Goal: Task Accomplishment & Management: Use online tool/utility

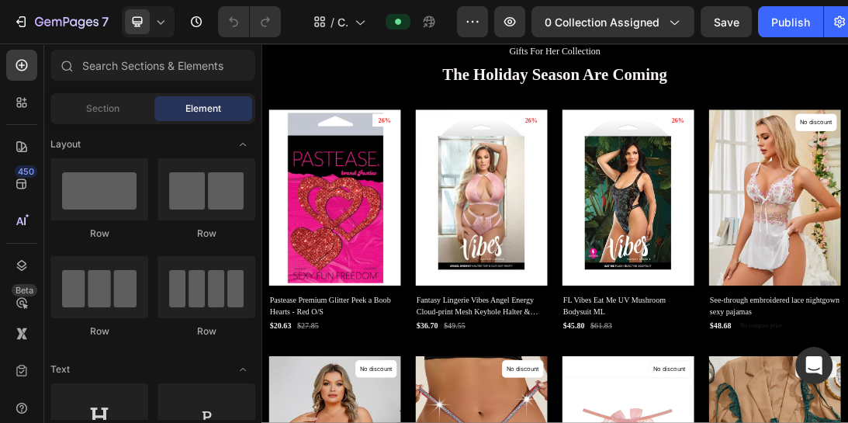
scroll to position [404, 0]
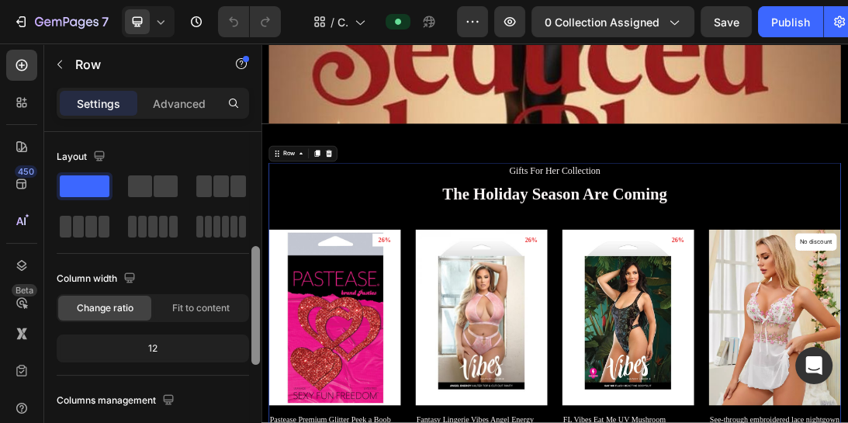
scroll to position [135, 0]
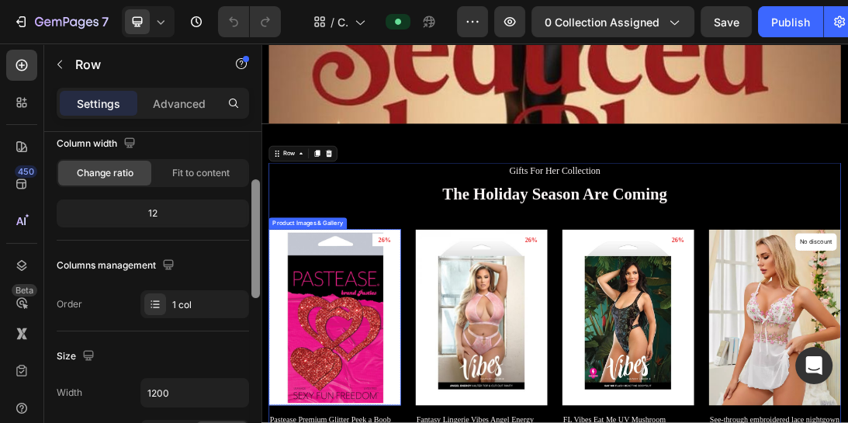
drag, startPoint x: 515, startPoint y: 211, endPoint x: 372, endPoint y: 497, distance: 320.2
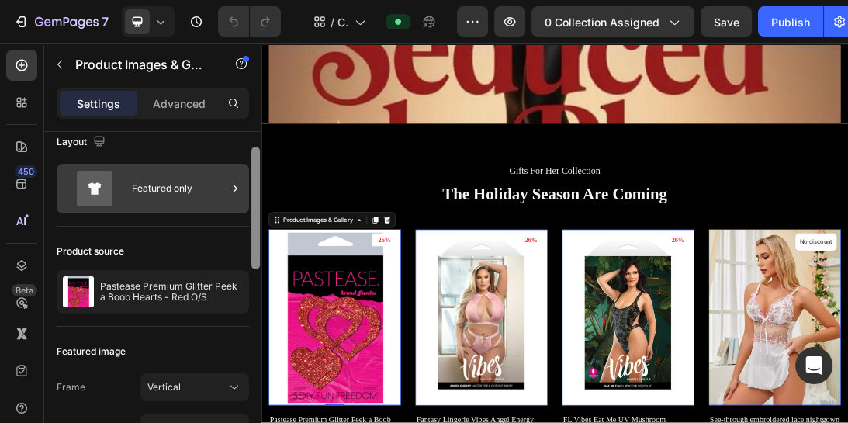
scroll to position [22, 0]
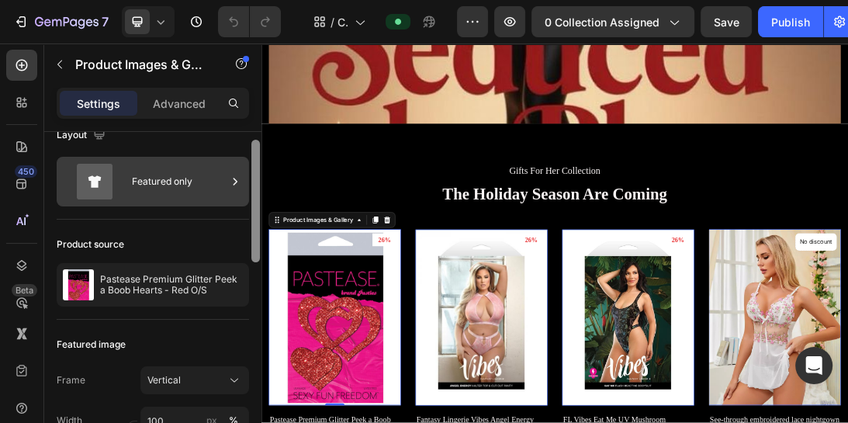
click at [229, 175] on icon at bounding box center [235, 182] width 16 height 16
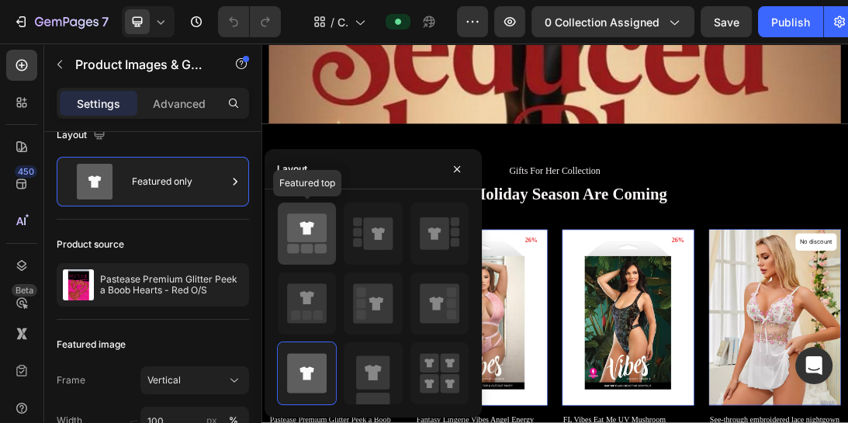
click at [323, 247] on rect at bounding box center [321, 248] width 12 height 9
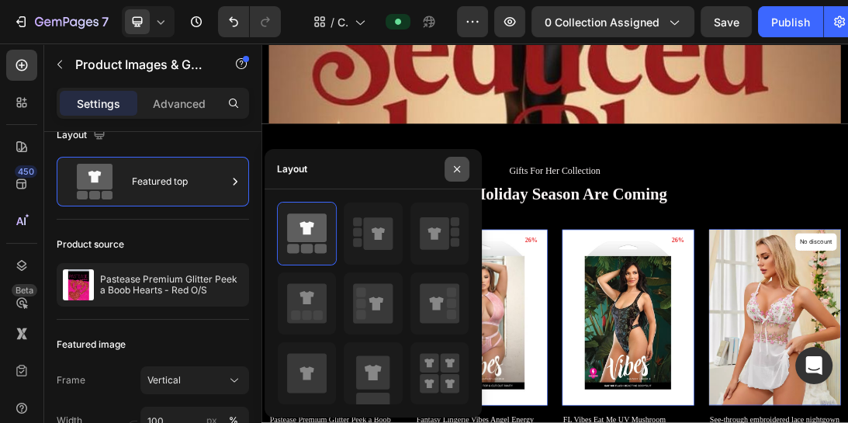
click at [454, 168] on icon "button" at bounding box center [457, 169] width 12 height 12
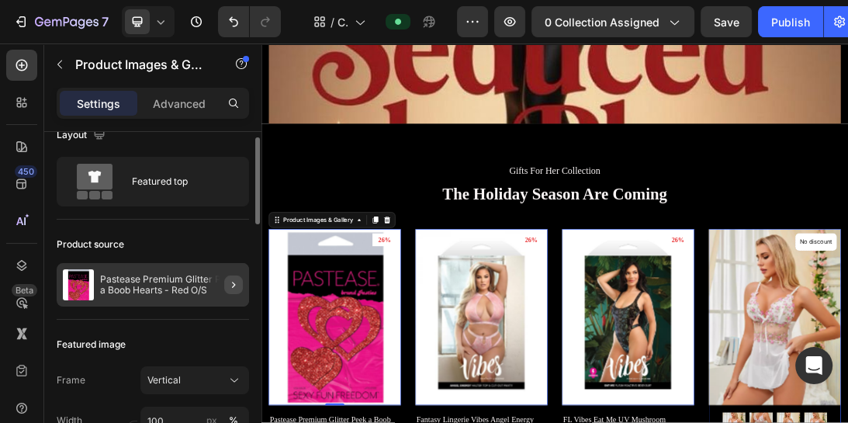
click at [236, 284] on icon "button" at bounding box center [233, 284] width 12 height 12
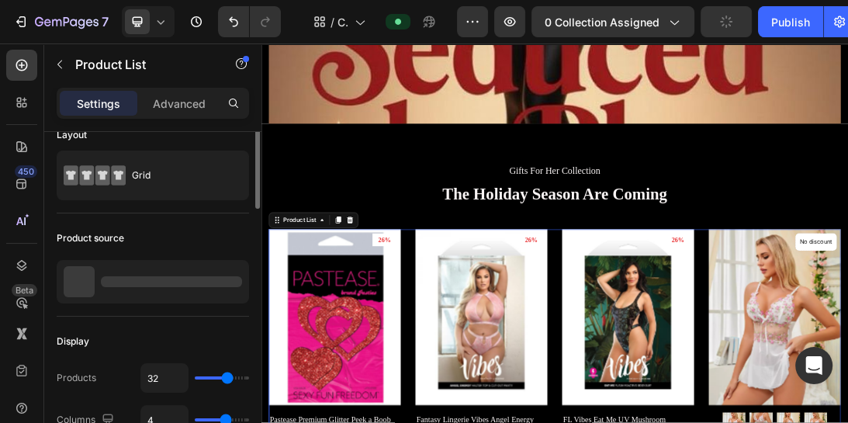
scroll to position [0, 0]
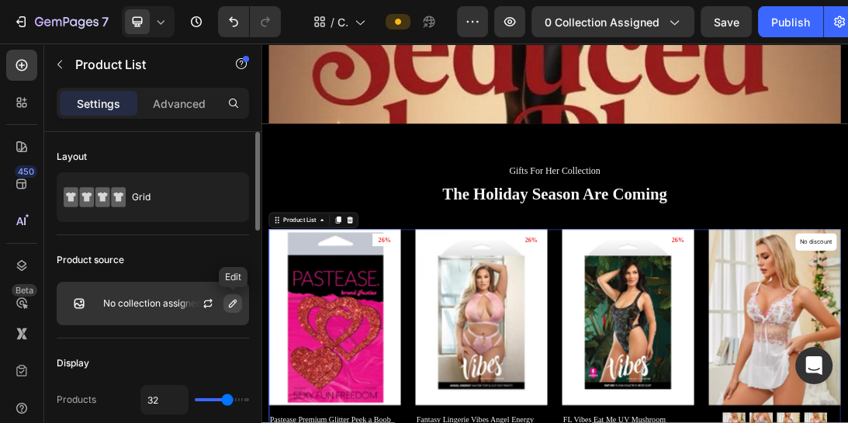
click at [230, 311] on button "button" at bounding box center [232, 303] width 19 height 19
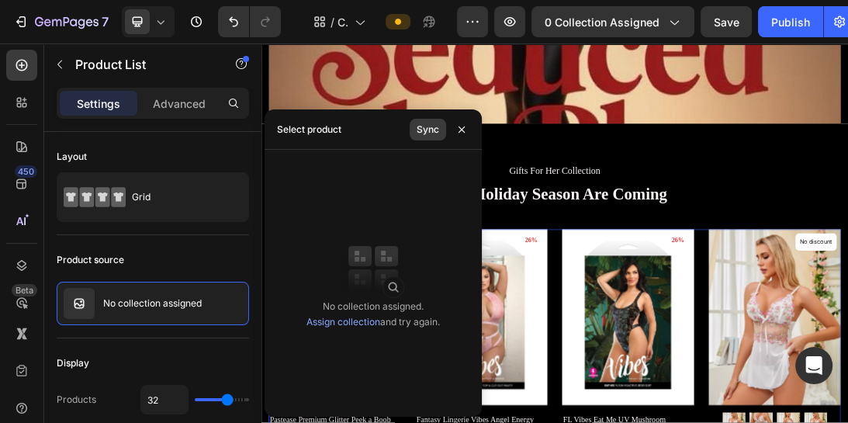
click at [421, 128] on div "Sync" at bounding box center [428, 130] width 22 height 14
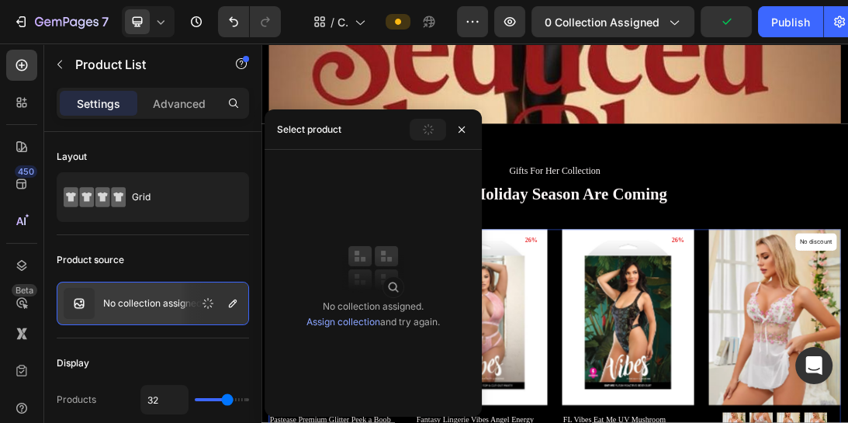
click at [343, 324] on link "Assign collection" at bounding box center [343, 322] width 74 height 12
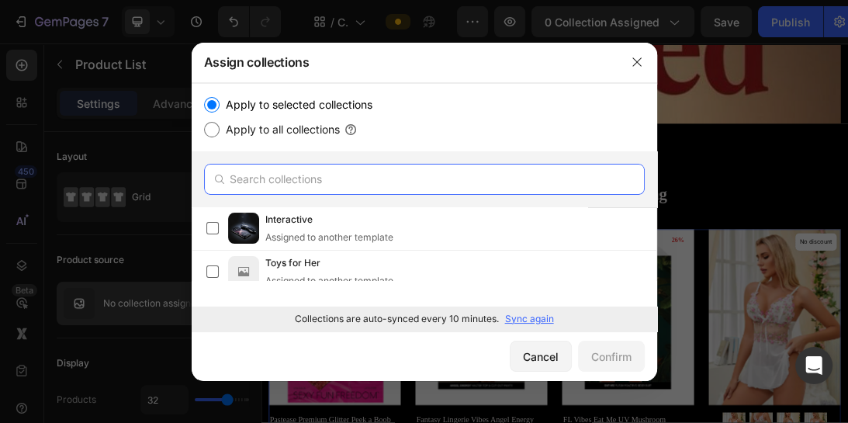
click at [296, 172] on input "text" at bounding box center [424, 179] width 441 height 31
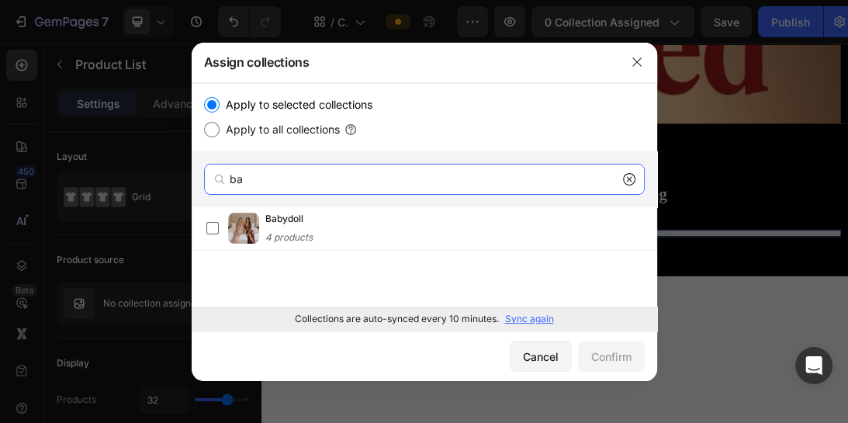
type input "b"
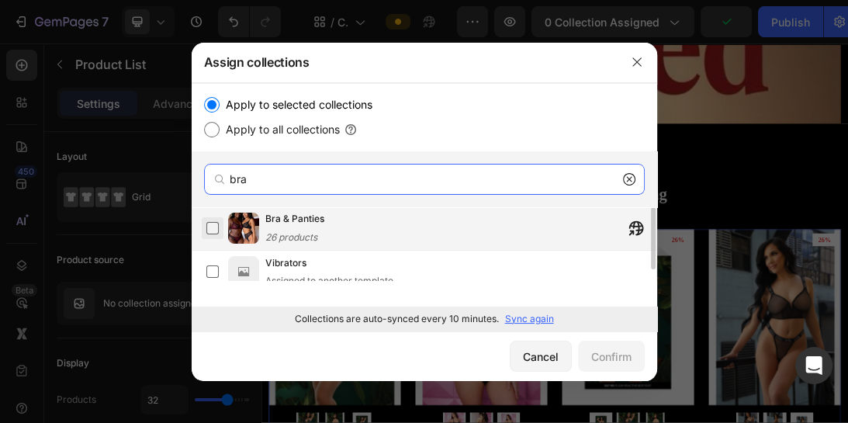
type input "bra"
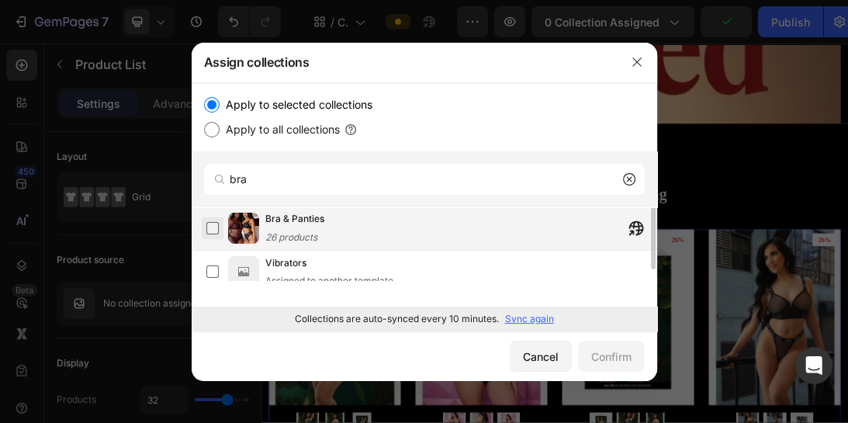
click at [211, 226] on label at bounding box center [212, 228] width 12 height 12
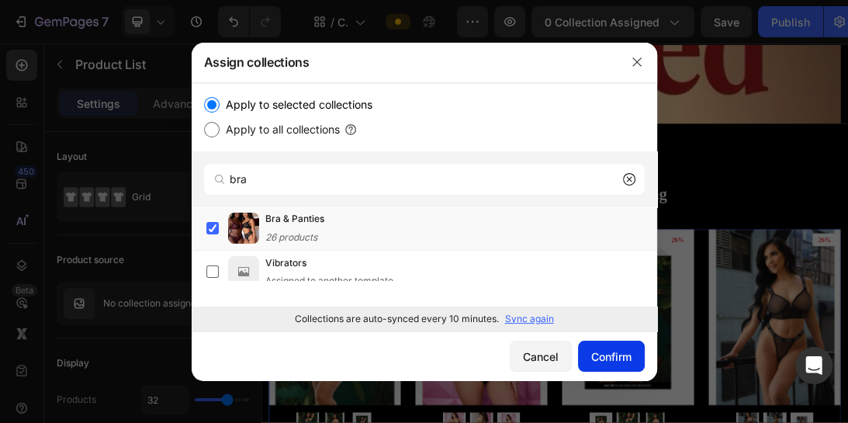
click at [599, 351] on div "Confirm" at bounding box center [611, 356] width 40 height 16
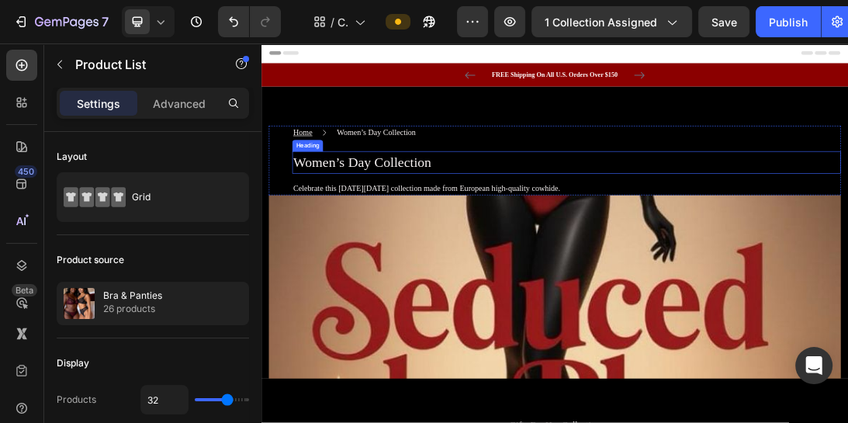
click at [504, 237] on p "Women’s Day Collection" at bounding box center [745, 232] width 867 height 33
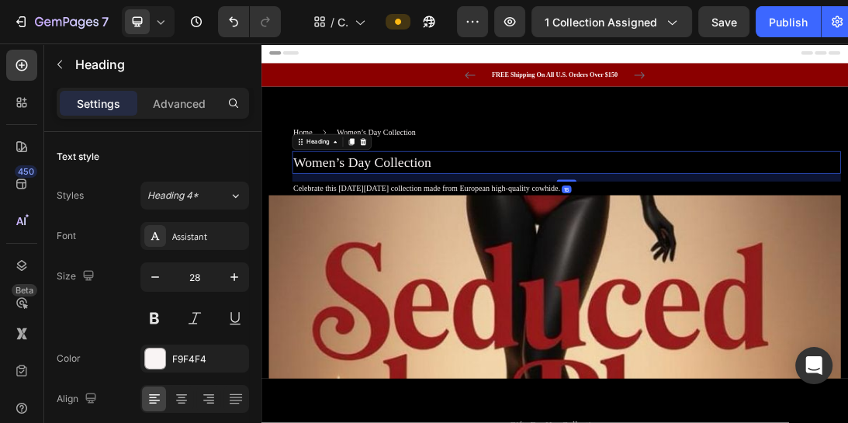
click at [437, 227] on p "Women’s Day Collection" at bounding box center [745, 232] width 867 height 33
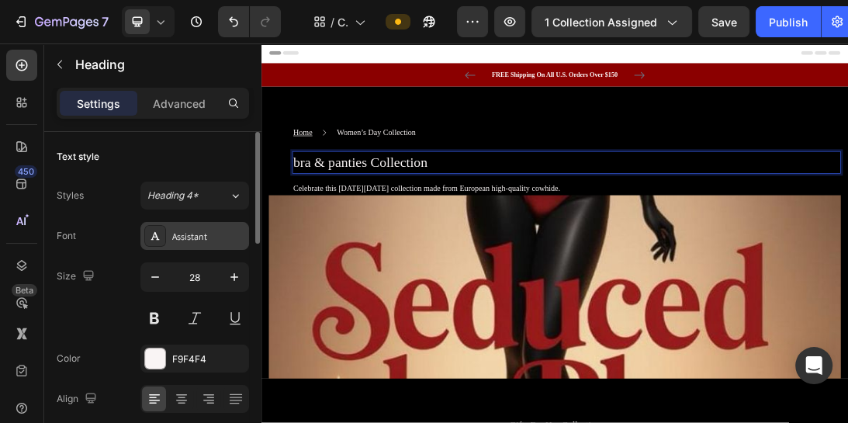
click at [223, 230] on div "Assistant" at bounding box center [208, 237] width 73 height 14
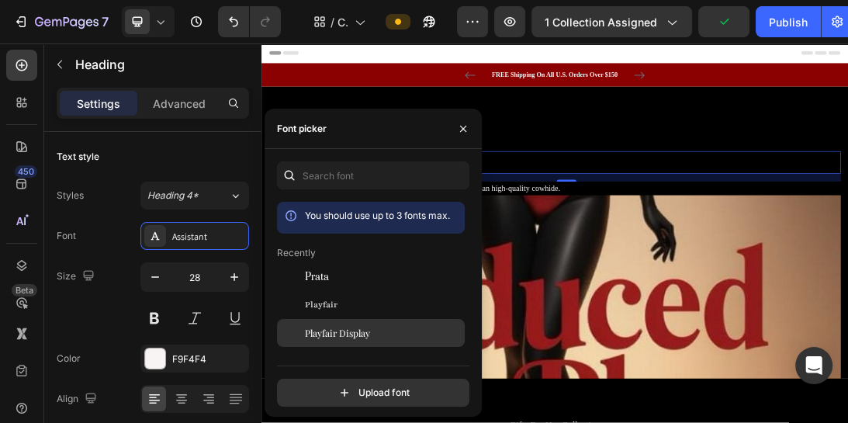
drag, startPoint x: 341, startPoint y: 326, endPoint x: 247, endPoint y: 82, distance: 261.0
click at [341, 326] on span "Playfair Display" at bounding box center [337, 333] width 65 height 14
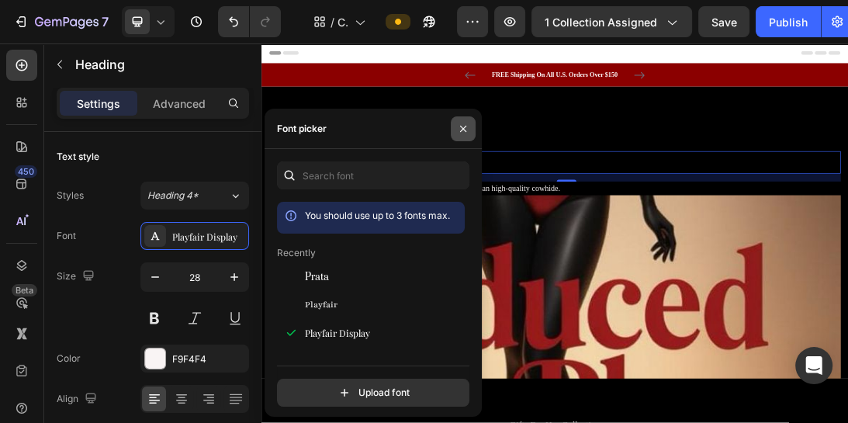
click at [463, 128] on icon "button" at bounding box center [463, 128] width 6 height 6
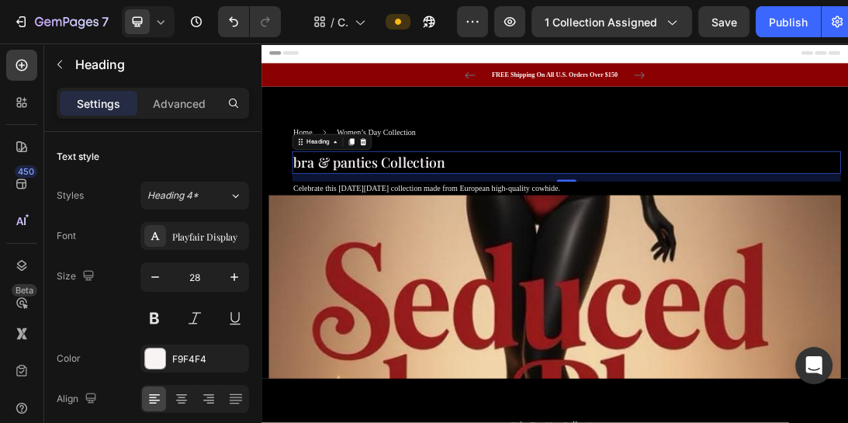
scroll to position [251, 0]
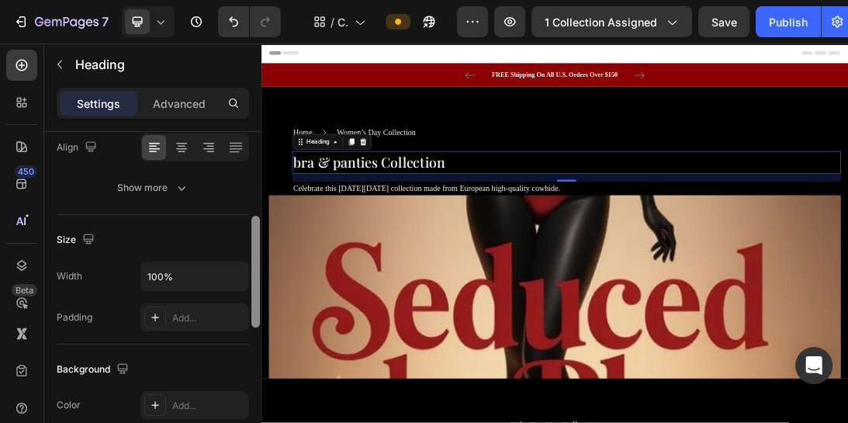
drag, startPoint x: 254, startPoint y: 214, endPoint x: 254, endPoint y: 298, distance: 83.8
click at [254, 298] on div at bounding box center [255, 272] width 9 height 112
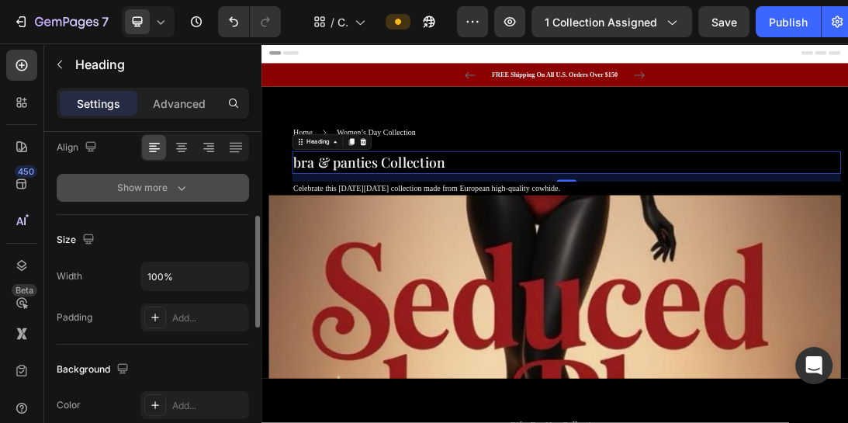
click at [185, 189] on icon "button" at bounding box center [182, 188] width 16 height 16
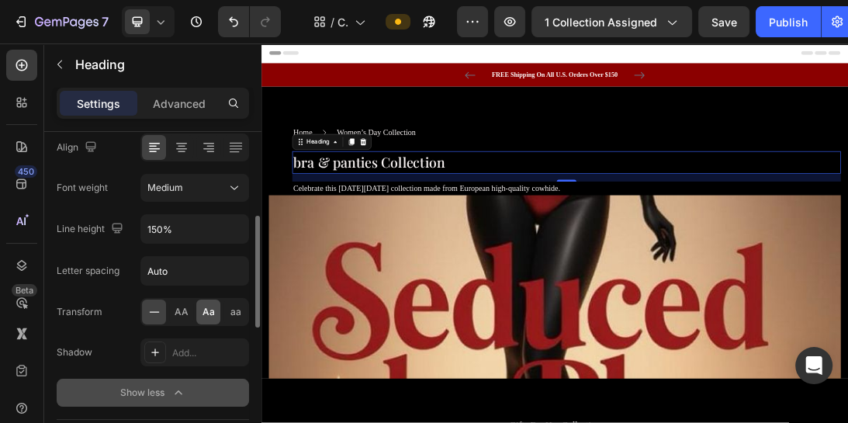
click at [205, 317] on span "Aa" at bounding box center [208, 312] width 12 height 14
click at [493, 186] on p "Women’s Day Collection" at bounding box center [443, 185] width 125 height 19
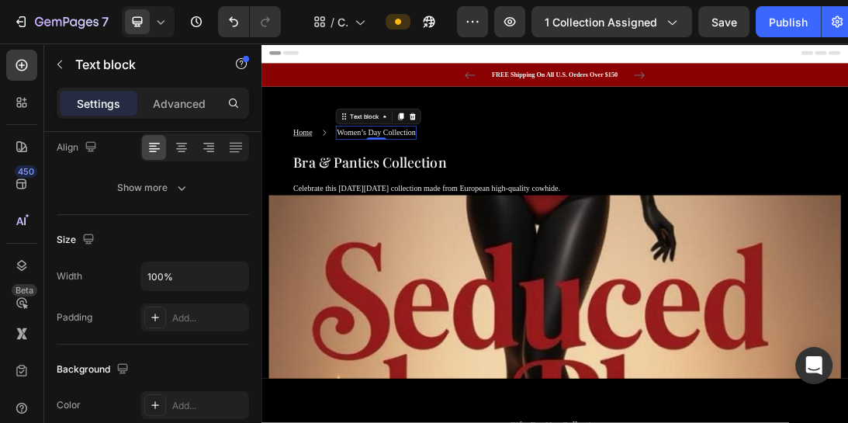
scroll to position [0, 0]
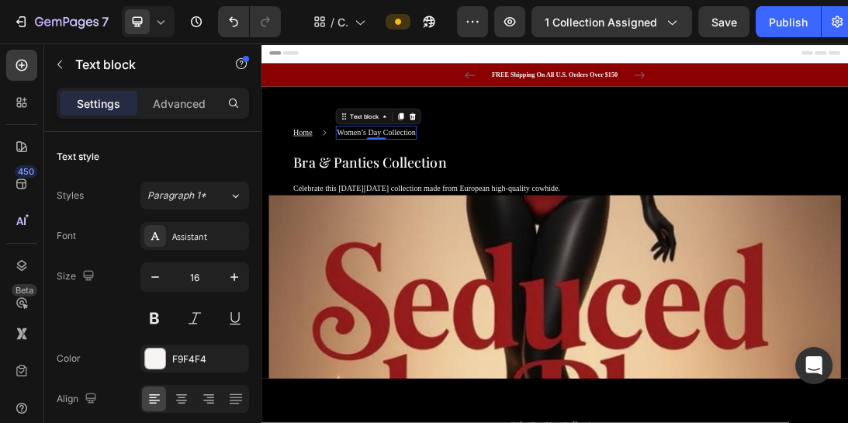
click at [454, 185] on p "Women’s Day Collection" at bounding box center [443, 185] width 125 height 19
click at [451, 182] on p "Women’s Day Collection" at bounding box center [443, 185] width 125 height 19
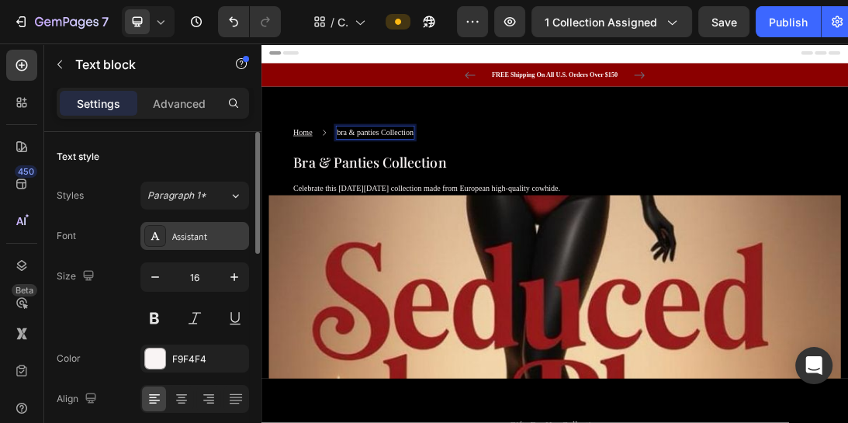
click at [240, 237] on div "Assistant" at bounding box center [208, 237] width 73 height 14
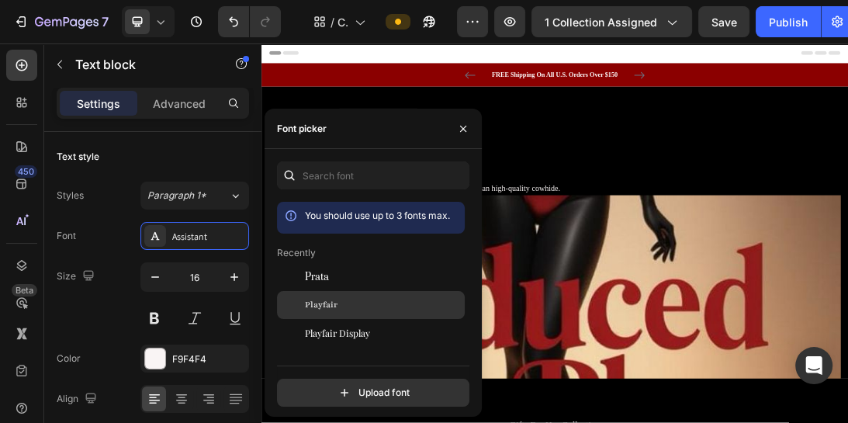
click at [325, 306] on span "Playfair" at bounding box center [321, 305] width 33 height 14
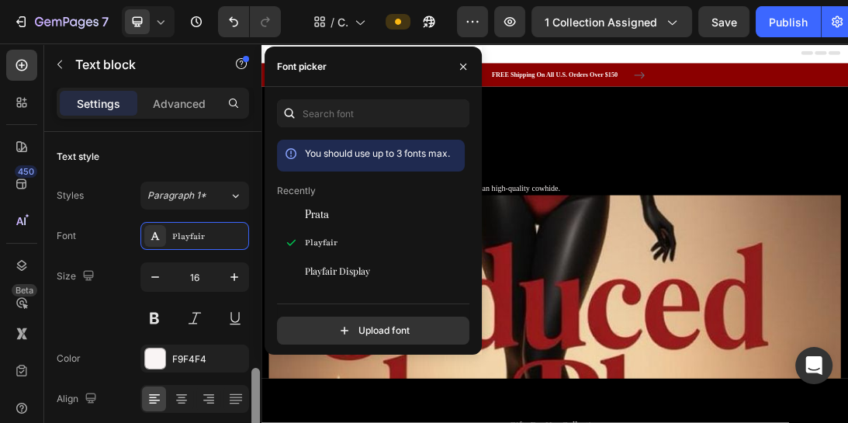
scroll to position [173, 0]
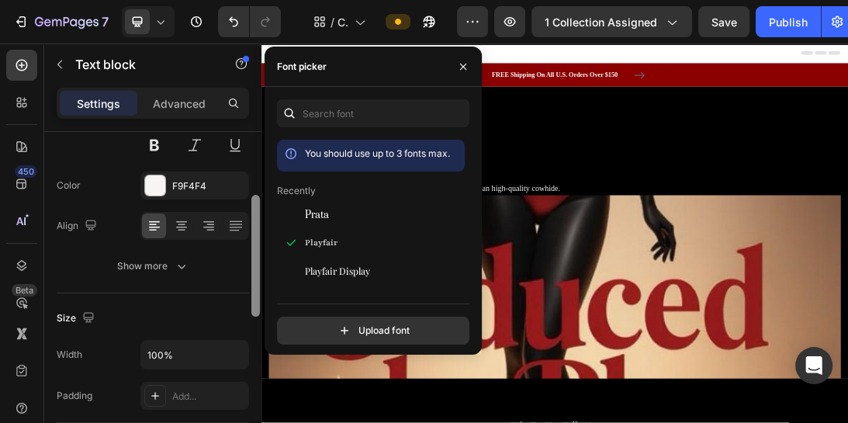
drag, startPoint x: 252, startPoint y: 240, endPoint x: 254, endPoint y: 304, distance: 63.6
click at [254, 304] on div at bounding box center [255, 256] width 9 height 122
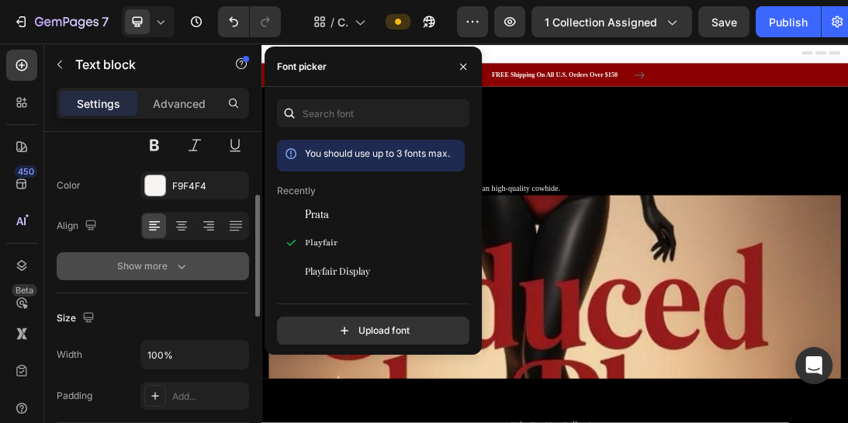
click at [184, 275] on button "Show more" at bounding box center [153, 266] width 192 height 28
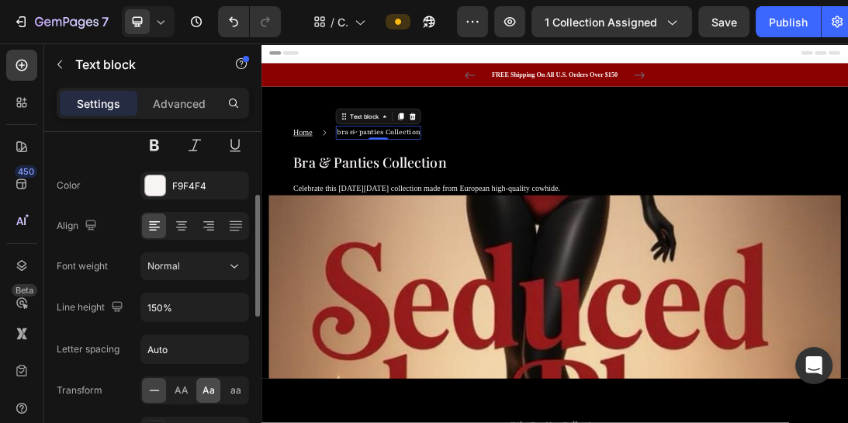
click at [201, 386] on div "Aa" at bounding box center [208, 390] width 24 height 25
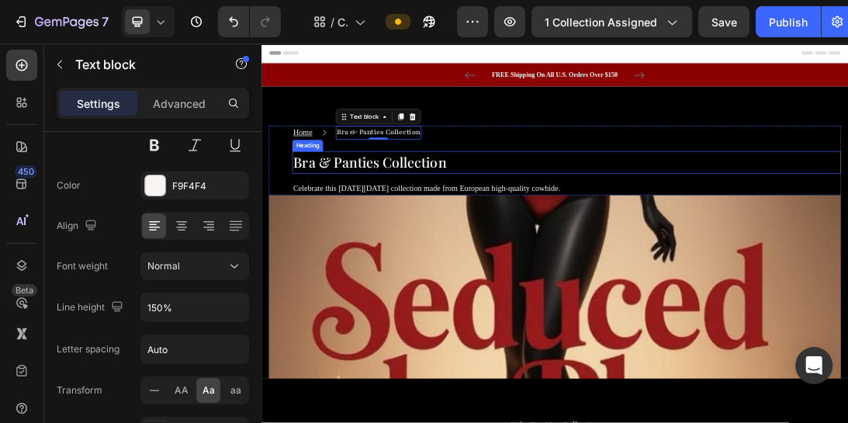
click at [557, 233] on h2 "bra & panties collection" at bounding box center [745, 233] width 870 height 36
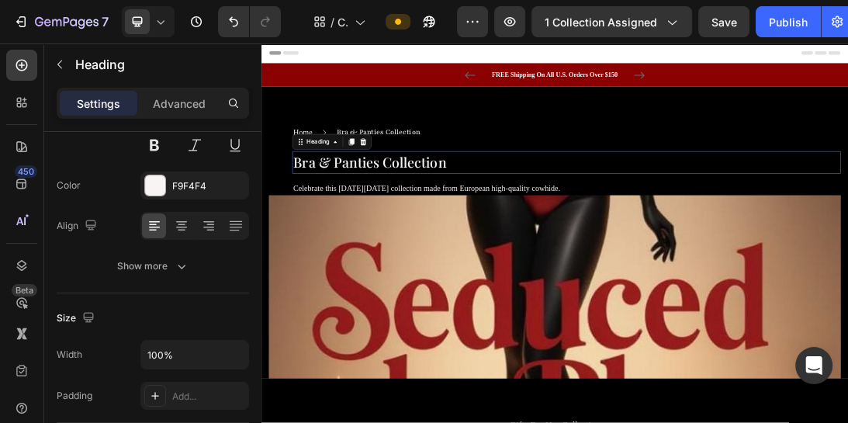
click at [557, 233] on h2 "bra & panties collection" at bounding box center [745, 233] width 870 height 36
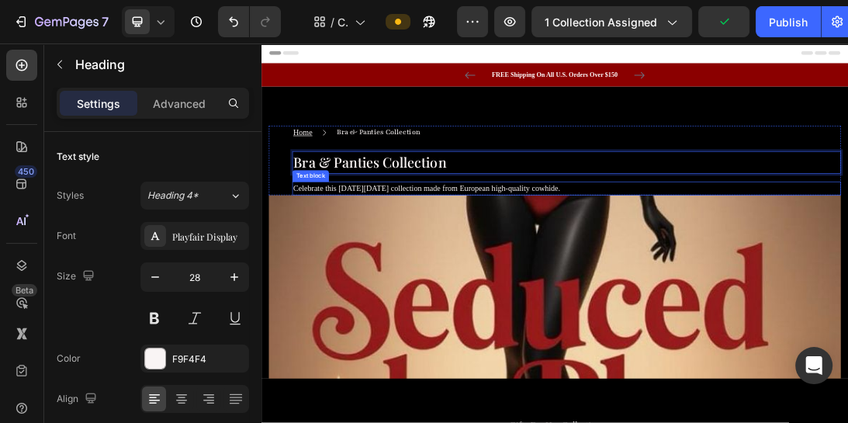
click at [807, 273] on p "Celebrate this [DATE][DATE] collection made from European high-quality cowhide." at bounding box center [745, 274] width 867 height 19
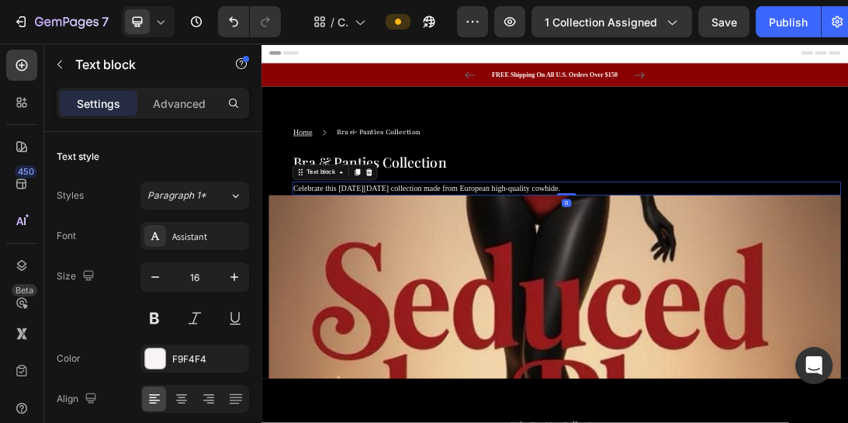
click at [807, 273] on p "Celebrate this [DATE][DATE] collection made from European high-quality cowhide." at bounding box center [745, 274] width 867 height 19
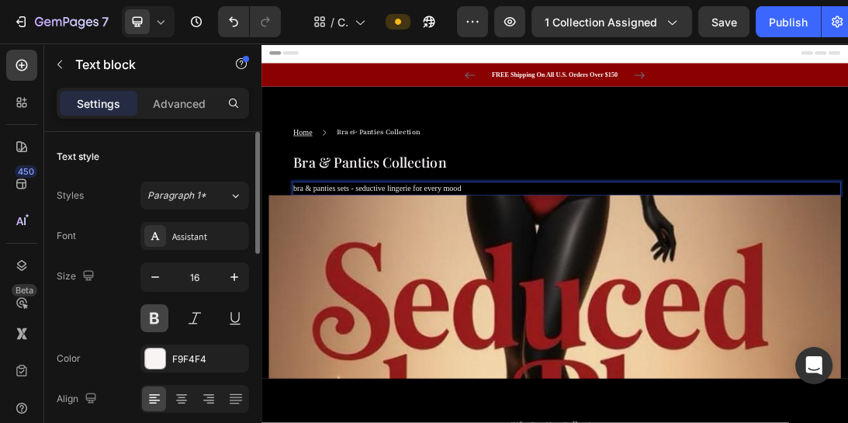
click at [159, 320] on button at bounding box center [154, 318] width 28 height 28
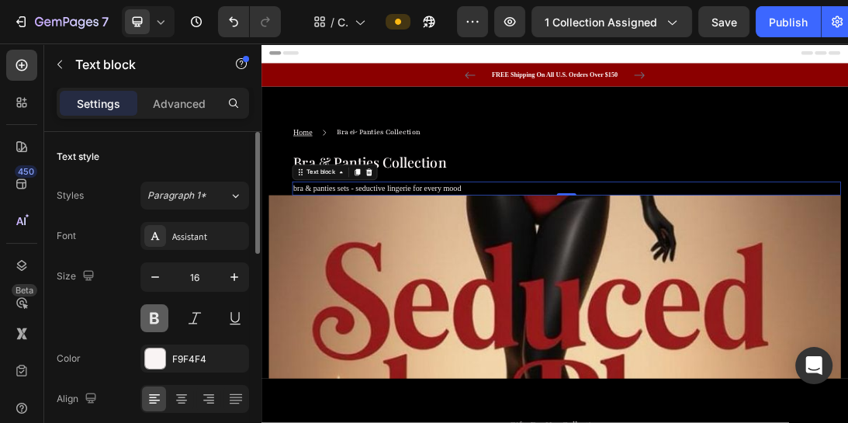
click at [159, 320] on button at bounding box center [154, 318] width 28 height 28
click at [149, 317] on button at bounding box center [154, 318] width 28 height 28
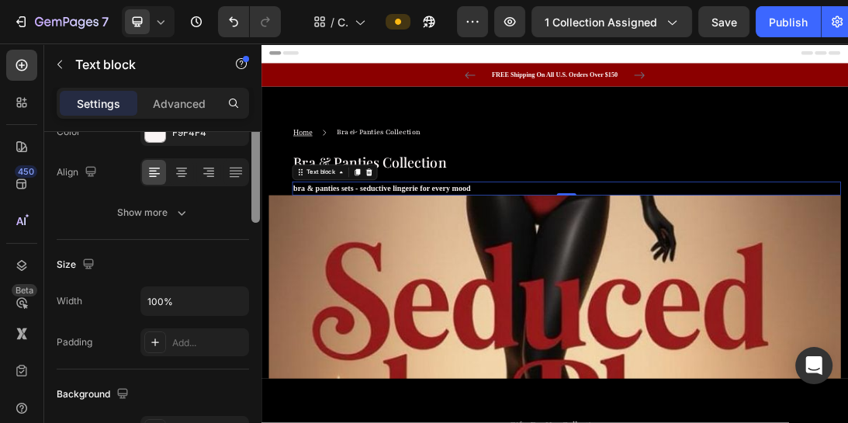
scroll to position [144, 0]
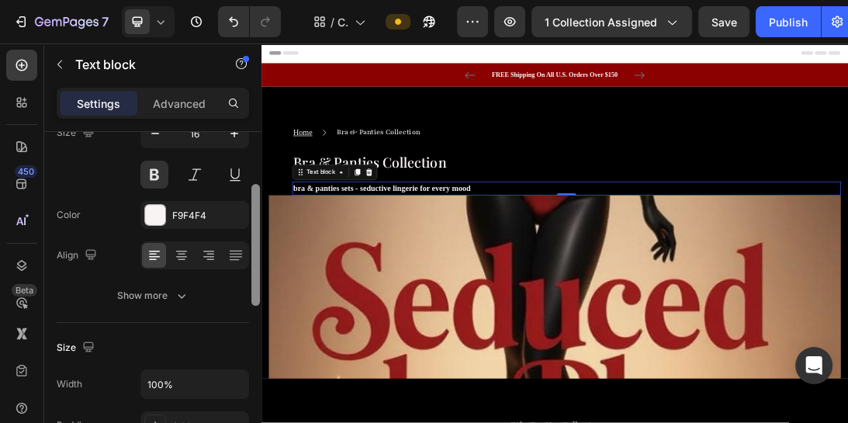
drag, startPoint x: 256, startPoint y: 212, endPoint x: 253, endPoint y: 265, distance: 52.8
click at [253, 265] on div at bounding box center [255, 245] width 9 height 122
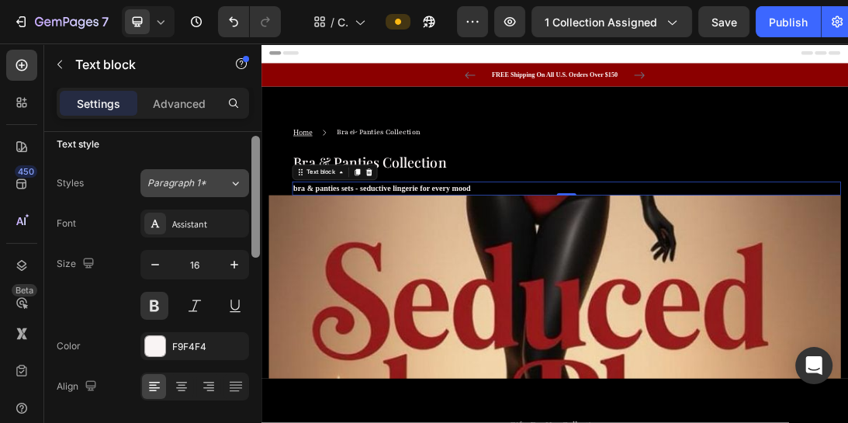
scroll to position [9, 0]
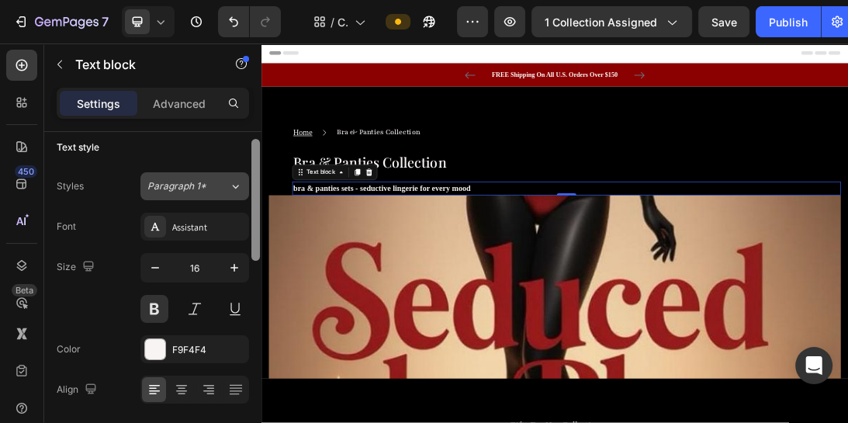
drag, startPoint x: 254, startPoint y: 232, endPoint x: 237, endPoint y: 183, distance: 51.8
click at [237, 183] on div "Text style Styles Paragraph 1* Font Assistant Size 16 Color F9F4F4 Align Show m…" at bounding box center [152, 299] width 217 height 335
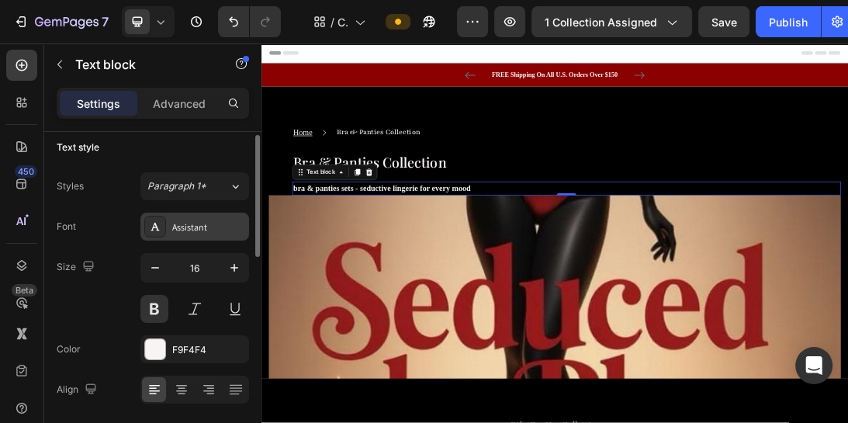
click at [216, 225] on div "Assistant" at bounding box center [208, 227] width 73 height 14
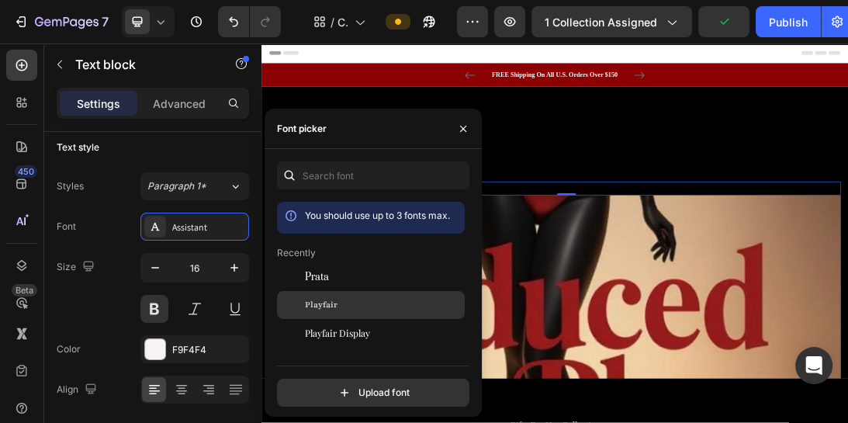
click at [337, 306] on div "Playfair" at bounding box center [383, 305] width 157 height 14
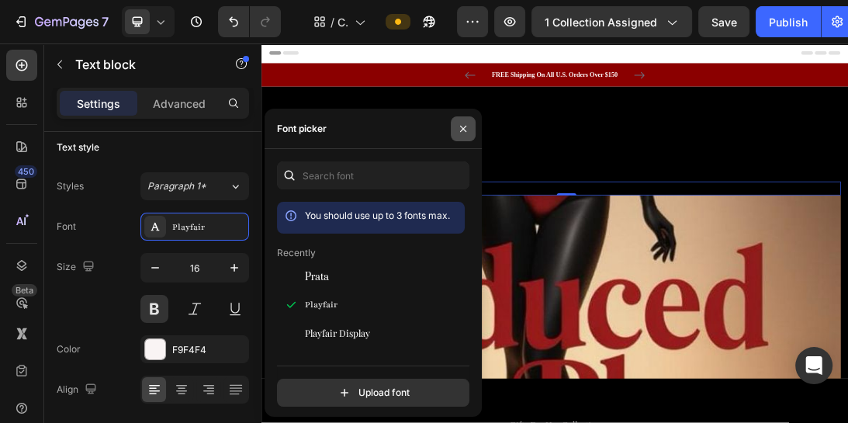
click at [458, 124] on icon "button" at bounding box center [463, 129] width 12 height 12
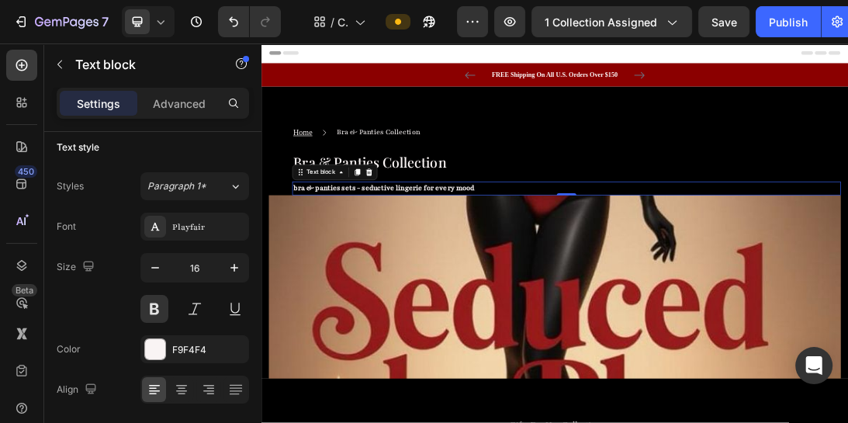
scroll to position [304, 0]
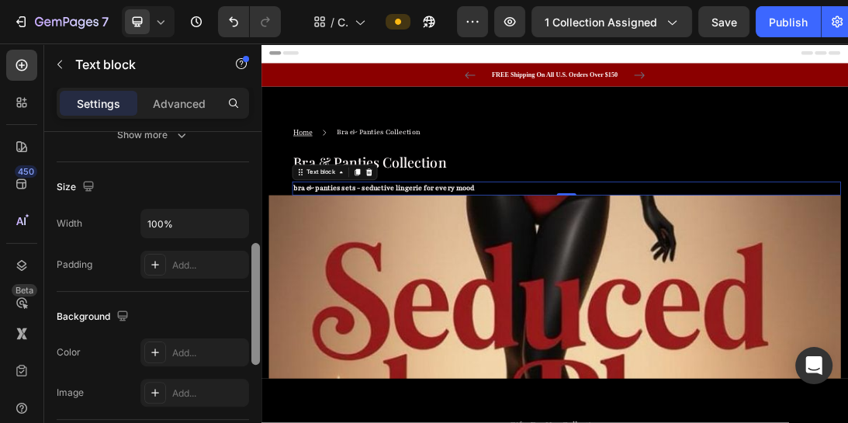
drag, startPoint x: 254, startPoint y: 225, endPoint x: 254, endPoint y: 333, distance: 107.8
click at [254, 333] on div at bounding box center [255, 304] width 9 height 122
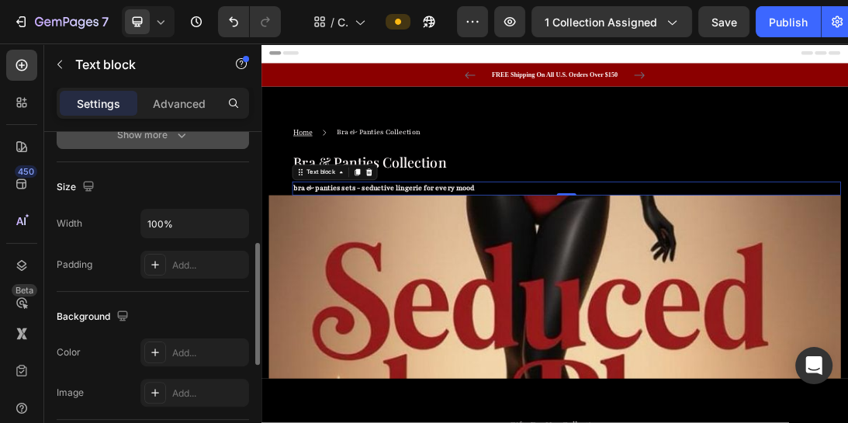
click at [183, 136] on icon "button" at bounding box center [182, 135] width 16 height 16
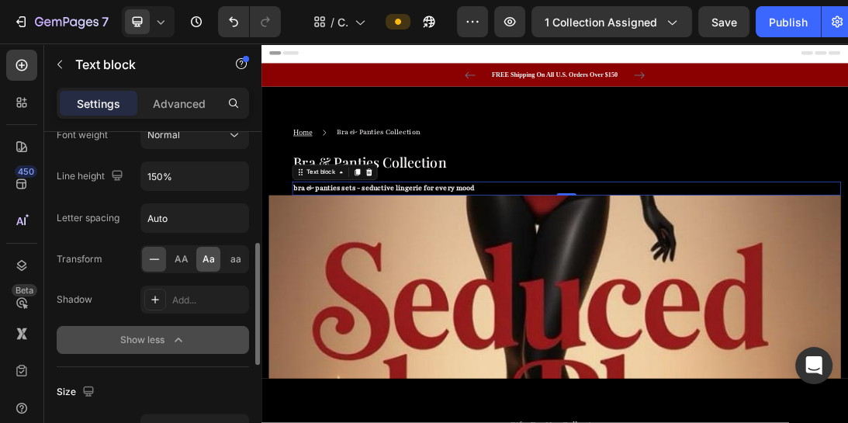
click at [198, 265] on div "Aa" at bounding box center [208, 259] width 24 height 25
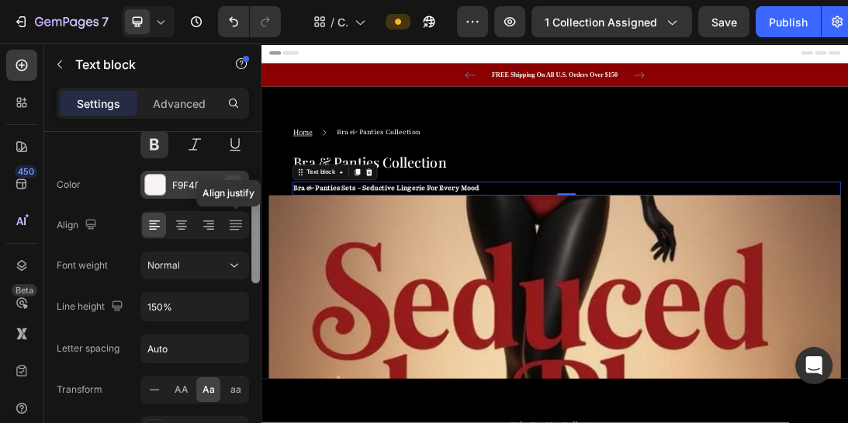
drag, startPoint x: 254, startPoint y: 260, endPoint x: 237, endPoint y: 214, distance: 48.8
click at [237, 214] on div "Text style Styles Paragraph 1* Font Playfair Size 16 Color F9F4F4 Align Align j…" at bounding box center [152, 299] width 217 height 335
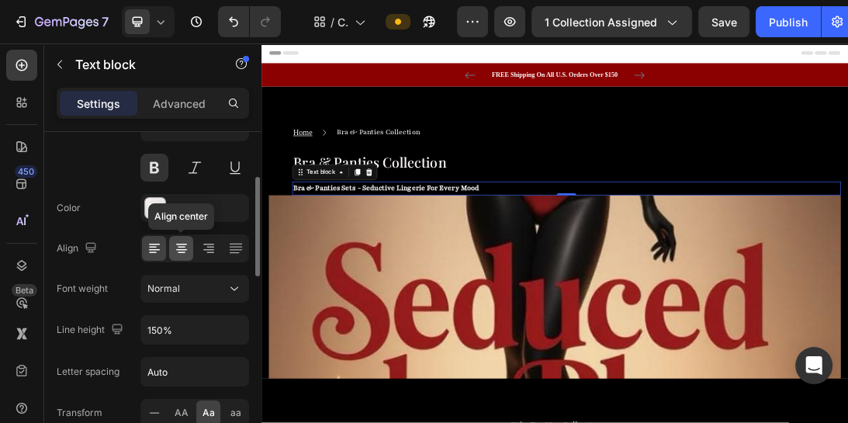
click at [185, 247] on icon at bounding box center [182, 248] width 16 height 16
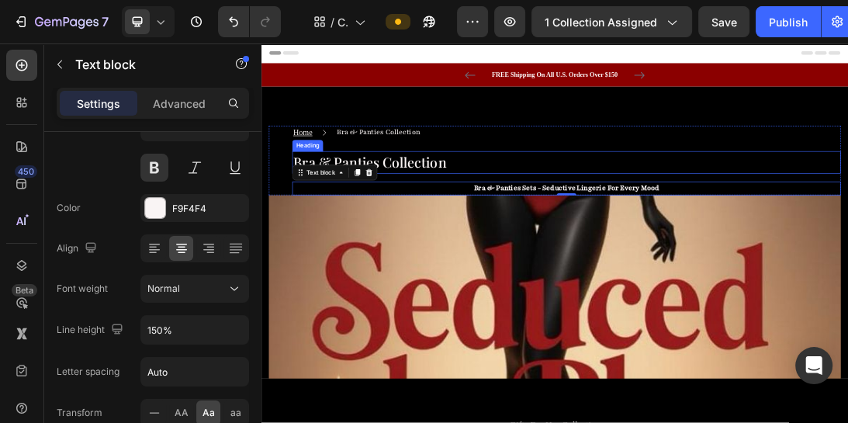
click at [387, 230] on p "bra & panties collection" at bounding box center [745, 232] width 867 height 33
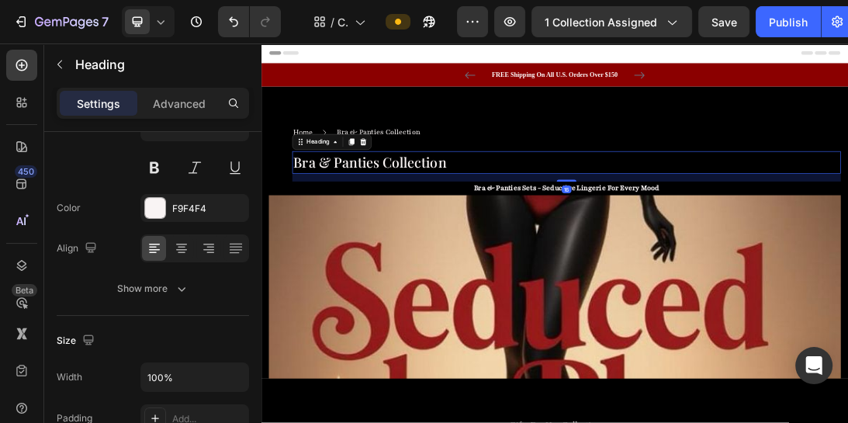
scroll to position [0, 0]
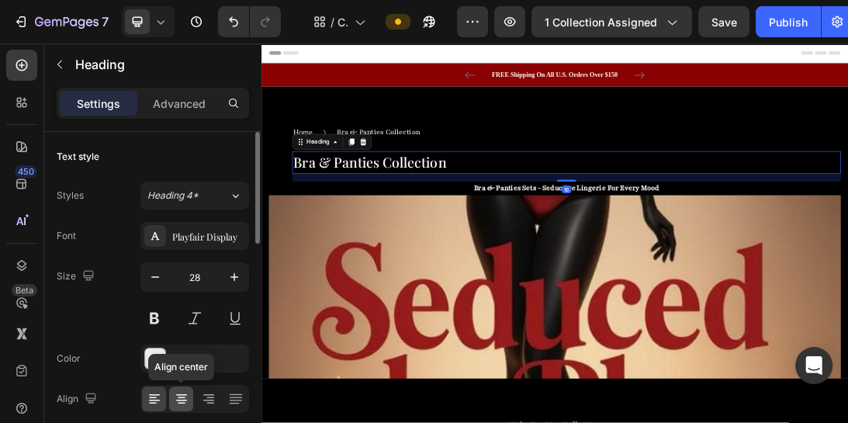
click at [184, 401] on icon at bounding box center [182, 399] width 16 height 16
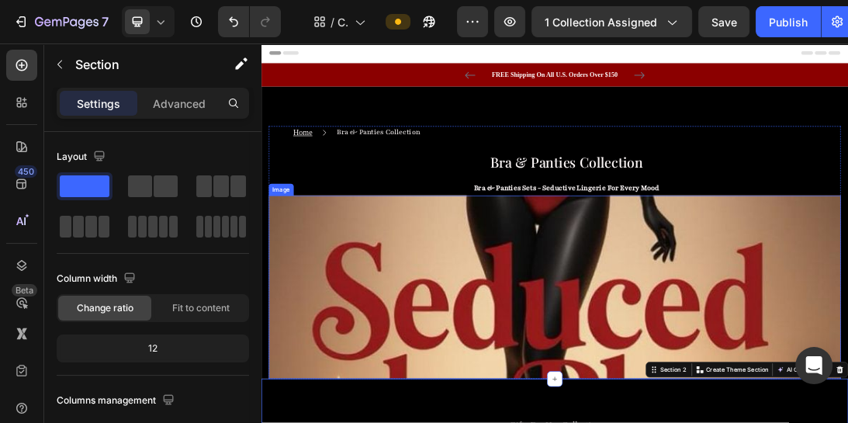
click at [666, 389] on img at bounding box center [727, 431] width 908 height 292
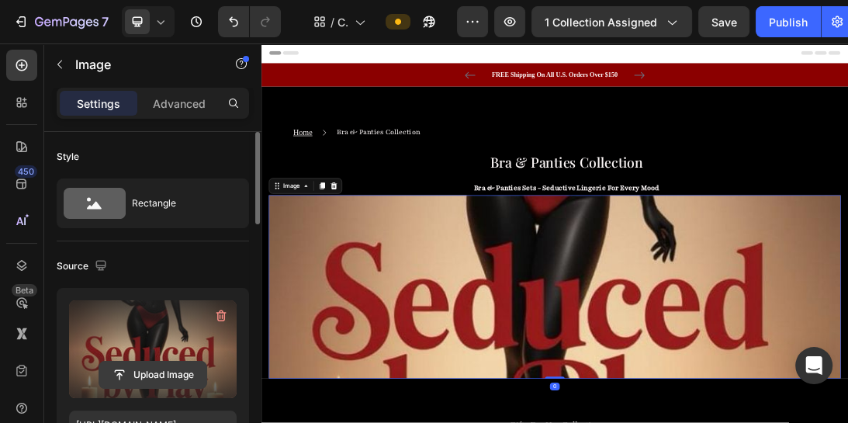
click at [171, 369] on input "file" at bounding box center [152, 374] width 107 height 26
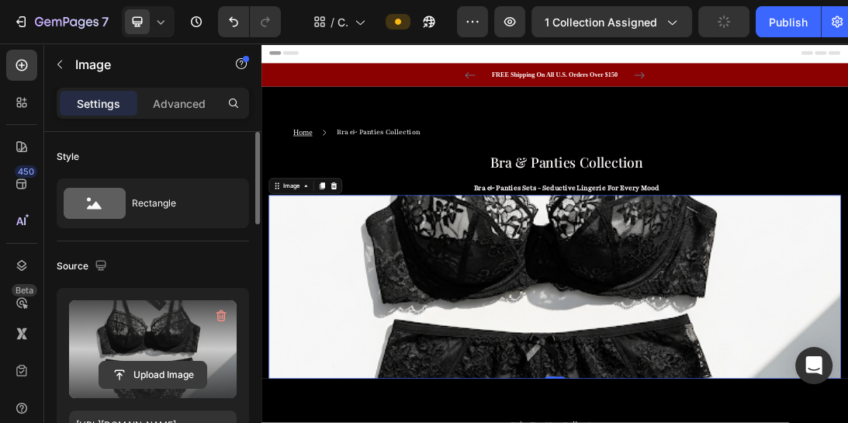
click at [168, 376] on input "file" at bounding box center [152, 374] width 107 height 26
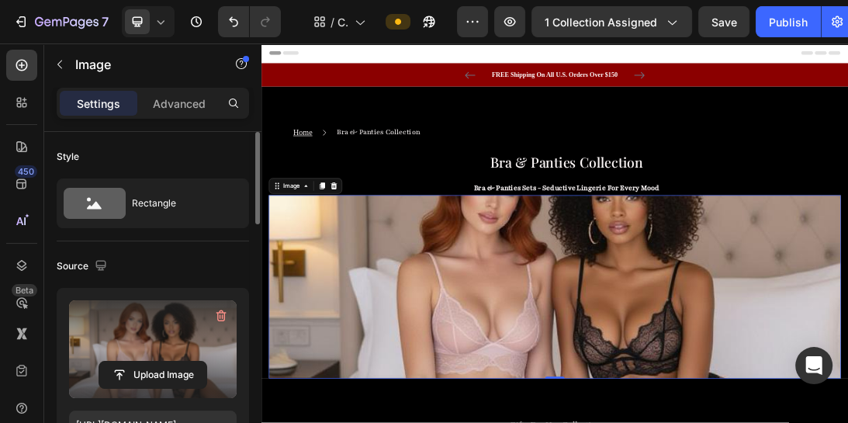
type input "[URL][DOMAIN_NAME]"
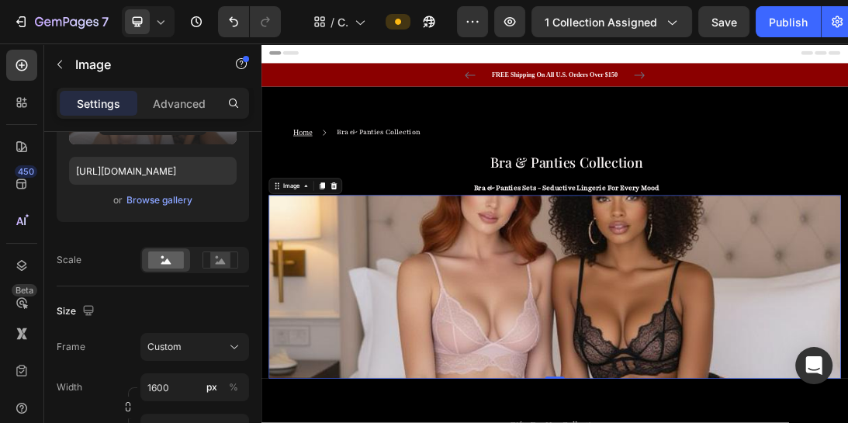
scroll to position [105, 0]
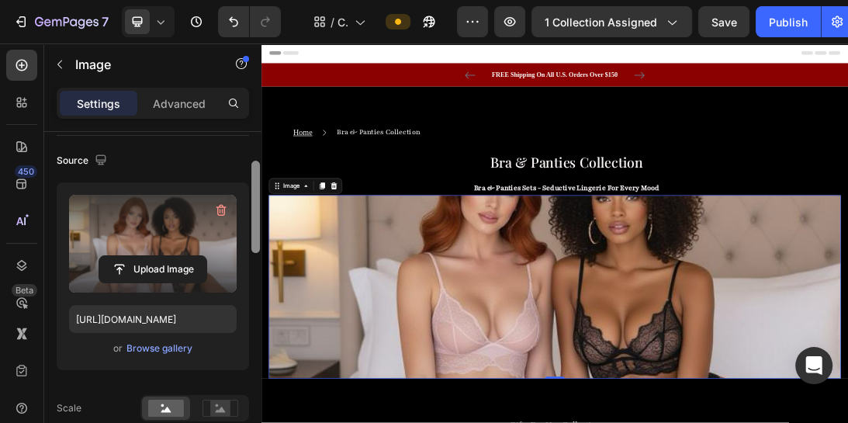
drag, startPoint x: 255, startPoint y: 148, endPoint x: 256, endPoint y: 178, distance: 29.5
click at [256, 178] on div at bounding box center [255, 207] width 9 height 92
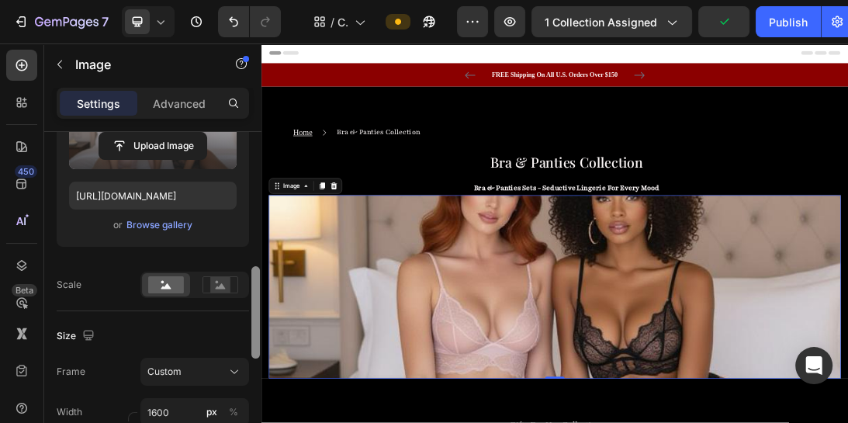
scroll to position [285, 0]
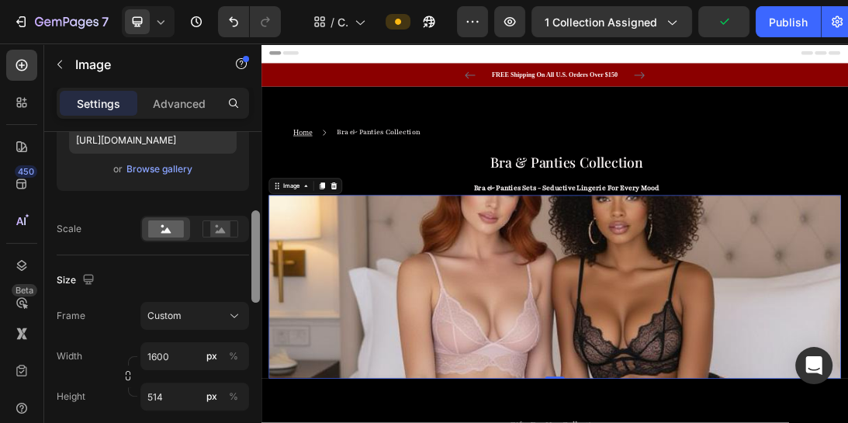
drag, startPoint x: 254, startPoint y: 211, endPoint x: 254, endPoint y: 261, distance: 49.6
click at [254, 261] on div at bounding box center [255, 256] width 9 height 92
click at [224, 230] on rect at bounding box center [220, 229] width 20 height 16
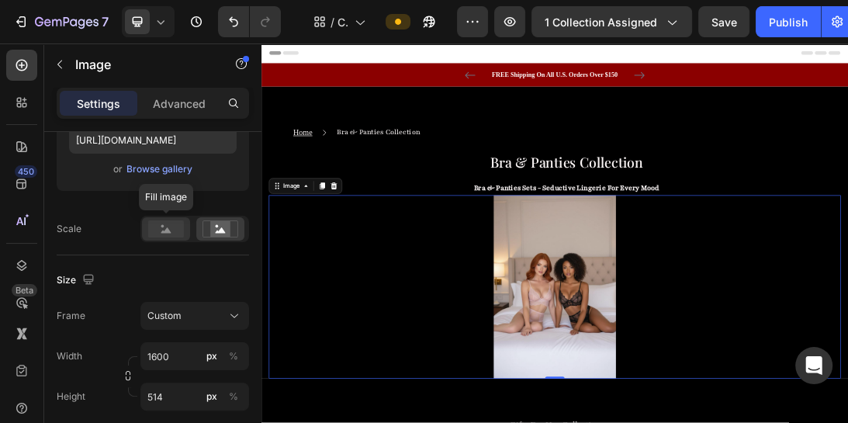
click at [172, 230] on rect at bounding box center [166, 228] width 36 height 17
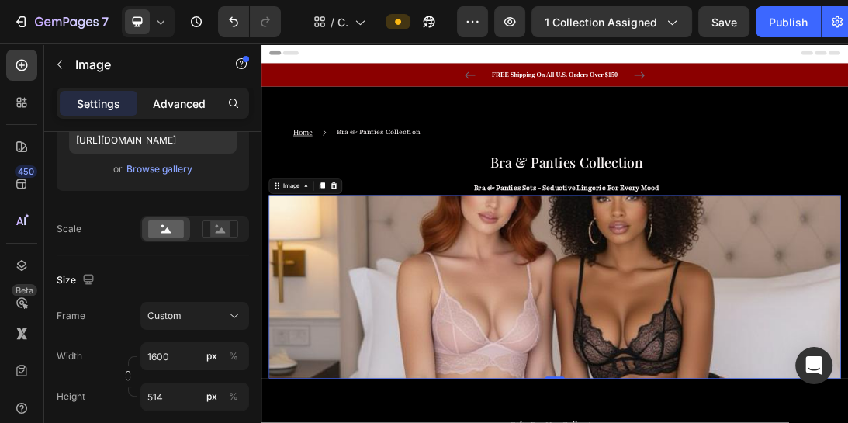
click at [168, 107] on p "Advanced" at bounding box center [179, 103] width 53 height 16
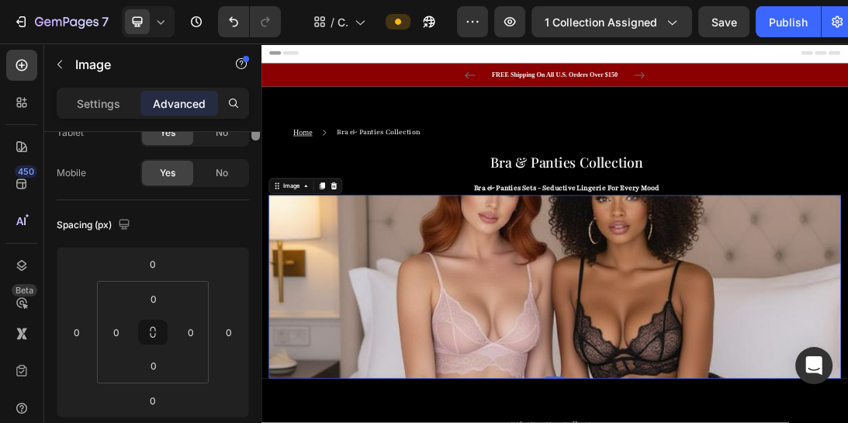
scroll to position [0, 0]
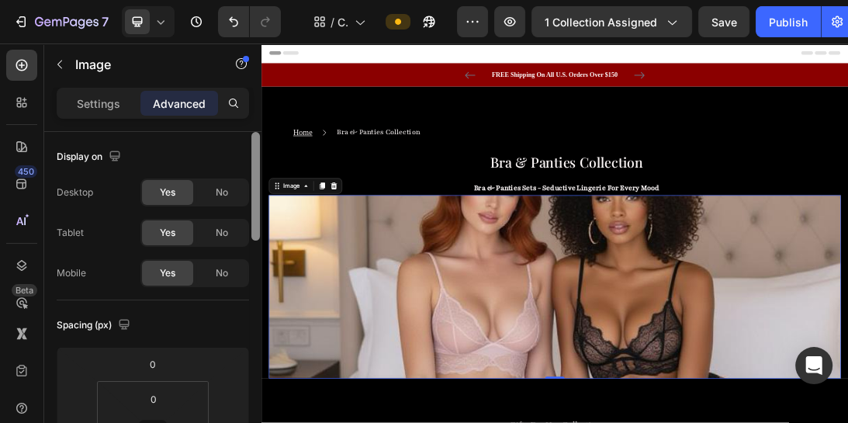
drag, startPoint x: 255, startPoint y: 271, endPoint x: 231, endPoint y: 156, distance: 117.3
click at [231, 156] on div "Display on Desktop Yes No Tablet Yes No Mobile Yes No Spacing (px) 0 0 0 0 0 0 …" at bounding box center [152, 299] width 217 height 335
click at [123, 112] on div "Settings" at bounding box center [99, 103] width 78 height 25
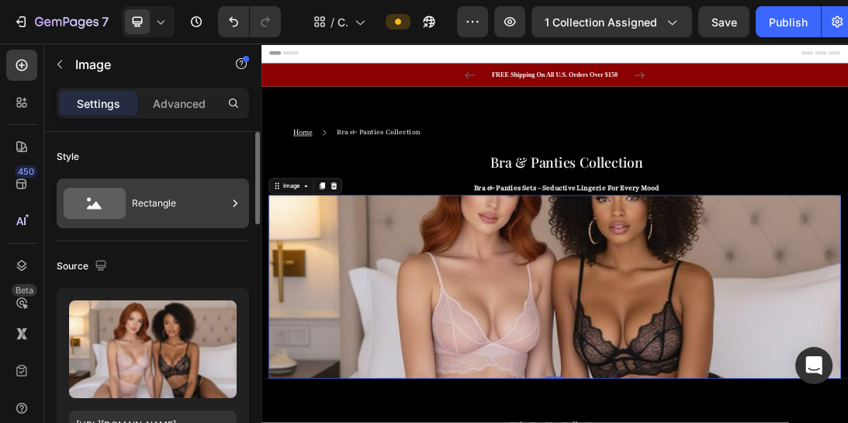
click at [223, 188] on div "Rectangle" at bounding box center [179, 203] width 95 height 36
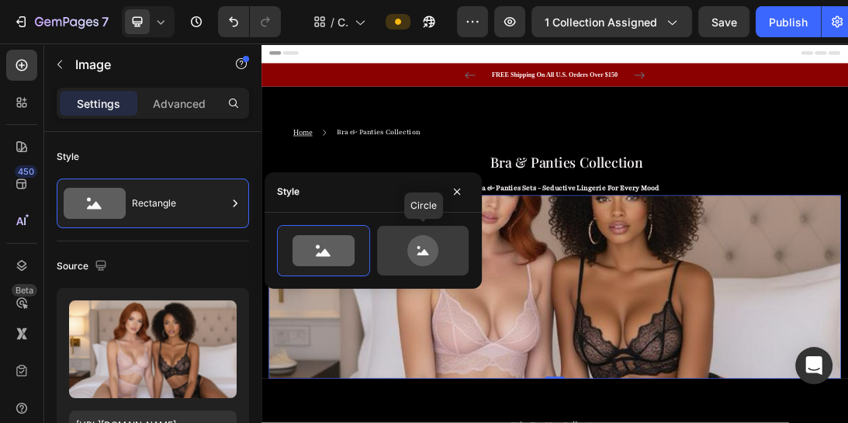
click at [410, 252] on icon at bounding box center [422, 250] width 31 height 31
type input "80"
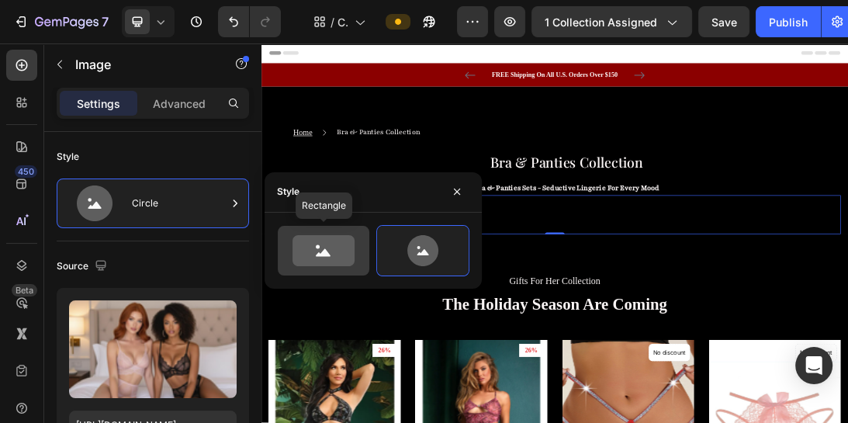
click at [332, 254] on icon at bounding box center [323, 250] width 62 height 31
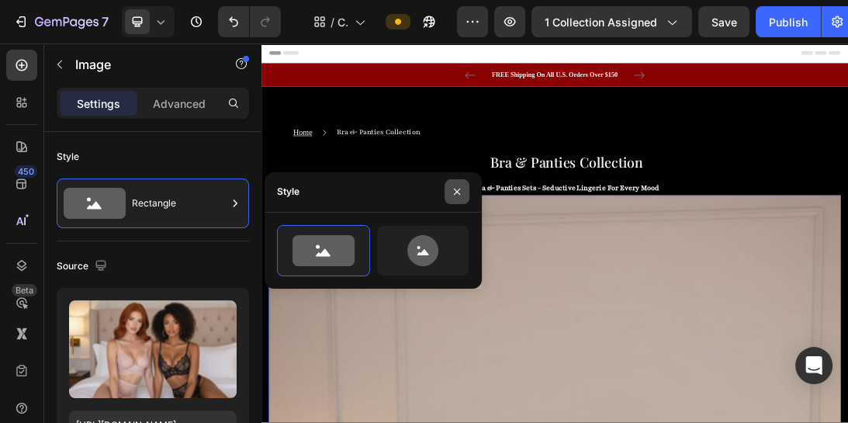
click at [460, 187] on icon "button" at bounding box center [457, 191] width 12 height 12
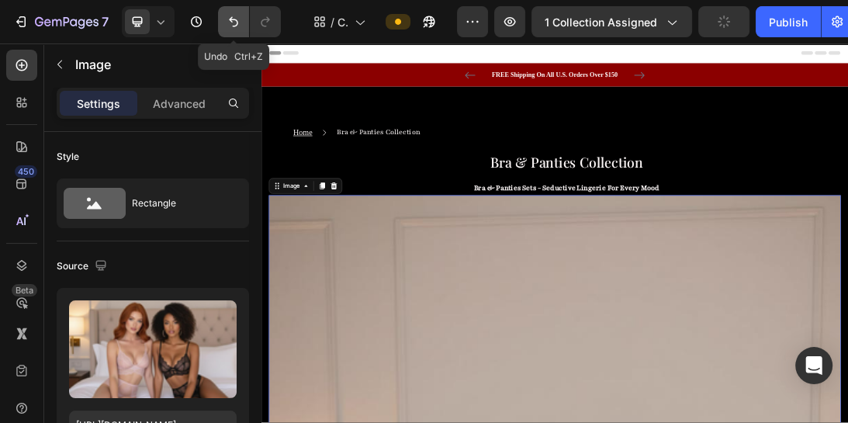
click at [228, 24] on icon "Undo/Redo" at bounding box center [234, 22] width 16 height 16
type input "1600"
type input "514"
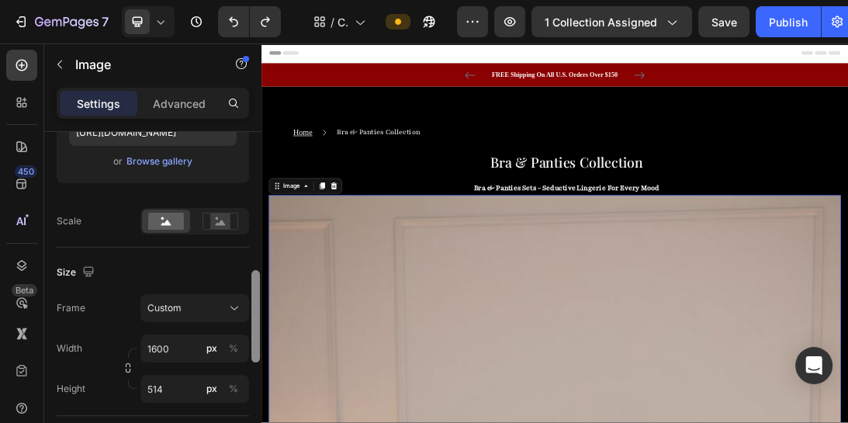
scroll to position [343, 0]
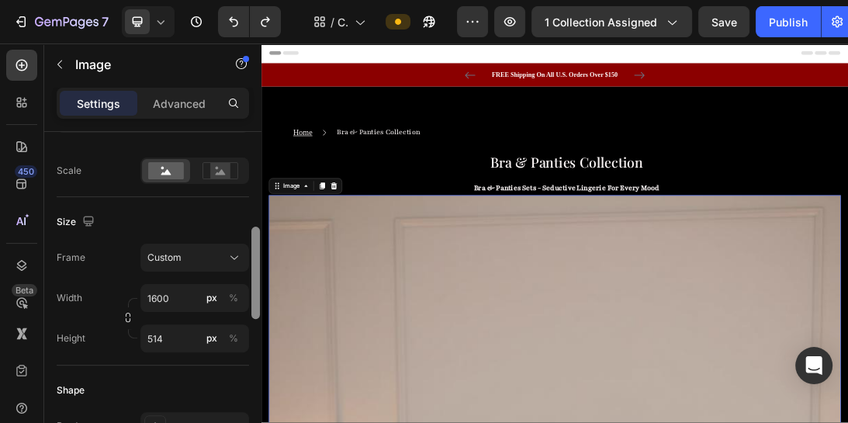
drag, startPoint x: 256, startPoint y: 146, endPoint x: 261, endPoint y: 241, distance: 95.5
click at [261, 241] on div at bounding box center [256, 299] width 12 height 335
click at [173, 333] on input "514" at bounding box center [194, 338] width 109 height 28
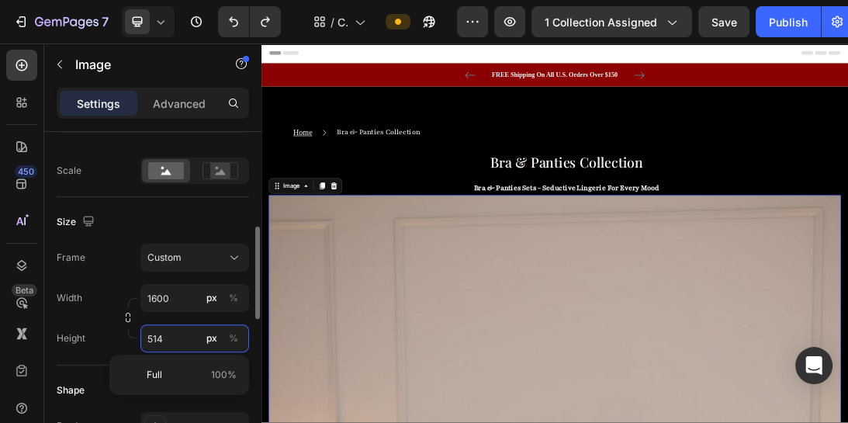
click at [173, 333] on input "514" at bounding box center [194, 338] width 109 height 28
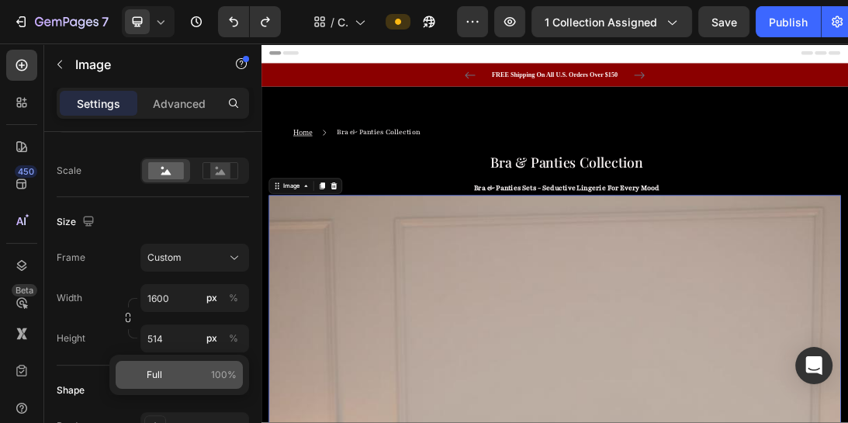
click at [168, 378] on p "Full 100%" at bounding box center [192, 375] width 90 height 14
type input "100"
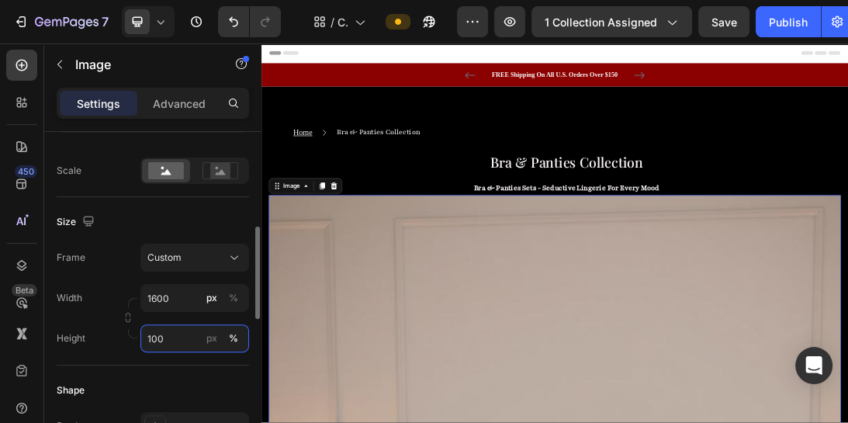
click at [183, 329] on input "100" at bounding box center [194, 338] width 109 height 28
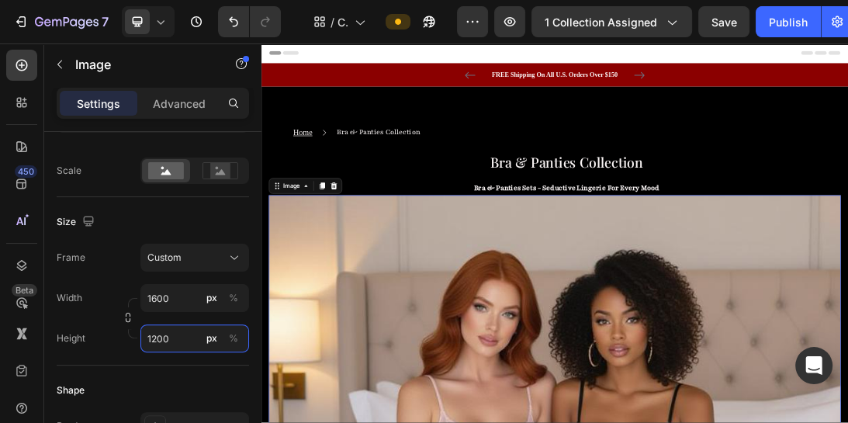
type input "1200"
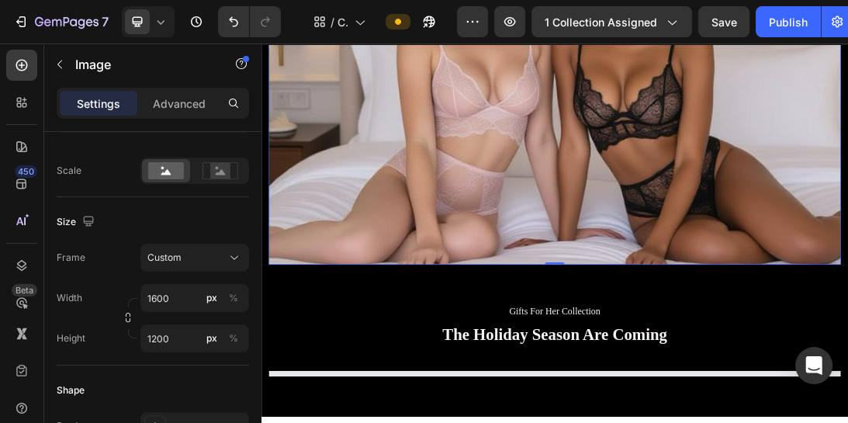
scroll to position [422, 0]
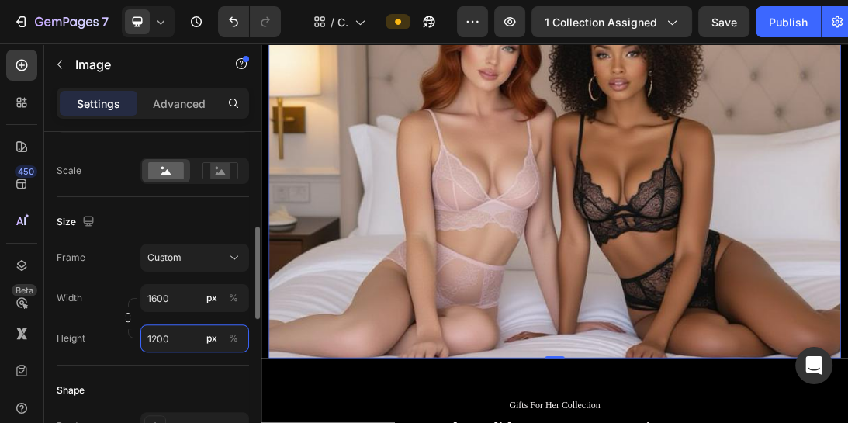
click at [178, 341] on input "1200" at bounding box center [194, 338] width 109 height 28
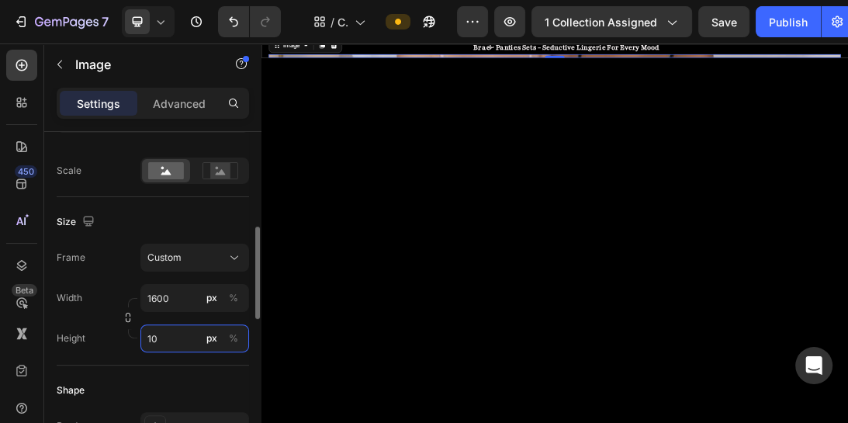
type input "1"
type input "8"
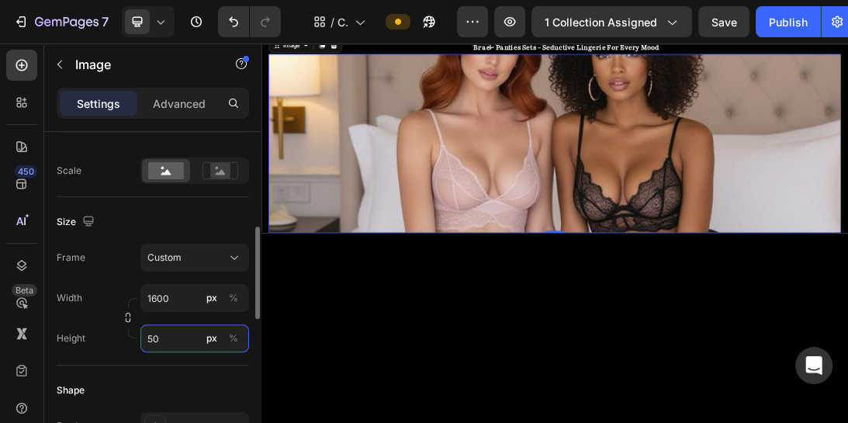
type input "5"
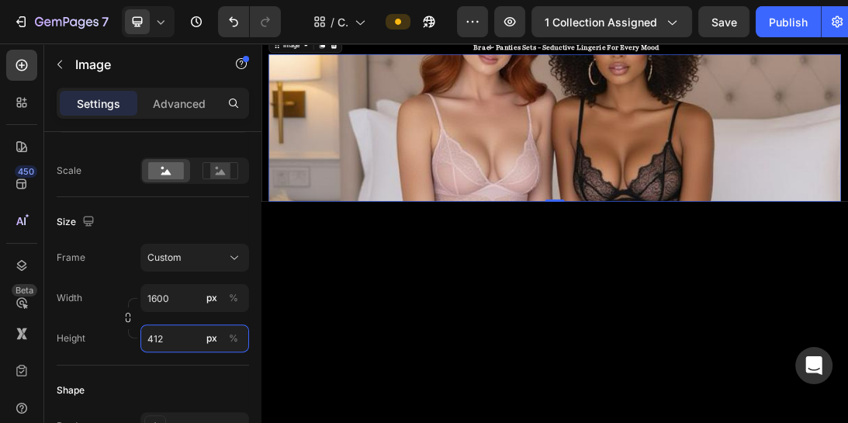
type input "412"
click at [388, 113] on img at bounding box center [727, 177] width 908 height 233
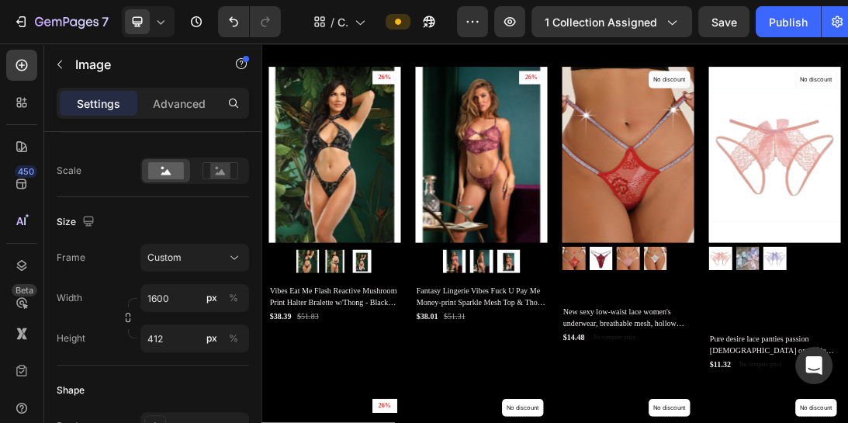
scroll to position [695, 0]
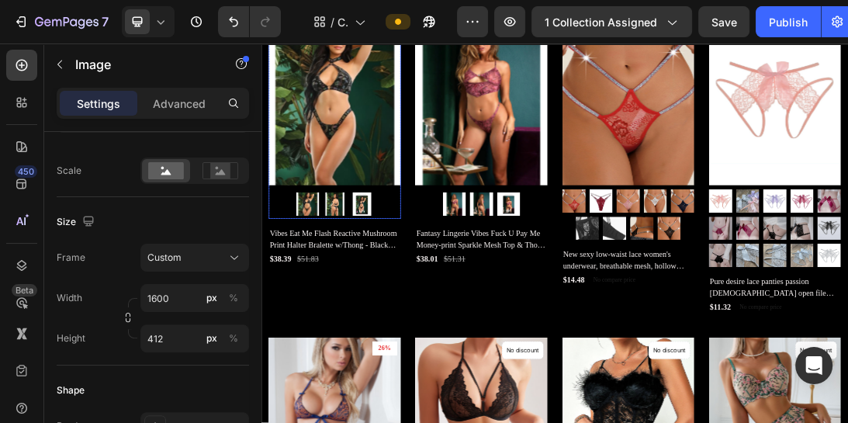
click at [416, 128] on img at bounding box center [377, 129] width 209 height 279
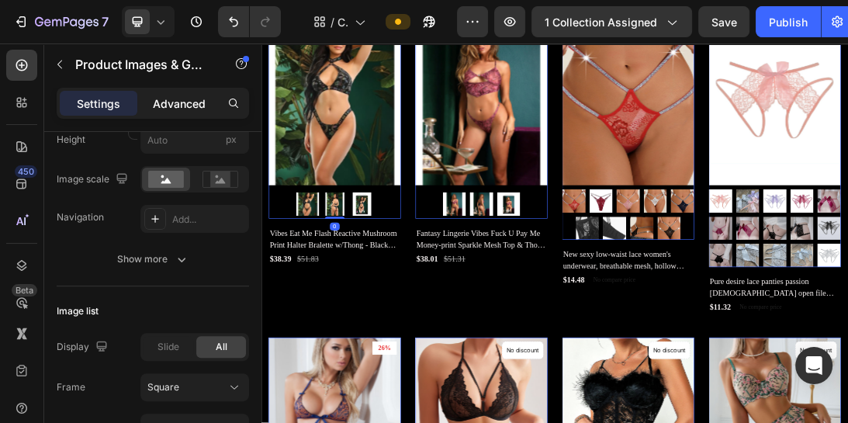
scroll to position [0, 0]
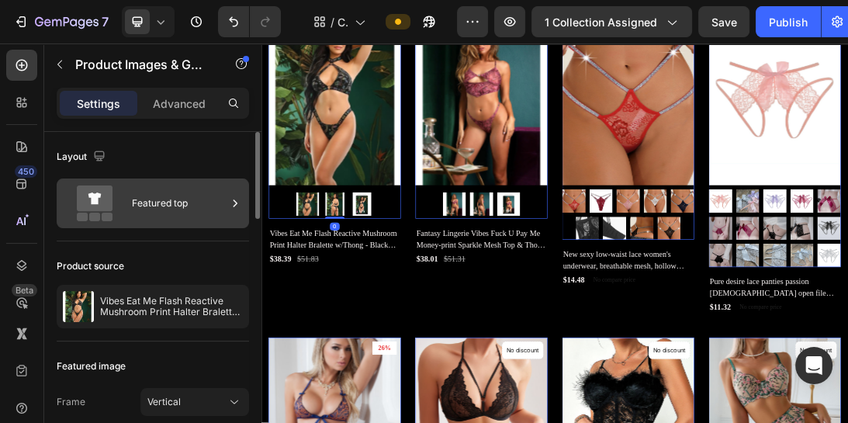
click at [173, 204] on div "Featured top" at bounding box center [179, 203] width 95 height 36
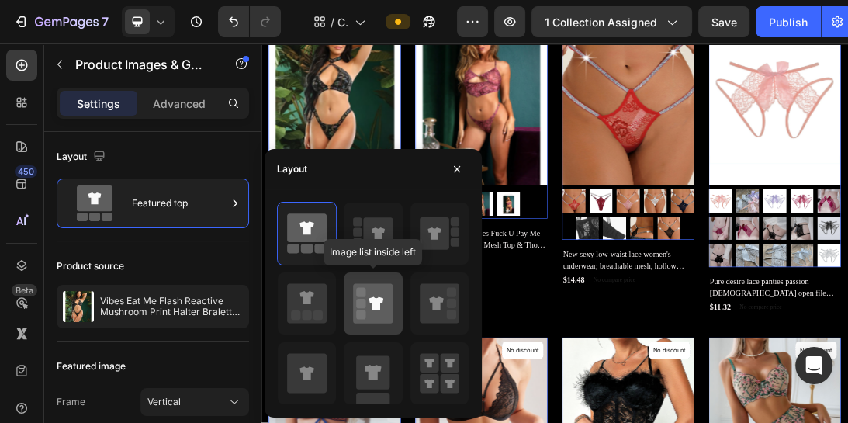
click at [377, 298] on icon at bounding box center [376, 302] width 14 height 13
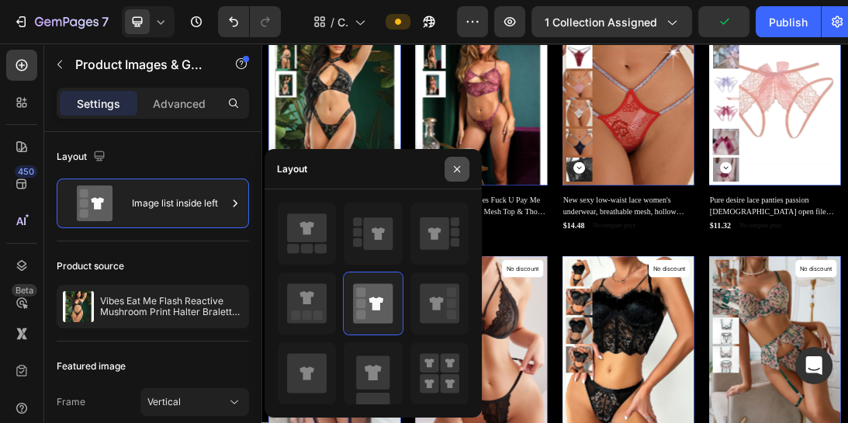
click at [459, 173] on icon "button" at bounding box center [457, 169] width 12 height 12
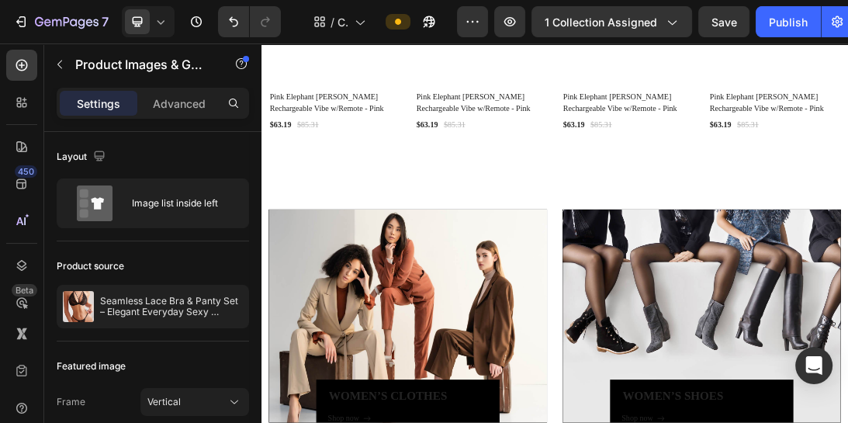
scroll to position [4553, 0]
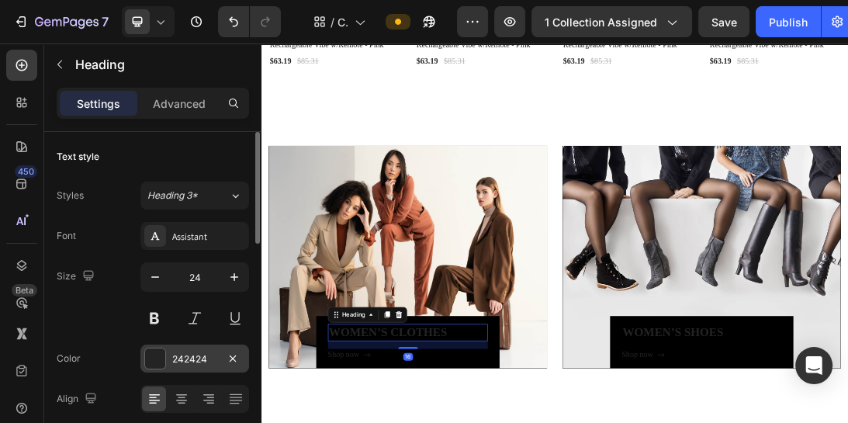
click at [158, 358] on div at bounding box center [155, 358] width 20 height 20
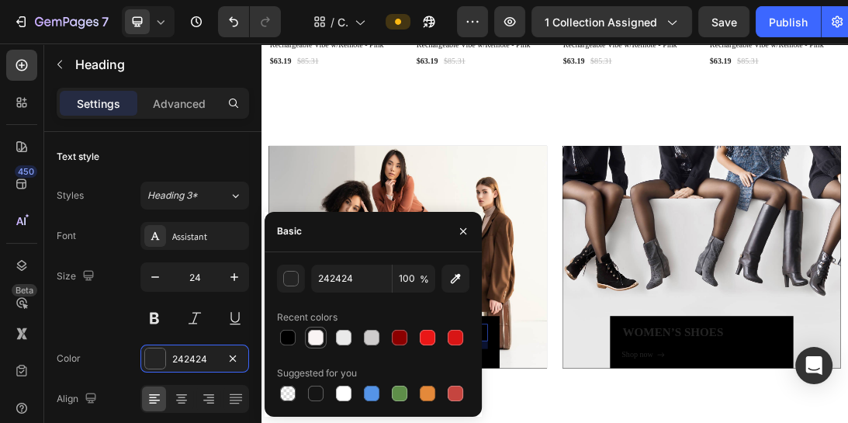
click at [318, 334] on div at bounding box center [316, 338] width 16 height 16
type input "F9F4F4"
click at [465, 230] on icon "button" at bounding box center [463, 231] width 12 height 12
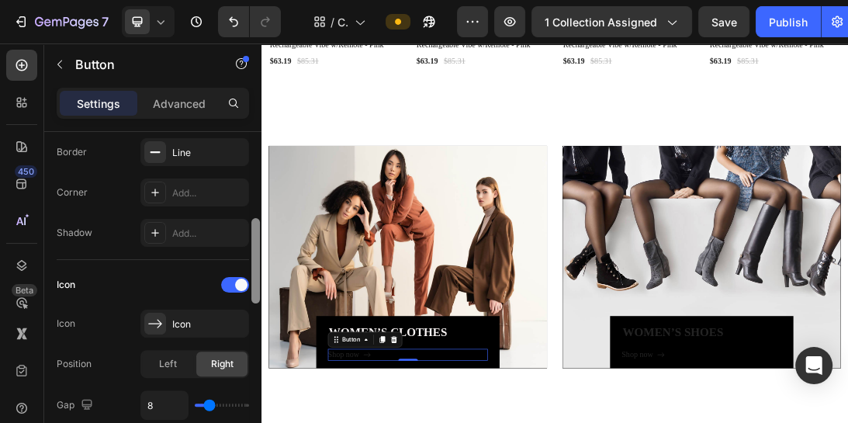
scroll to position [489, 0]
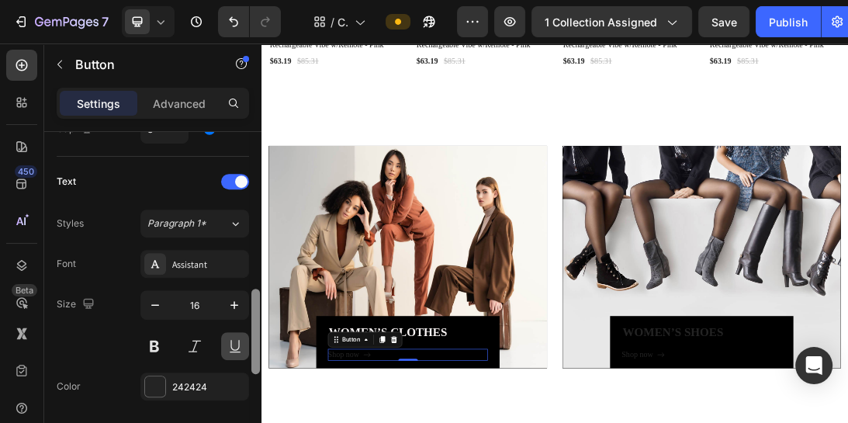
drag, startPoint x: 254, startPoint y: 157, endPoint x: 246, endPoint y: 319, distance: 161.5
click at [246, 319] on div "Size Width Auto Height Auto Padding Add... Background Color Add... Image Add...…" at bounding box center [152, 299] width 217 height 335
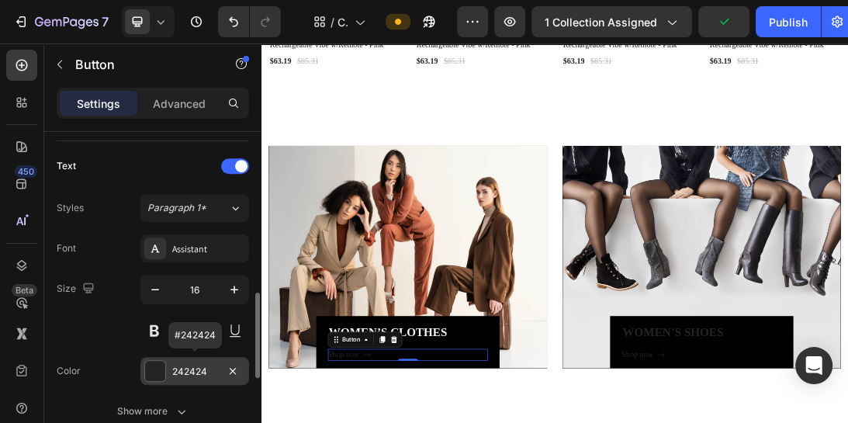
click at [155, 369] on div at bounding box center [155, 371] width 20 height 20
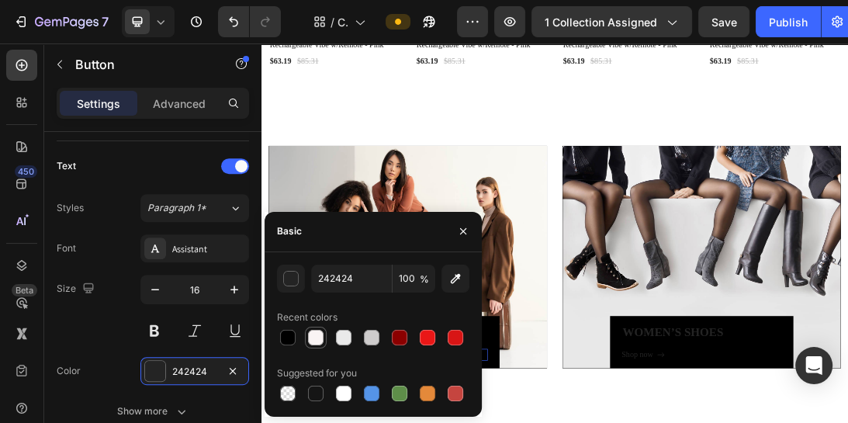
click at [316, 339] on div at bounding box center [316, 338] width 16 height 16
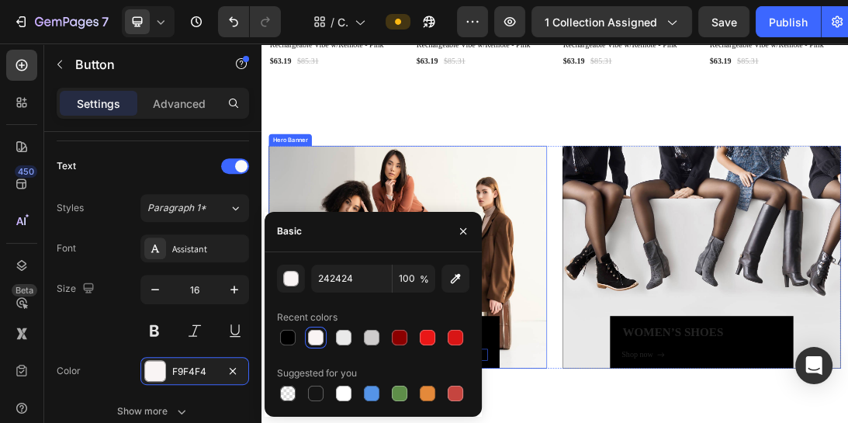
type input "F9F4F4"
click at [463, 237] on icon "button" at bounding box center [463, 231] width 12 height 12
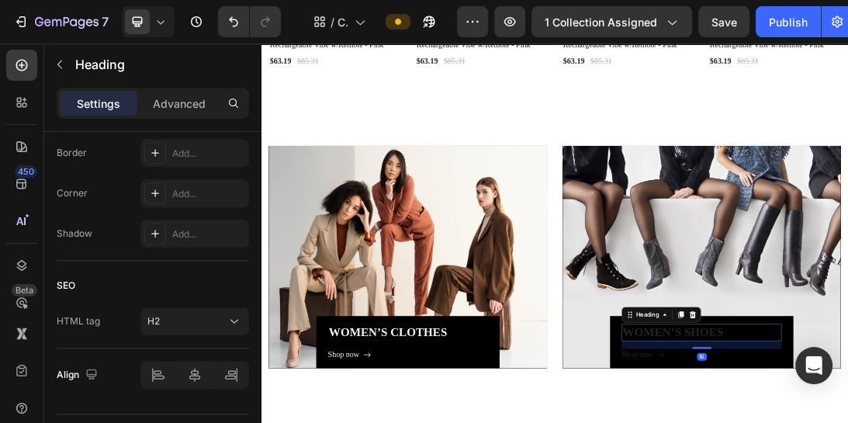
scroll to position [0, 0]
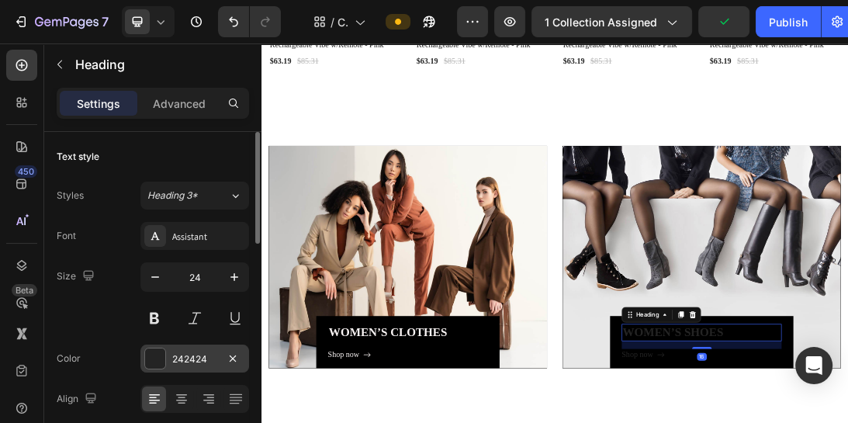
click at [152, 366] on div at bounding box center [155, 358] width 20 height 20
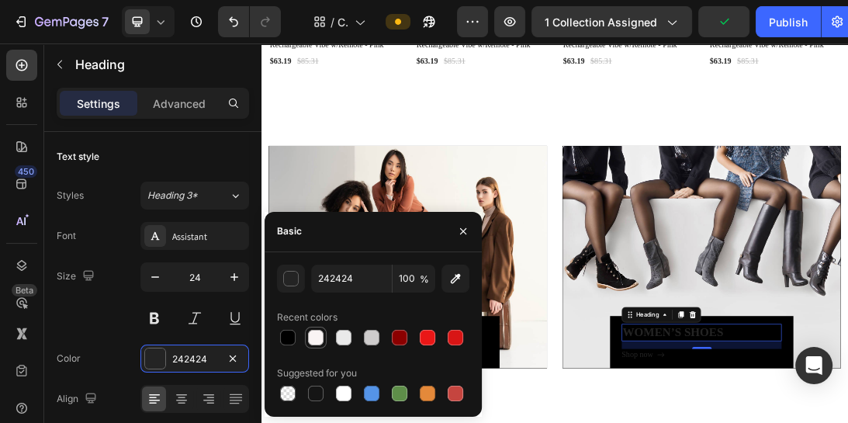
click at [316, 344] on div at bounding box center [316, 338] width 16 height 16
type input "F9F4F4"
click at [465, 234] on icon "button" at bounding box center [463, 231] width 12 height 12
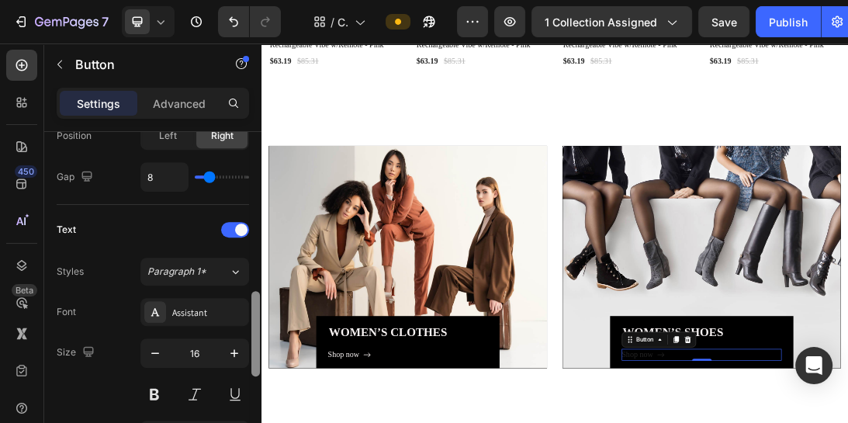
scroll to position [607, 0]
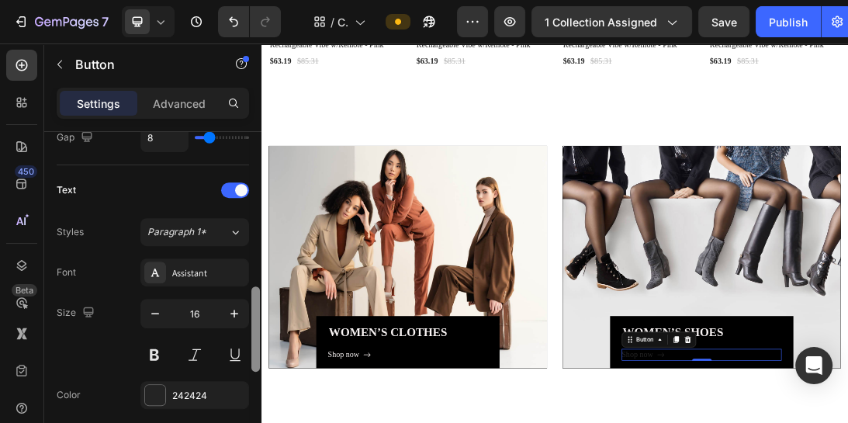
drag, startPoint x: 254, startPoint y: 171, endPoint x: 254, endPoint y: 327, distance: 155.1
click at [254, 327] on div at bounding box center [255, 328] width 9 height 85
click at [162, 390] on div at bounding box center [155, 395] width 20 height 20
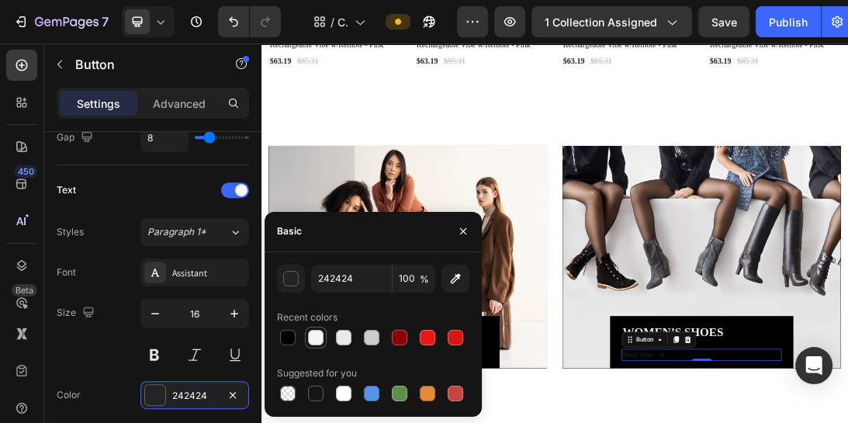
click at [317, 347] on div at bounding box center [316, 338] width 22 height 22
type input "F9F4F4"
click at [469, 233] on icon "button" at bounding box center [463, 231] width 12 height 12
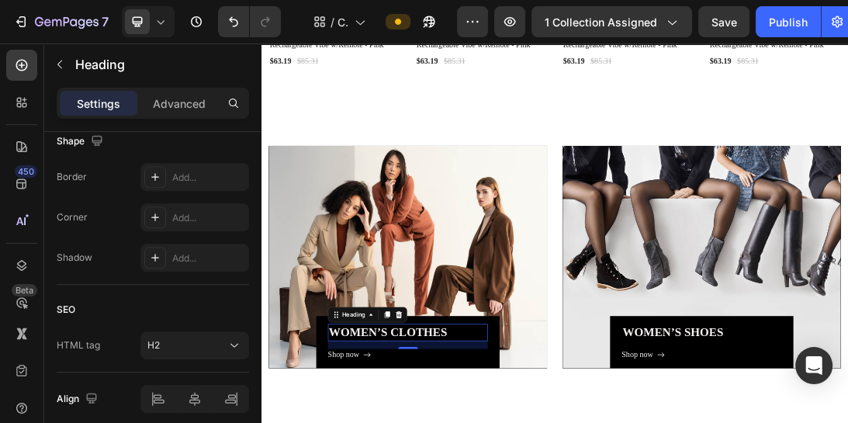
scroll to position [0, 0]
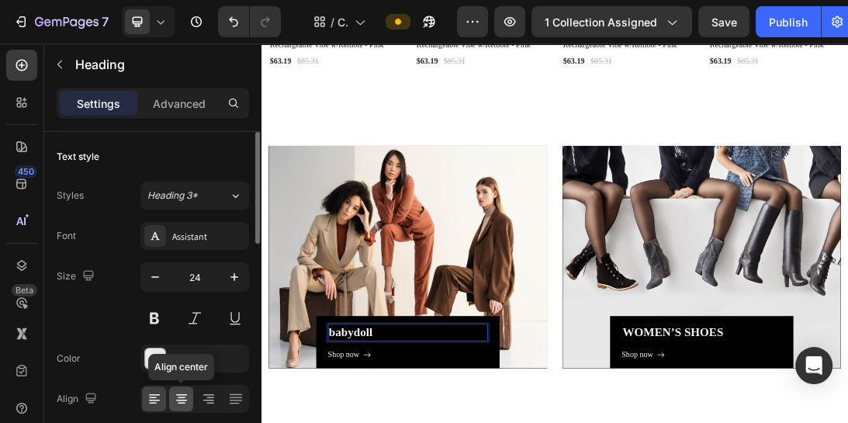
click at [181, 397] on icon at bounding box center [182, 399] width 16 height 16
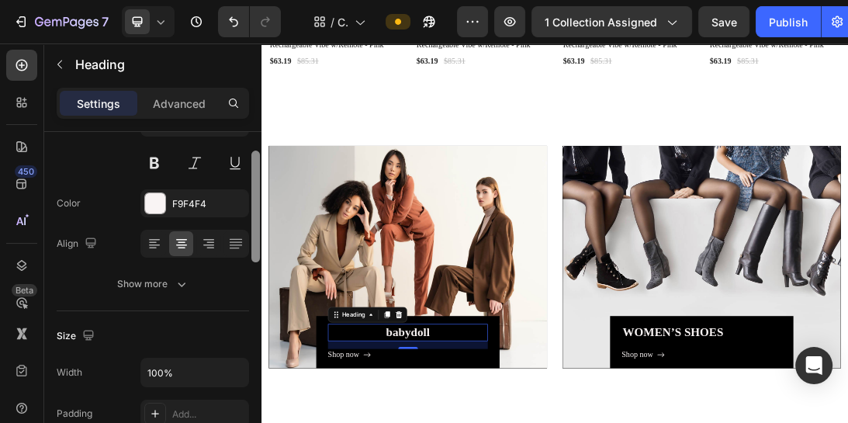
drag, startPoint x: 255, startPoint y: 197, endPoint x: 259, endPoint y: 250, distance: 52.9
click at [259, 250] on div at bounding box center [255, 206] width 9 height 112
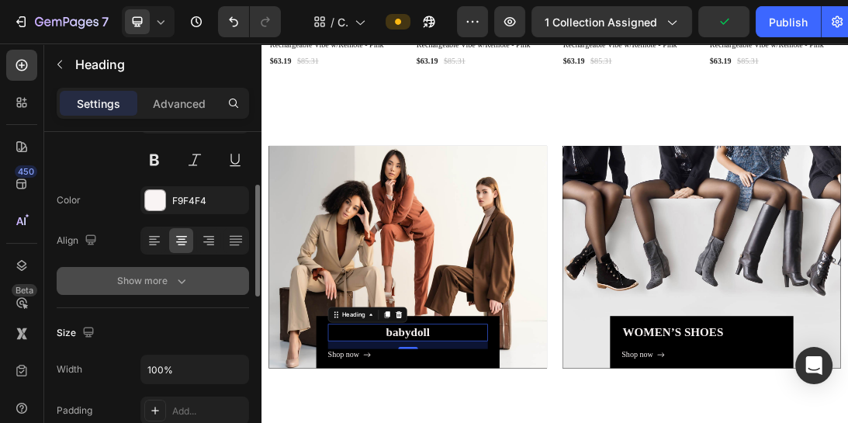
click at [180, 284] on icon "button" at bounding box center [182, 281] width 16 height 16
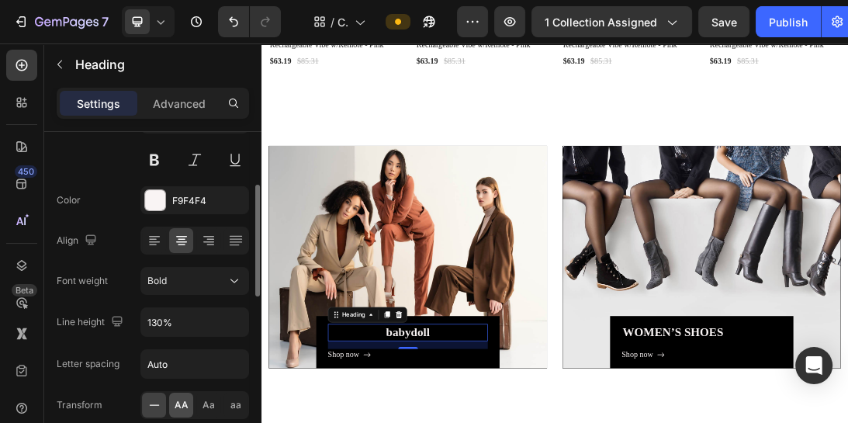
click at [185, 399] on span "AA" at bounding box center [182, 405] width 14 height 14
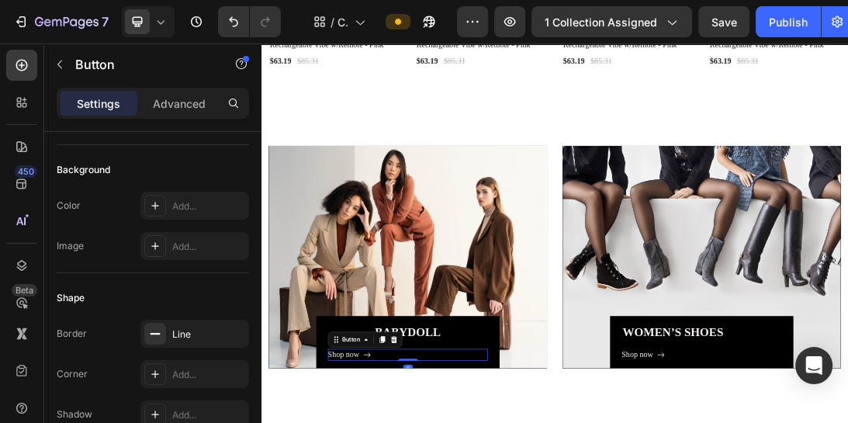
scroll to position [0, 0]
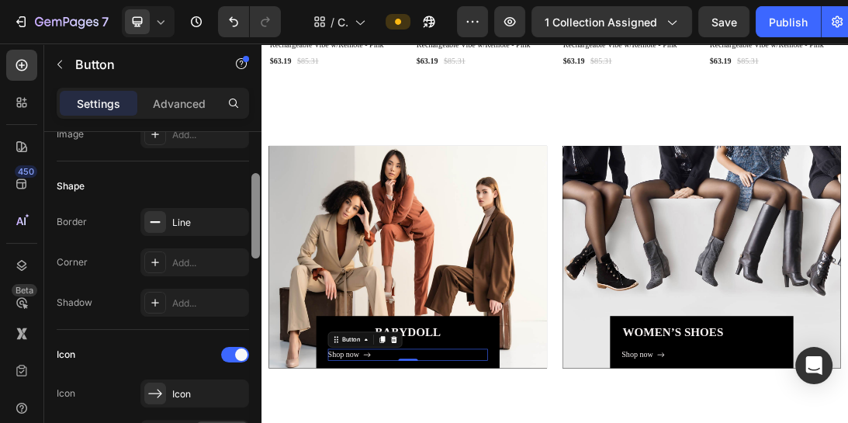
drag, startPoint x: 254, startPoint y: 180, endPoint x: 261, endPoint y: 249, distance: 69.4
click at [261, 249] on div at bounding box center [256, 277] width 12 height 335
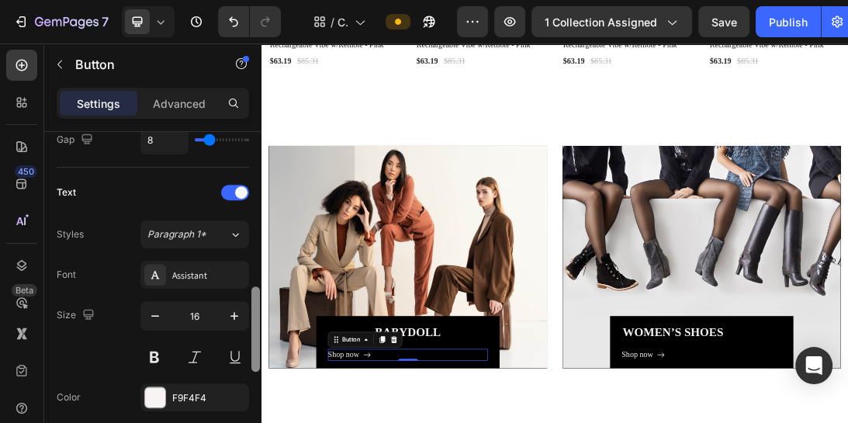
click at [261, 249] on div at bounding box center [256, 299] width 12 height 335
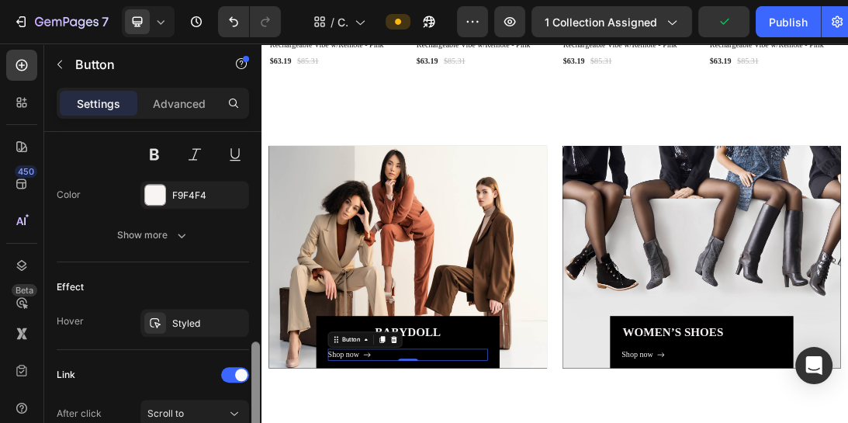
scroll to position [811, 0]
drag, startPoint x: 253, startPoint y: 316, endPoint x: 256, endPoint y: 369, distance: 52.8
click at [256, 369] on div at bounding box center [255, 380] width 9 height 85
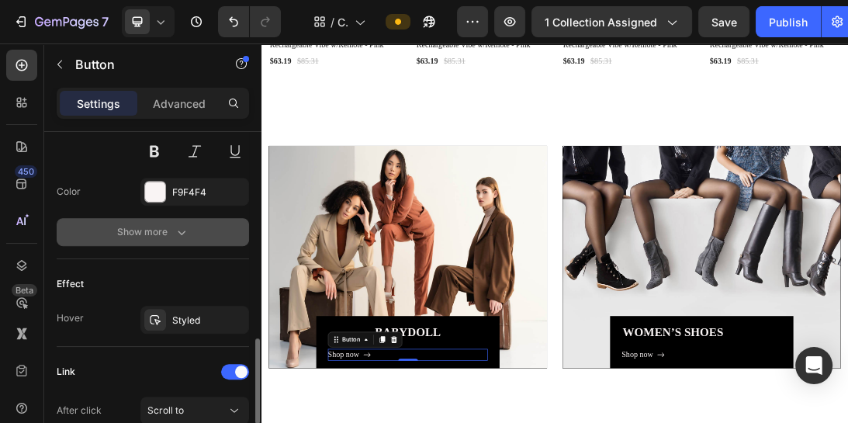
click at [185, 233] on icon "button" at bounding box center [182, 232] width 16 height 16
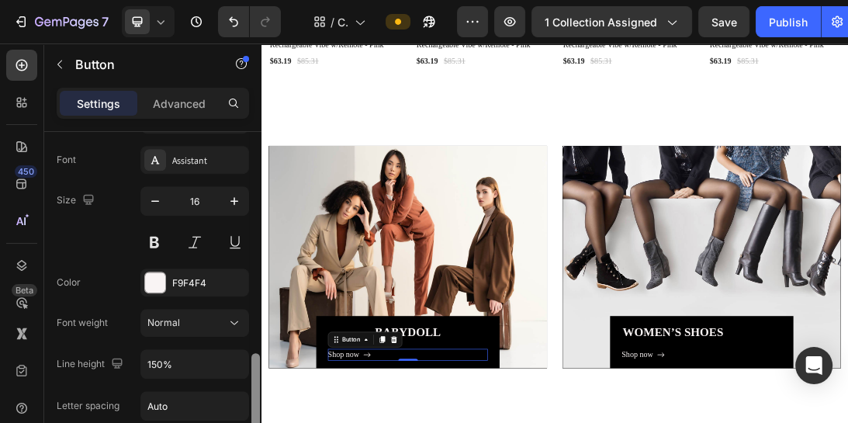
scroll to position [774, 0]
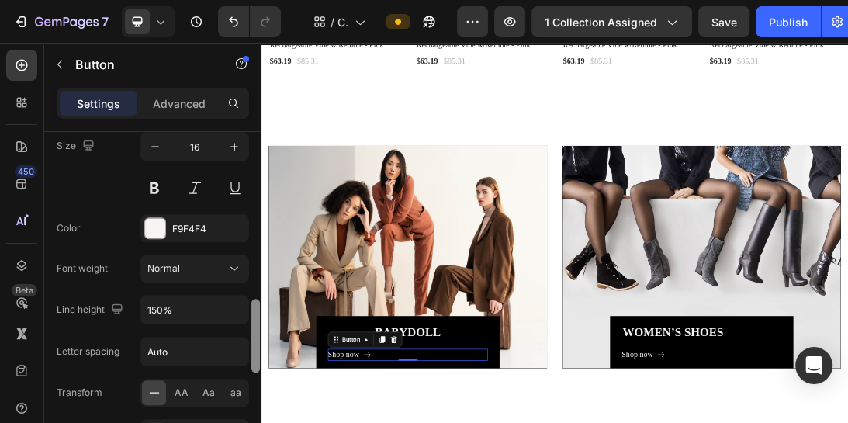
drag, startPoint x: 254, startPoint y: 361, endPoint x: 251, endPoint y: 352, distance: 10.1
click at [251, 352] on div at bounding box center [255, 336] width 9 height 74
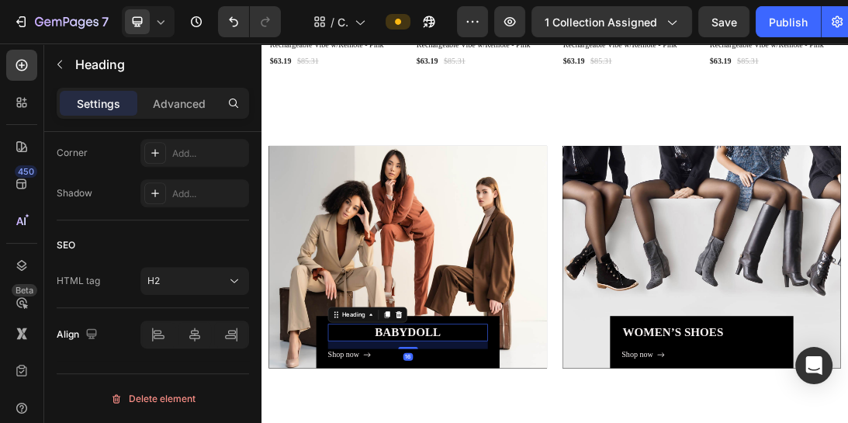
scroll to position [0, 0]
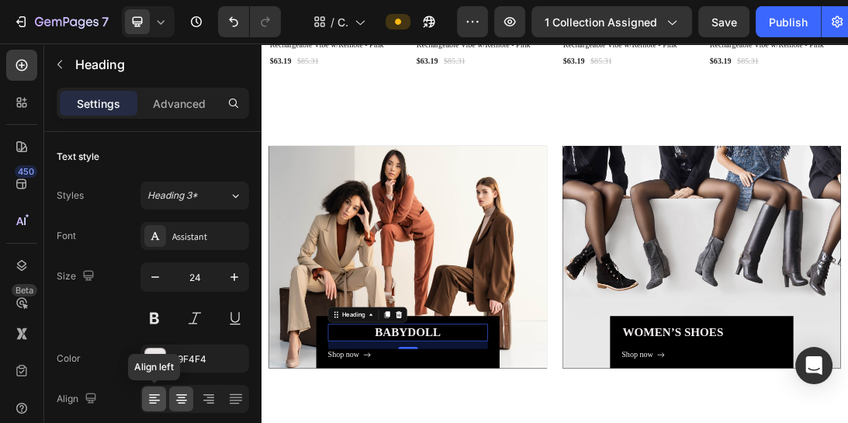
click at [155, 391] on icon at bounding box center [155, 399] width 16 height 16
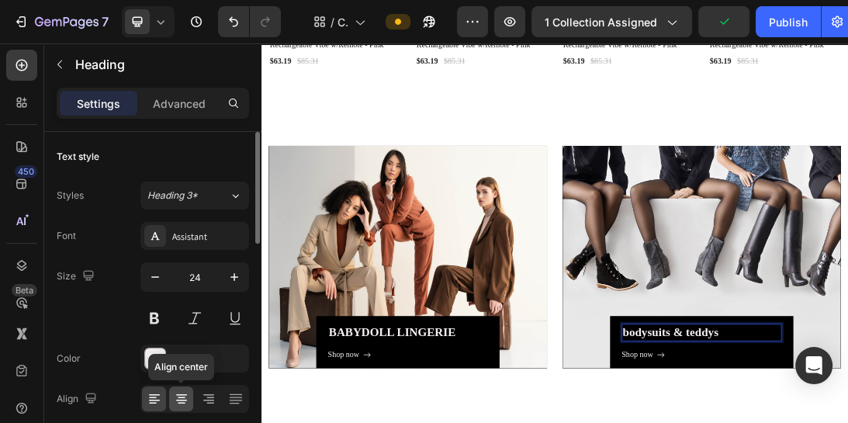
click at [189, 393] on div at bounding box center [181, 398] width 24 height 25
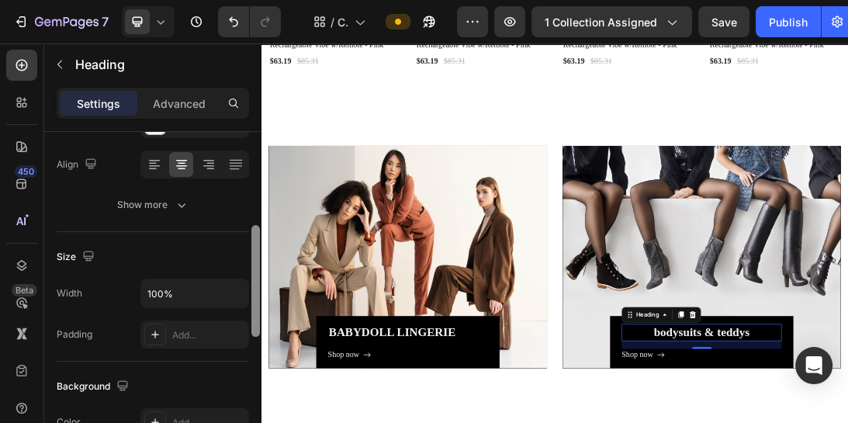
scroll to position [246, 0]
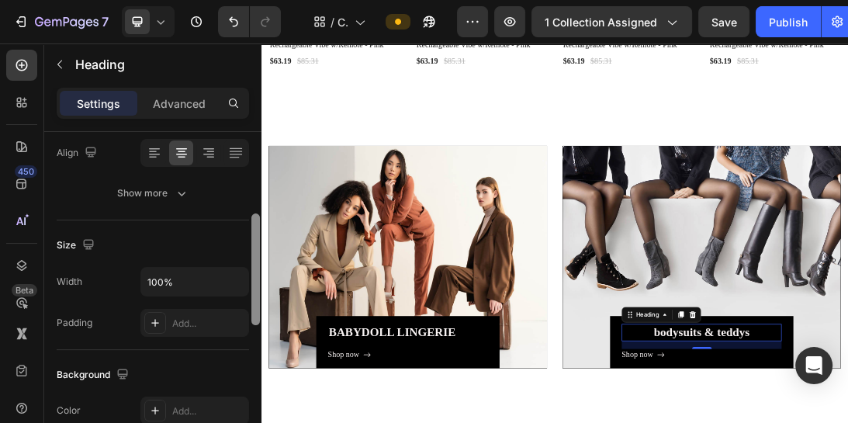
drag, startPoint x: 254, startPoint y: 202, endPoint x: 261, endPoint y: 284, distance: 82.5
click at [261, 284] on div at bounding box center [256, 299] width 12 height 335
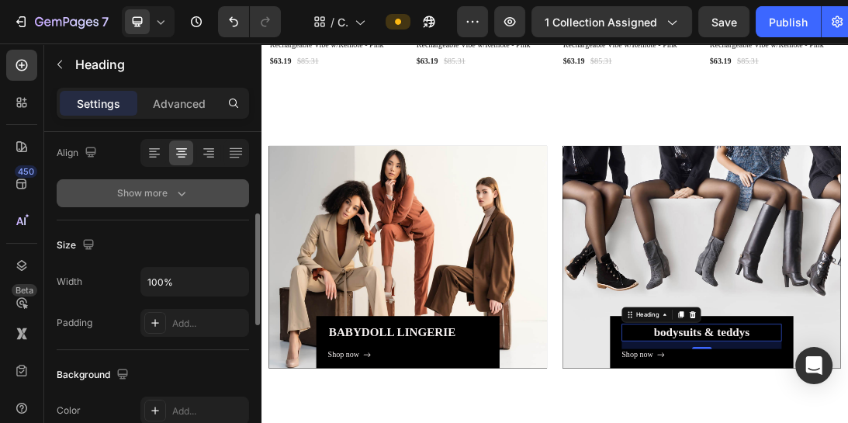
click at [185, 191] on icon "button" at bounding box center [182, 193] width 16 height 16
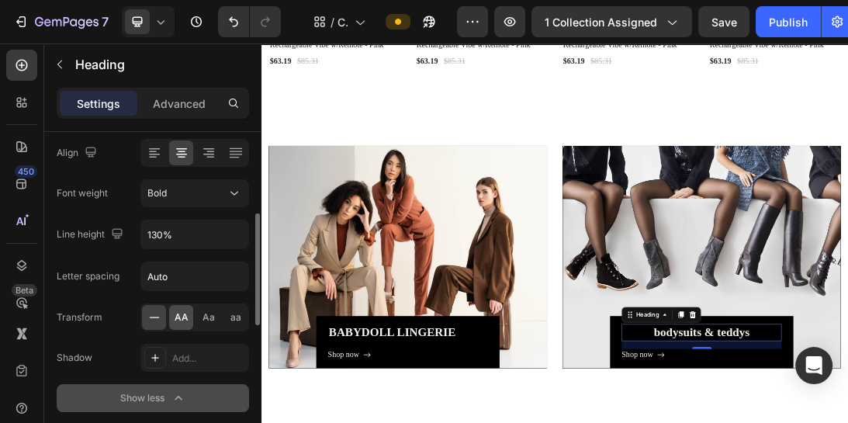
click at [185, 320] on span "AA" at bounding box center [182, 317] width 14 height 14
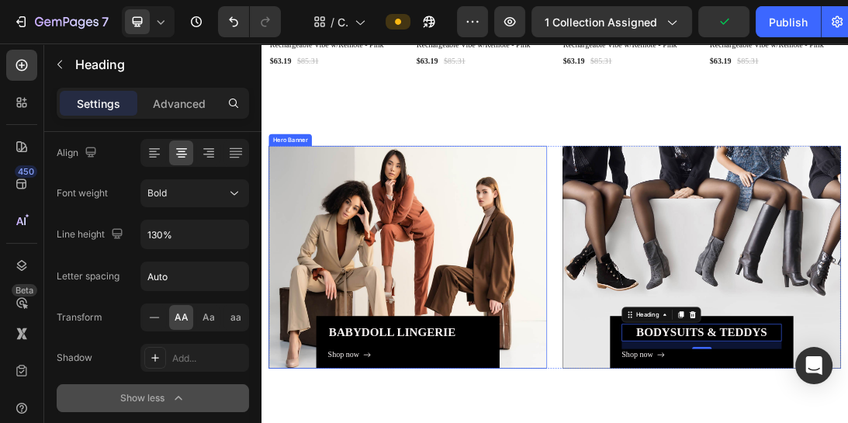
click at [608, 296] on div "Overlay" at bounding box center [493, 382] width 441 height 353
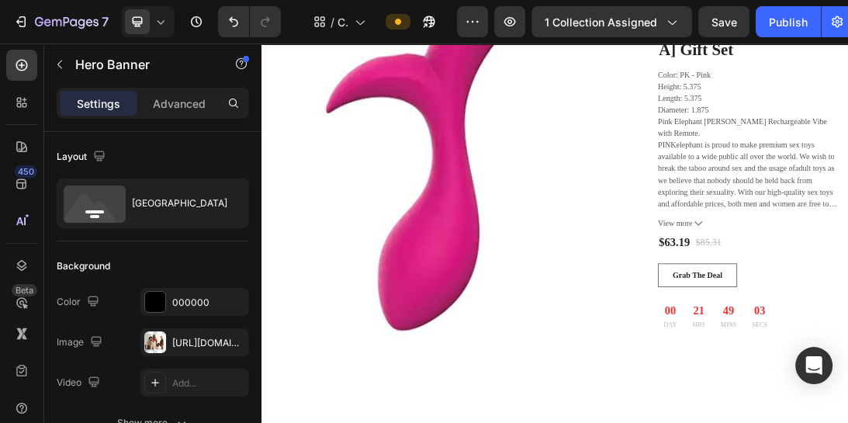
scroll to position [3560, 0]
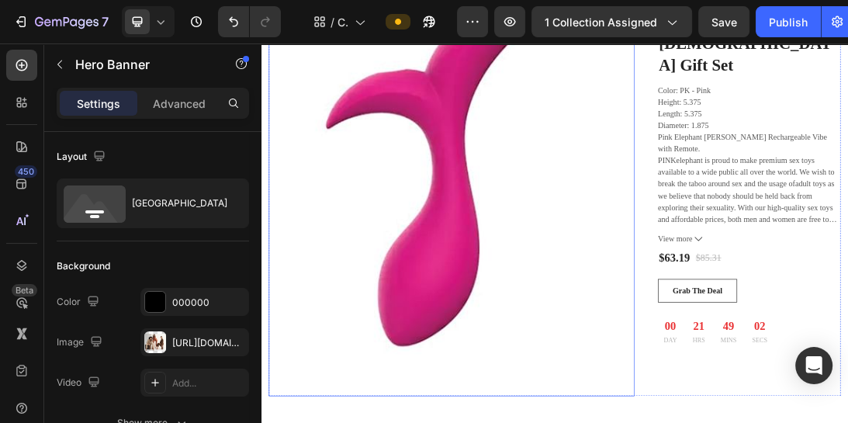
click at [545, 178] on img at bounding box center [563, 245] width 580 height 718
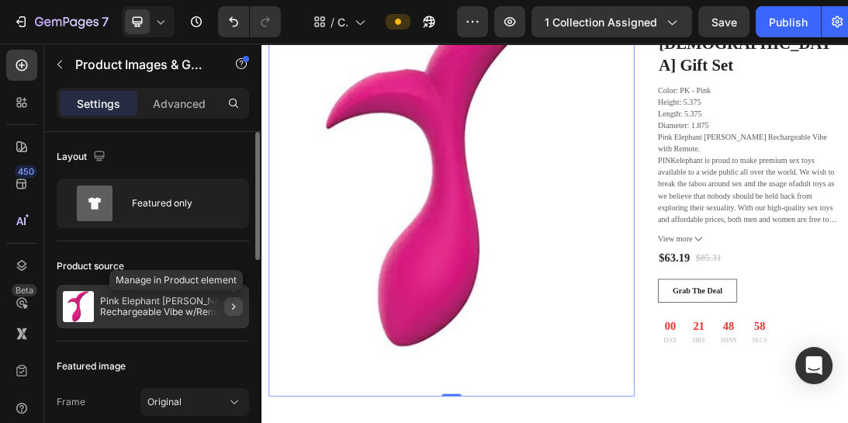
click at [237, 306] on icon "button" at bounding box center [233, 306] width 12 height 12
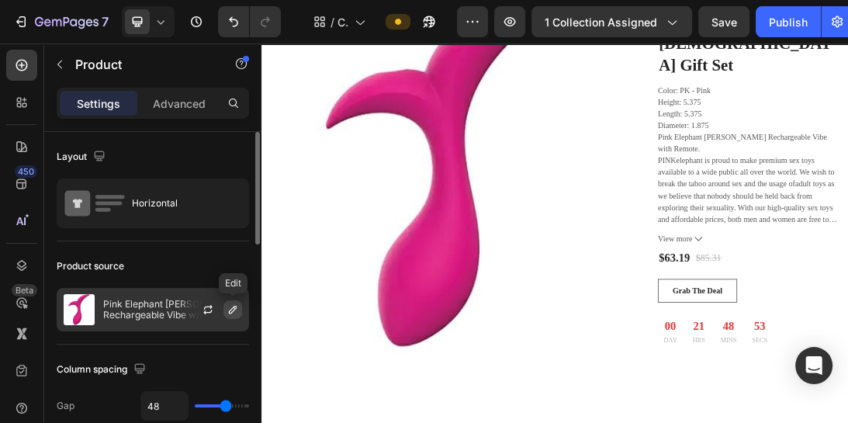
click at [229, 306] on icon "button" at bounding box center [233, 309] width 12 height 12
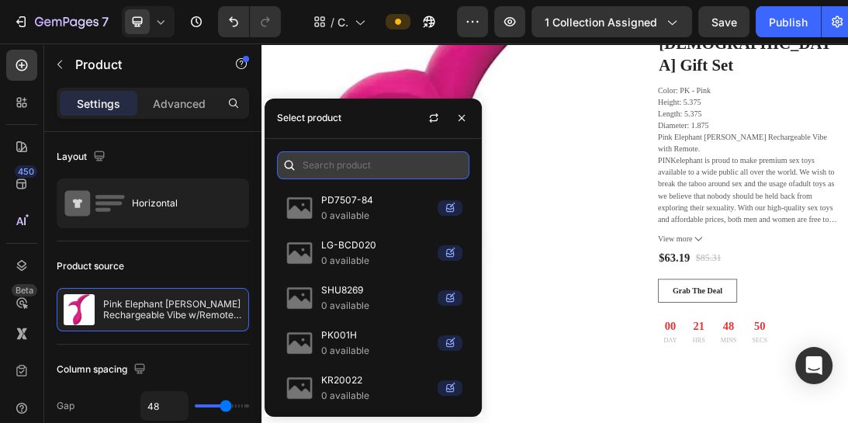
click at [403, 172] on input "text" at bounding box center [373, 165] width 192 height 28
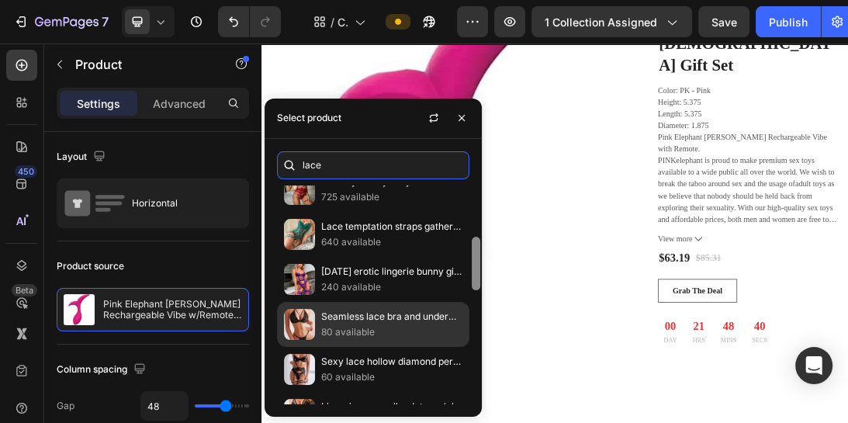
scroll to position [201, 0]
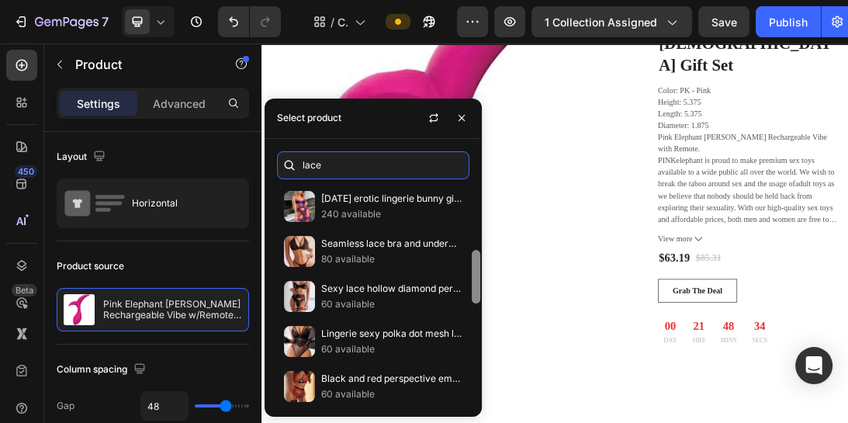
drag, startPoint x: 476, startPoint y: 236, endPoint x: 471, endPoint y: 370, distance: 134.3
click at [471, 370] on div at bounding box center [476, 293] width 12 height 219
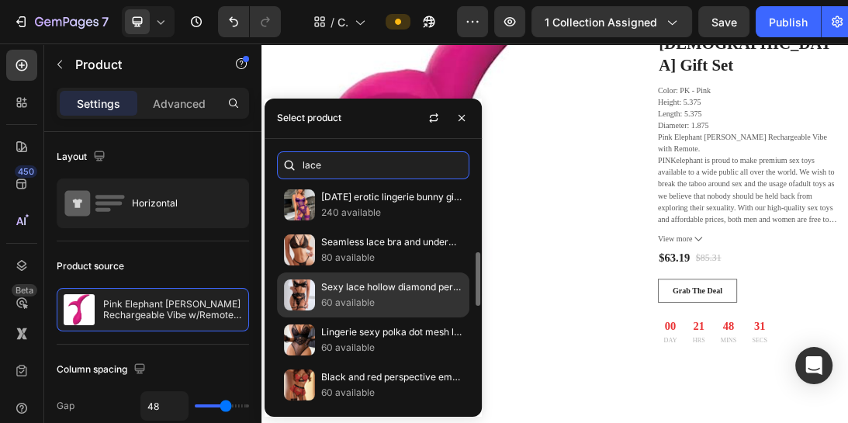
type input "lace"
click at [386, 296] on p "60 available" at bounding box center [391, 303] width 141 height 16
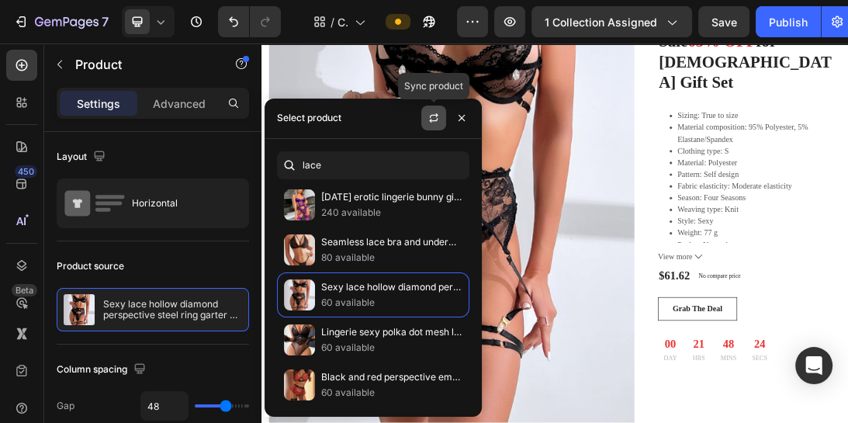
click at [424, 113] on button "button" at bounding box center [433, 117] width 25 height 25
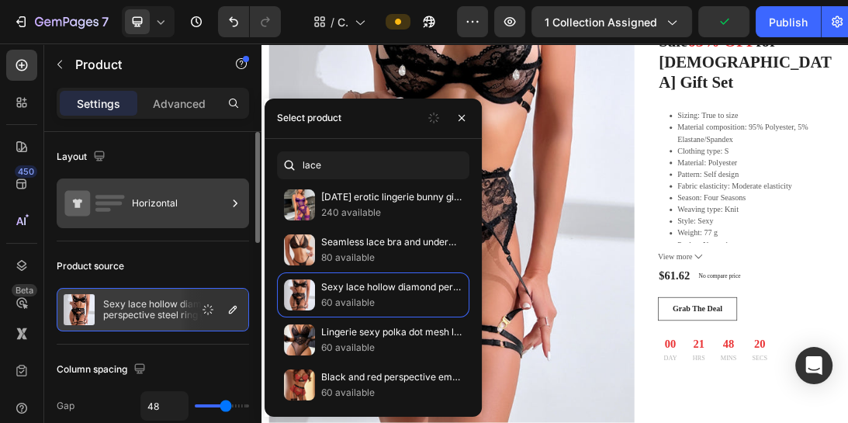
click at [160, 215] on div "Horizontal" at bounding box center [179, 203] width 95 height 36
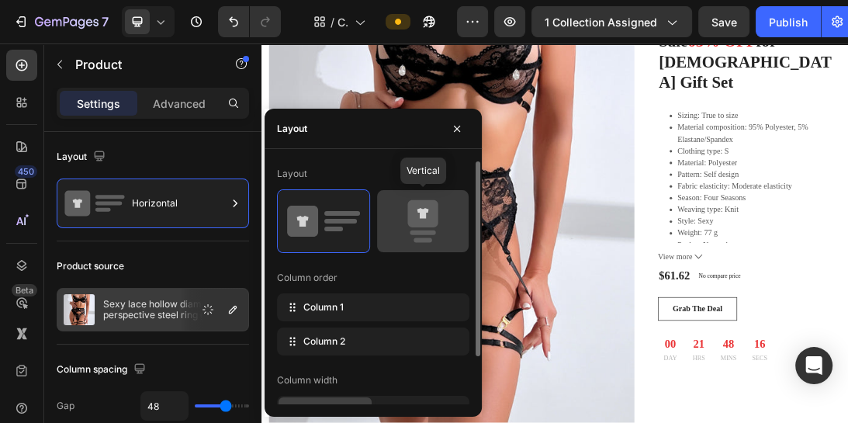
click at [438, 201] on icon at bounding box center [422, 220] width 73 height 43
type input "0"
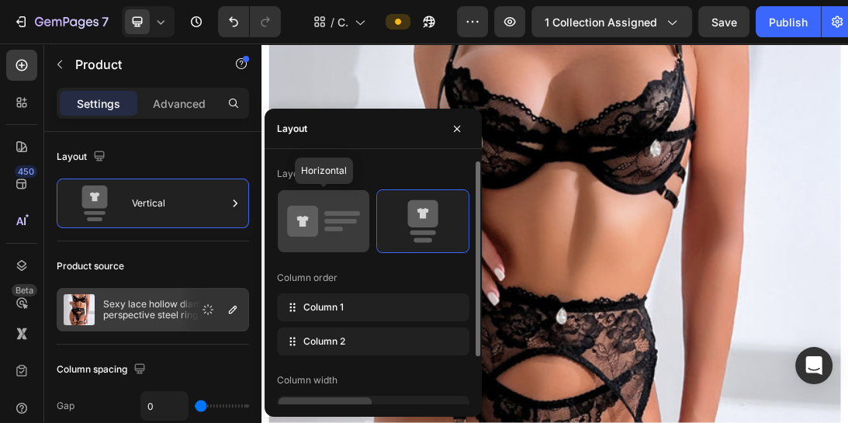
click at [338, 214] on rect at bounding box center [342, 213] width 36 height 5
type input "48"
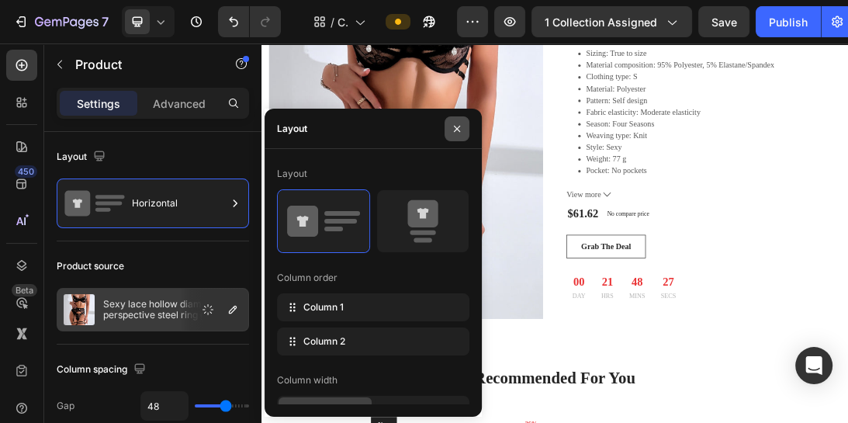
click at [457, 125] on icon "button" at bounding box center [457, 129] width 12 height 12
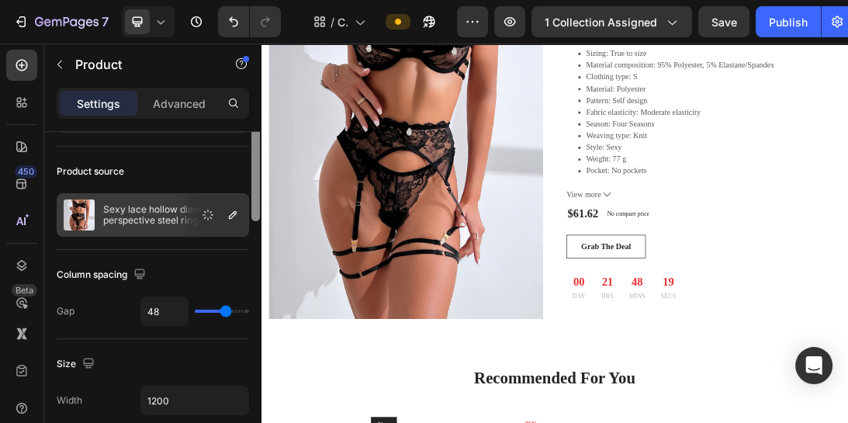
scroll to position [0, 0]
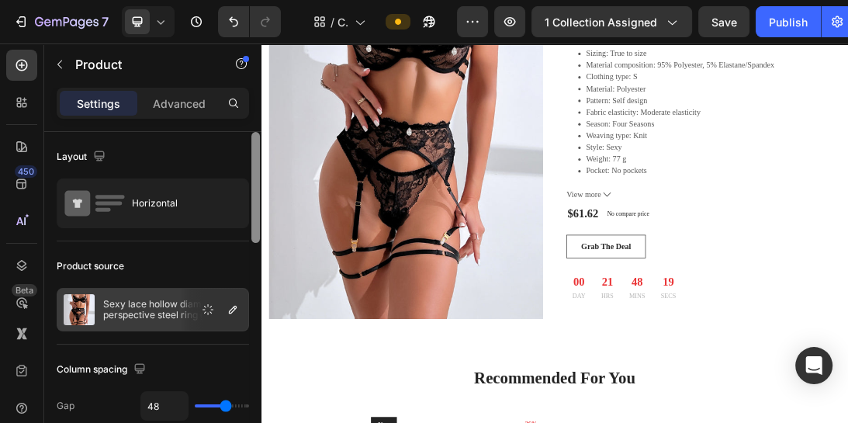
drag, startPoint x: 254, startPoint y: 168, endPoint x: 220, endPoint y: 141, distance: 43.6
click at [220, 141] on div "Layout Horizontal Product source Sexy lace hollow diamond perspective steel rin…" at bounding box center [152, 299] width 217 height 335
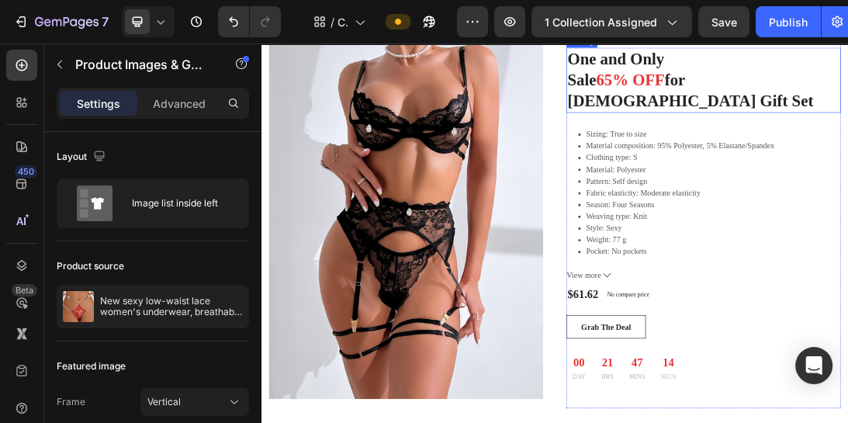
scroll to position [3309, 0]
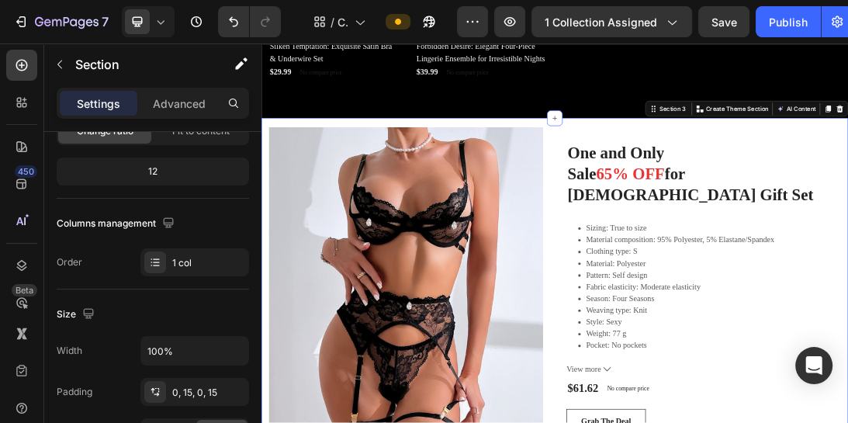
scroll to position [424, 0]
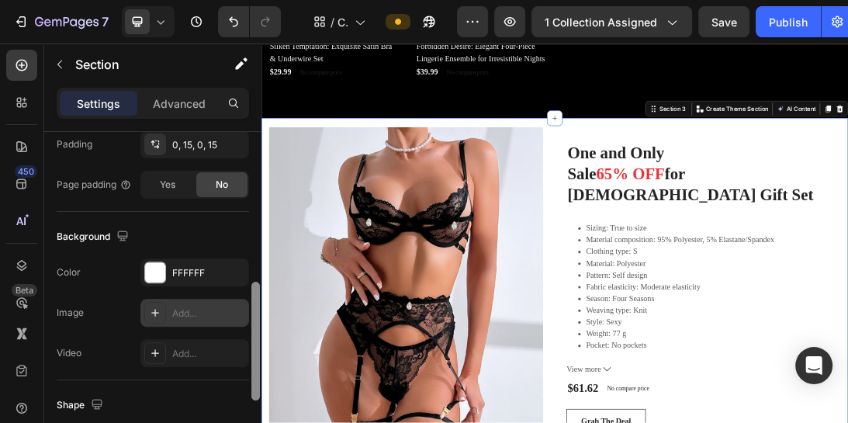
drag, startPoint x: 258, startPoint y: 157, endPoint x: 245, endPoint y: 308, distance: 151.0
click at [245, 308] on div "Layout Column width Change ratio Fit to content 12 Columns management Order 1 c…" at bounding box center [152, 299] width 217 height 335
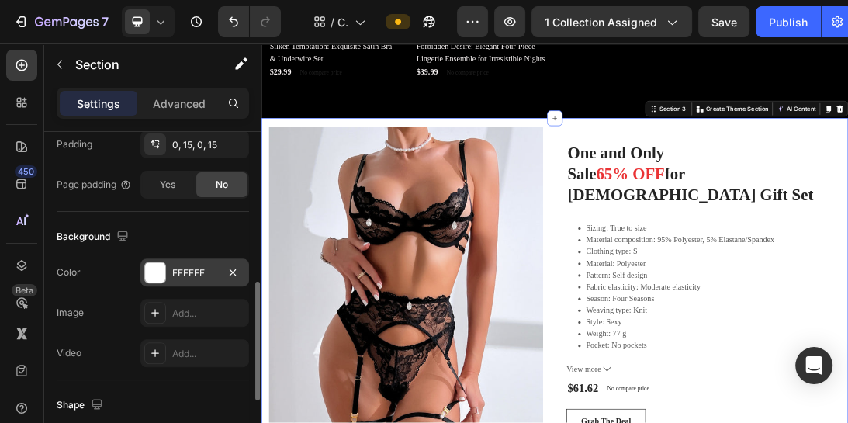
click at [161, 276] on div at bounding box center [155, 272] width 20 height 20
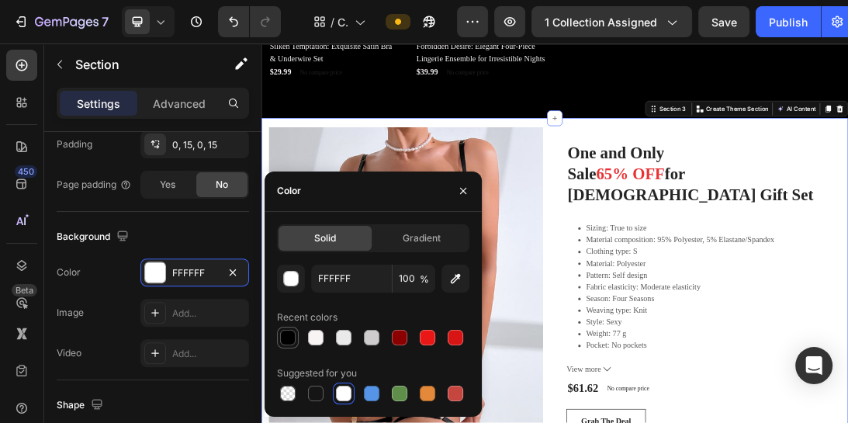
click at [286, 344] on div at bounding box center [288, 338] width 16 height 16
type input "000000"
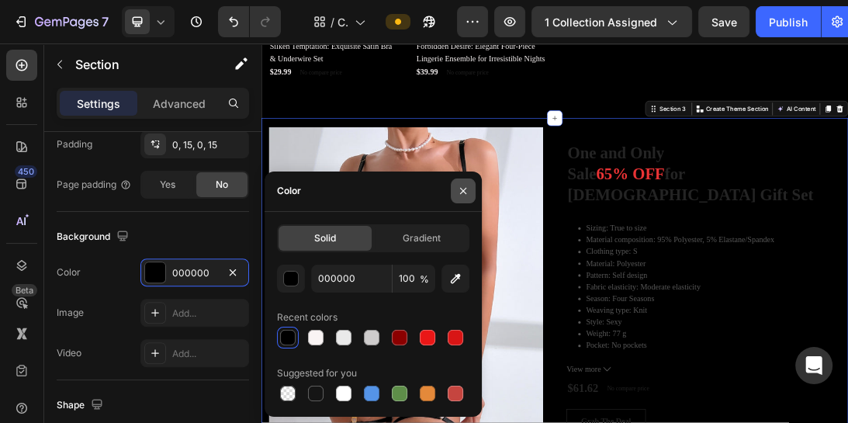
click at [464, 186] on icon "button" at bounding box center [463, 191] width 12 height 12
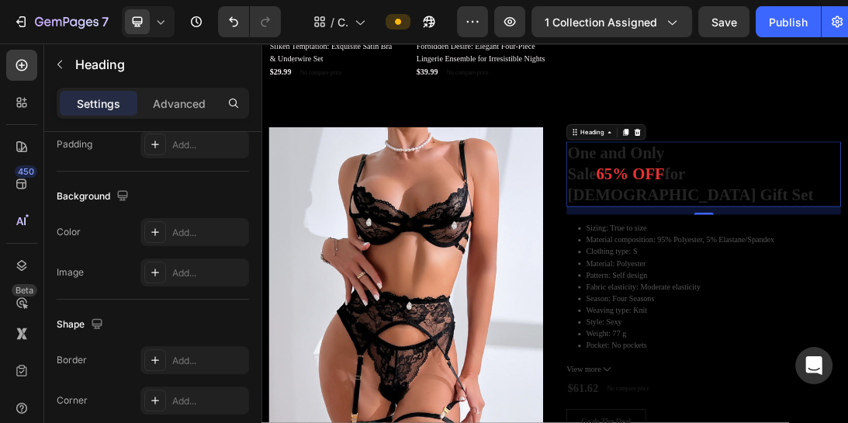
scroll to position [0, 0]
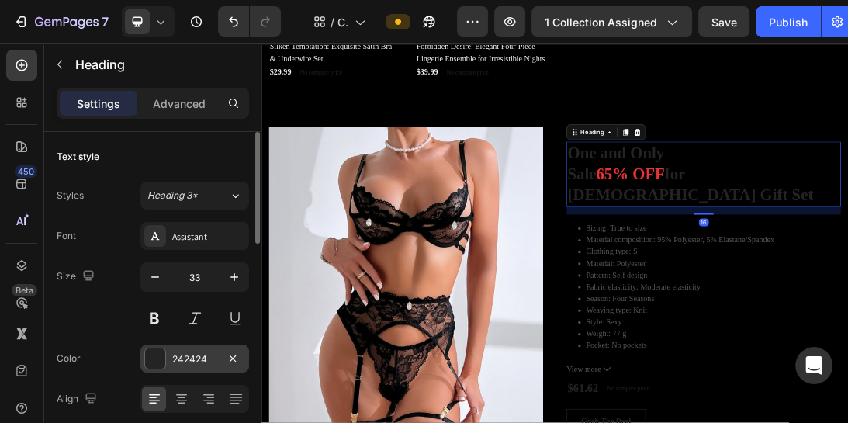
click at [160, 361] on div at bounding box center [155, 358] width 20 height 20
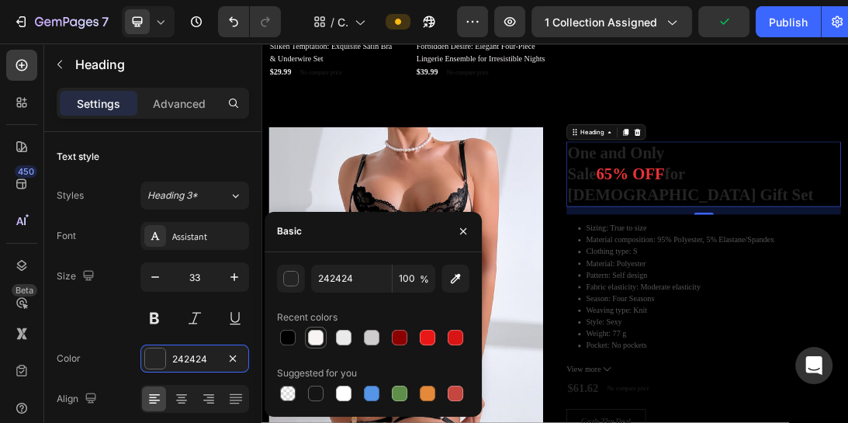
click at [313, 337] on div at bounding box center [316, 338] width 16 height 16
type input "F9F4F4"
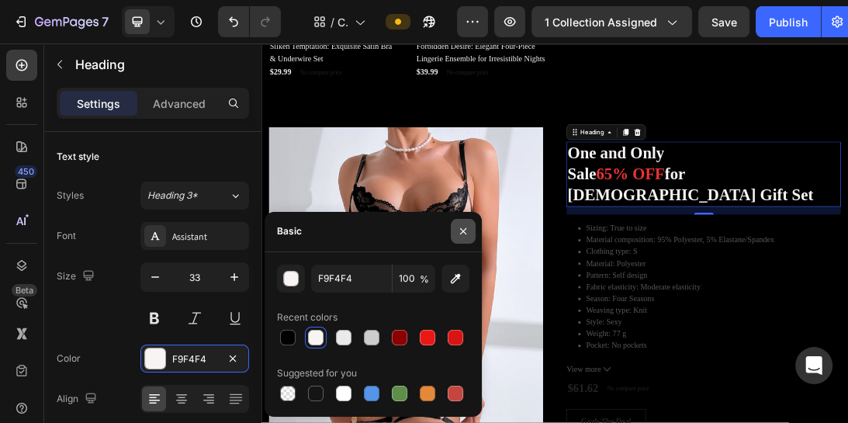
click at [465, 236] on icon "button" at bounding box center [463, 231] width 12 height 12
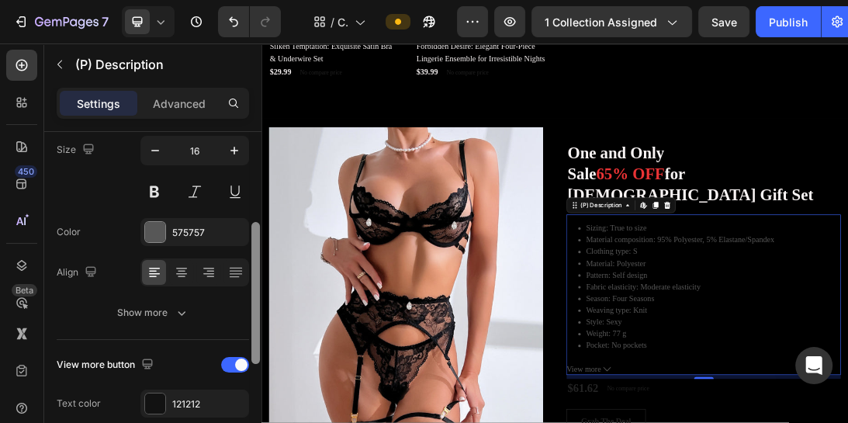
drag, startPoint x: 253, startPoint y: 258, endPoint x: 252, endPoint y: 355, distance: 97.0
click at [252, 355] on div at bounding box center [255, 293] width 9 height 142
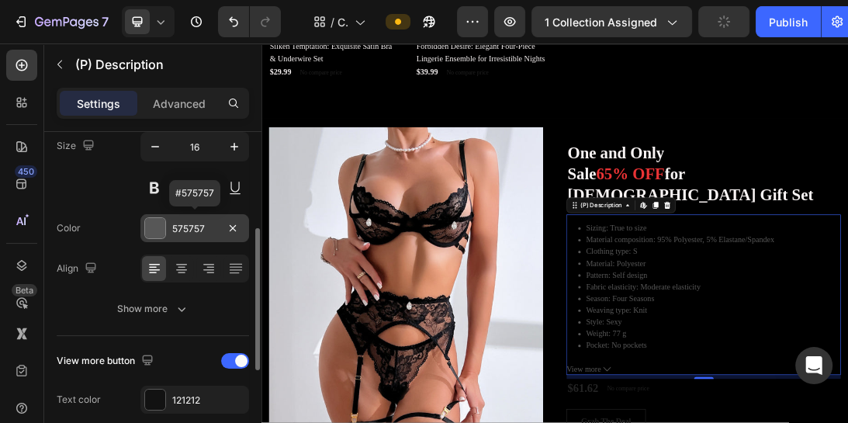
click at [154, 228] on div at bounding box center [155, 228] width 20 height 20
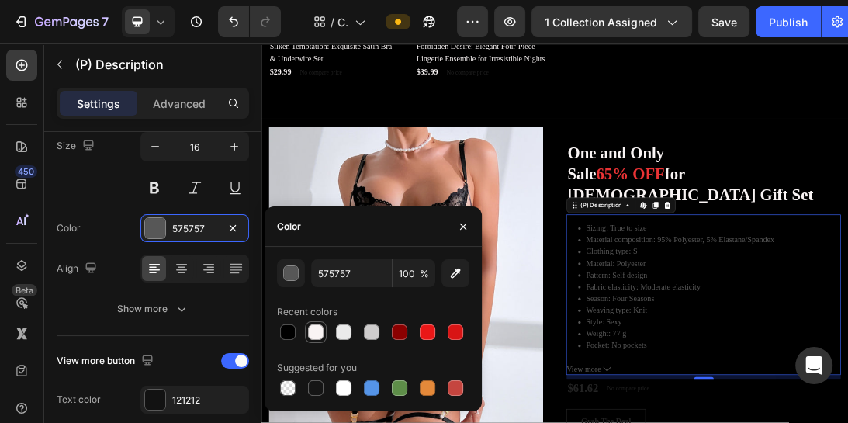
click at [320, 328] on div at bounding box center [316, 332] width 16 height 16
type input "F9F4F4"
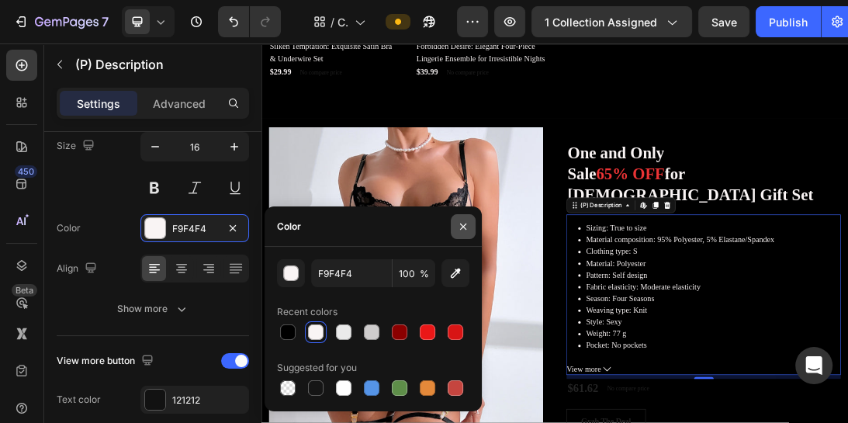
click at [464, 230] on icon "button" at bounding box center [463, 226] width 12 height 12
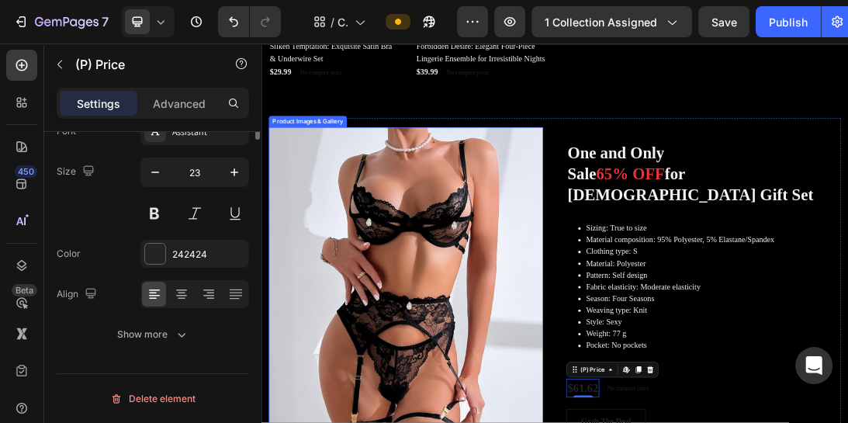
scroll to position [0, 0]
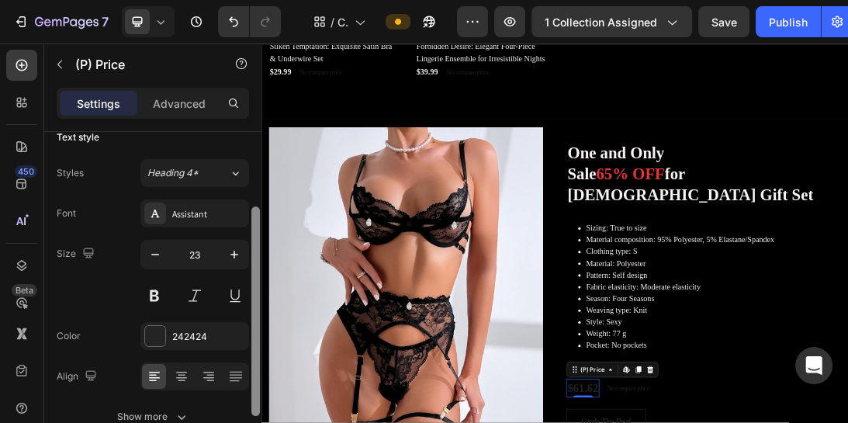
drag, startPoint x: 254, startPoint y: 244, endPoint x: 252, endPoint y: 325, distance: 80.7
click at [252, 325] on div at bounding box center [255, 310] width 9 height 209
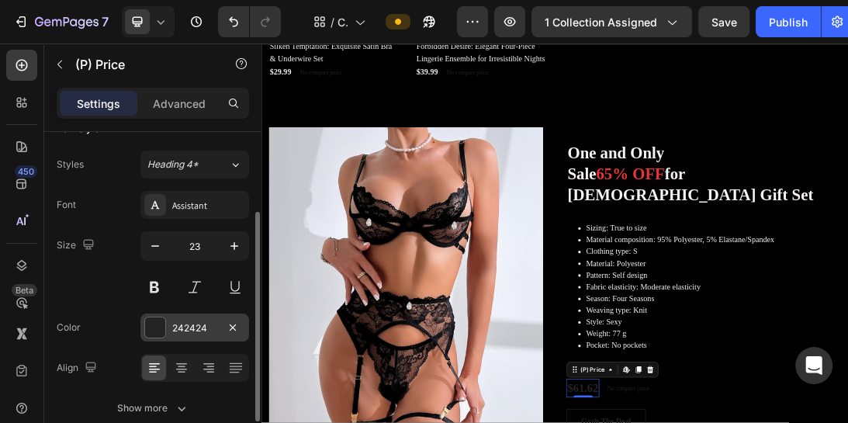
click at [145, 321] on div at bounding box center [155, 327] width 20 height 20
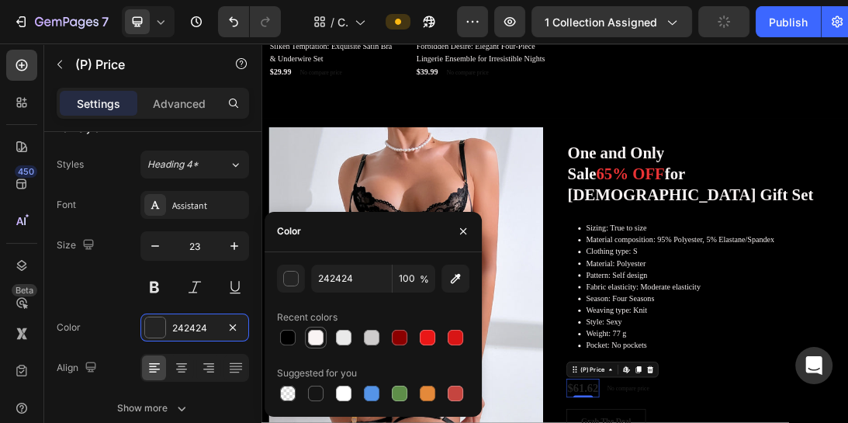
click at [317, 334] on div at bounding box center [316, 338] width 16 height 16
type input "F9F4F4"
click at [465, 232] on icon "button" at bounding box center [463, 231] width 12 height 12
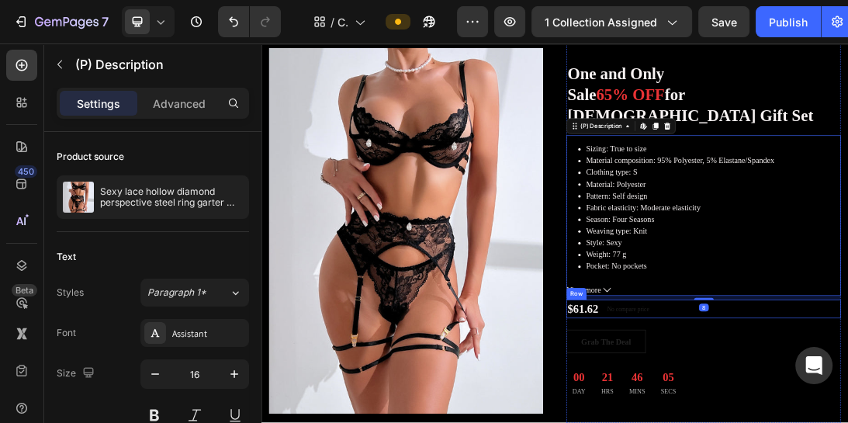
scroll to position [3508, 0]
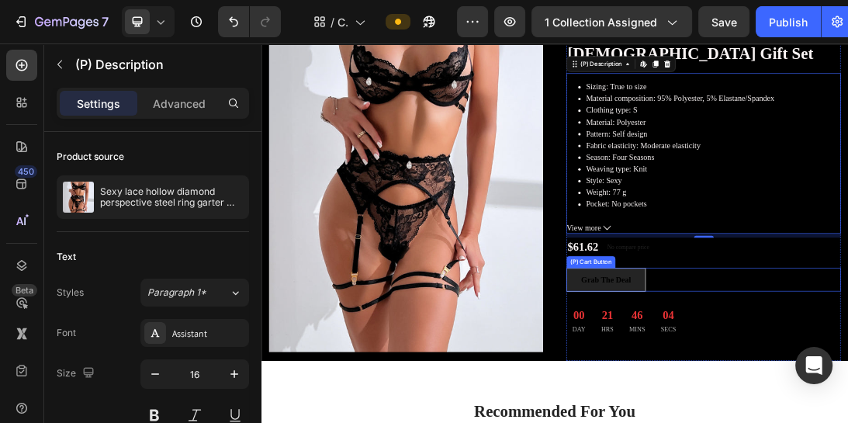
click at [847, 420] on button "Grab The Deal" at bounding box center [808, 418] width 126 height 37
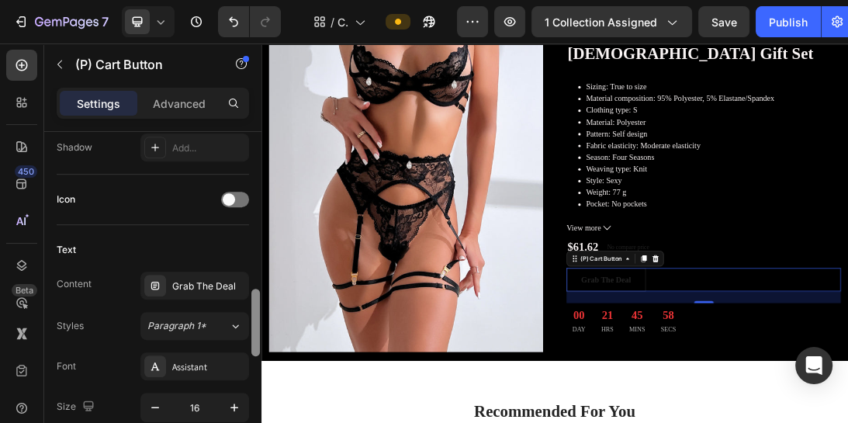
scroll to position [629, 0]
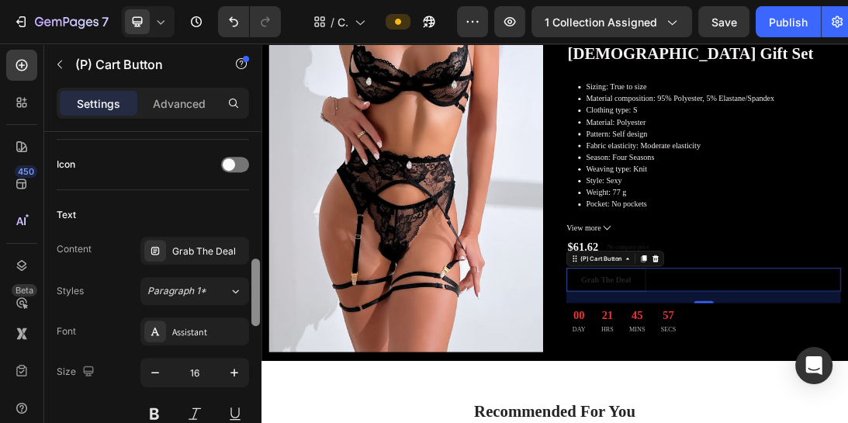
drag, startPoint x: 257, startPoint y: 188, endPoint x: 257, endPoint y: 316, distance: 127.2
click at [257, 316] on div at bounding box center [255, 291] width 9 height 67
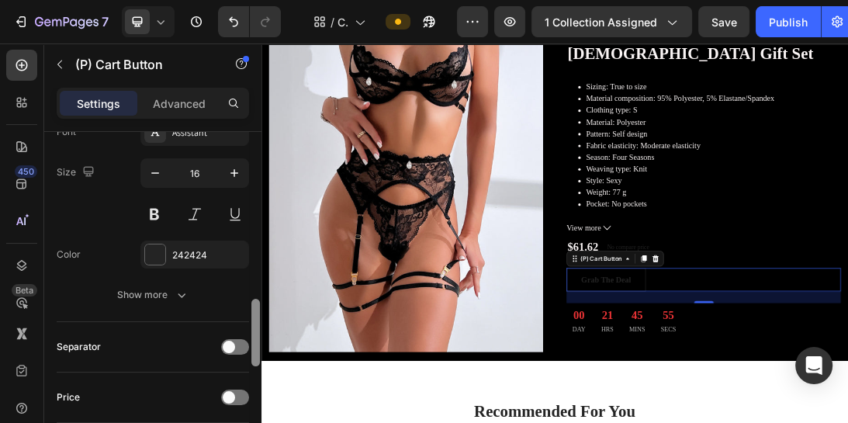
scroll to position [840, 0]
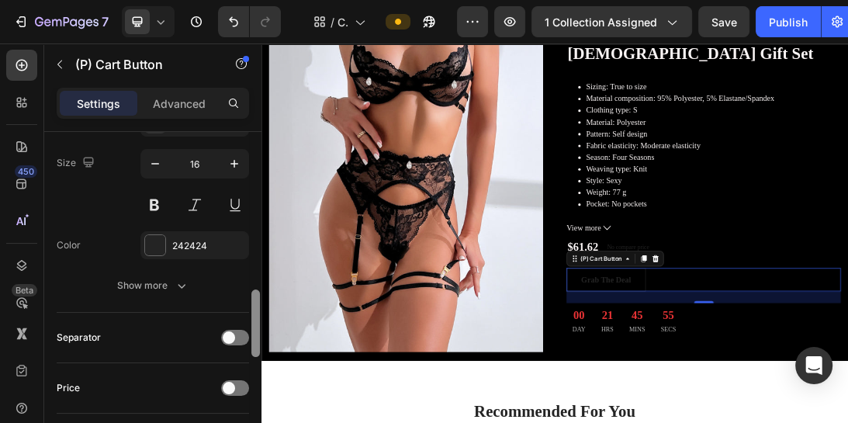
drag, startPoint x: 255, startPoint y: 306, endPoint x: 258, endPoint y: 348, distance: 42.7
click at [258, 348] on div at bounding box center [255, 322] width 9 height 67
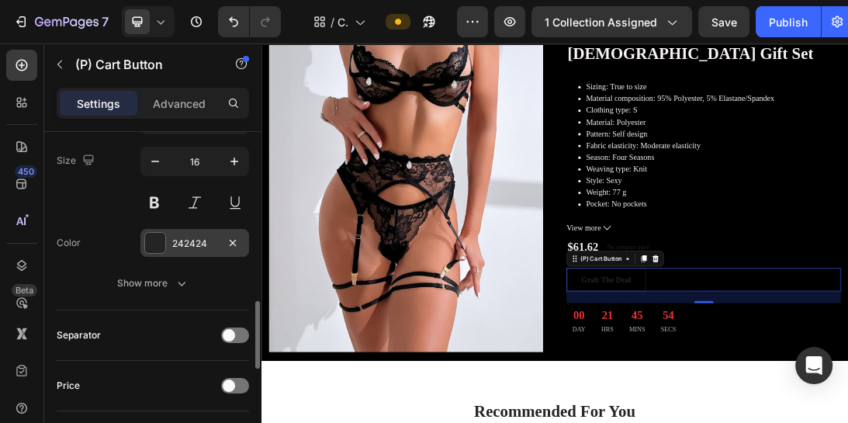
click at [157, 247] on div at bounding box center [155, 243] width 20 height 20
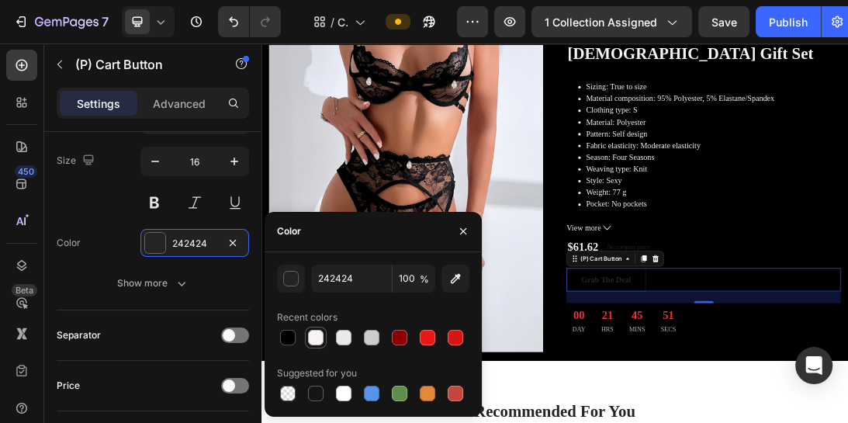
click at [325, 337] on div at bounding box center [316, 338] width 22 height 22
type input "F9F4F4"
click at [460, 230] on icon "button" at bounding box center [463, 231] width 12 height 12
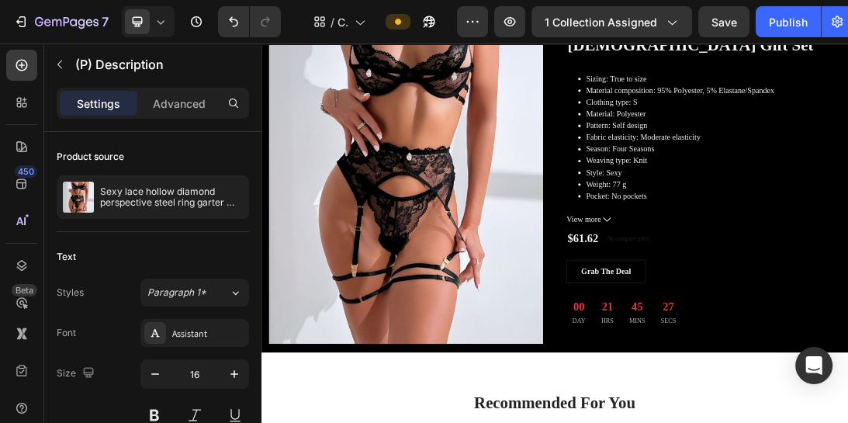
scroll to position [735, 0]
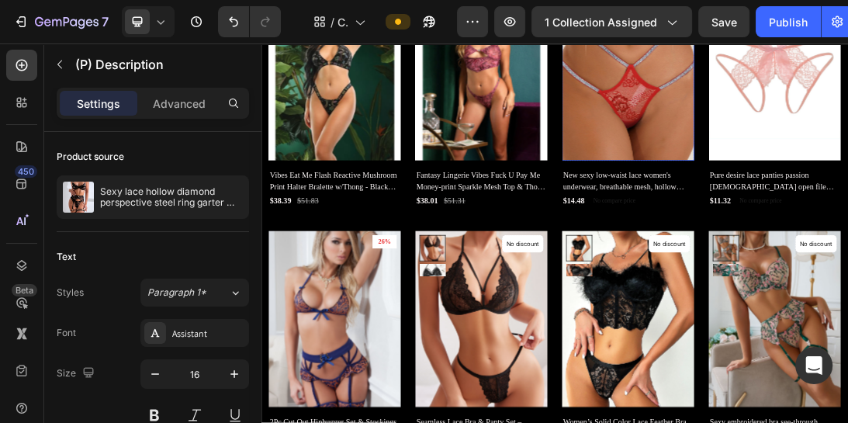
click at [799, 204] on img at bounding box center [842, 89] width 209 height 279
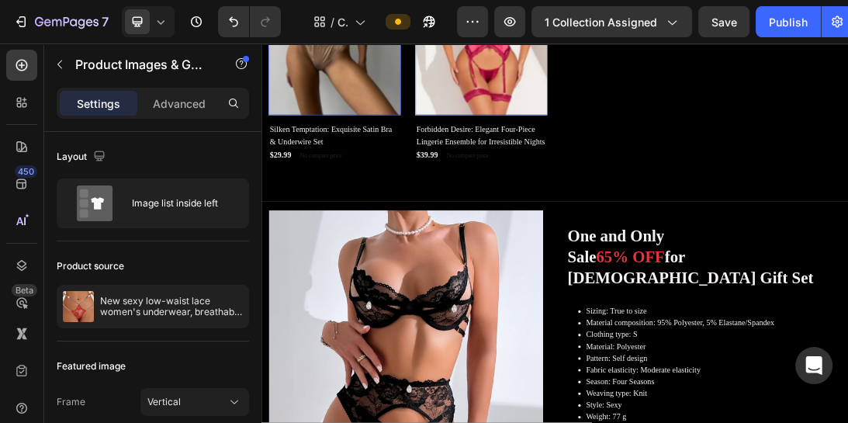
scroll to position [3201, 0]
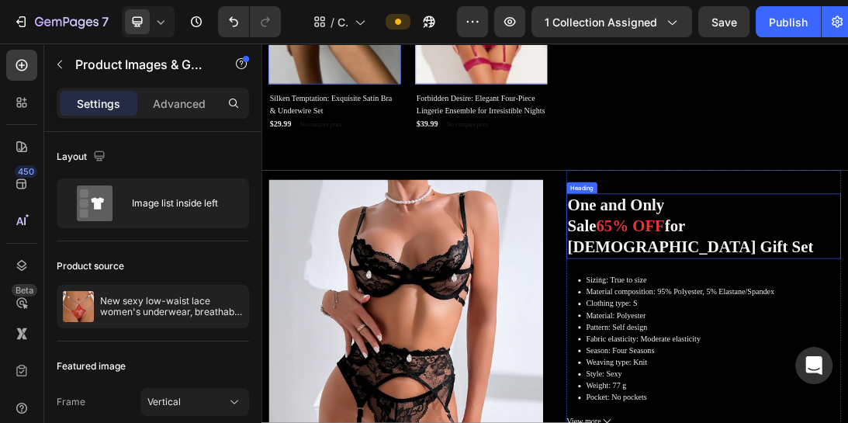
scroll to position [3201, 0]
click at [798, 338] on span "65% OFF" at bounding box center [847, 334] width 109 height 28
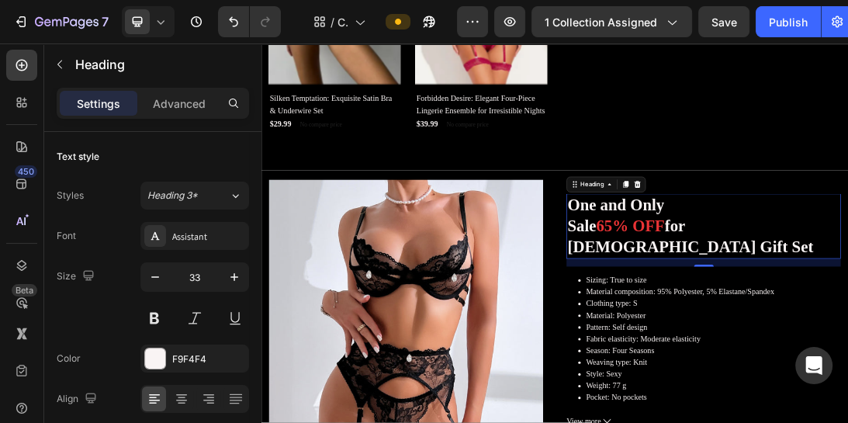
click at [798, 327] on span "65% OFF" at bounding box center [847, 334] width 109 height 28
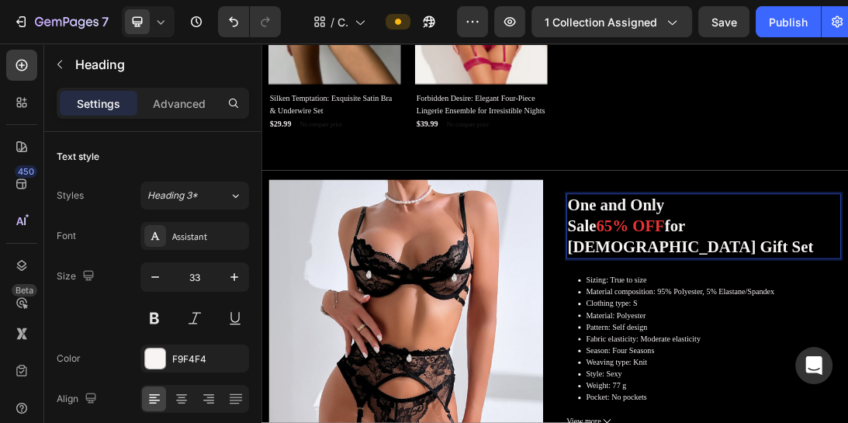
drag, startPoint x: 257, startPoint y: 212, endPoint x: 256, endPoint y: 287, distance: 75.2
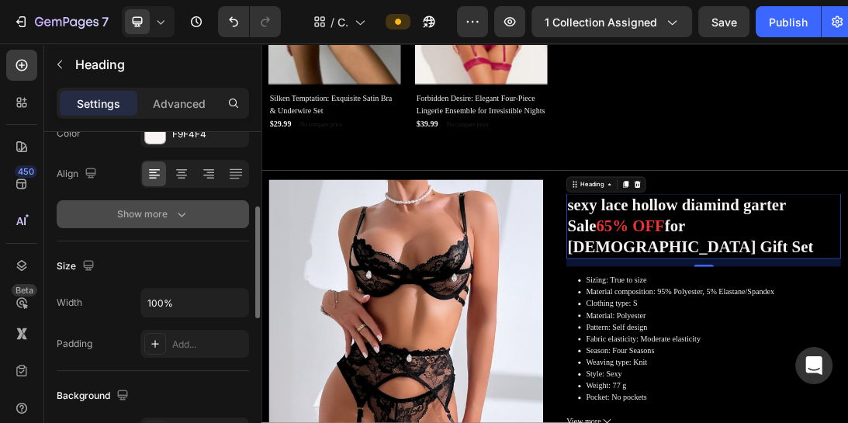
click at [181, 214] on icon "button" at bounding box center [182, 215] width 8 height 5
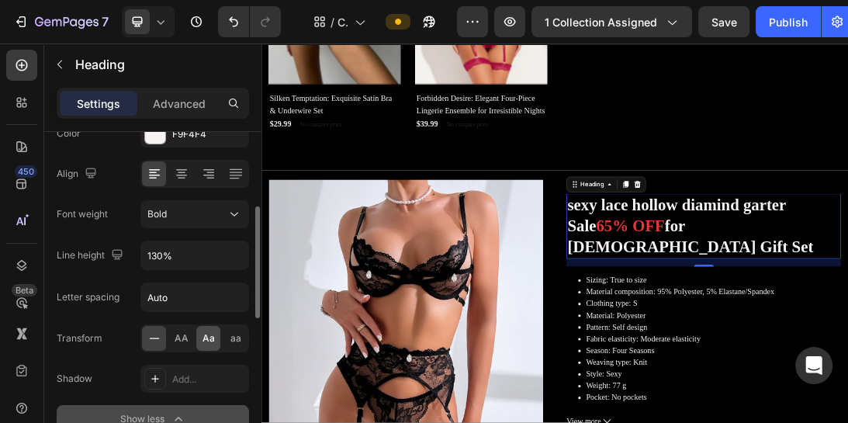
click at [200, 337] on div "Aa" at bounding box center [208, 338] width 24 height 25
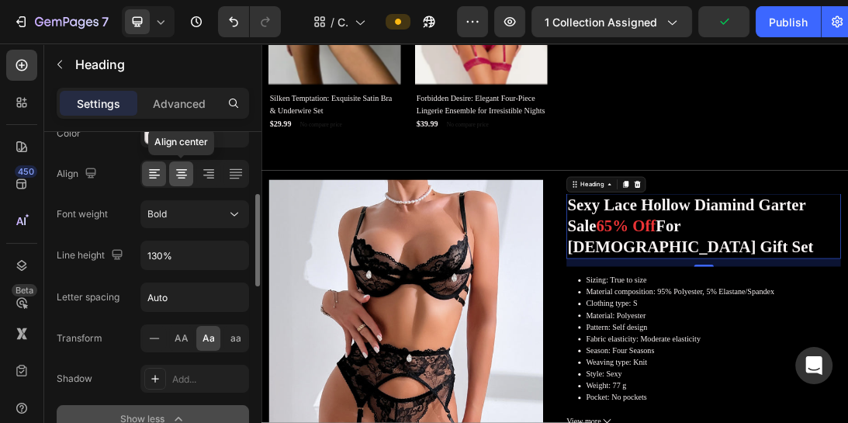
click at [180, 178] on icon at bounding box center [182, 174] width 16 height 16
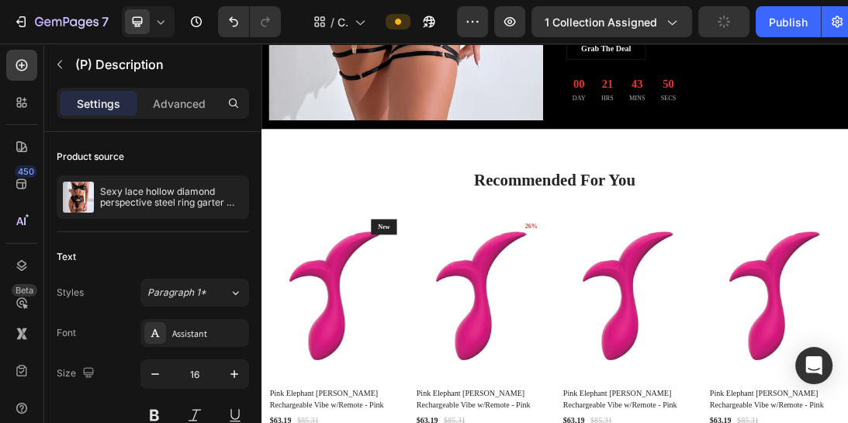
scroll to position [4020, 0]
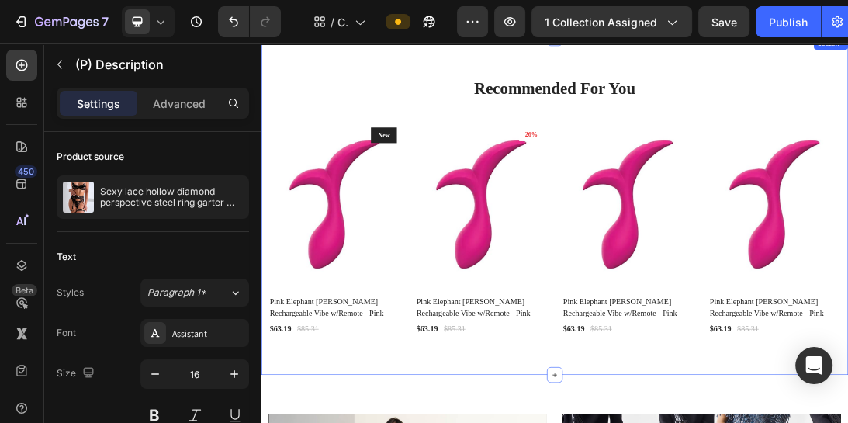
click at [406, 65] on div "Recommended For You Heading Row Product Images & Gallery New Text block Row Pin…" at bounding box center [726, 302] width 931 height 534
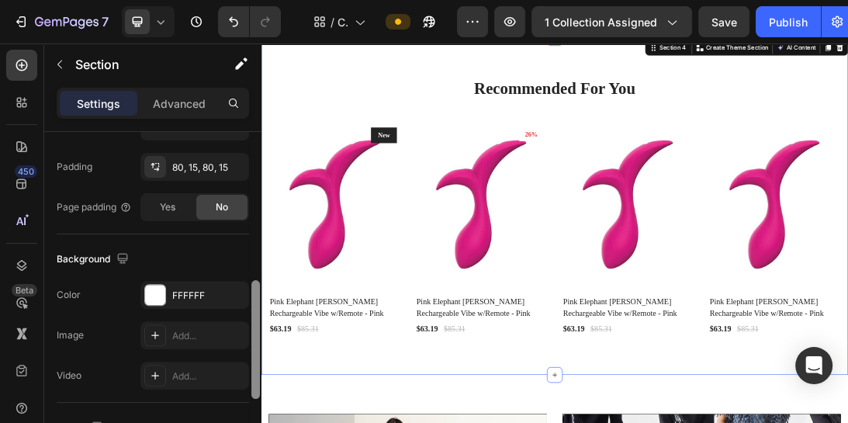
scroll to position [406, 0]
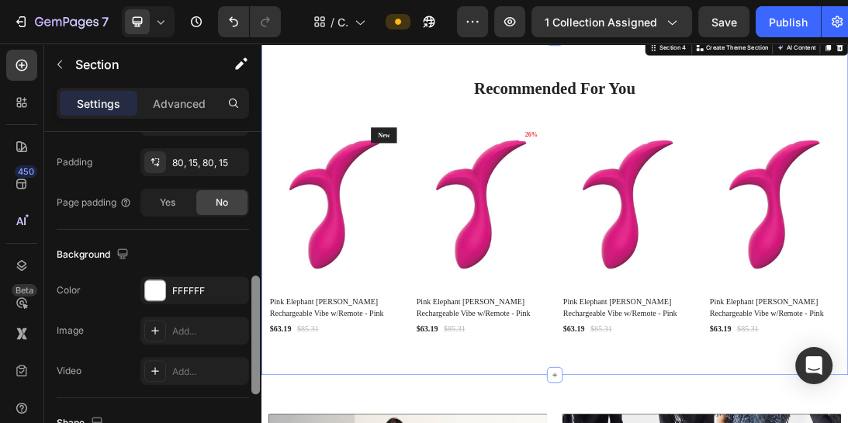
drag, startPoint x: 257, startPoint y: 158, endPoint x: 253, endPoint y: 303, distance: 144.3
click at [253, 303] on div at bounding box center [255, 334] width 9 height 119
click at [159, 286] on div at bounding box center [155, 290] width 20 height 20
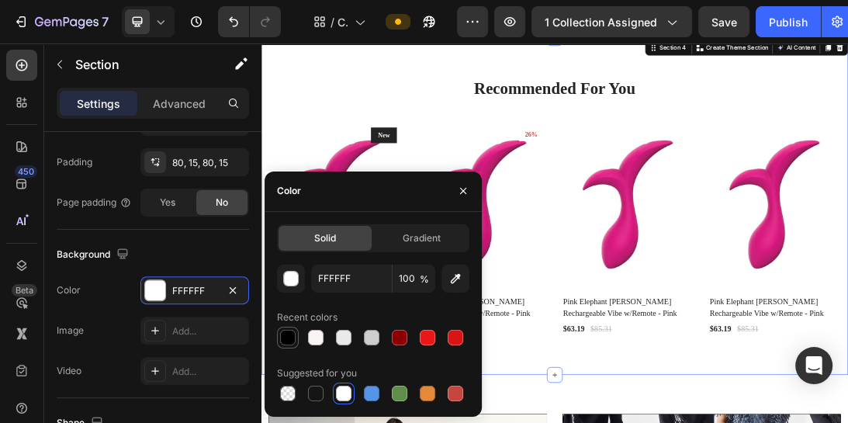
click at [292, 330] on div at bounding box center [288, 338] width 16 height 16
type input "000000"
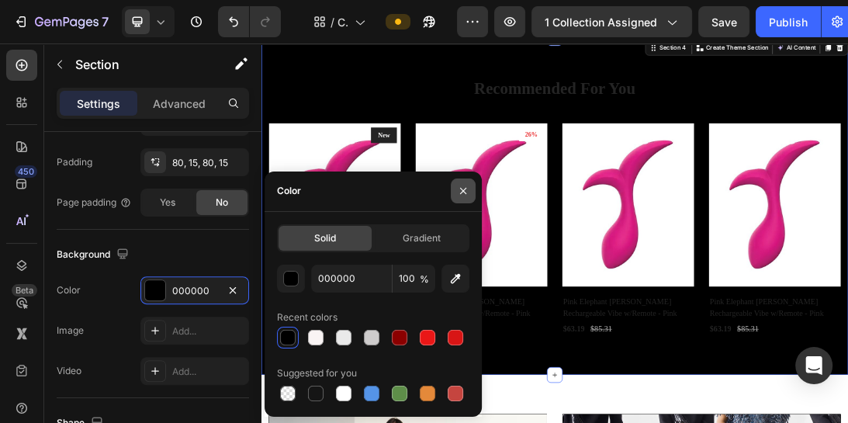
click at [463, 188] on icon "button" at bounding box center [463, 191] width 12 height 12
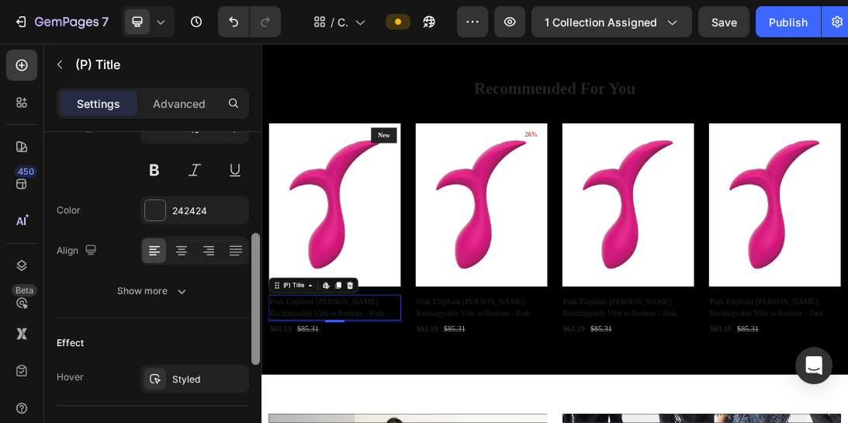
scroll to position [251, 0]
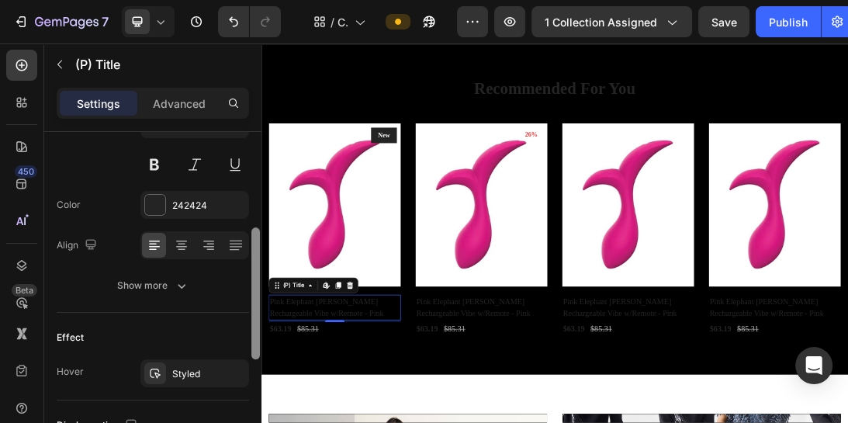
drag, startPoint x: 257, startPoint y: 230, endPoint x: 252, endPoint y: 329, distance: 99.4
click at [252, 329] on div at bounding box center [255, 293] width 9 height 132
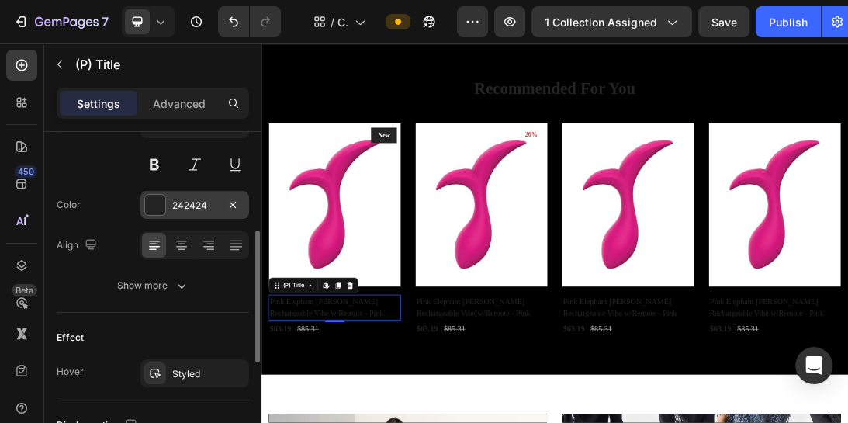
click at [161, 209] on div at bounding box center [155, 205] width 20 height 20
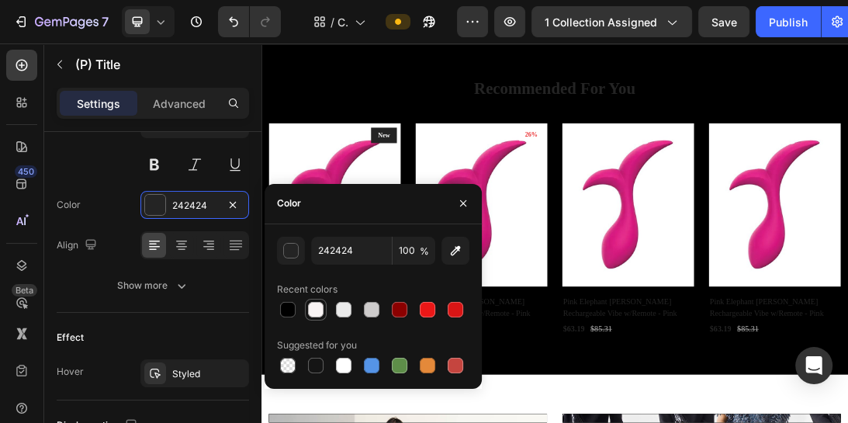
click at [323, 307] on div at bounding box center [316, 310] width 16 height 16
type input "F9F4F4"
click at [461, 203] on icon "button" at bounding box center [463, 203] width 12 height 12
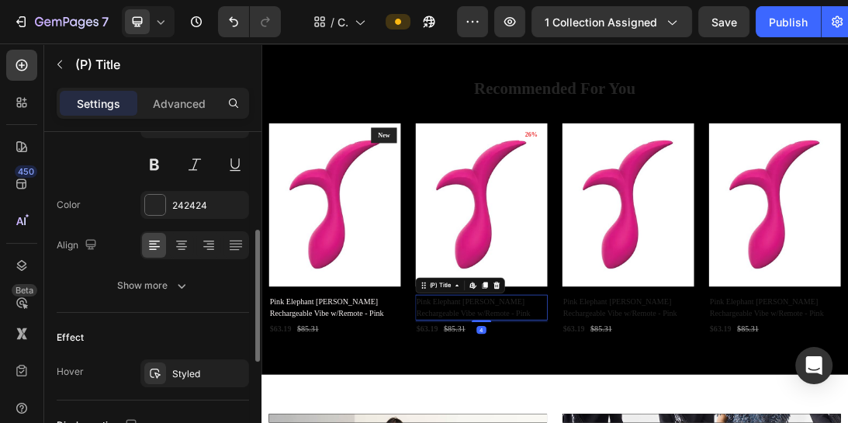
scroll to position [250, 0]
click at [161, 211] on div at bounding box center [155, 205] width 20 height 20
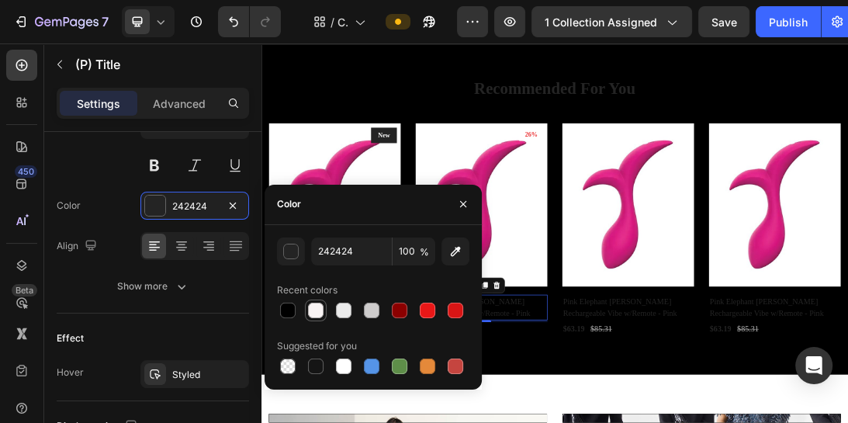
click at [316, 312] on div at bounding box center [316, 311] width 16 height 16
type input "F9F4F4"
click at [462, 203] on icon "button" at bounding box center [463, 204] width 12 height 12
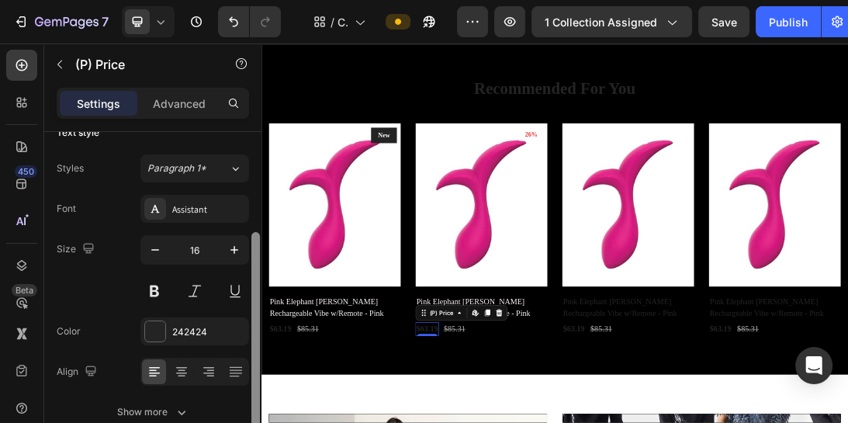
scroll to position [138, 0]
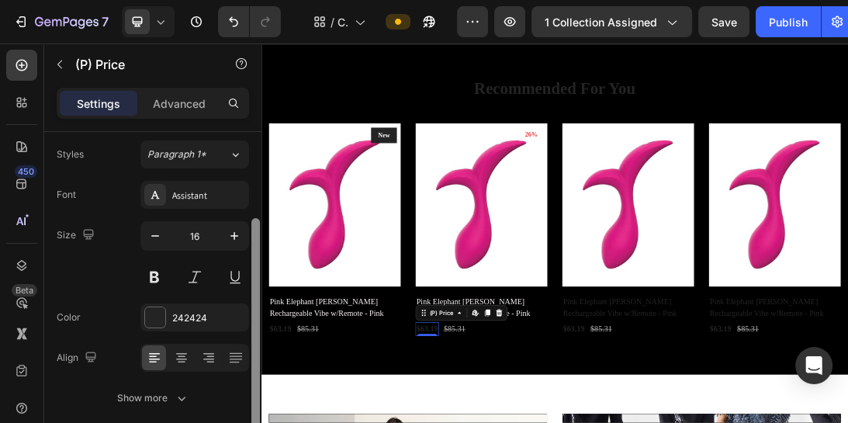
drag, startPoint x: 254, startPoint y: 230, endPoint x: 255, endPoint y: 316, distance: 86.9
click at [255, 316] on div at bounding box center [255, 322] width 9 height 209
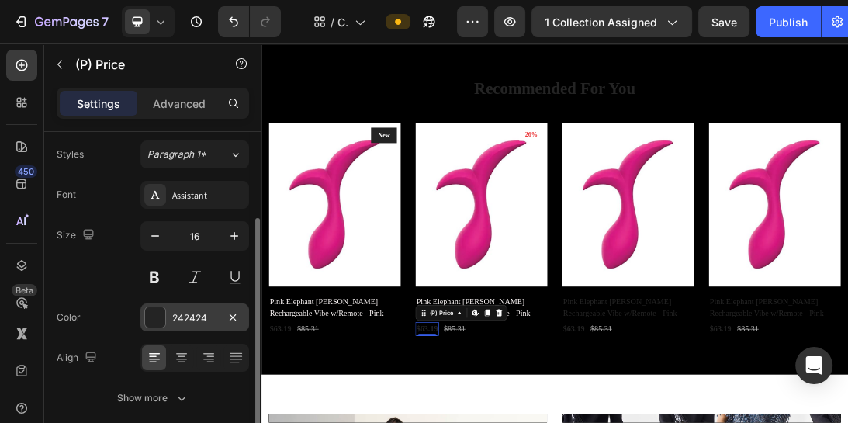
click at [156, 316] on div at bounding box center [155, 317] width 20 height 20
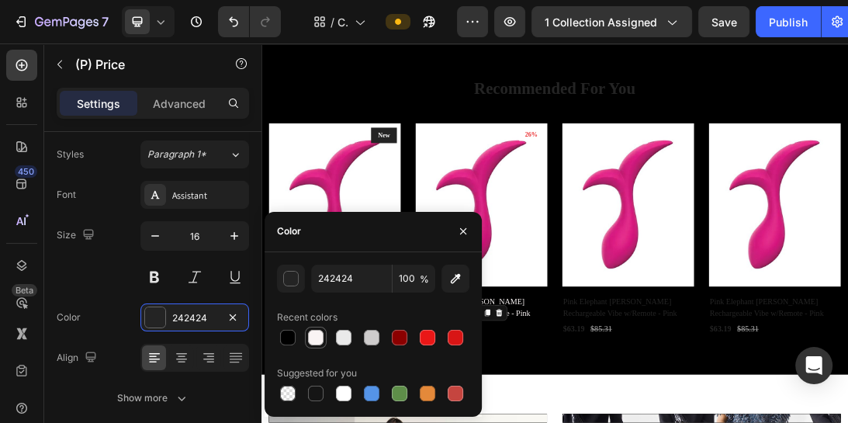
click at [320, 337] on div at bounding box center [316, 338] width 16 height 16
type input "F9F4F4"
click at [468, 227] on icon "button" at bounding box center [463, 231] width 12 height 12
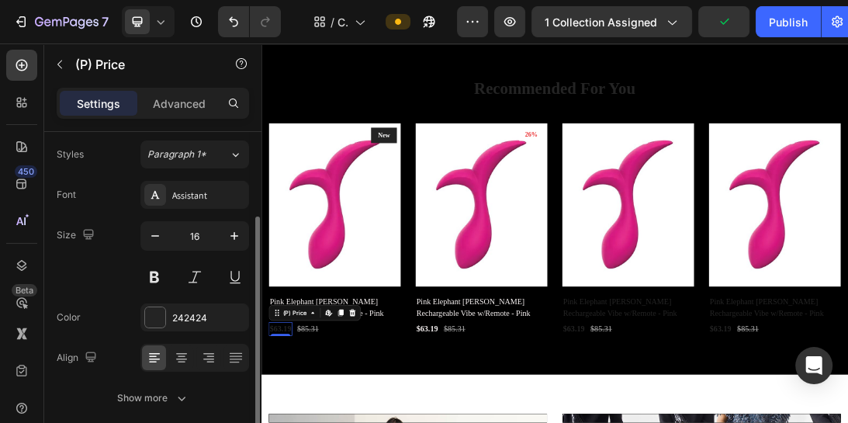
scroll to position [137, 0]
click at [148, 319] on div at bounding box center [155, 318] width 20 height 20
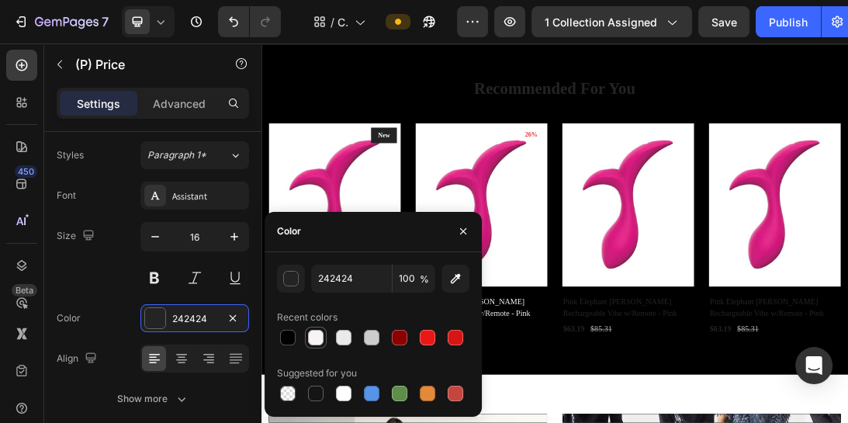
click at [323, 338] on div at bounding box center [316, 338] width 16 height 16
type input "F9F4F4"
click at [465, 239] on button "button" at bounding box center [463, 231] width 25 height 25
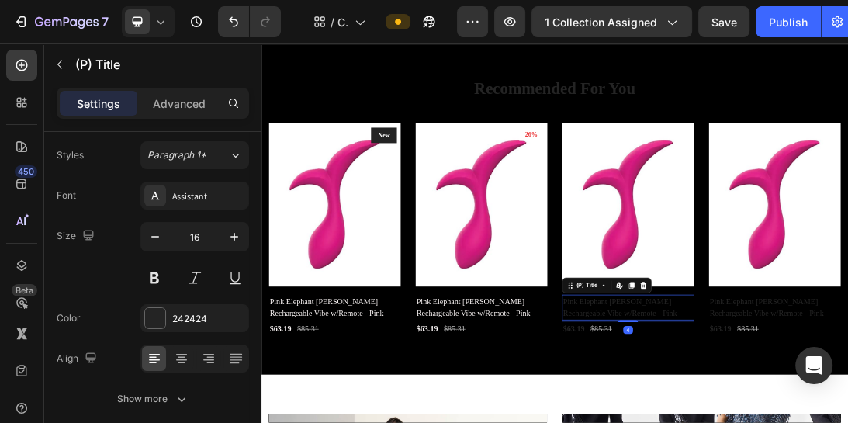
scroll to position [0, 0]
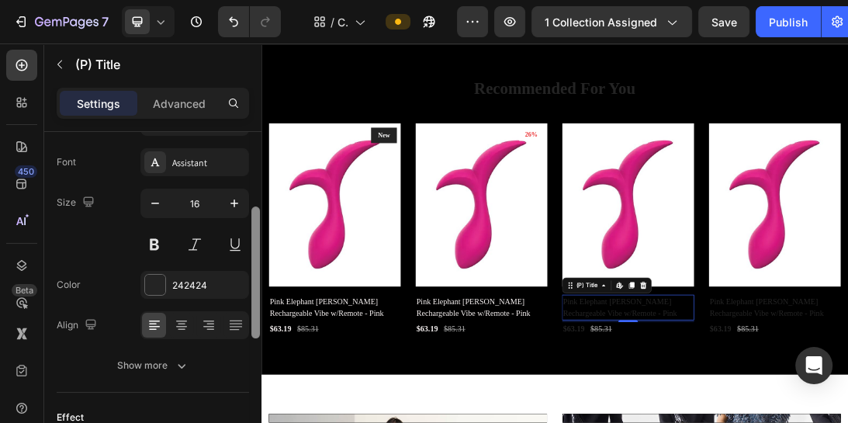
drag, startPoint x: 258, startPoint y: 233, endPoint x: 261, endPoint y: 304, distance: 70.7
click at [261, 304] on div at bounding box center [256, 304] width 12 height 335
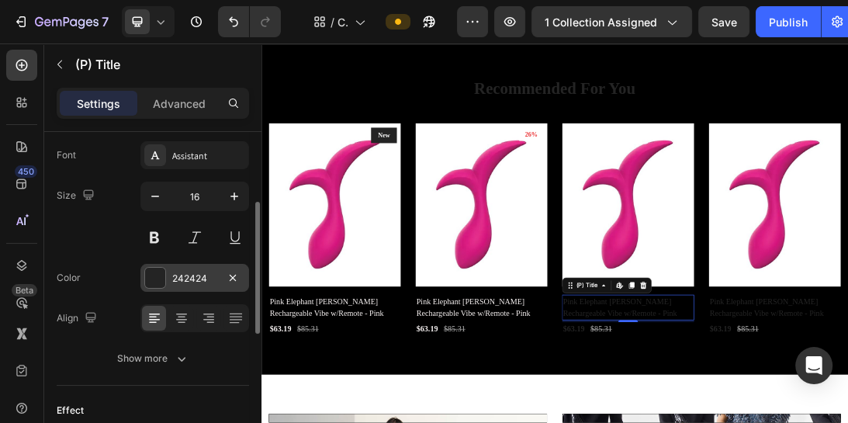
click at [163, 272] on div at bounding box center [155, 278] width 20 height 20
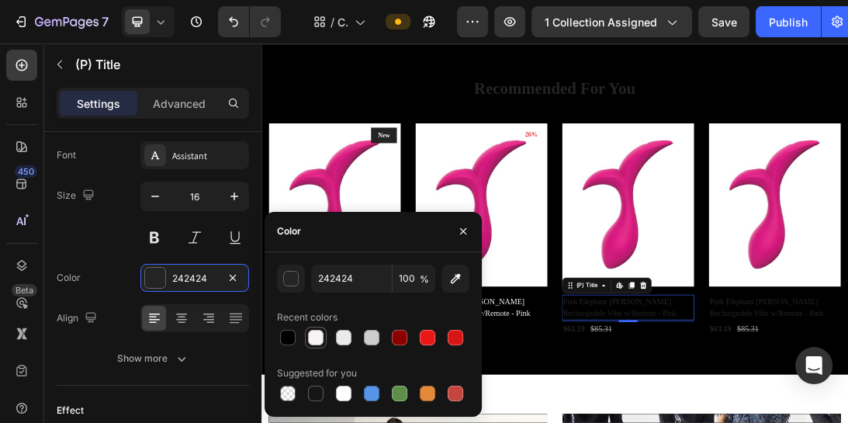
click at [308, 331] on div at bounding box center [316, 338] width 16 height 16
type input "F9F4F4"
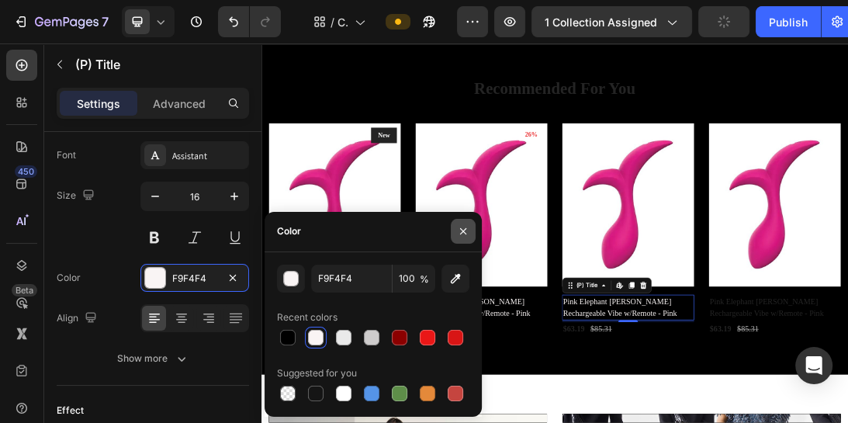
click at [464, 231] on icon "button" at bounding box center [463, 231] width 12 height 12
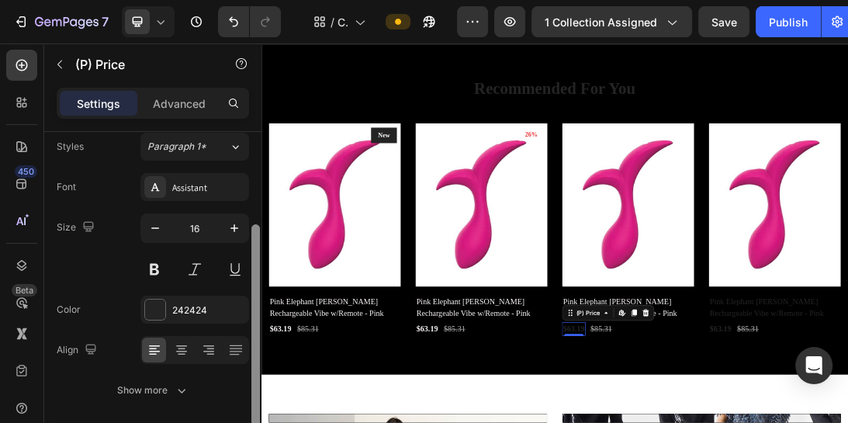
scroll to position [149, 0]
drag, startPoint x: 256, startPoint y: 267, endPoint x: 248, endPoint y: 361, distance: 94.2
click at [248, 361] on div "Product source Pink Elephant Buzzy Bae Rechargeable Vibe w/Remote - Pink Text s…" at bounding box center [152, 299] width 217 height 335
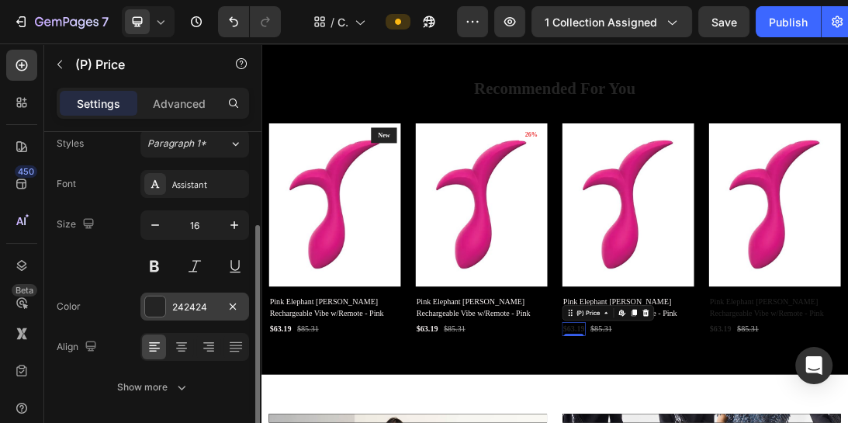
click at [153, 303] on div at bounding box center [155, 306] width 20 height 20
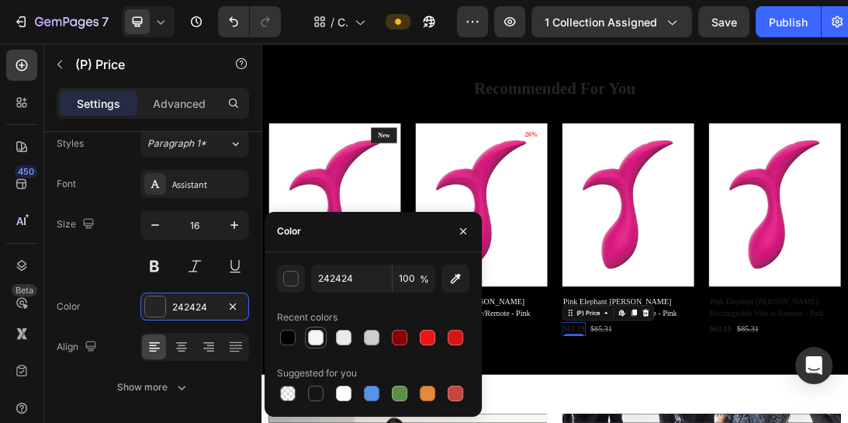
click at [315, 342] on div at bounding box center [316, 338] width 16 height 16
type input "F9F4F4"
click at [465, 232] on icon "button" at bounding box center [463, 231] width 12 height 12
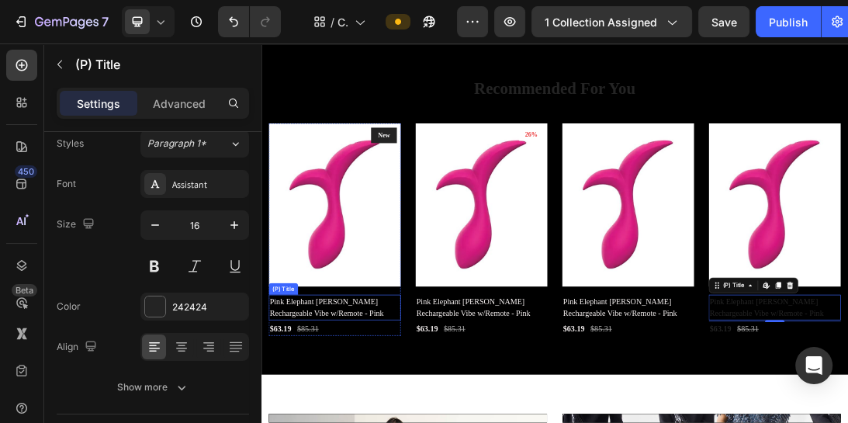
scroll to position [0, 0]
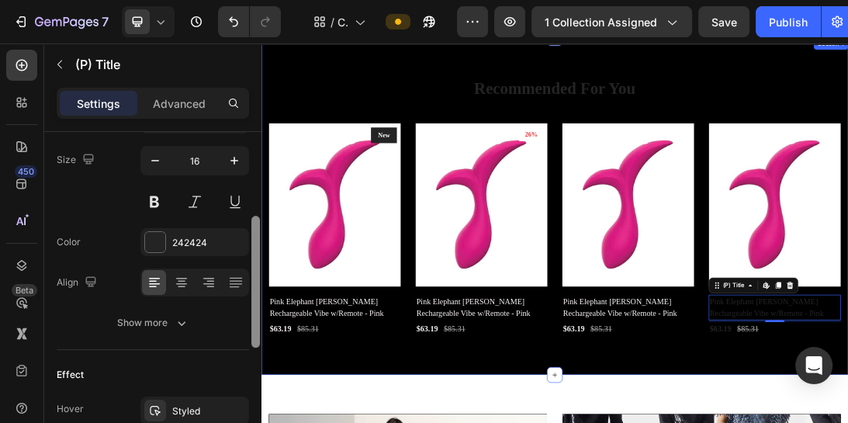
drag, startPoint x: 514, startPoint y: 278, endPoint x: 282, endPoint y: 514, distance: 331.3
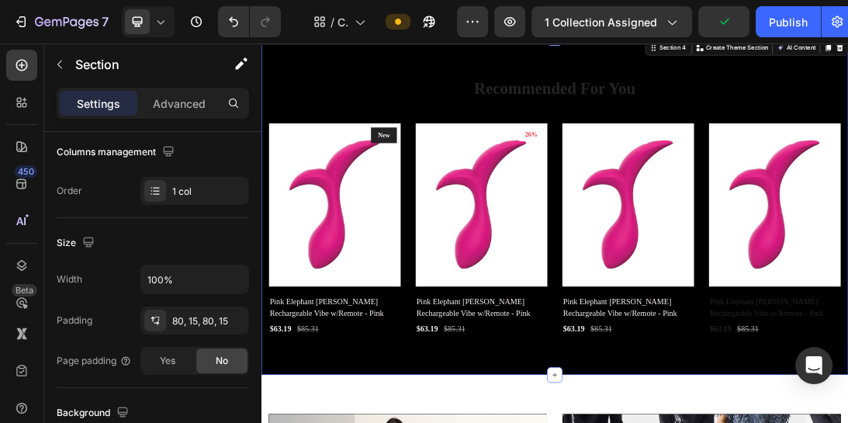
scroll to position [540, 0]
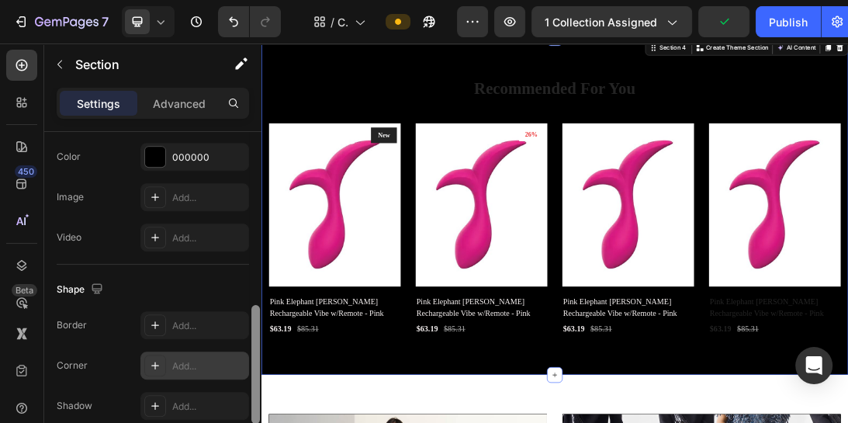
drag, startPoint x: 256, startPoint y: 182, endPoint x: 240, endPoint y: 374, distance: 192.2
click at [240, 374] on div "Layout Column width Change ratio Fit to content 12 Columns management Order 1 c…" at bounding box center [152, 299] width 217 height 335
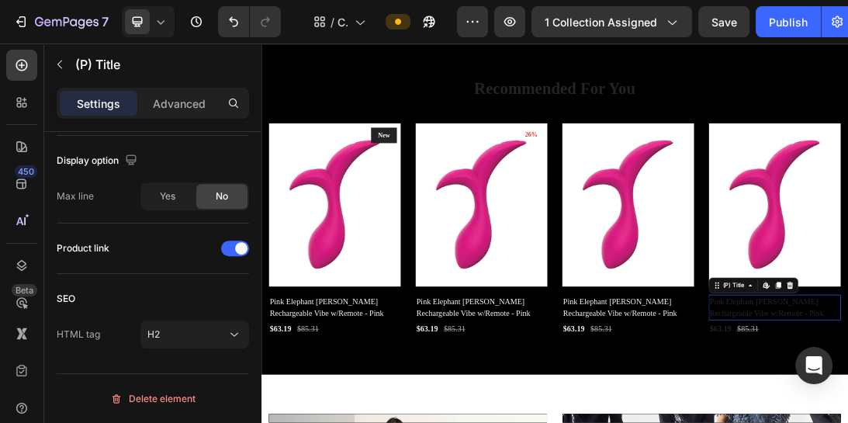
scroll to position [0, 0]
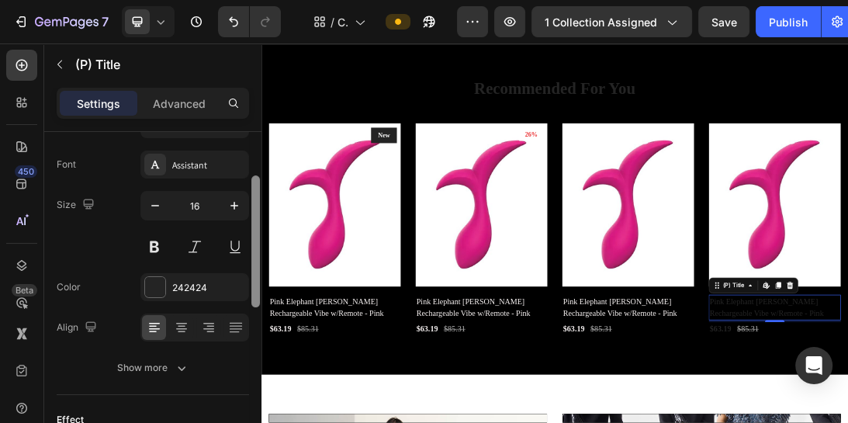
drag, startPoint x: 258, startPoint y: 193, endPoint x: 257, endPoint y: 261, distance: 67.5
click at [257, 261] on div at bounding box center [255, 241] width 9 height 132
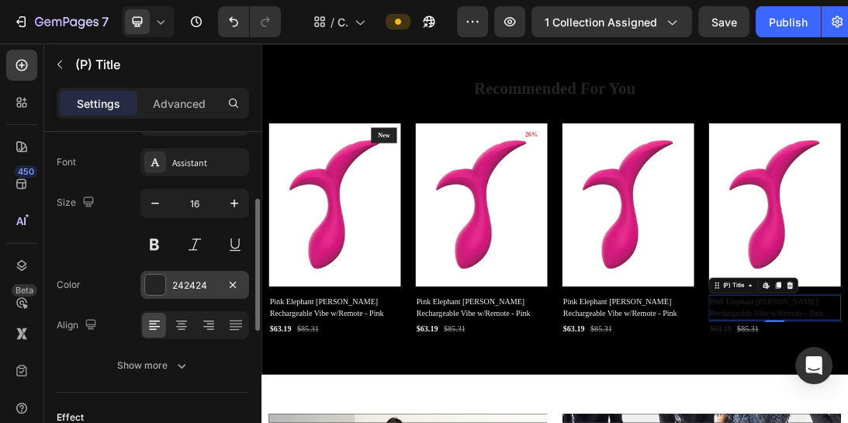
click at [164, 281] on div at bounding box center [155, 285] width 20 height 20
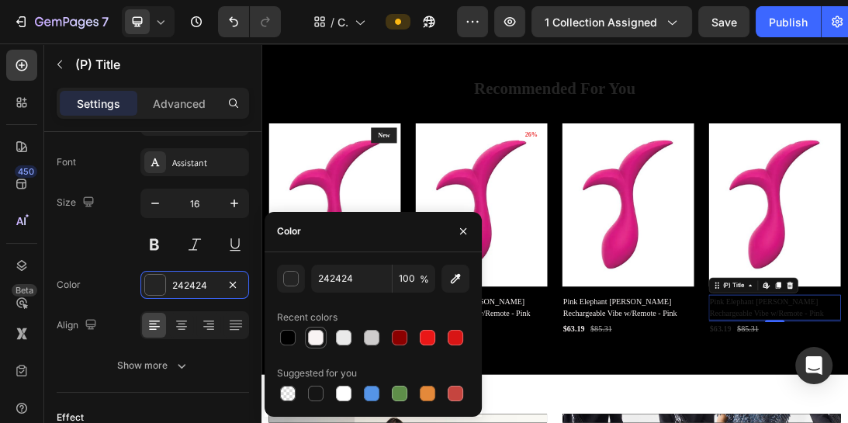
click at [317, 333] on div at bounding box center [316, 338] width 16 height 16
type input "F9F4F4"
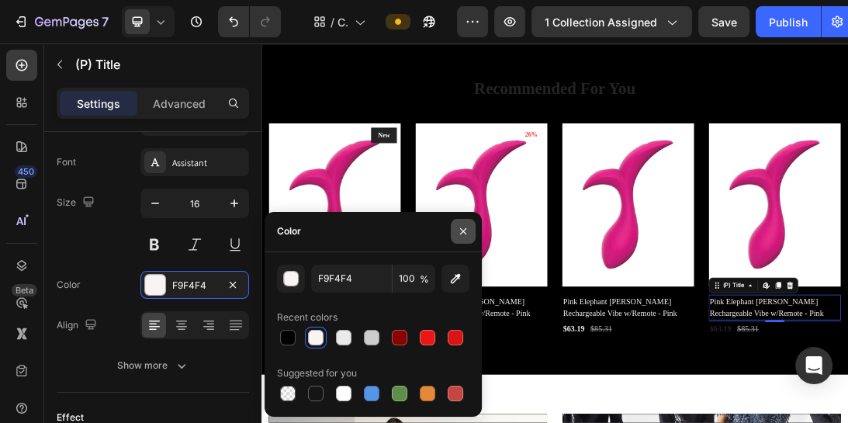
click at [460, 232] on icon "button" at bounding box center [463, 231] width 12 height 12
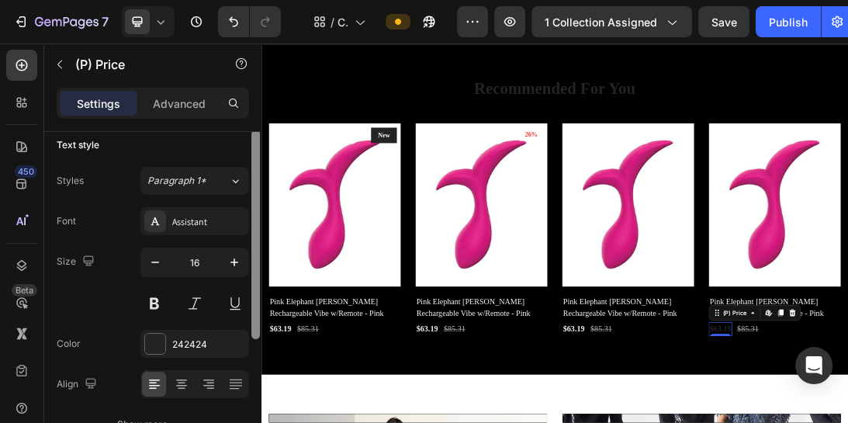
scroll to position [127, 0]
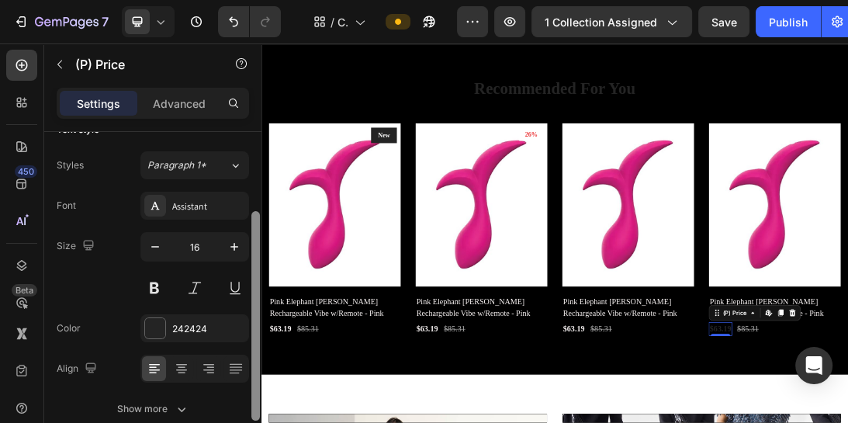
drag, startPoint x: 256, startPoint y: 212, endPoint x: 249, endPoint y: 292, distance: 80.2
click at [249, 292] on div "Product source Pink Elephant Buzzy Bae Rechargeable Vibe w/Remote - Pink Text s…" at bounding box center [152, 299] width 217 height 335
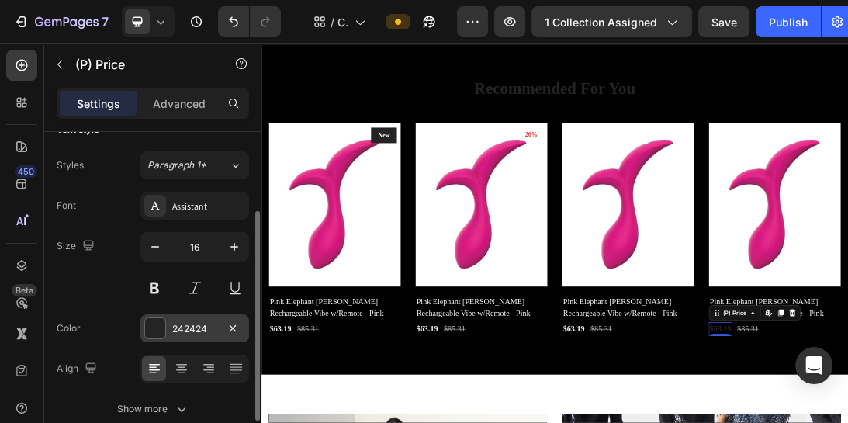
click at [159, 323] on div at bounding box center [155, 328] width 20 height 20
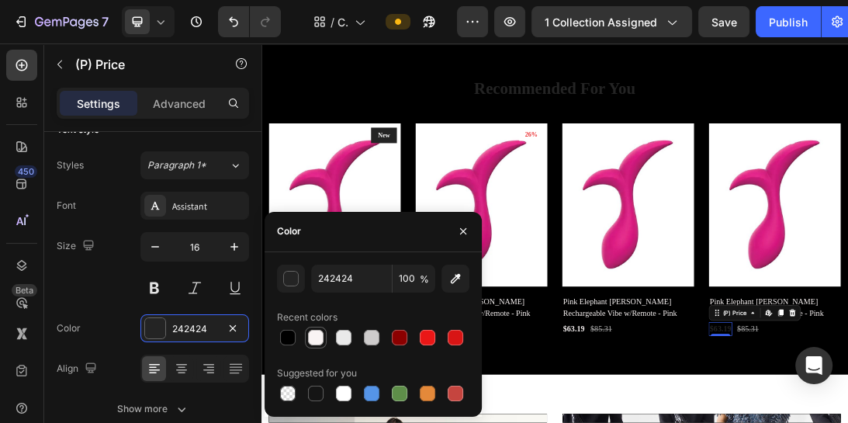
click at [321, 333] on div at bounding box center [316, 338] width 16 height 16
type input "F9F4F4"
click at [461, 231] on icon "button" at bounding box center [463, 231] width 12 height 12
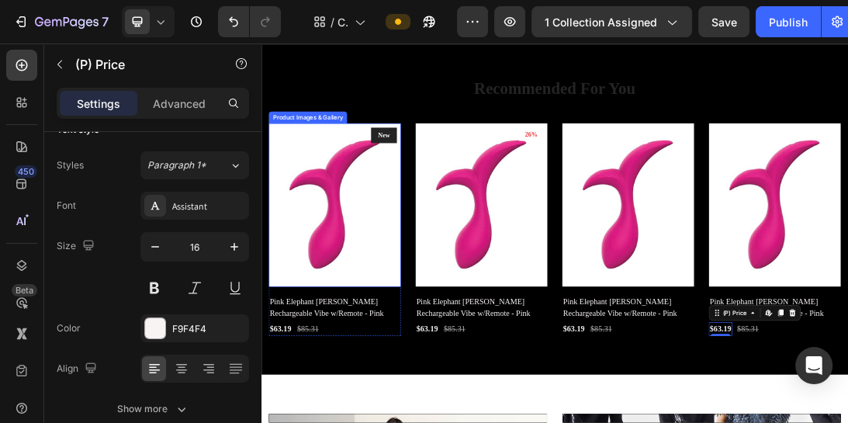
click at [381, 294] on img at bounding box center [377, 300] width 209 height 259
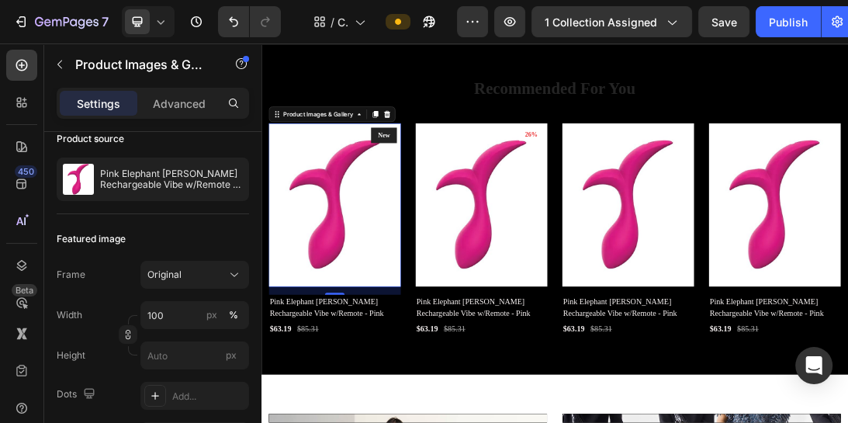
scroll to position [0, 0]
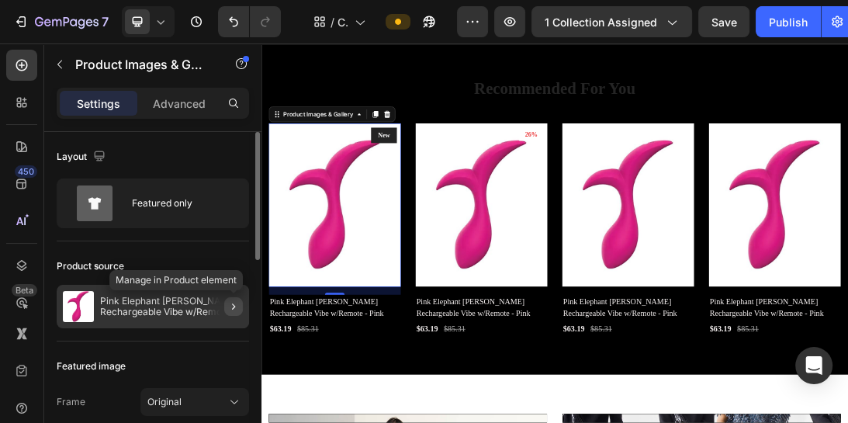
click at [240, 305] on button "button" at bounding box center [233, 306] width 19 height 19
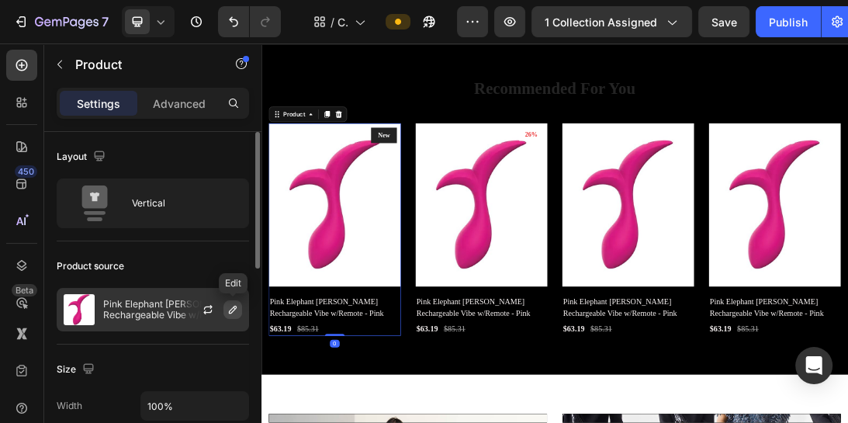
click at [234, 306] on icon "button" at bounding box center [233, 310] width 8 height 8
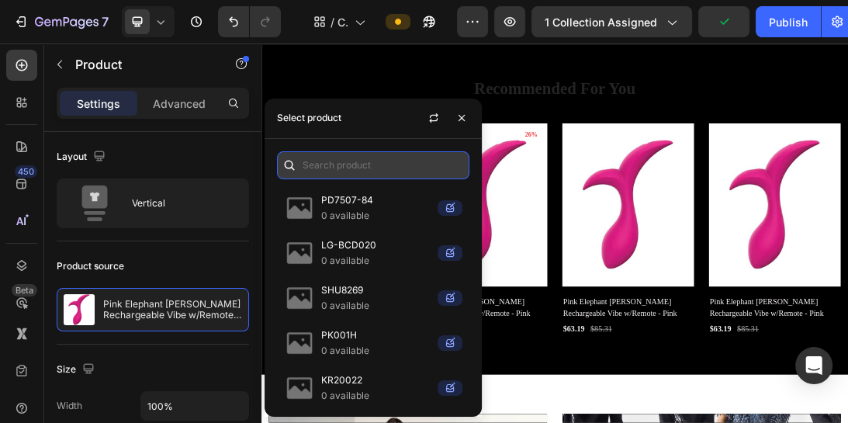
click at [378, 169] on input "text" at bounding box center [373, 165] width 192 height 28
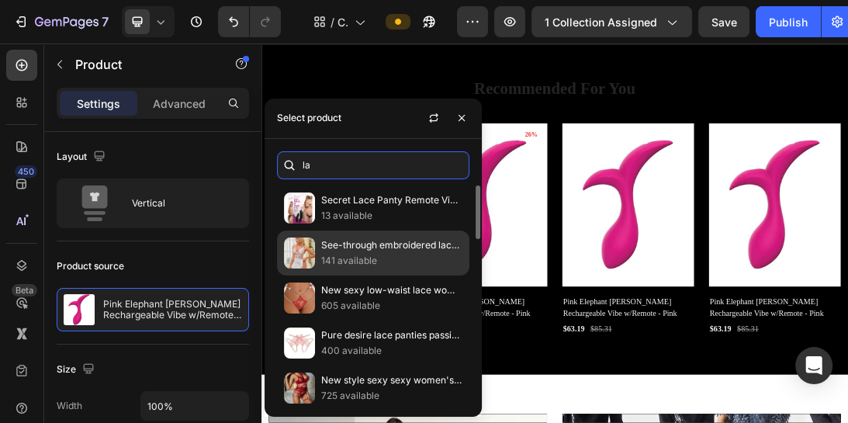
type input "l"
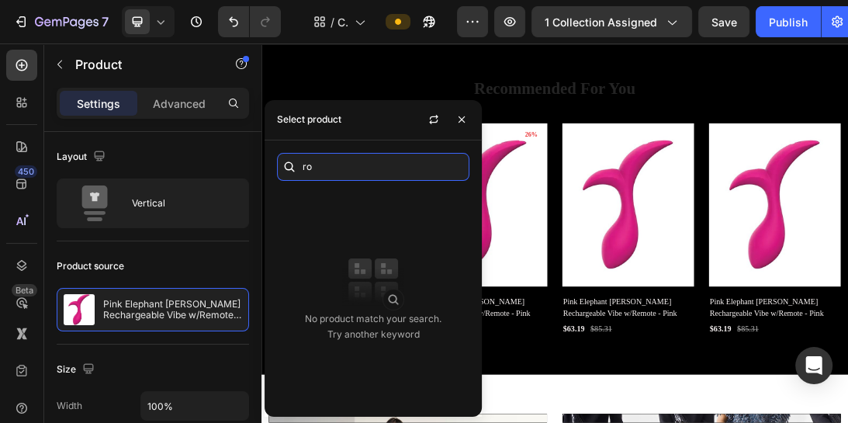
type input "r"
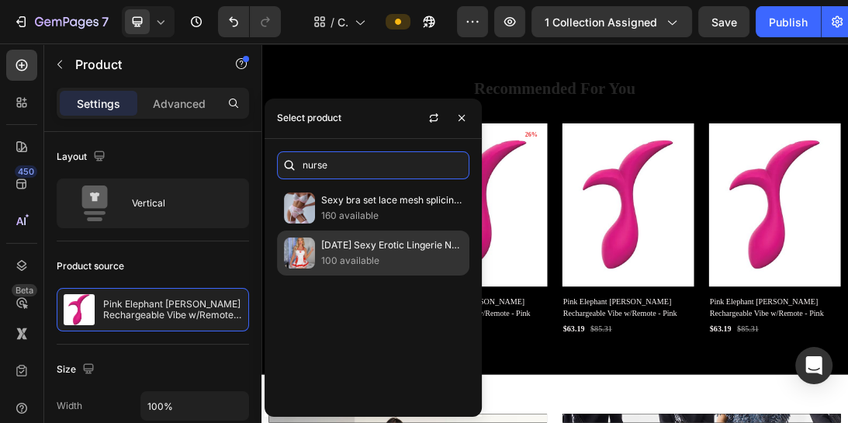
type input "nurse"
click at [355, 258] on p "100 available" at bounding box center [391, 261] width 141 height 16
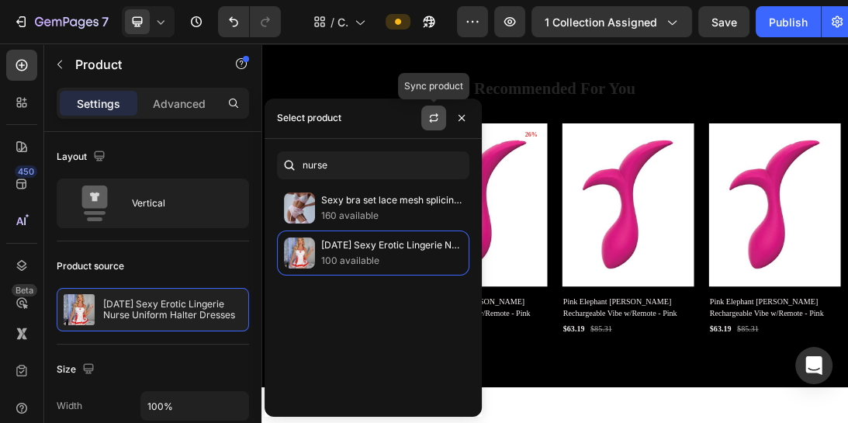
click at [435, 117] on icon "button" at bounding box center [433, 118] width 12 height 12
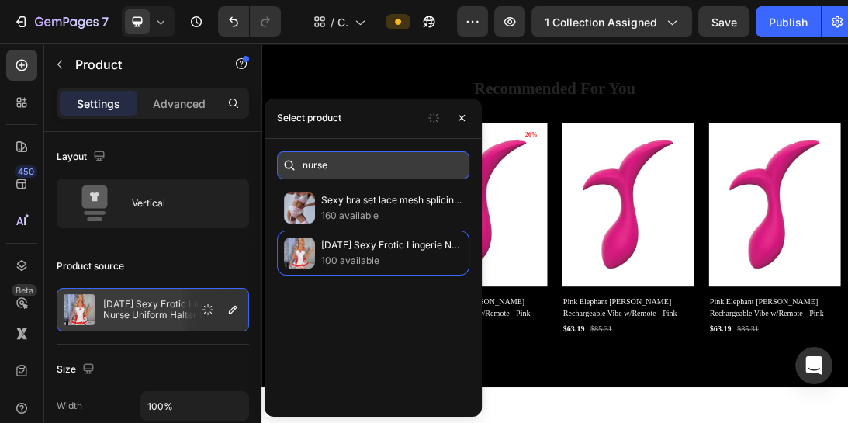
click at [324, 163] on input "nurse" at bounding box center [373, 165] width 192 height 28
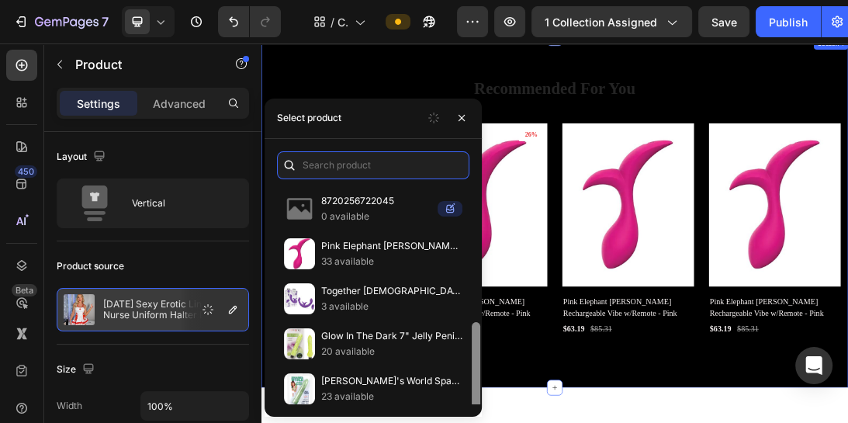
scroll to position [247, 0]
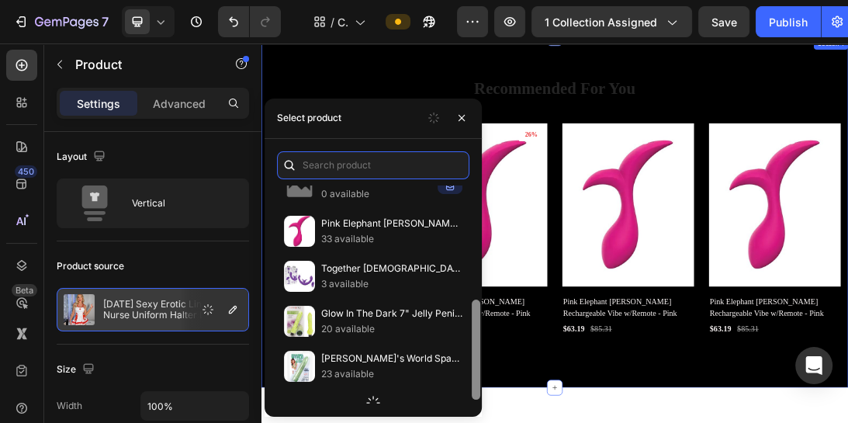
drag, startPoint x: 736, startPoint y: 265, endPoint x: 611, endPoint y: 545, distance: 307.3
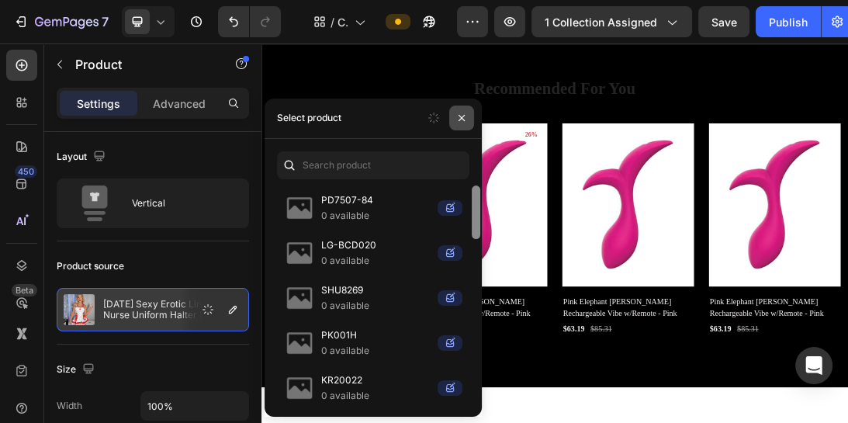
click at [460, 116] on icon "button" at bounding box center [461, 118] width 6 height 6
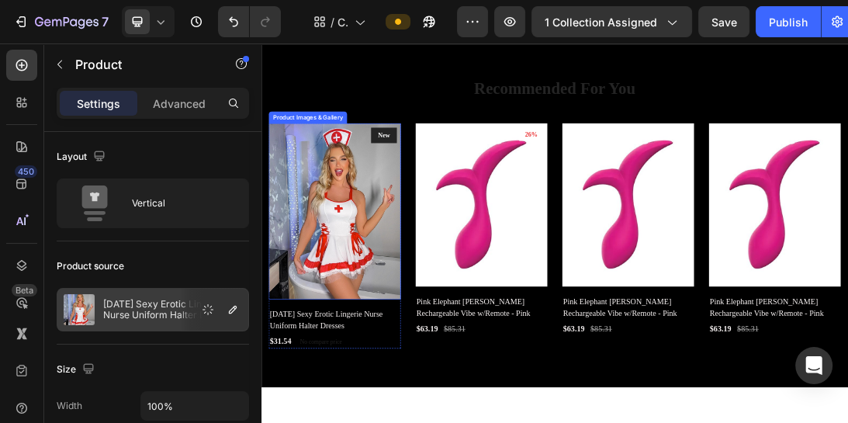
click at [379, 299] on img at bounding box center [377, 310] width 209 height 279
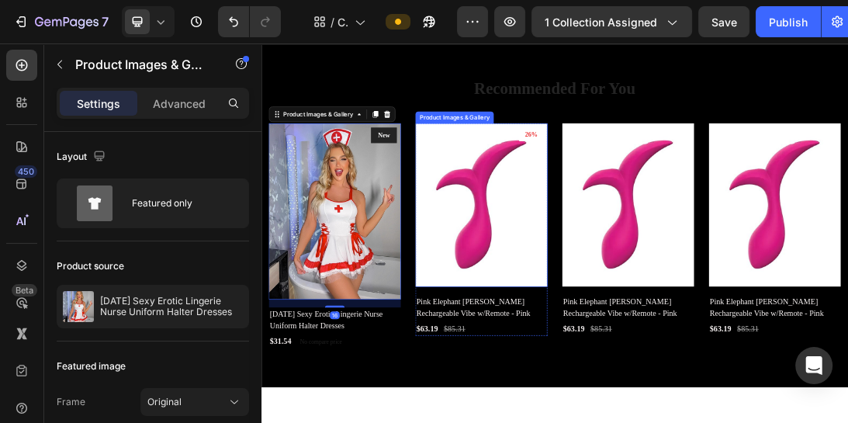
click at [553, 235] on img at bounding box center [610, 300] width 209 height 259
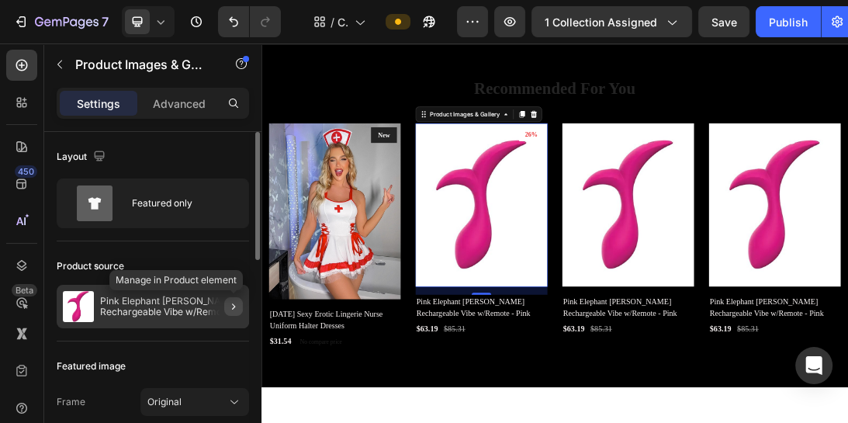
click at [237, 303] on icon "button" at bounding box center [233, 306] width 12 height 12
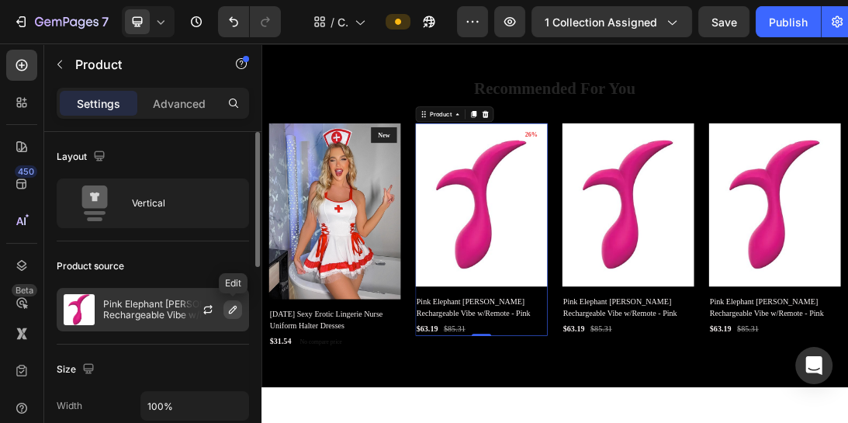
click at [233, 311] on icon "button" at bounding box center [233, 309] width 12 height 12
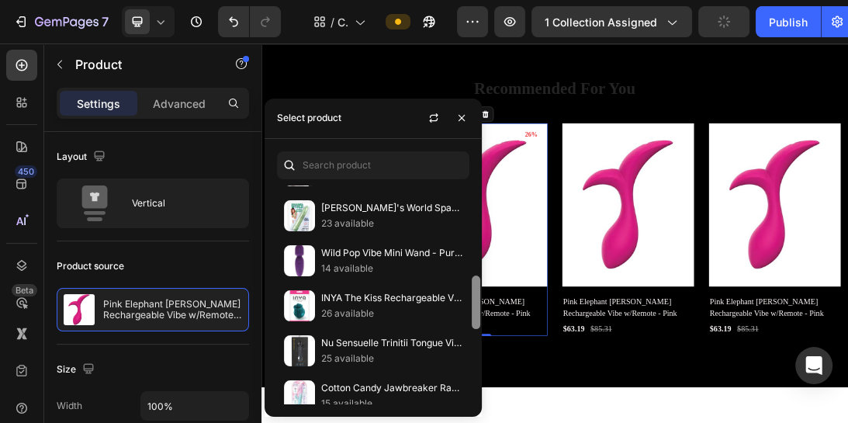
drag, startPoint x: 474, startPoint y: 193, endPoint x: 471, endPoint y: 388, distance: 194.7
click at [471, 388] on div at bounding box center [476, 289] width 12 height 219
click at [471, 388] on div at bounding box center [476, 294] width 12 height 219
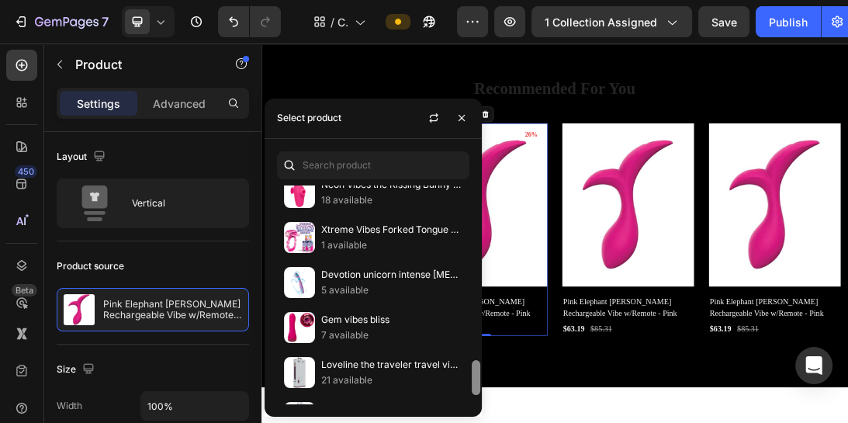
scroll to position [1123, 0]
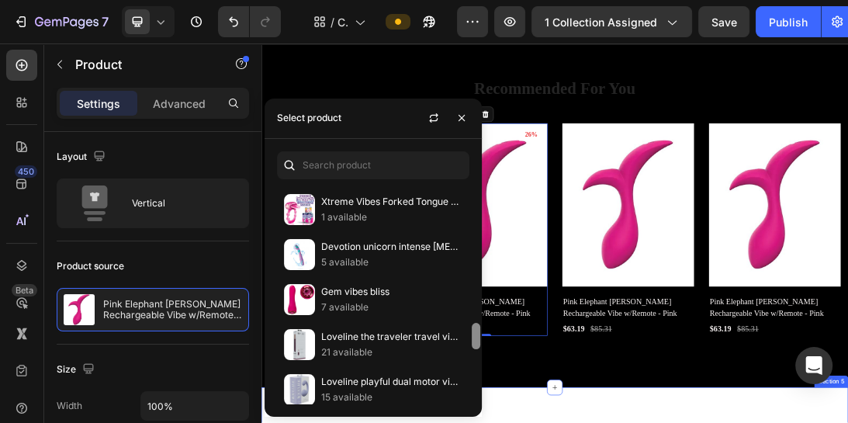
drag, startPoint x: 737, startPoint y: 344, endPoint x: 613, endPoint y: 621, distance: 303.5
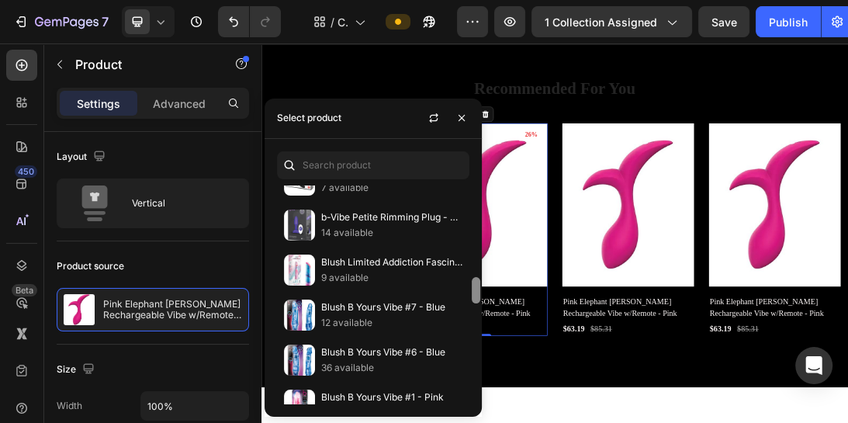
click at [479, 323] on div at bounding box center [476, 294] width 12 height 219
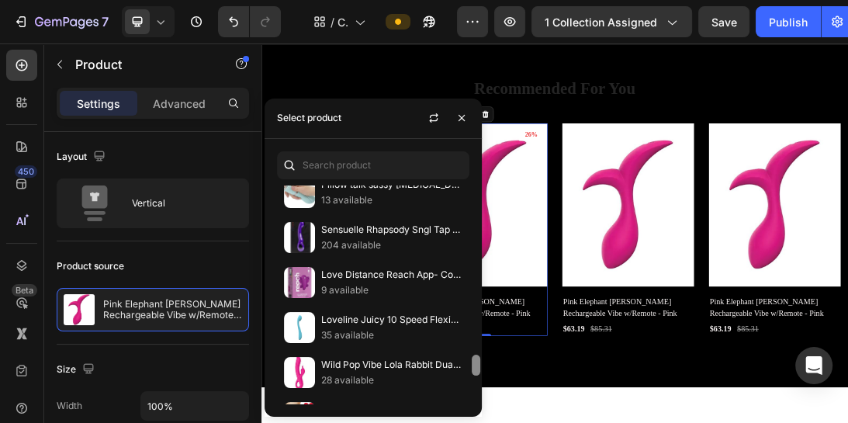
drag, startPoint x: 475, startPoint y: 313, endPoint x: 481, endPoint y: 405, distance: 91.7
click at [481, 405] on div "PD7507-84 0 available LG-BCD020 0 available SHU8269 0 available PK001H 0 availa…" at bounding box center [373, 278] width 217 height 278
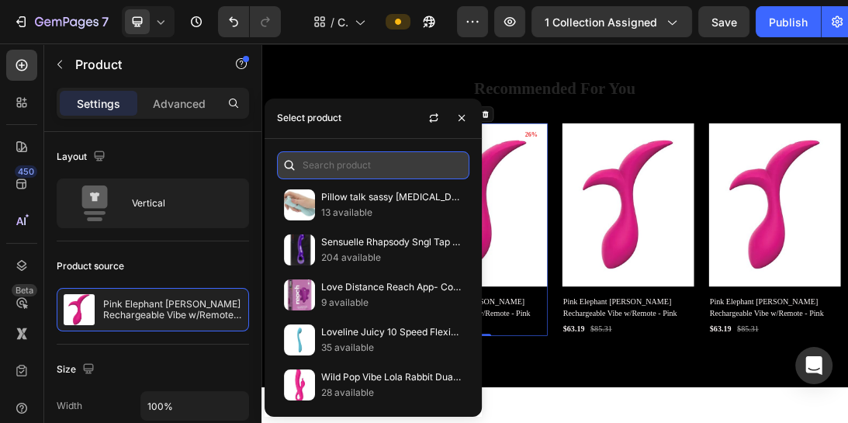
click at [361, 159] on input "text" at bounding box center [373, 165] width 192 height 28
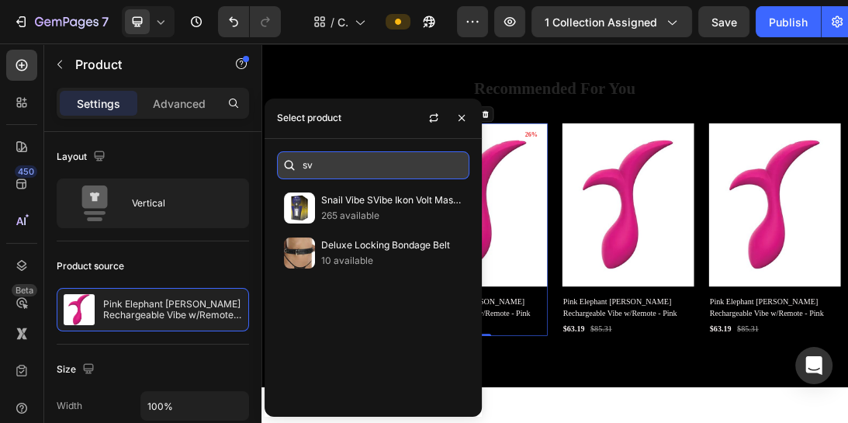
scroll to position [0, 0]
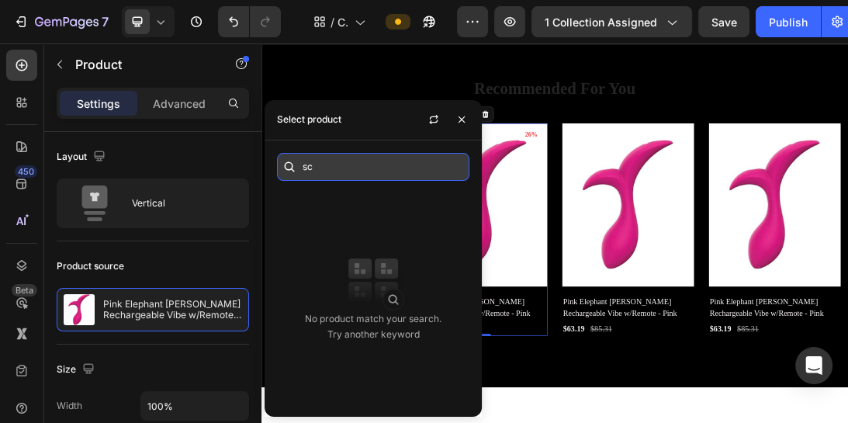
type input "s"
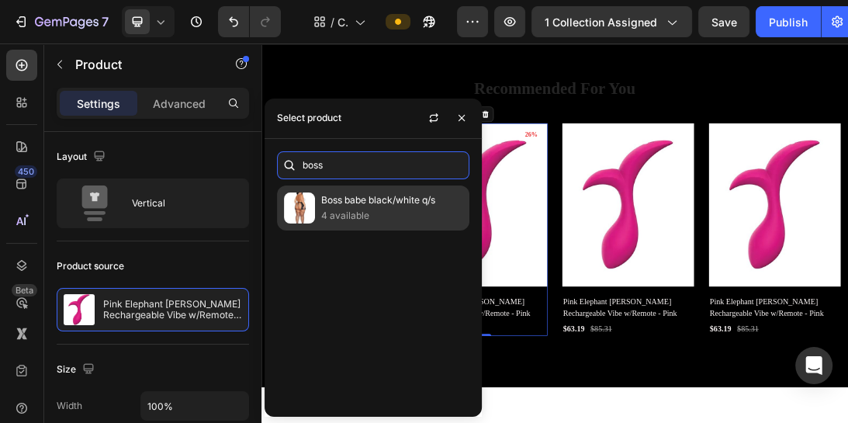
type input "boss"
click at [351, 213] on p "4 available" at bounding box center [391, 216] width 141 height 16
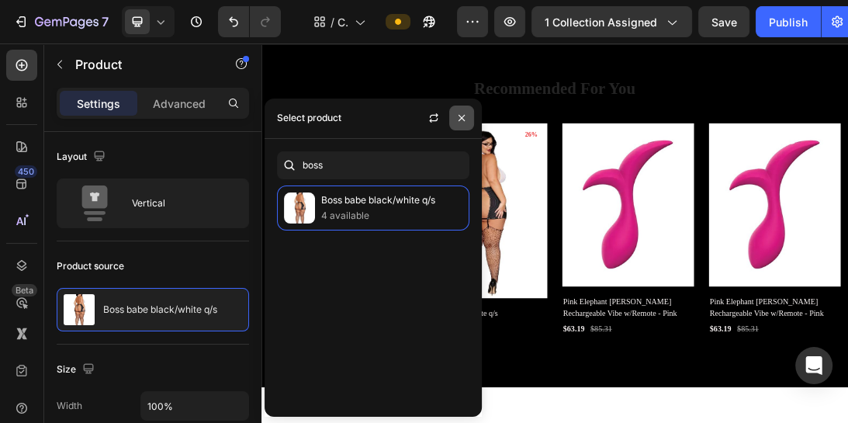
click at [458, 115] on icon "button" at bounding box center [461, 118] width 12 height 12
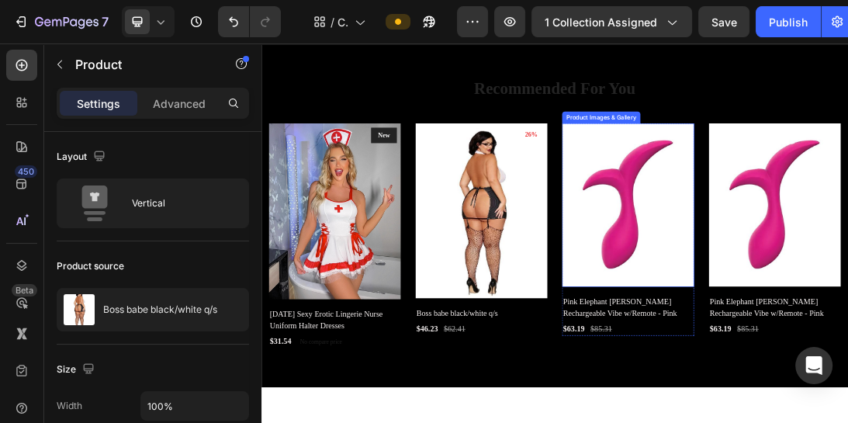
click at [799, 252] on img at bounding box center [842, 300] width 209 height 259
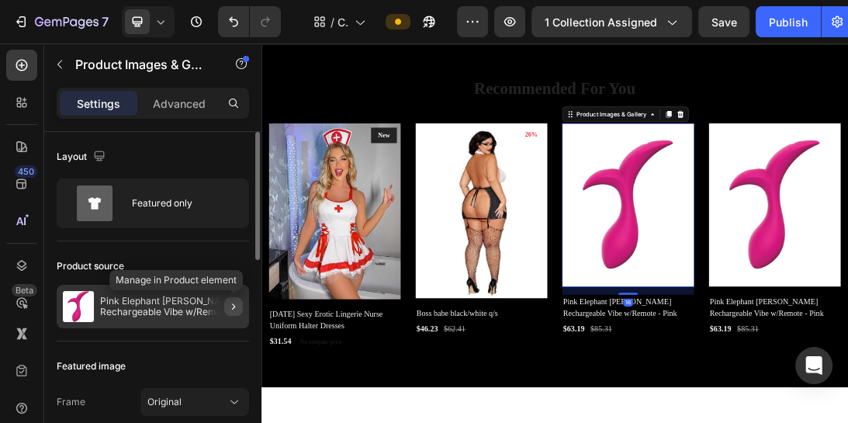
click at [237, 306] on icon "button" at bounding box center [233, 306] width 12 height 12
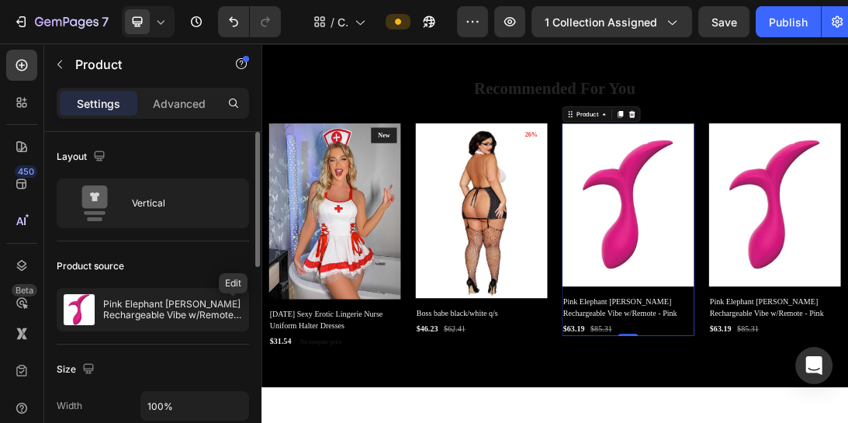
click at [0, 0] on icon "button" at bounding box center [0, 0] width 0 height 0
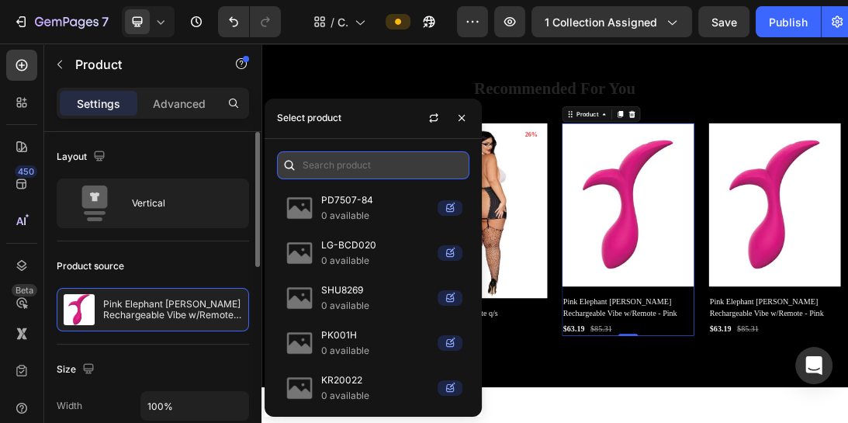
click at [343, 168] on input "text" at bounding box center [373, 165] width 192 height 28
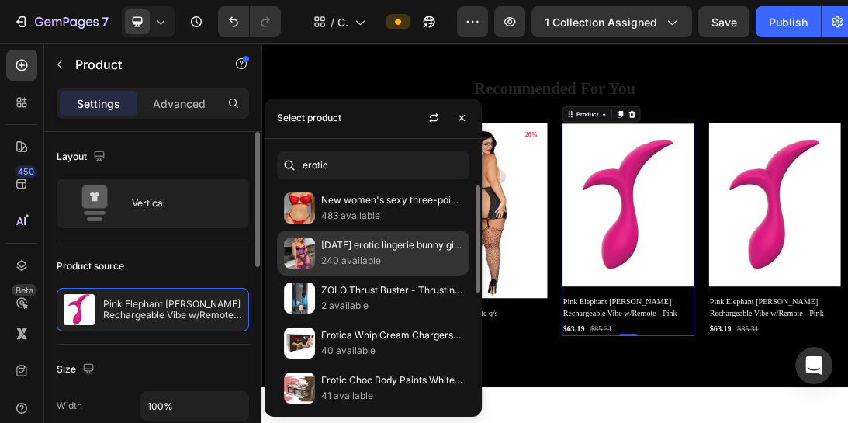
type input "erotic"
click at [365, 246] on p "[DATE] erotic lingerie bunny girl Christmas lace sexy three-piece garter jumpsu…" at bounding box center [391, 245] width 141 height 16
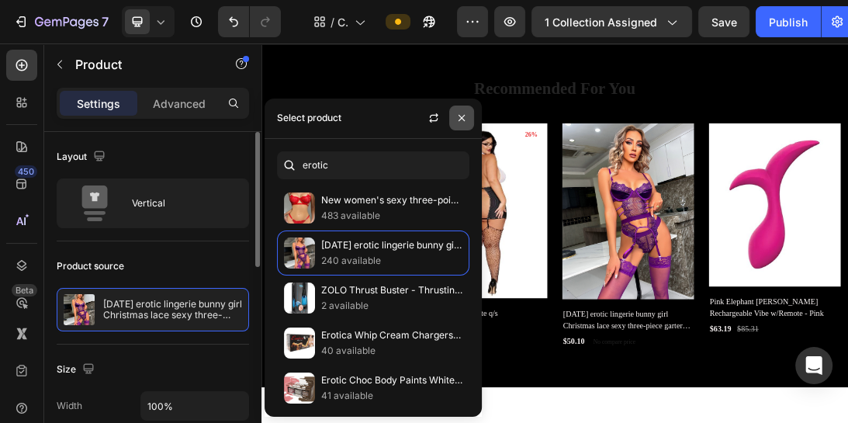
click at [465, 123] on icon "button" at bounding box center [461, 118] width 12 height 12
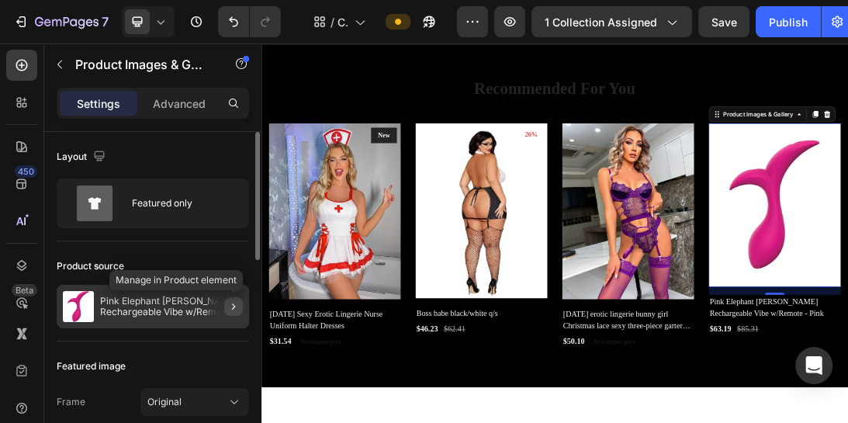
click at [236, 303] on icon "button" at bounding box center [233, 306] width 12 height 12
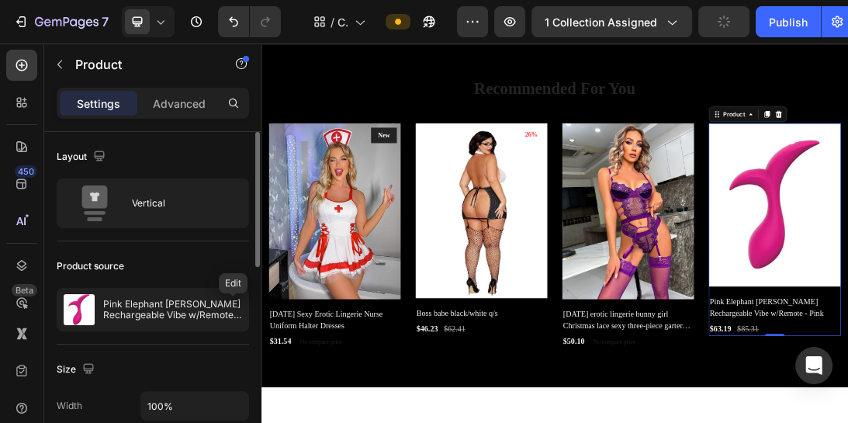
click at [0, 0] on icon "button" at bounding box center [0, 0] width 0 height 0
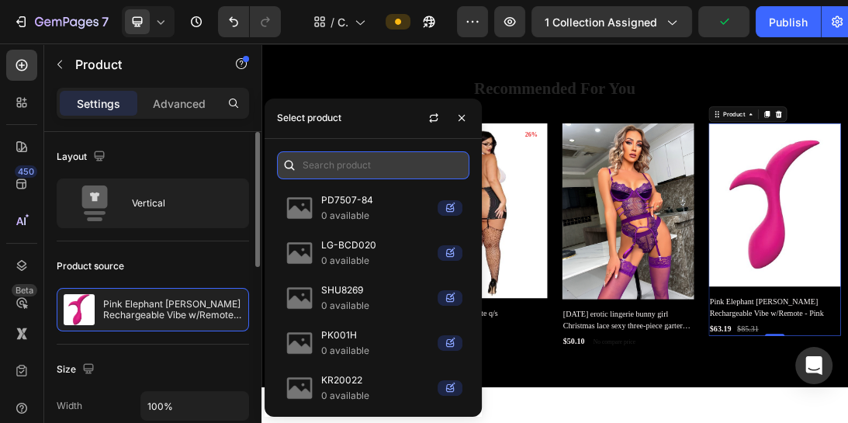
click at [396, 168] on input "text" at bounding box center [373, 165] width 192 height 28
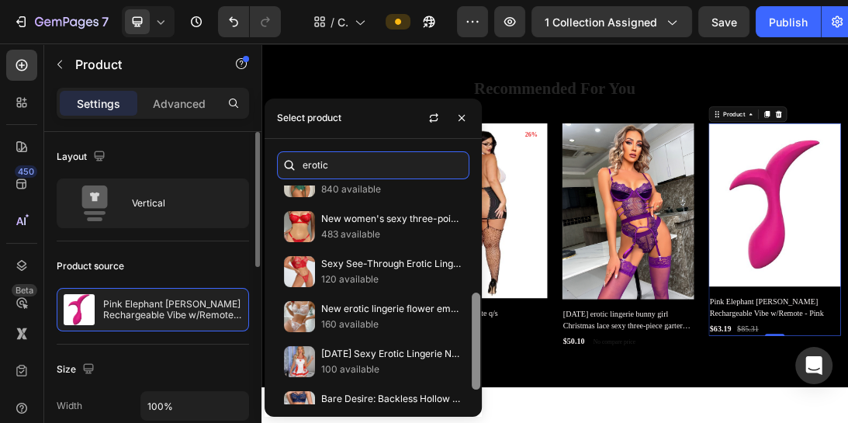
scroll to position [247, 0]
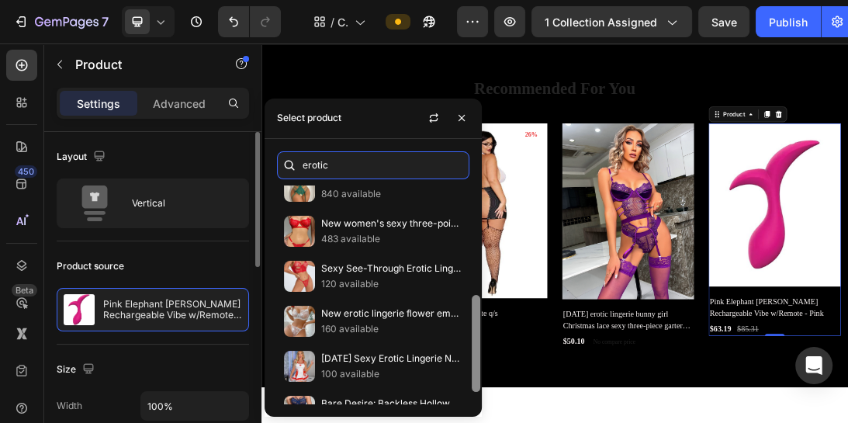
drag, startPoint x: 475, startPoint y: 237, endPoint x: 469, endPoint y: 358, distance: 121.1
click at [470, 358] on div at bounding box center [476, 294] width 12 height 219
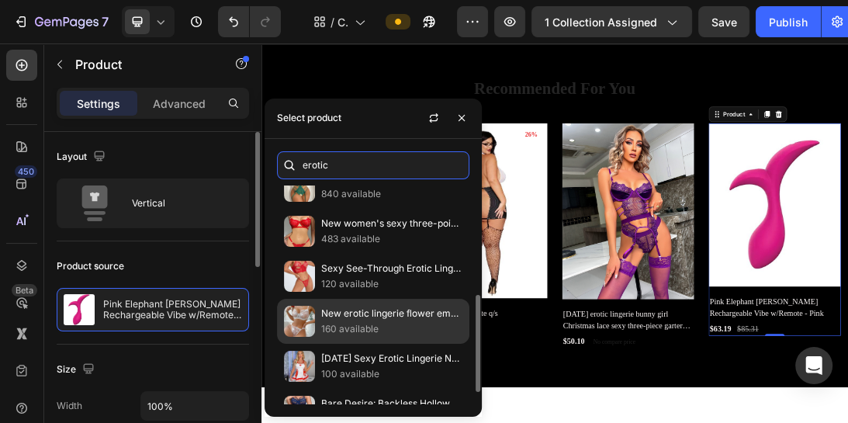
type input "erotic"
click at [413, 316] on p "New erotic lingerie flower embroidery sexy see-through two-piece suit" at bounding box center [391, 314] width 141 height 16
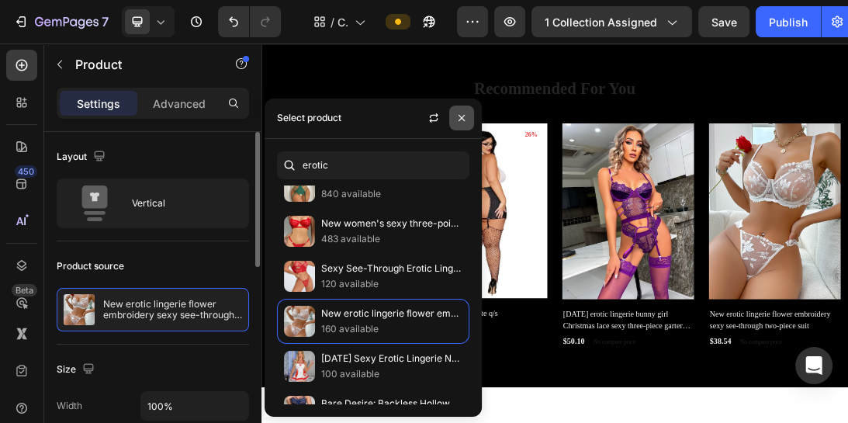
click at [462, 119] on icon "button" at bounding box center [461, 118] width 6 height 6
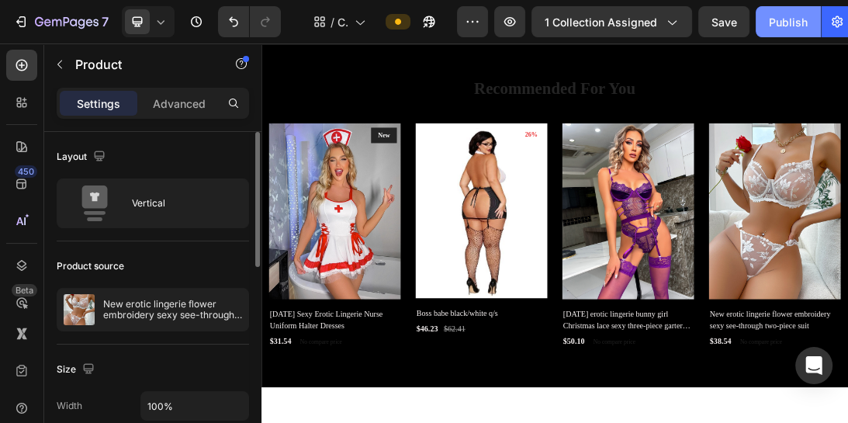
click at [769, 26] on div "Publish" at bounding box center [788, 22] width 39 height 16
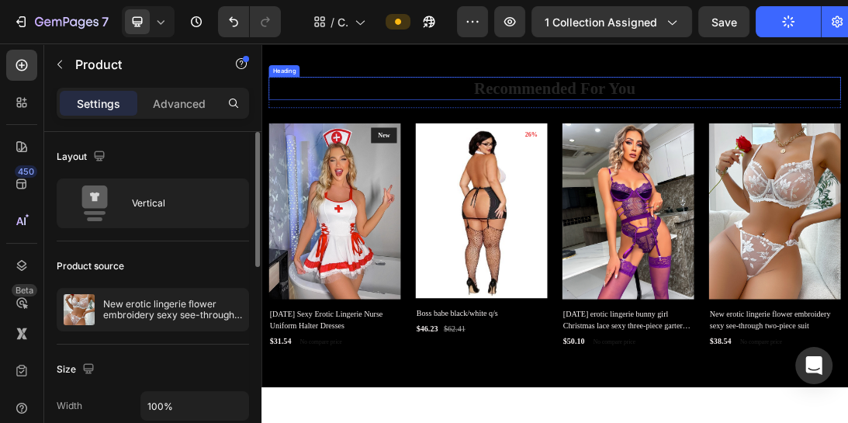
click at [769, 106] on p "Recommended For You" at bounding box center [727, 115] width 904 height 33
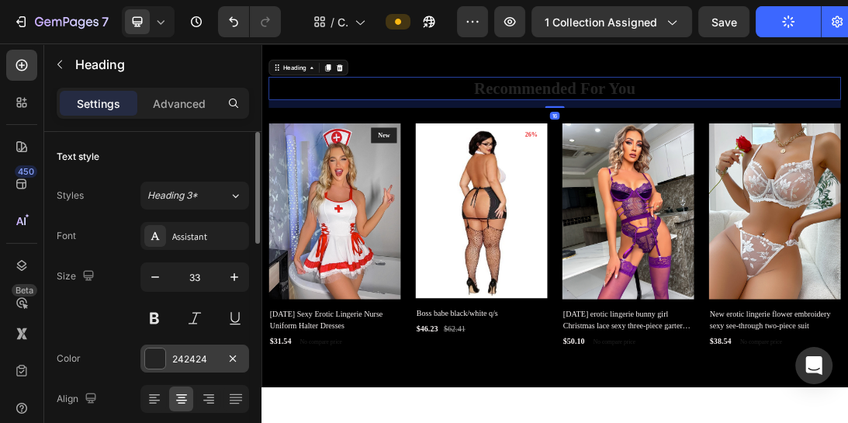
click at [154, 364] on div at bounding box center [155, 358] width 20 height 20
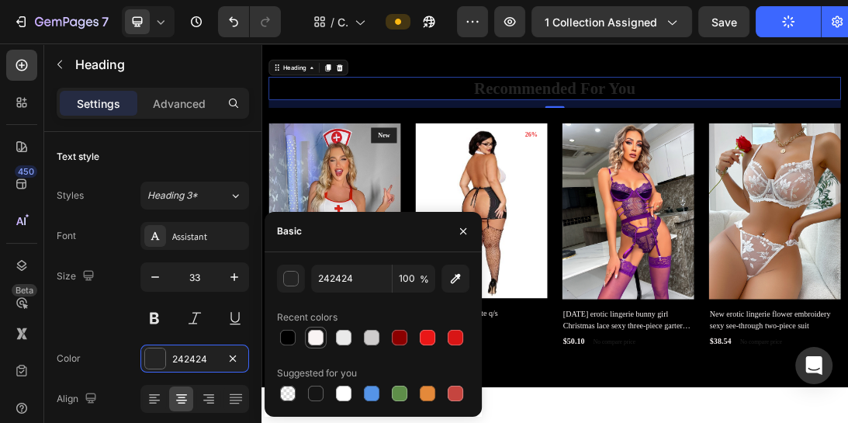
click at [317, 338] on div at bounding box center [316, 338] width 16 height 16
type input "F9F4F4"
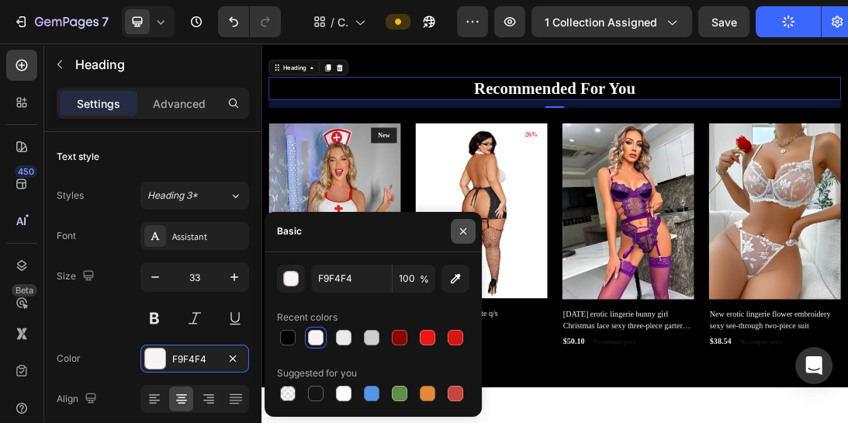
click at [467, 237] on icon "button" at bounding box center [463, 231] width 12 height 12
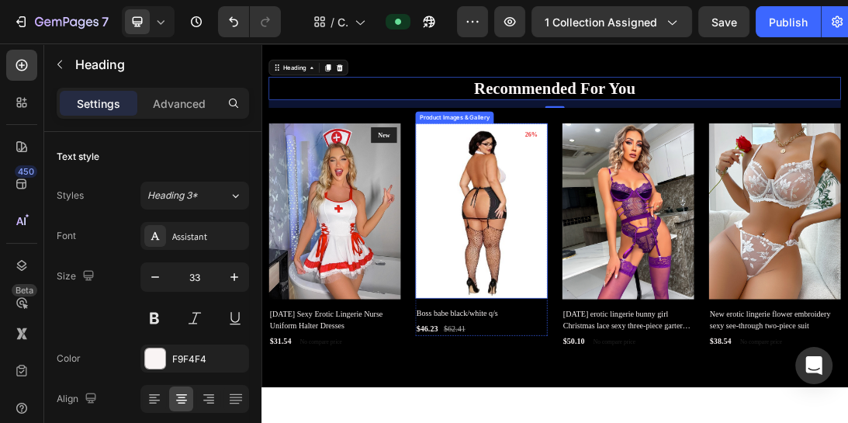
click at [611, 365] on img at bounding box center [610, 310] width 209 height 278
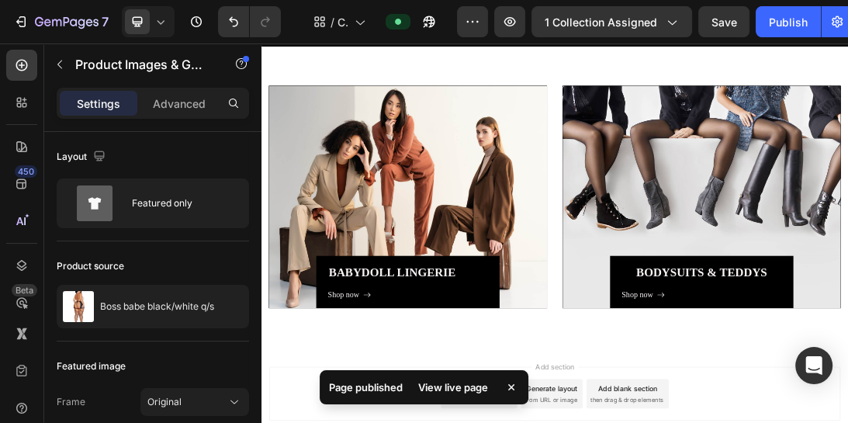
scroll to position [4542, 0]
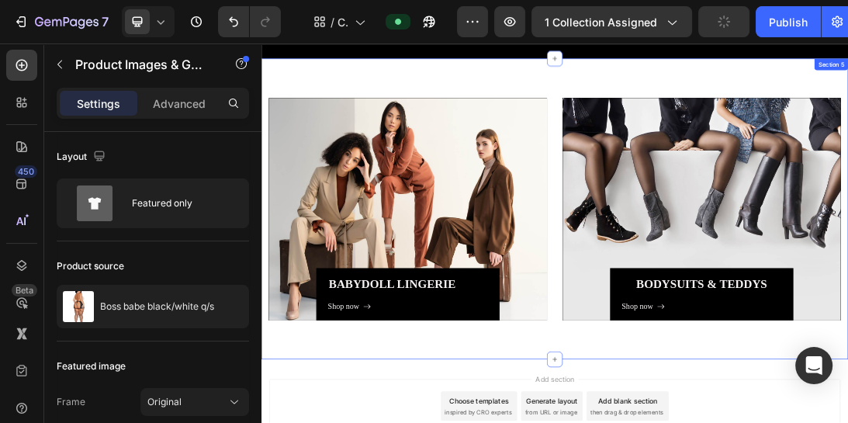
click at [397, 82] on div "babydoll lingerie Heading Shop now Button Row Hero Banner bodysuits & teddys He…" at bounding box center [726, 306] width 931 height 477
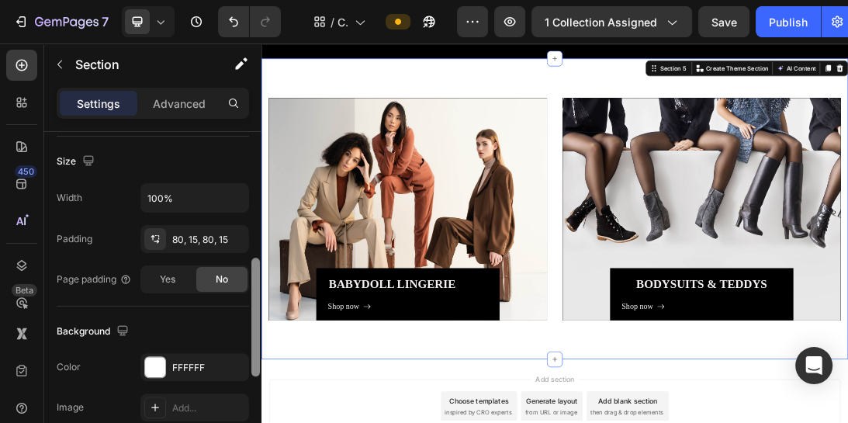
scroll to position [337, 0]
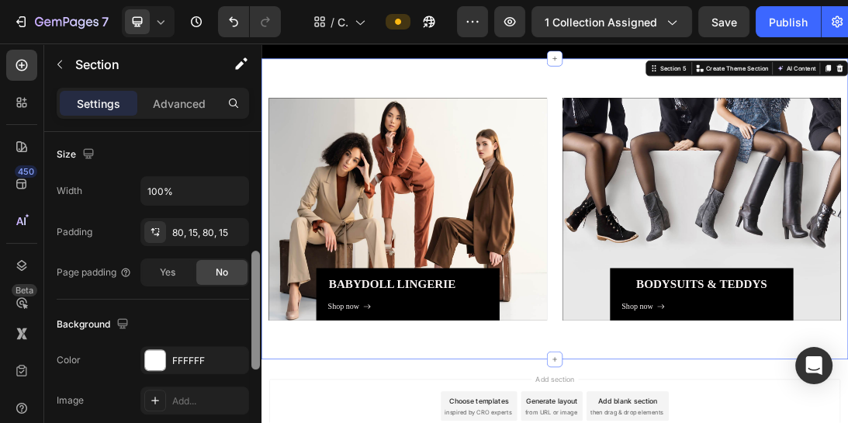
drag, startPoint x: 254, startPoint y: 168, endPoint x: 258, endPoint y: 288, distance: 119.5
click at [258, 288] on div at bounding box center [255, 310] width 9 height 119
click at [153, 358] on div at bounding box center [155, 360] width 20 height 20
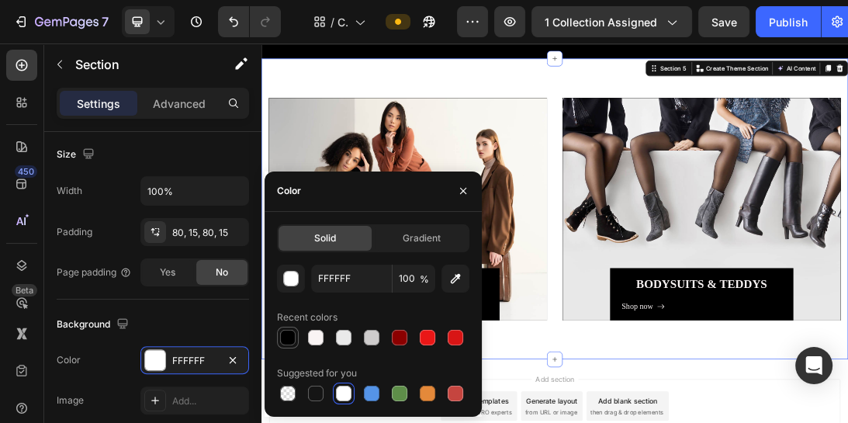
click at [294, 337] on div at bounding box center [288, 338] width 16 height 16
type input "000000"
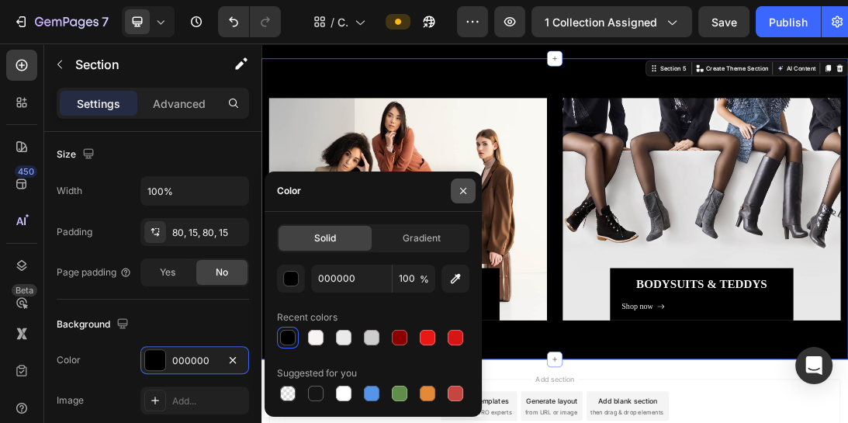
click at [465, 188] on icon "button" at bounding box center [463, 191] width 6 height 6
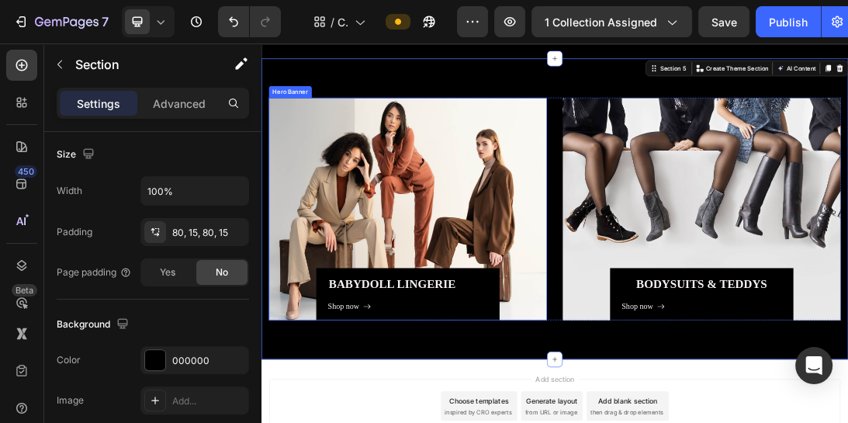
click at [473, 184] on div "Overlay" at bounding box center [493, 306] width 441 height 353
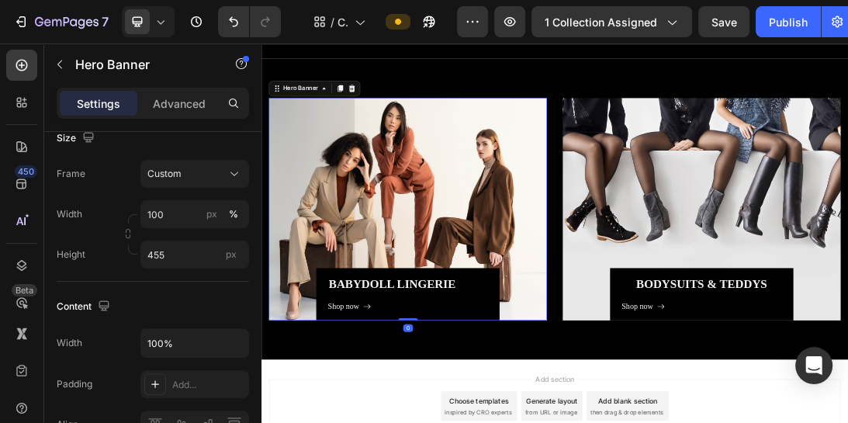
scroll to position [0, 0]
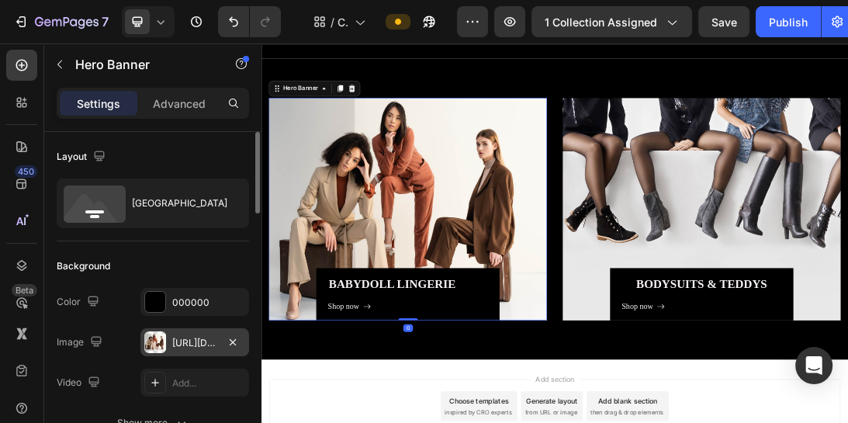
click at [159, 336] on div at bounding box center [155, 342] width 22 height 22
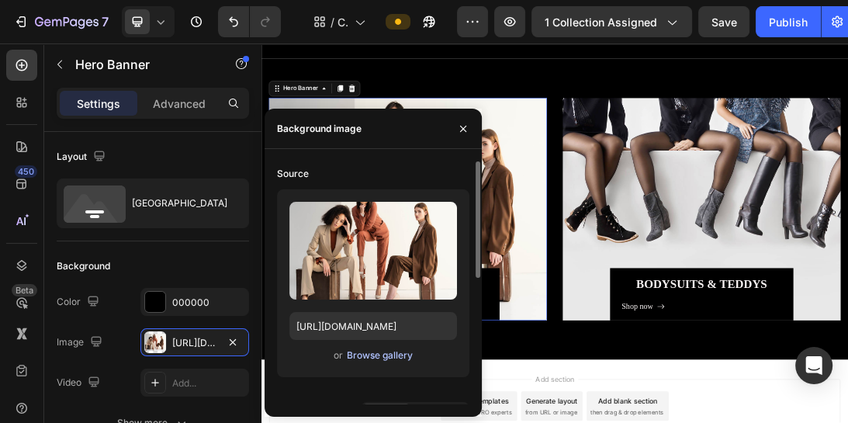
click at [382, 351] on div "Browse gallery" at bounding box center [380, 355] width 66 height 14
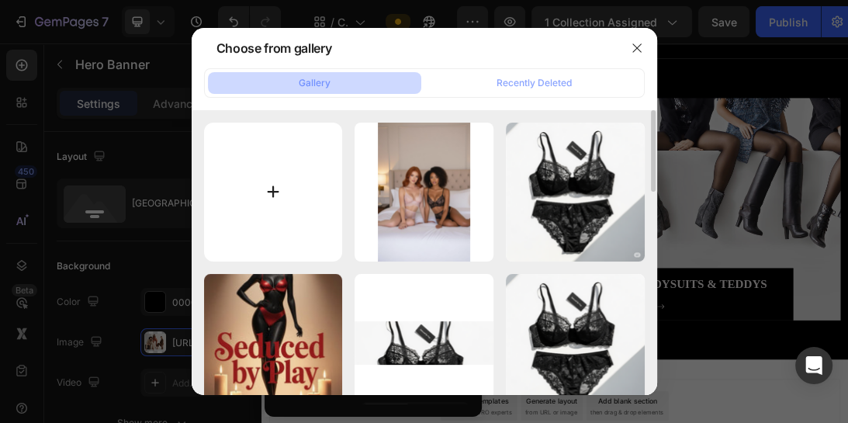
click at [282, 182] on input "file" at bounding box center [273, 192] width 139 height 139
type input "C:\fakepath\IMG_1214.PNG"
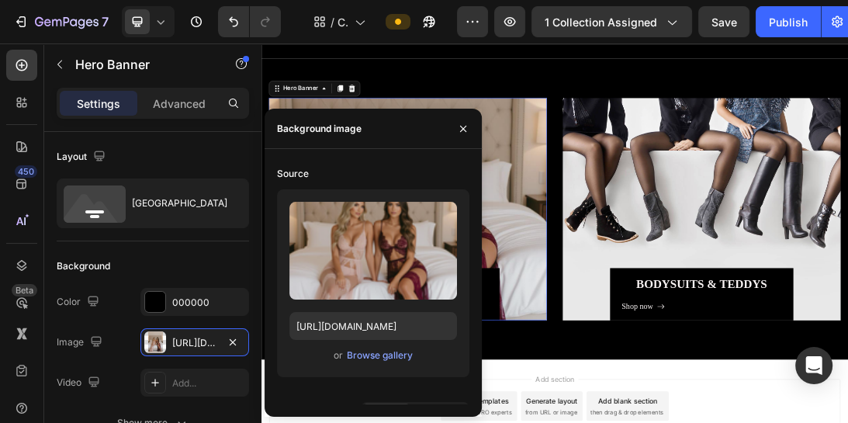
type input "https://cdn.shopify.com/s/files/1/0763/0962/7110/files/gempages_578261704064893…"
click at [458, 126] on icon "button" at bounding box center [463, 129] width 12 height 12
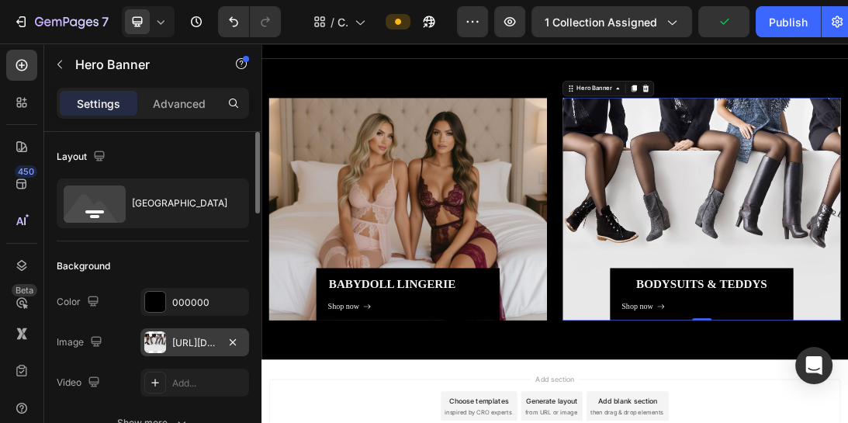
click at [212, 349] on div "https://ucarecdn.com/56392fb3-17d8-4706-9419-5277d6235316/-/format/auto/-/previ…" at bounding box center [194, 342] width 109 height 28
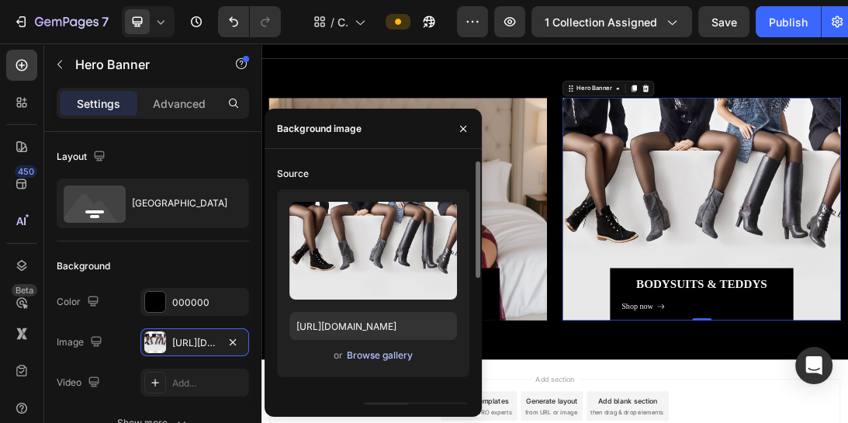
click at [368, 356] on div "Browse gallery" at bounding box center [380, 355] width 66 height 14
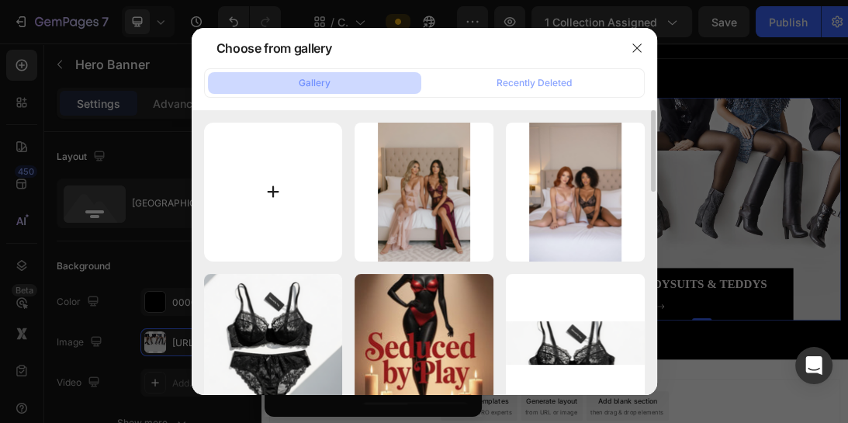
click at [279, 174] on input "file" at bounding box center [273, 192] width 139 height 139
type input "C:\fakepath\IMG_1259.PNG"
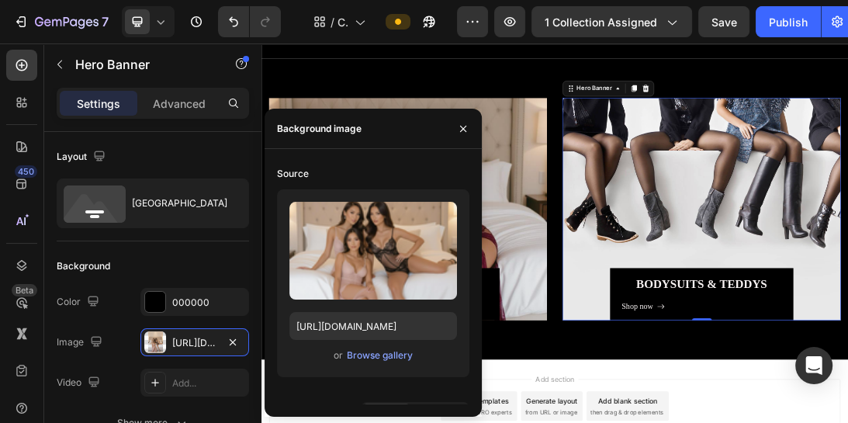
type input "https://cdn.shopify.com/s/files/1/0763/0962/7110/files/gempages_578261704064893…"
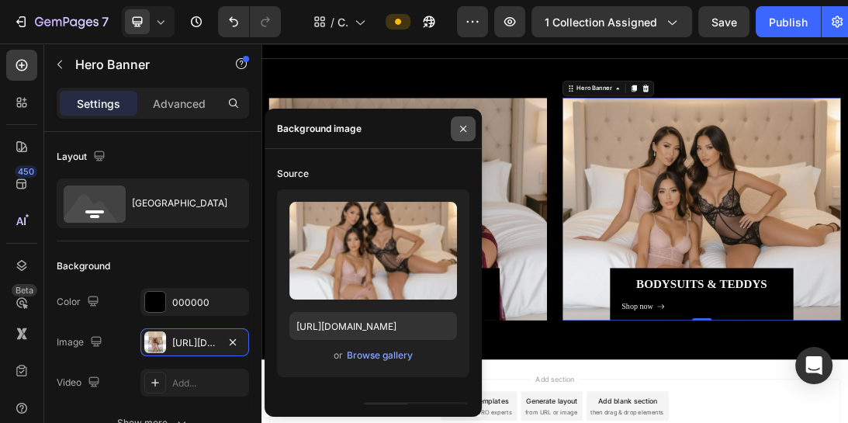
click at [462, 128] on icon "button" at bounding box center [463, 128] width 6 height 6
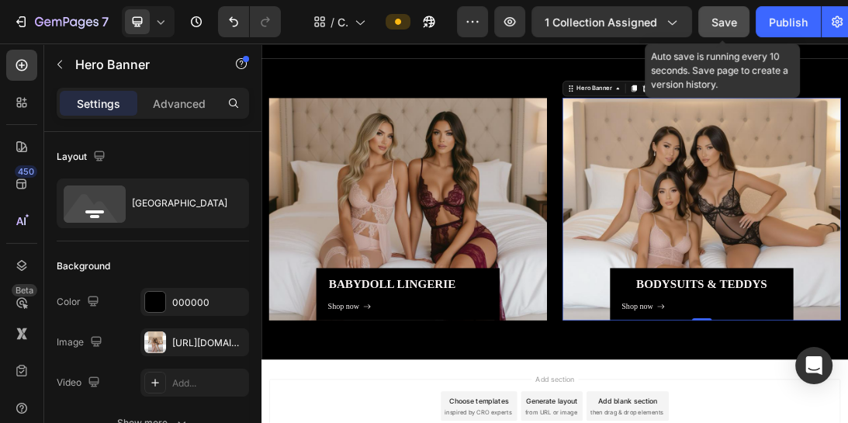
click at [726, 22] on span "Save" at bounding box center [724, 22] width 26 height 13
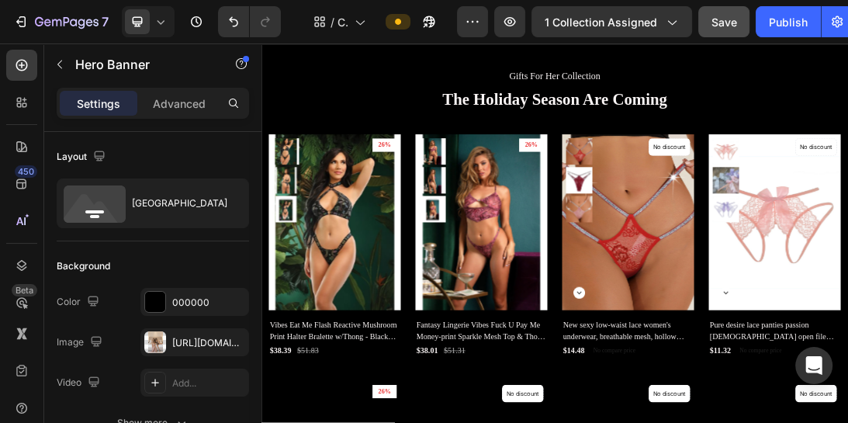
scroll to position [227, 0]
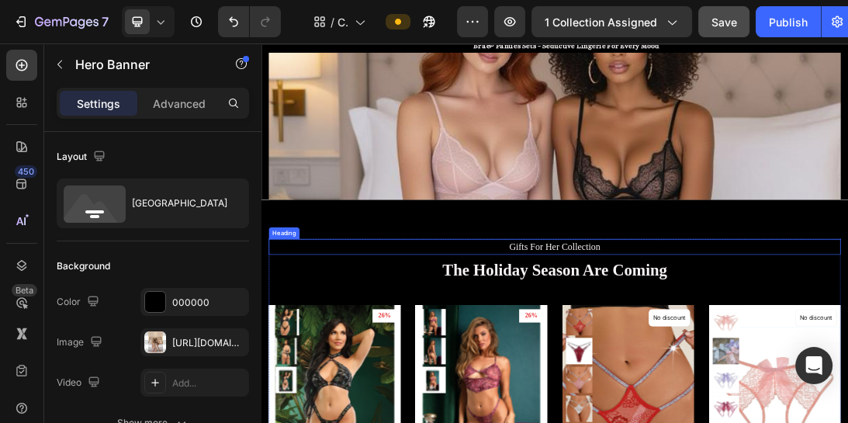
click at [685, 365] on p "Gifts For Her Collection" at bounding box center [727, 366] width 904 height 22
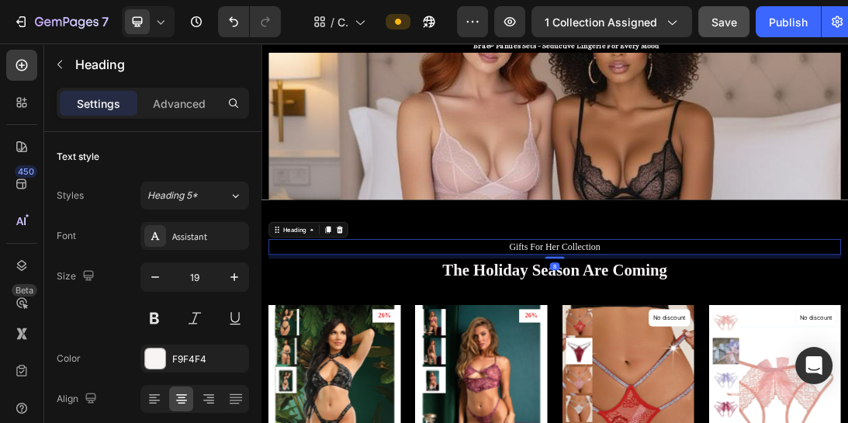
click at [686, 366] on p "Gifts For Her Collection" at bounding box center [727, 366] width 904 height 22
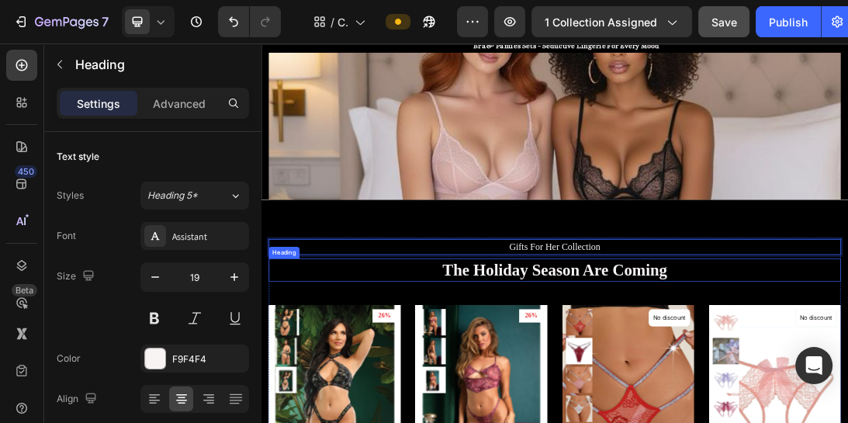
click at [747, 413] on p "The Holiday Season Are Coming" at bounding box center [727, 402] width 904 height 33
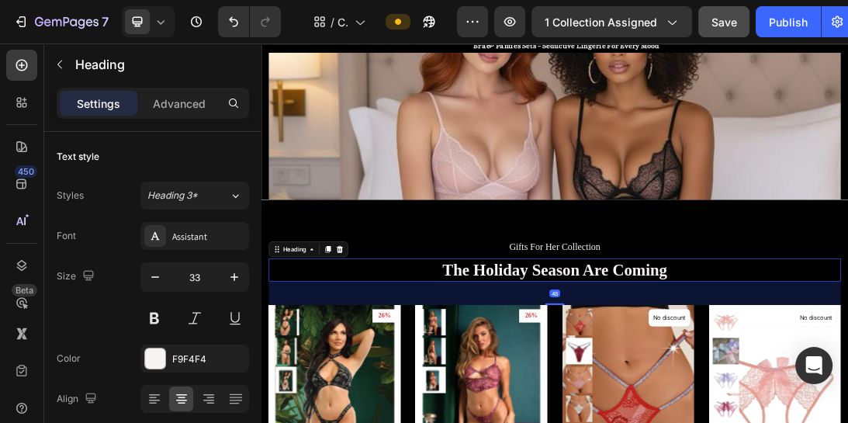
click at [847, 399] on p "The Holiday Season Are Coming" at bounding box center [727, 402] width 904 height 33
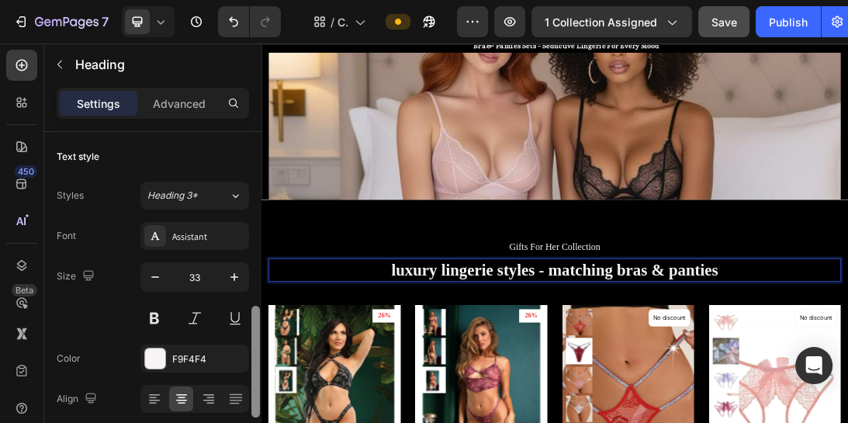
scroll to position [130, 0]
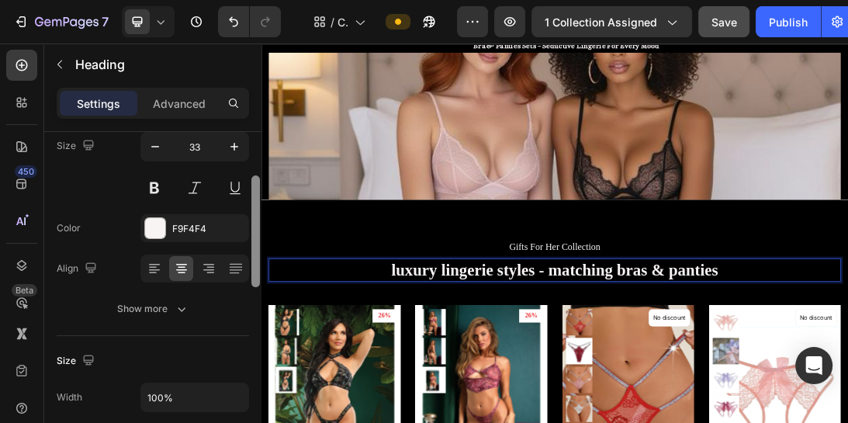
drag, startPoint x: 258, startPoint y: 197, endPoint x: 253, endPoint y: 240, distance: 43.8
click at [253, 240] on div at bounding box center [255, 231] width 9 height 112
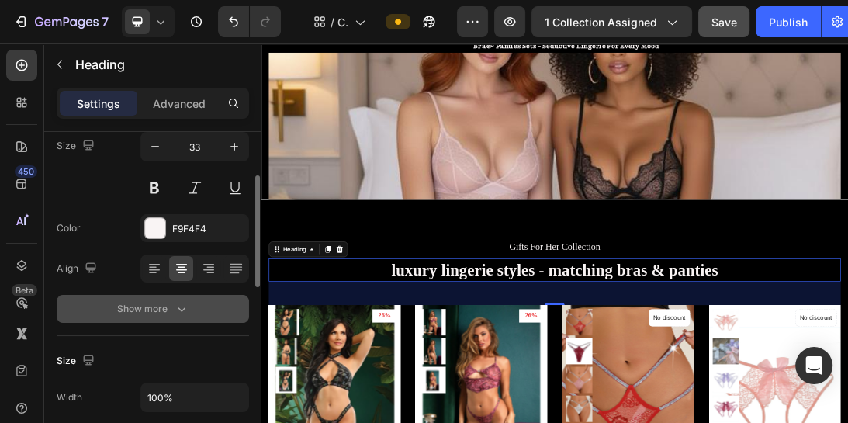
click at [191, 309] on button "Show more" at bounding box center [153, 309] width 192 height 28
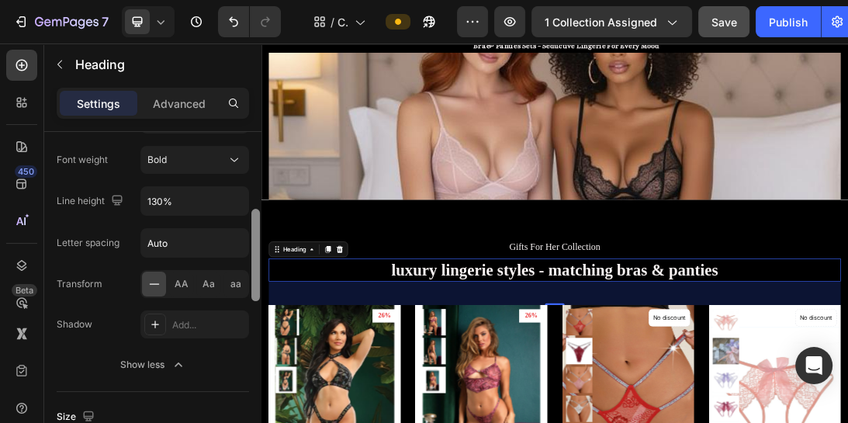
drag, startPoint x: 258, startPoint y: 241, endPoint x: 254, endPoint y: 303, distance: 62.2
click at [254, 301] on div at bounding box center [255, 255] width 9 height 92
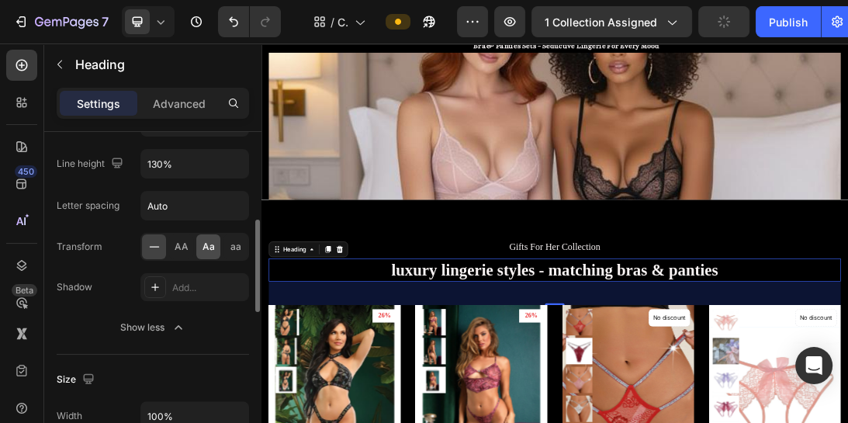
click at [213, 247] on span "Aa" at bounding box center [208, 247] width 12 height 14
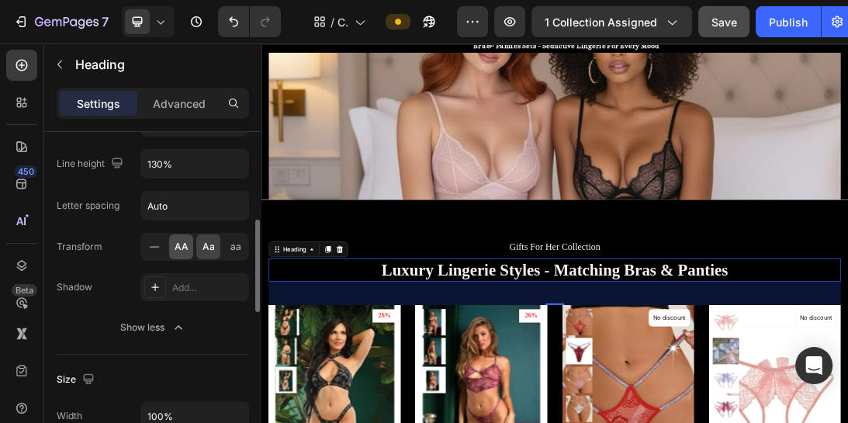
click at [187, 246] on span "AA" at bounding box center [182, 247] width 14 height 14
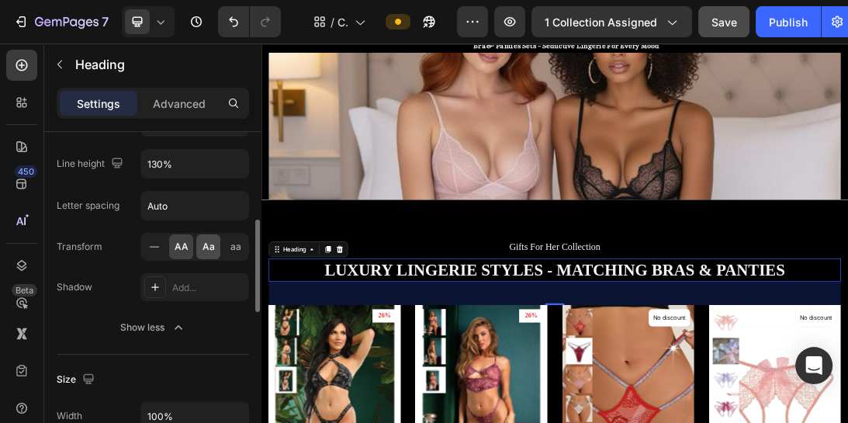
click at [199, 247] on div "Aa" at bounding box center [208, 246] width 24 height 25
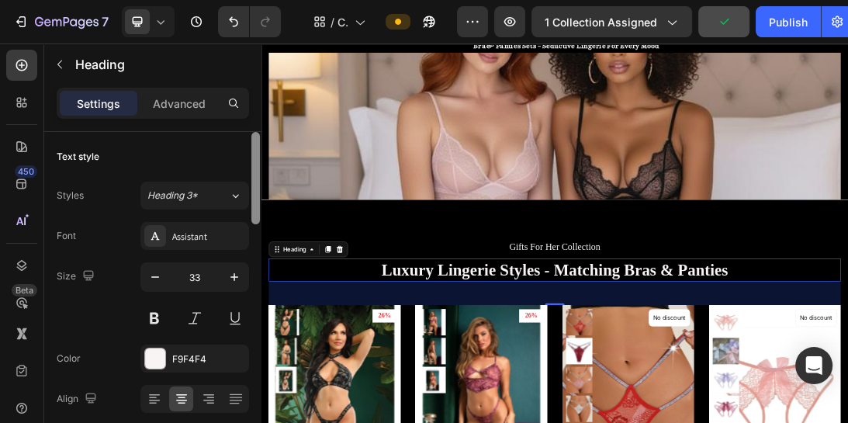
scroll to position [0, 0]
drag, startPoint x: 258, startPoint y: 247, endPoint x: 220, endPoint y: 158, distance: 95.9
click at [220, 158] on div "Text style Styles Heading 3* Font Assistant Size 33 Color F9F4F4 Align Font wei…" at bounding box center [152, 299] width 217 height 335
click at [196, 235] on div "Assistant" at bounding box center [208, 237] width 73 height 14
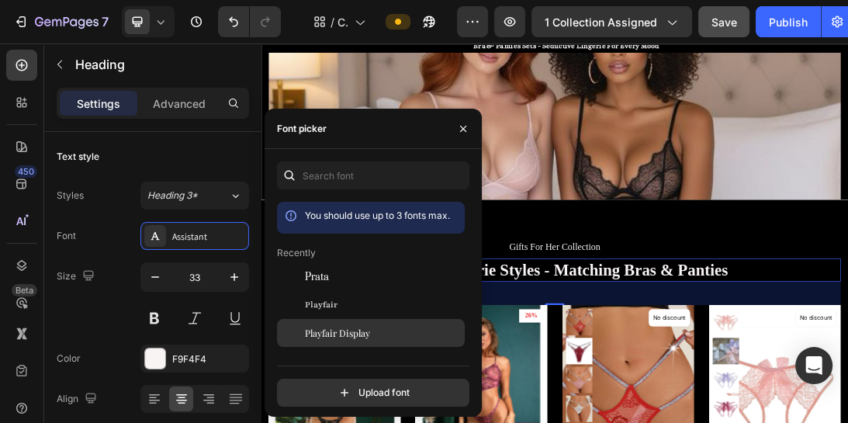
click at [338, 330] on span "Playfair Display" at bounding box center [337, 333] width 65 height 14
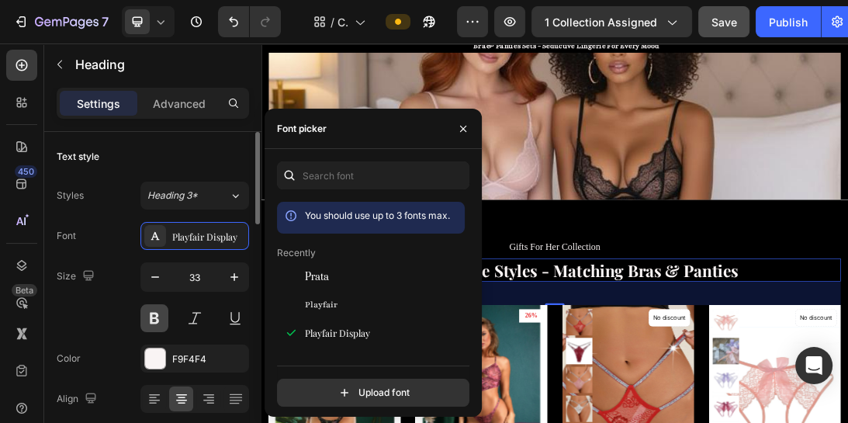
click at [161, 315] on button at bounding box center [154, 318] width 28 height 28
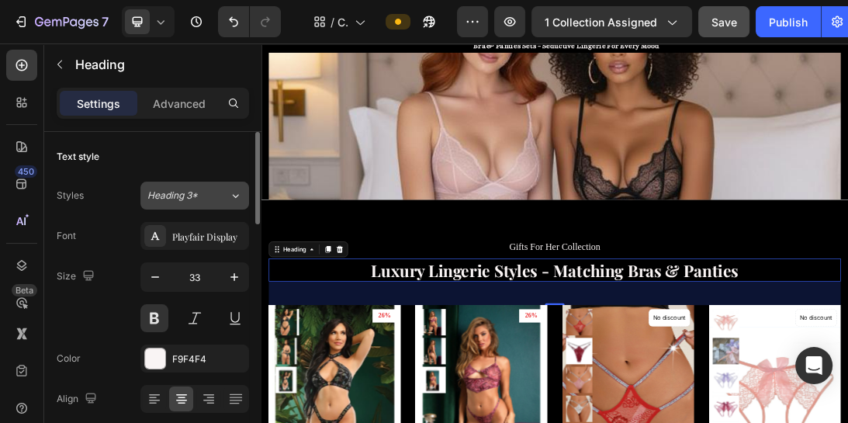
click at [233, 192] on icon at bounding box center [235, 196] width 13 height 16
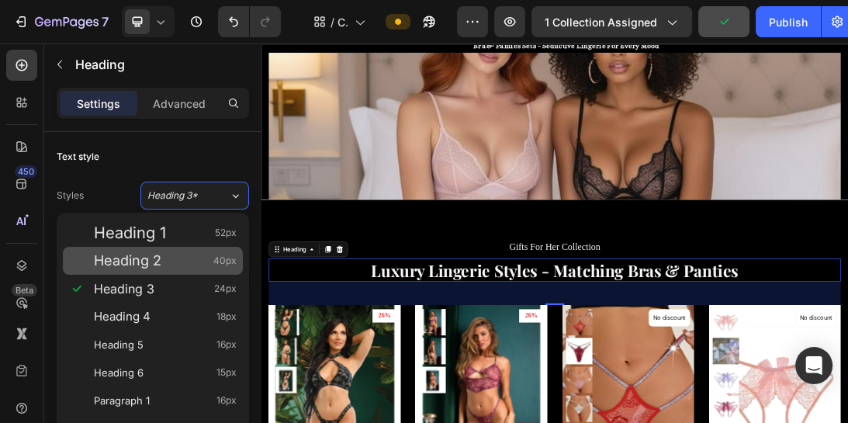
click at [188, 261] on div "Heading 2 40px" at bounding box center [165, 261] width 143 height 16
type input "40"
type input "120%"
type input "0.6"
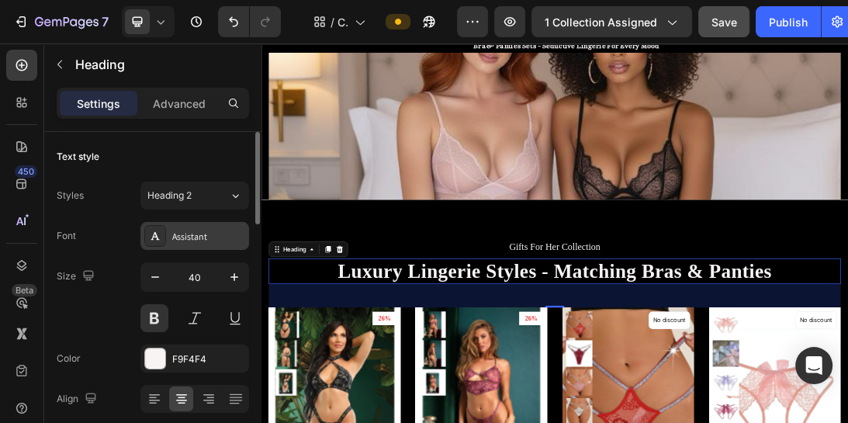
click at [228, 234] on div "Assistant" at bounding box center [208, 237] width 73 height 14
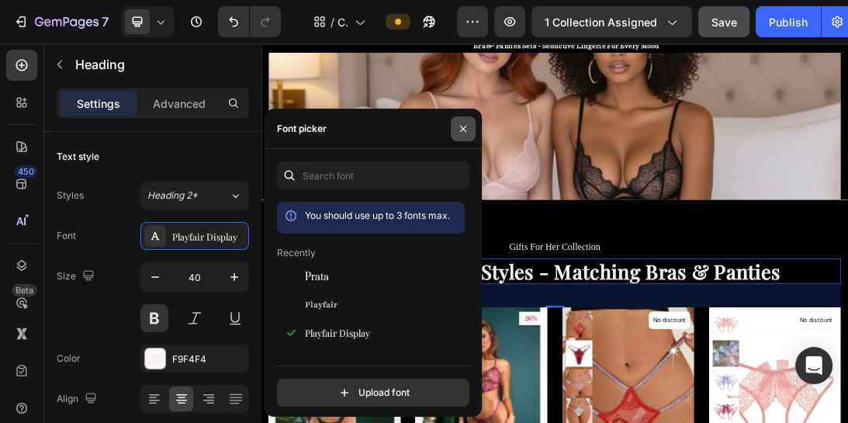
click at [468, 121] on button "button" at bounding box center [463, 128] width 25 height 25
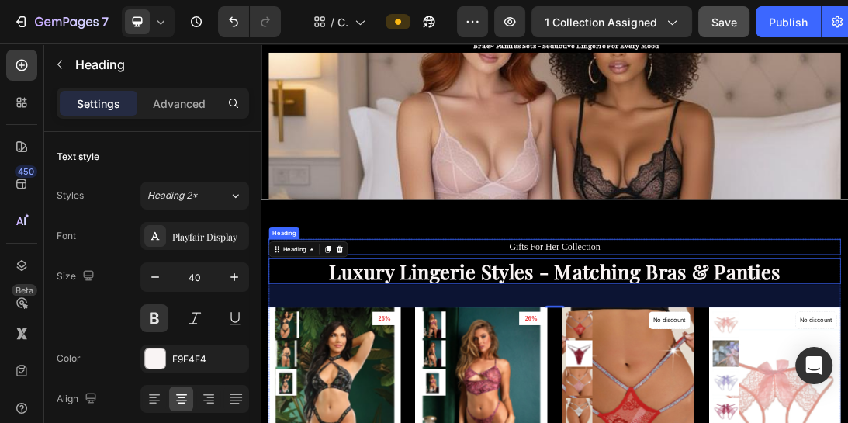
click at [827, 361] on p "Gifts For Her Collection" at bounding box center [727, 366] width 904 height 22
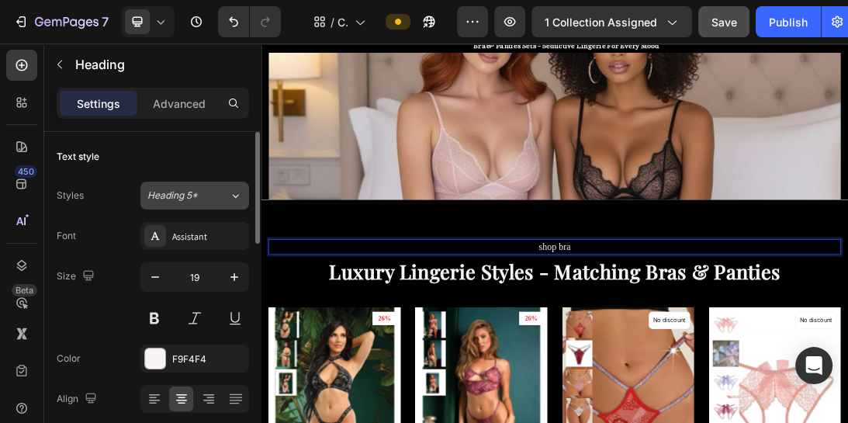
click at [213, 202] on button "Heading 5*" at bounding box center [194, 196] width 109 height 28
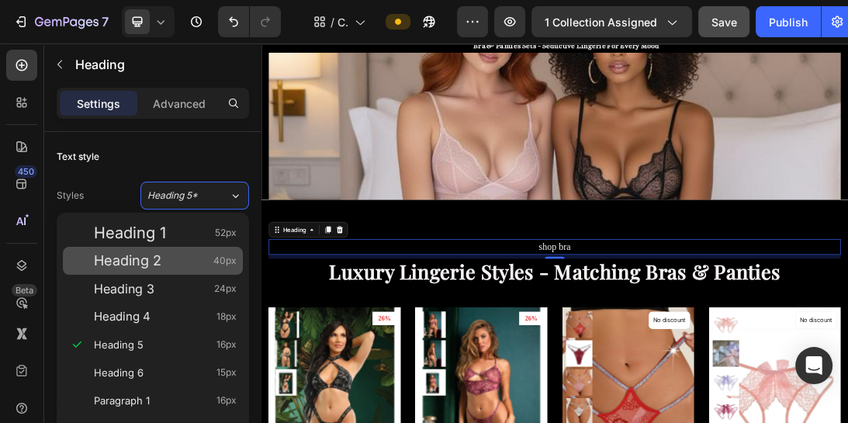
click at [194, 259] on div "Heading 2 40px" at bounding box center [165, 261] width 143 height 16
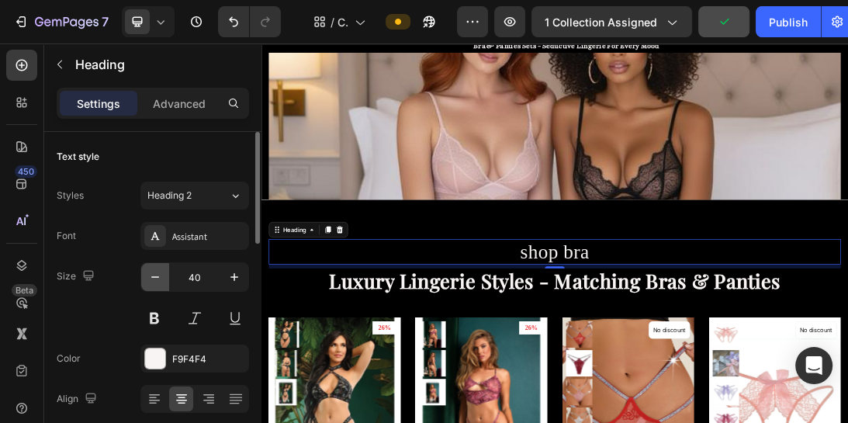
click at [160, 275] on icon "button" at bounding box center [155, 277] width 16 height 16
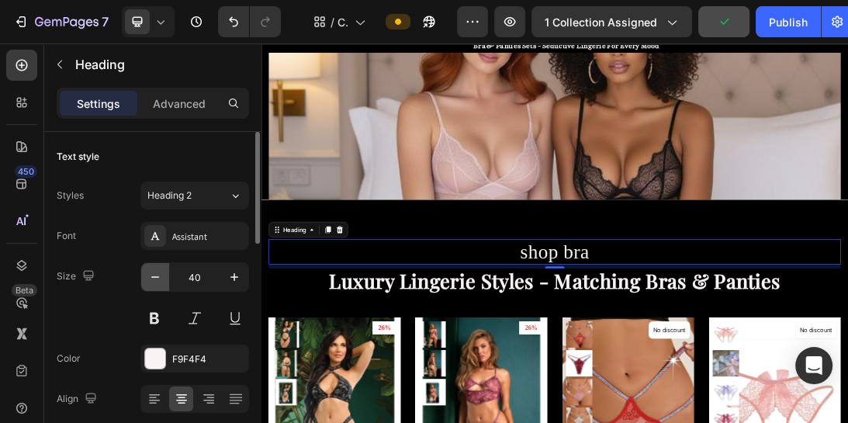
click at [160, 275] on icon "button" at bounding box center [155, 277] width 16 height 16
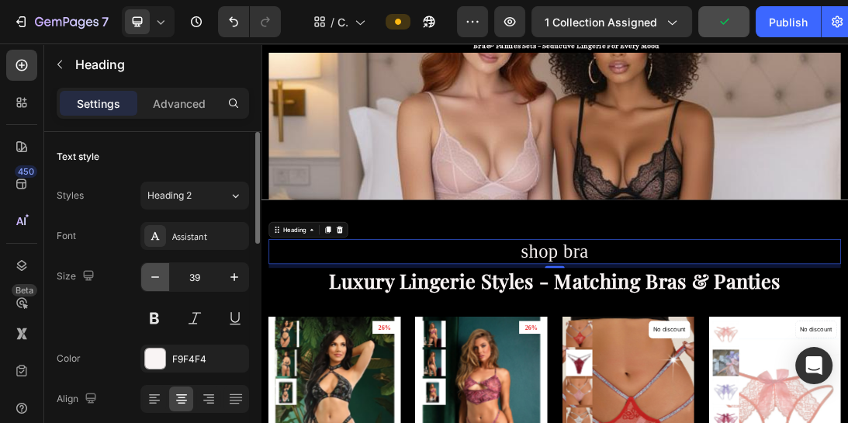
click at [160, 275] on icon "button" at bounding box center [155, 277] width 16 height 16
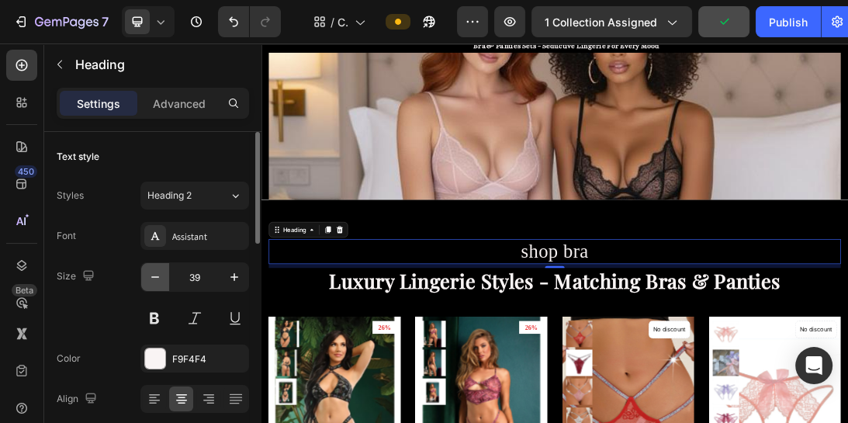
click at [160, 275] on icon "button" at bounding box center [155, 277] width 16 height 16
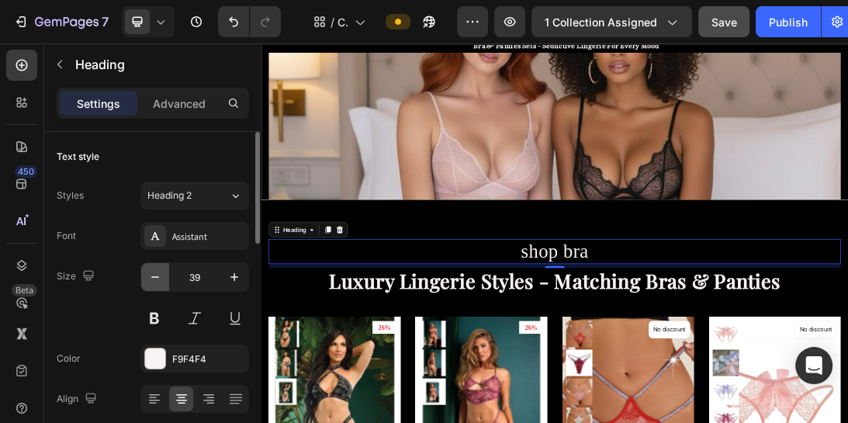
click at [160, 275] on icon "button" at bounding box center [155, 277] width 16 height 16
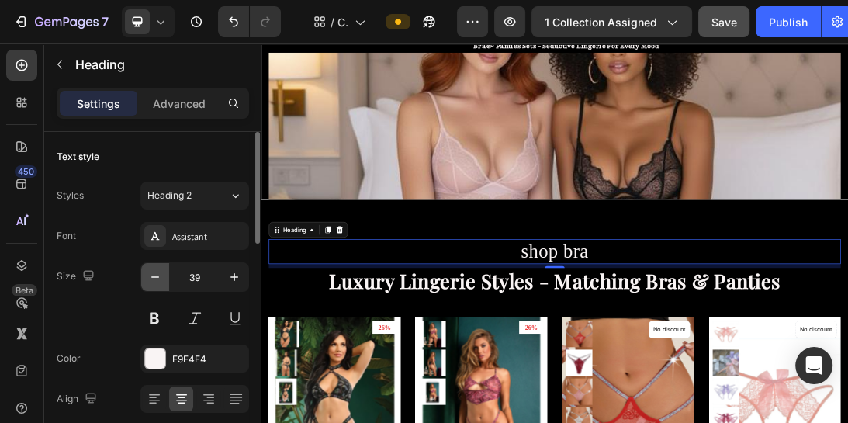
click at [160, 275] on icon "button" at bounding box center [155, 277] width 16 height 16
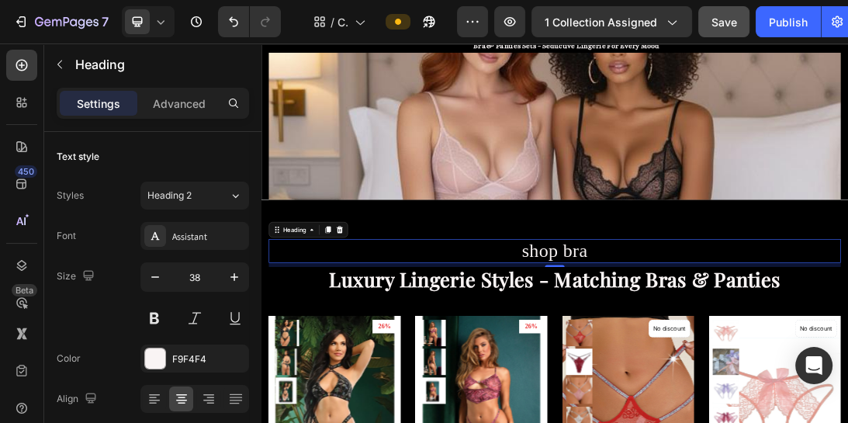
click at [792, 375] on p "shop bra" at bounding box center [727, 373] width 904 height 36
click at [163, 278] on button "button" at bounding box center [155, 277] width 28 height 28
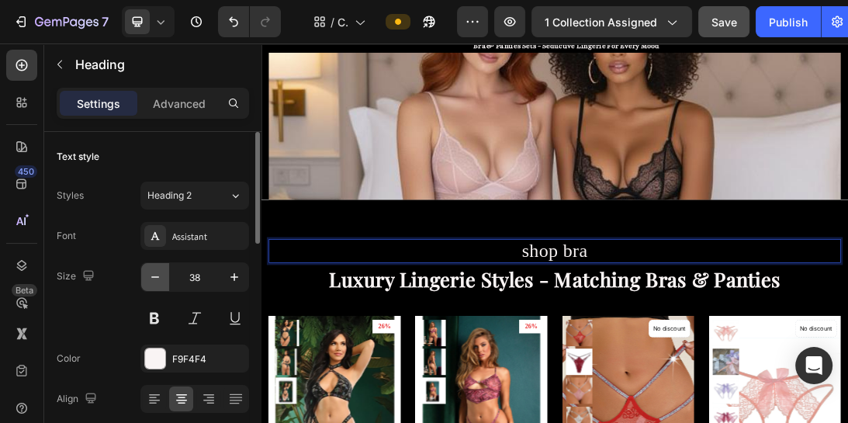
click at [163, 278] on button "button" at bounding box center [155, 277] width 28 height 28
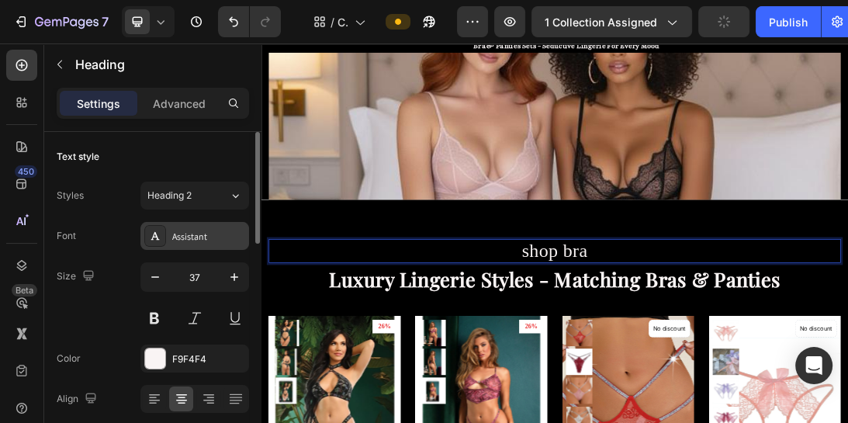
click at [231, 226] on div "Assistant" at bounding box center [194, 236] width 109 height 28
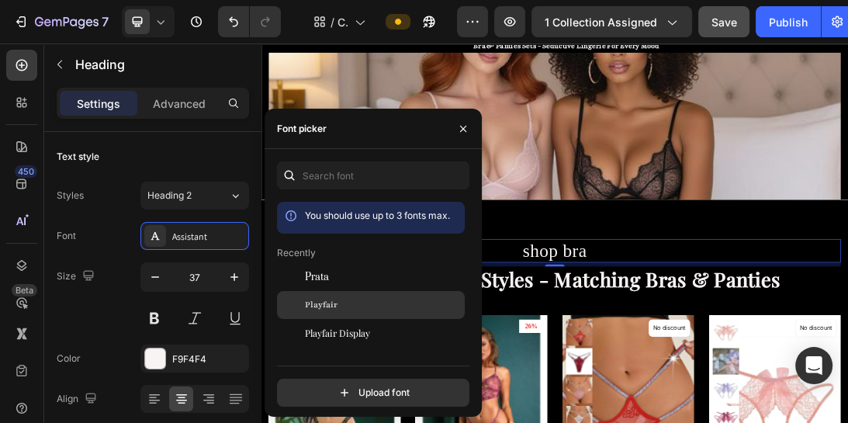
click at [328, 301] on span "Playfair" at bounding box center [321, 305] width 33 height 14
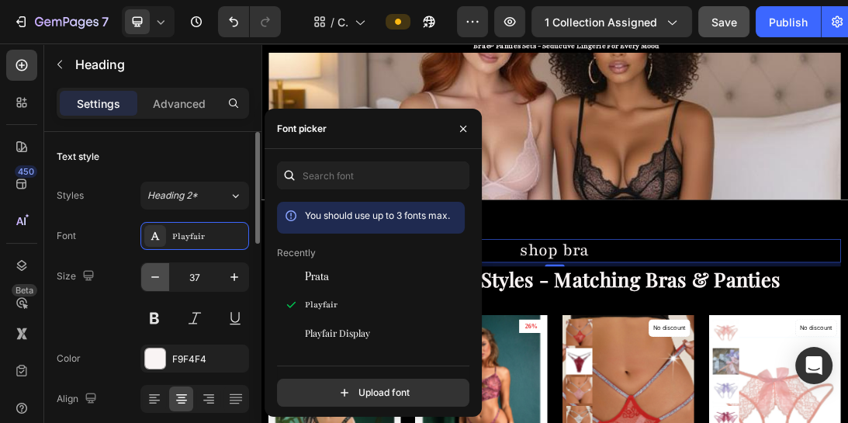
click at [155, 277] on icon "button" at bounding box center [155, 277] width 16 height 16
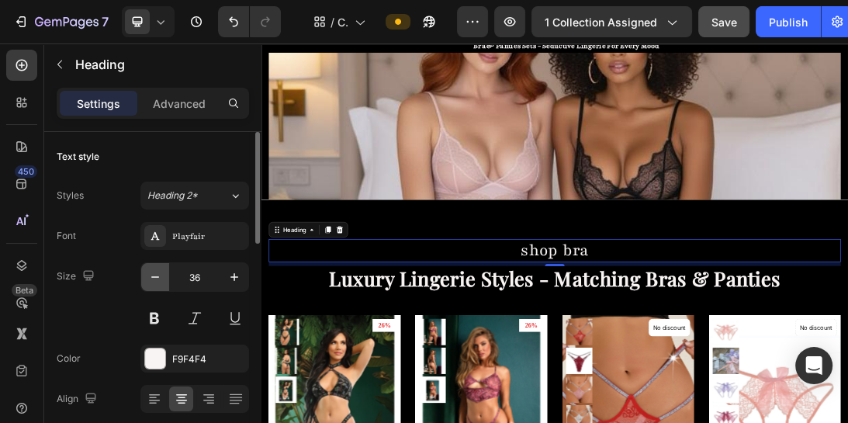
click at [155, 277] on icon "button" at bounding box center [155, 277] width 16 height 16
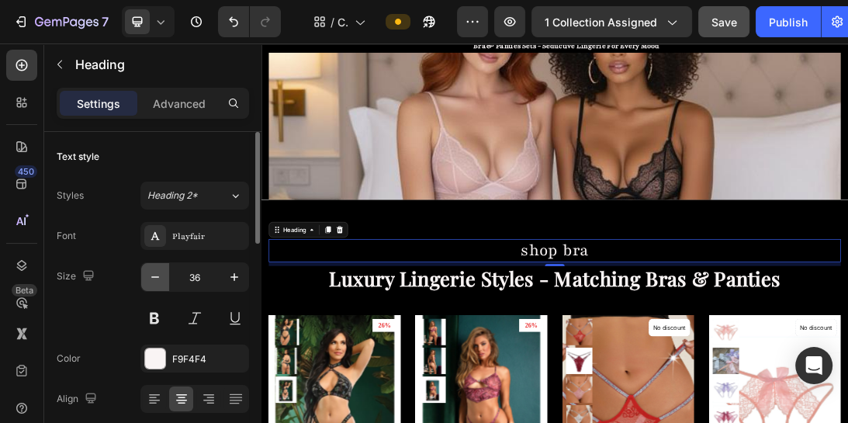
click at [155, 277] on icon "button" at bounding box center [155, 277] width 16 height 16
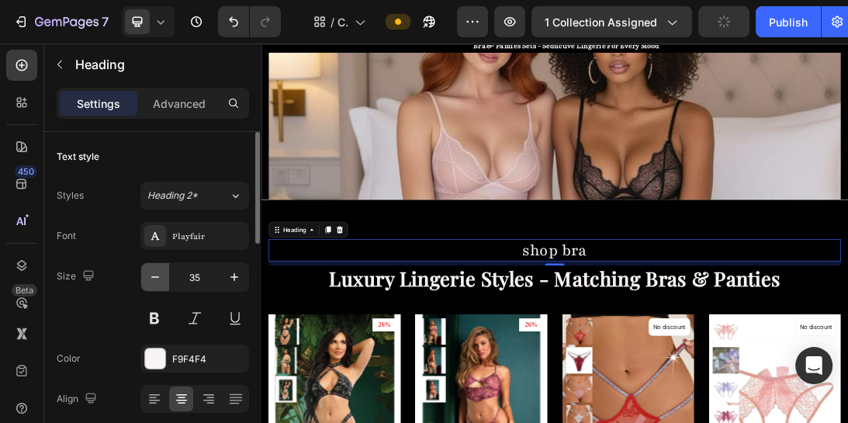
click at [155, 277] on icon "button" at bounding box center [155, 277] width 16 height 16
click at [202, 275] on input "35" at bounding box center [194, 277] width 51 height 28
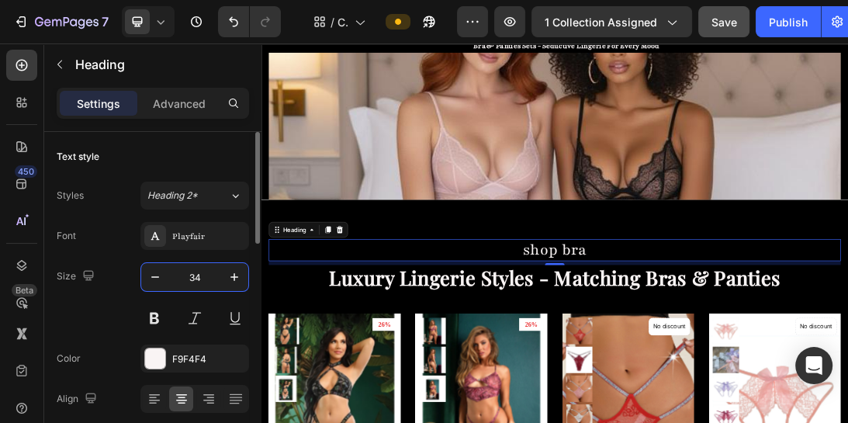
click at [202, 275] on input "34" at bounding box center [194, 277] width 51 height 28
type input "3"
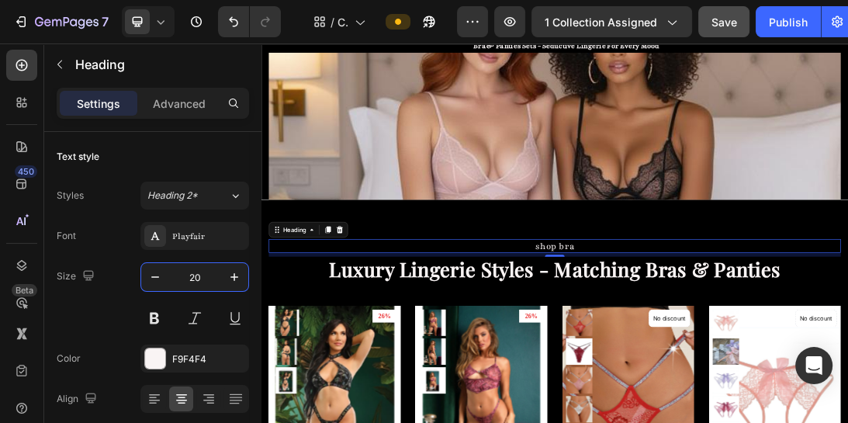
type input "20"
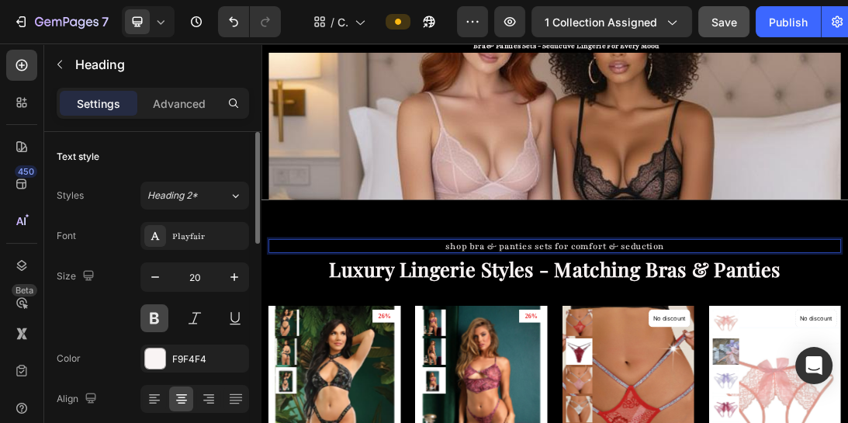
click at [154, 320] on button at bounding box center [154, 318] width 28 height 28
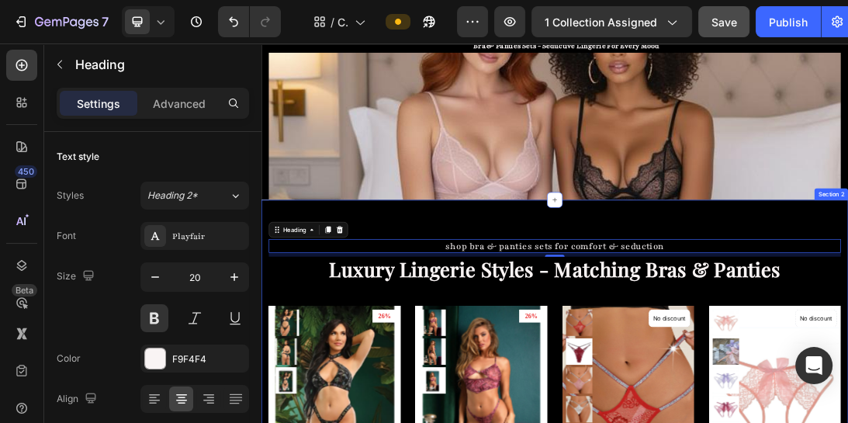
scroll to position [233, 0]
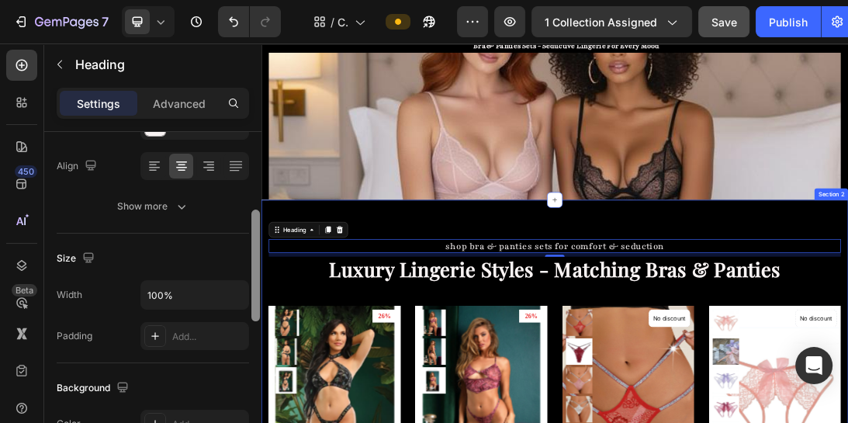
drag, startPoint x: 517, startPoint y: 254, endPoint x: 264, endPoint y: 427, distance: 305.9
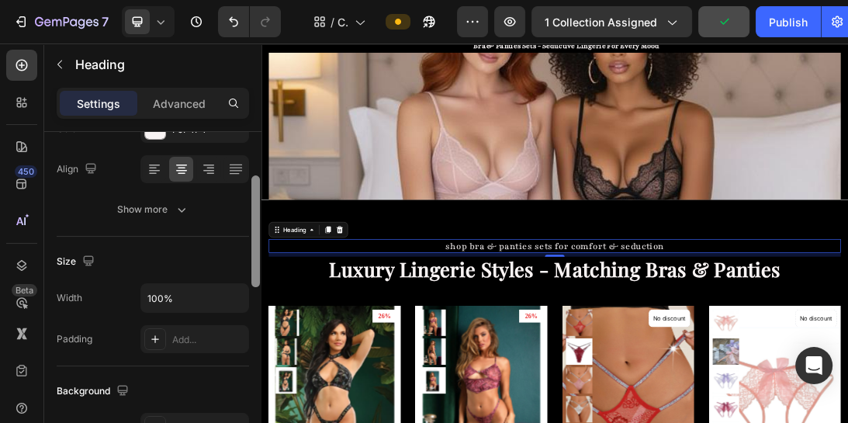
scroll to position [205, 0]
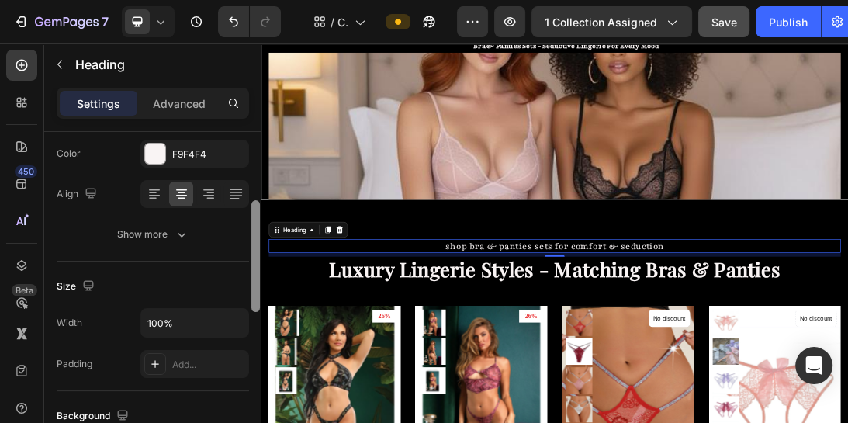
click at [238, 279] on div "Size" at bounding box center [153, 286] width 192 height 25
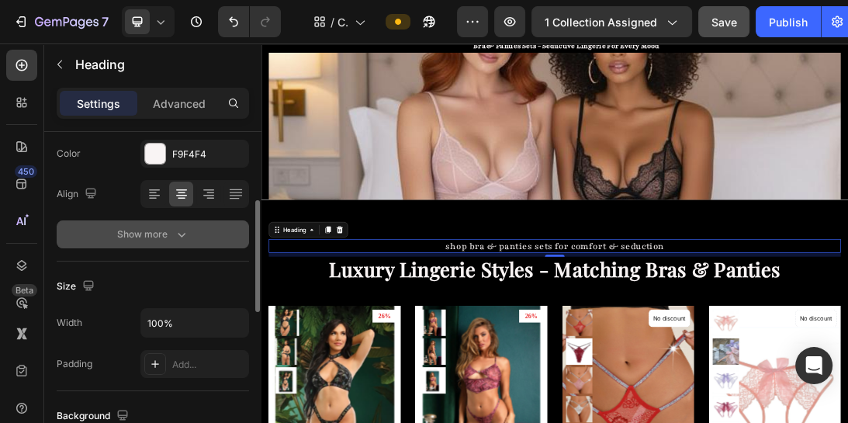
click at [183, 240] on icon "button" at bounding box center [182, 235] width 16 height 16
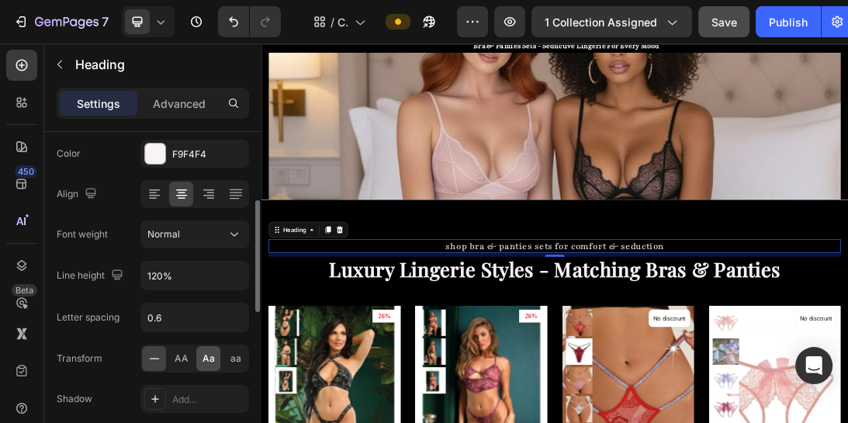
click at [203, 359] on span "Aa" at bounding box center [208, 358] width 12 height 14
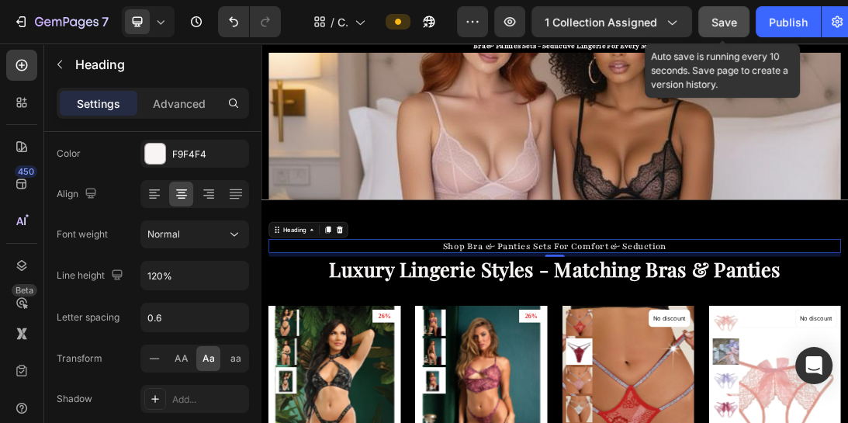
click at [735, 19] on button "Save" at bounding box center [723, 21] width 51 height 31
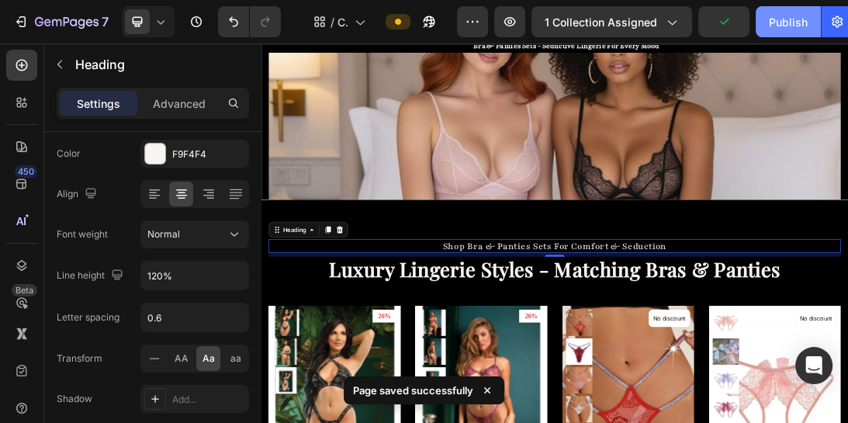
click at [774, 19] on div "Publish" at bounding box center [788, 22] width 39 height 16
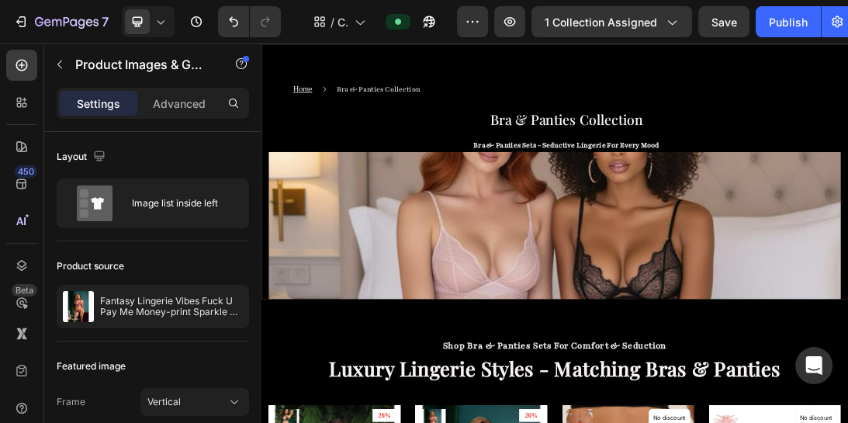
scroll to position [25, 0]
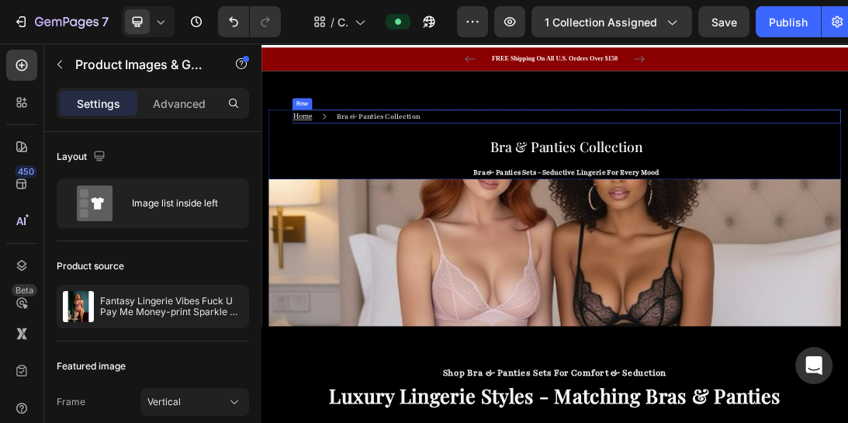
click at [515, 161] on div "Home Text block Icon bra & panties collection Text block Row" at bounding box center [745, 161] width 870 height 22
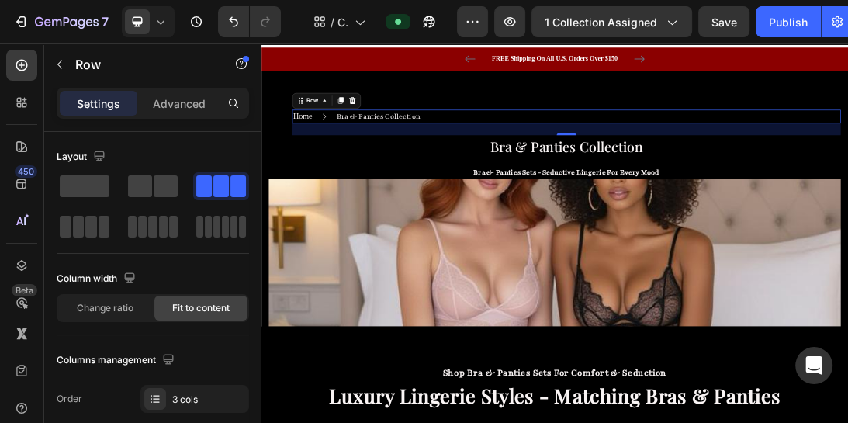
click at [515, 161] on div "Home Text block Icon bra & panties collection Text block Row 24" at bounding box center [745, 161] width 870 height 22
click at [524, 161] on div "Home Text block Icon bra & panties collection Text block Row 24" at bounding box center [745, 161] width 870 height 22
click at [522, 159] on div "Home Text block Icon bra & panties collection Text block Row 24" at bounding box center [745, 161] width 870 height 22
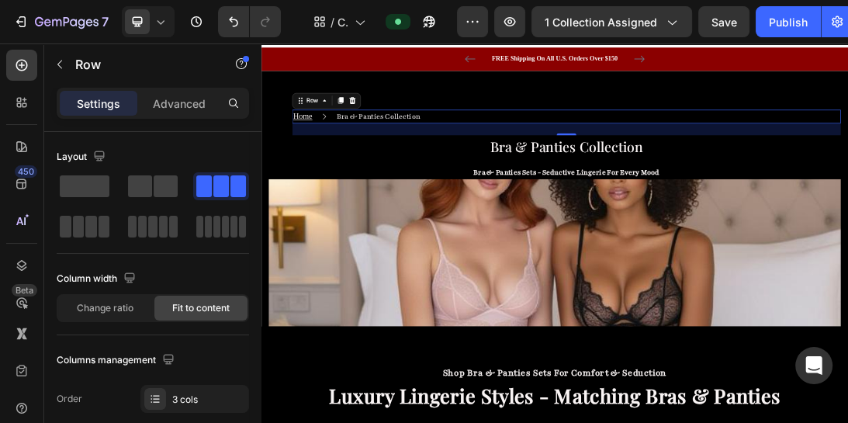
click at [522, 159] on div "Home Text block Icon bra & panties collection Text block Row 24" at bounding box center [745, 161] width 870 height 22
click at [529, 158] on div "Home Text block Icon bra & panties collection Text block Row 24" at bounding box center [745, 161] width 870 height 22
click at [541, 157] on div "Home Text block Icon bra & panties collection Text block Row 24" at bounding box center [745, 161] width 870 height 22
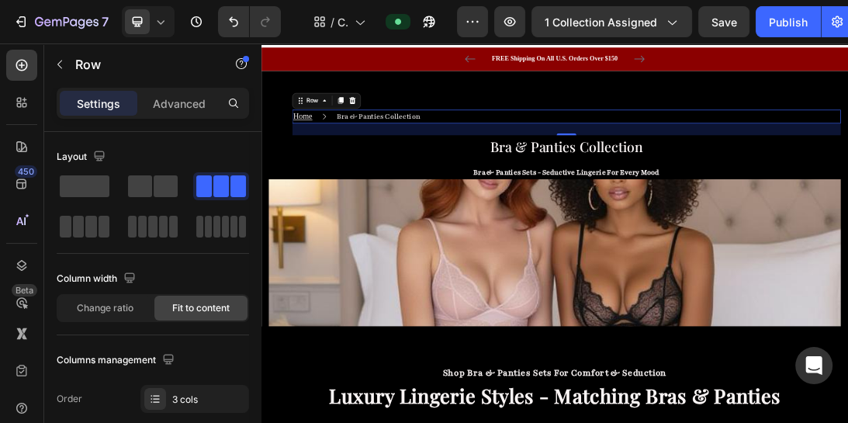
click at [541, 157] on div "Home Text block Icon bra & panties collection Text block Row 24" at bounding box center [745, 161] width 870 height 22
click at [517, 161] on div "Home Text block Icon bra & panties collection Text block Row 24" at bounding box center [745, 161] width 870 height 22
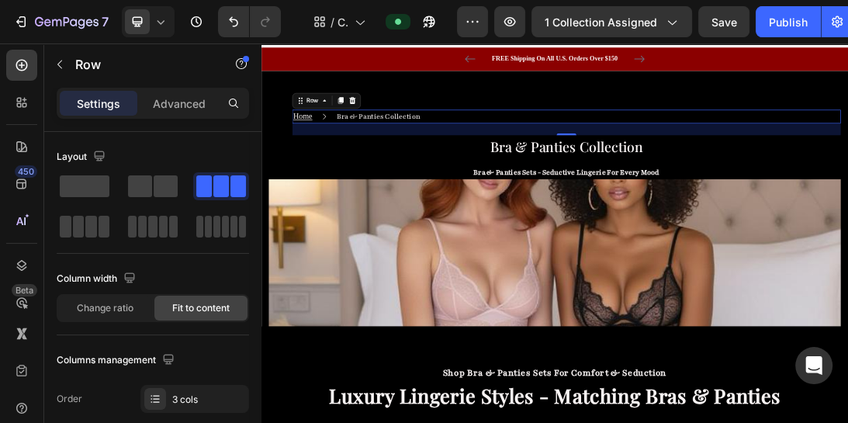
click at [517, 161] on div "Home Text block Icon bra & panties collection Text block Row 24" at bounding box center [745, 161] width 870 height 22
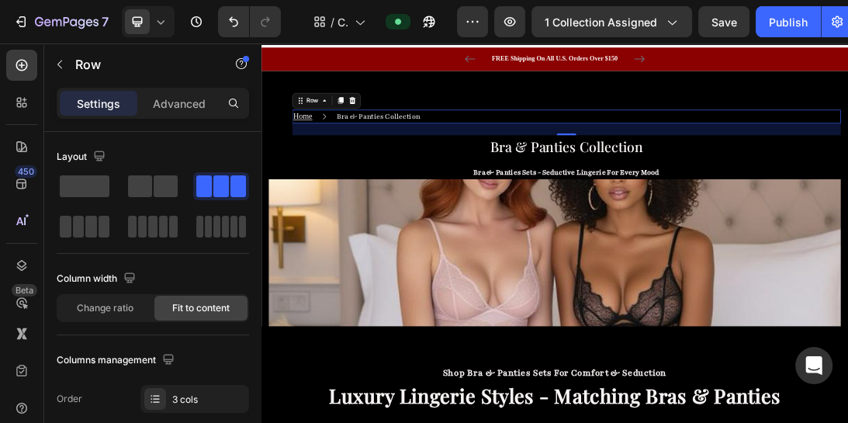
click at [750, 201] on div "24" at bounding box center [745, 202] width 17 height 12
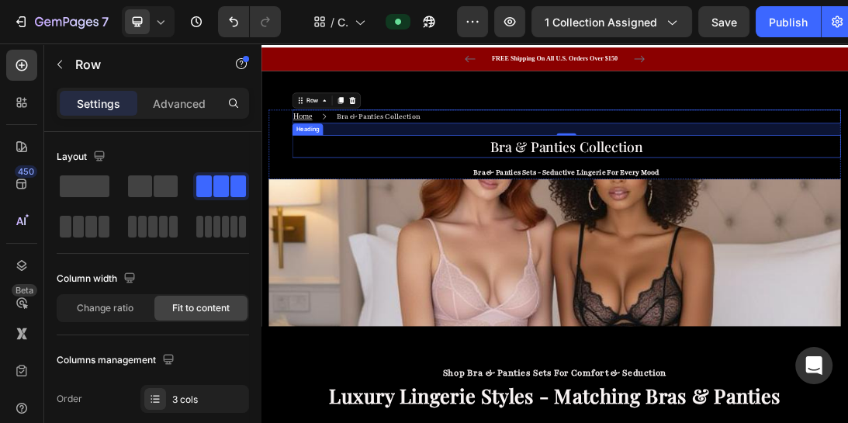
click at [732, 216] on h2 "bra & panties collection" at bounding box center [745, 208] width 870 height 36
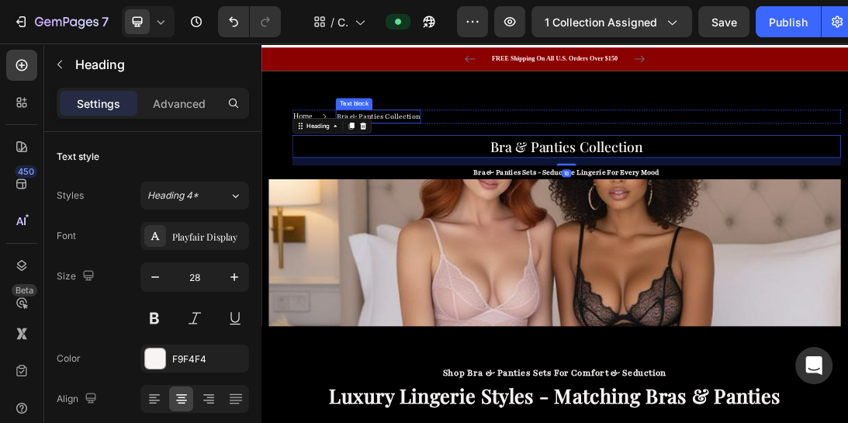
click at [510, 157] on p "bra & panties collection" at bounding box center [447, 160] width 132 height 19
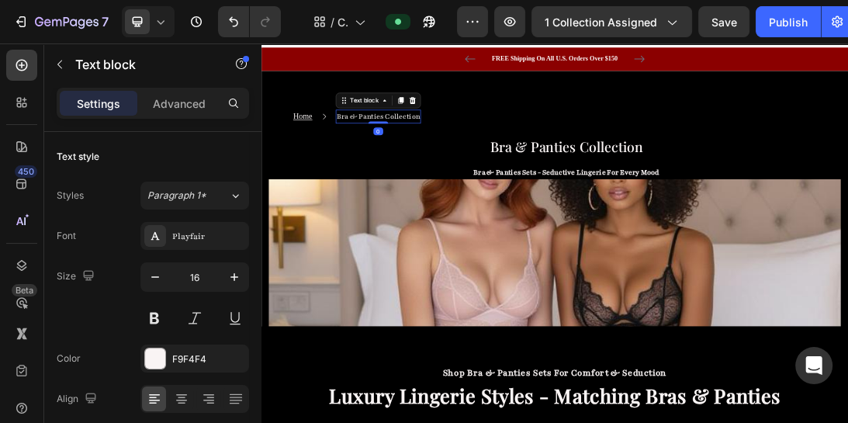
click at [510, 157] on p "bra & panties collection" at bounding box center [447, 160] width 132 height 19
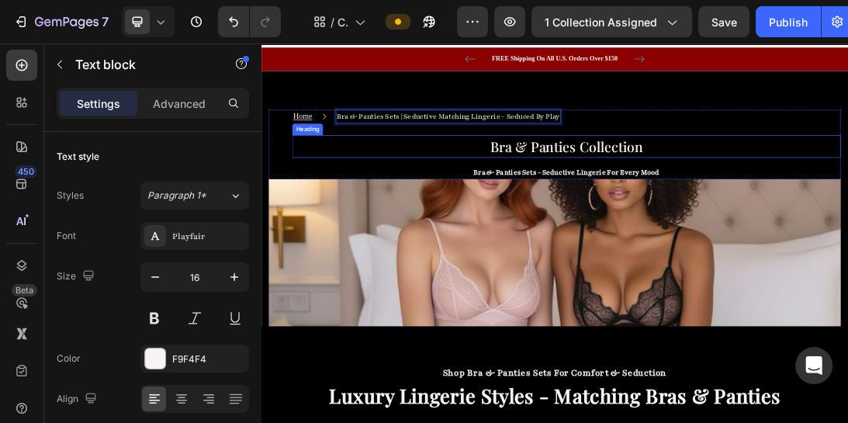
click at [847, 209] on h2 "bra & panties collection" at bounding box center [745, 208] width 870 height 36
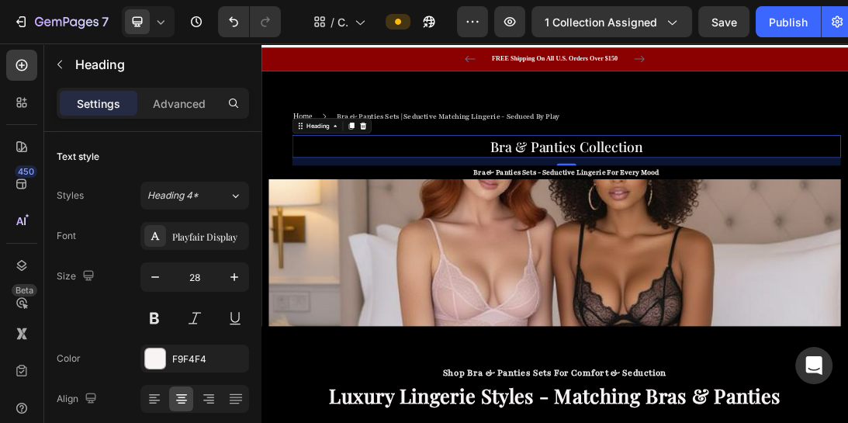
click at [847, 209] on h2 "bra & panties collection" at bounding box center [745, 208] width 870 height 36
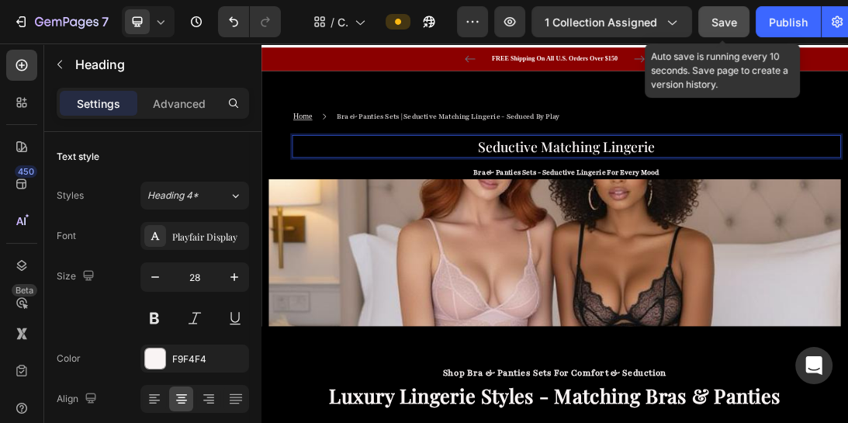
click at [737, 12] on button "Save" at bounding box center [723, 21] width 51 height 31
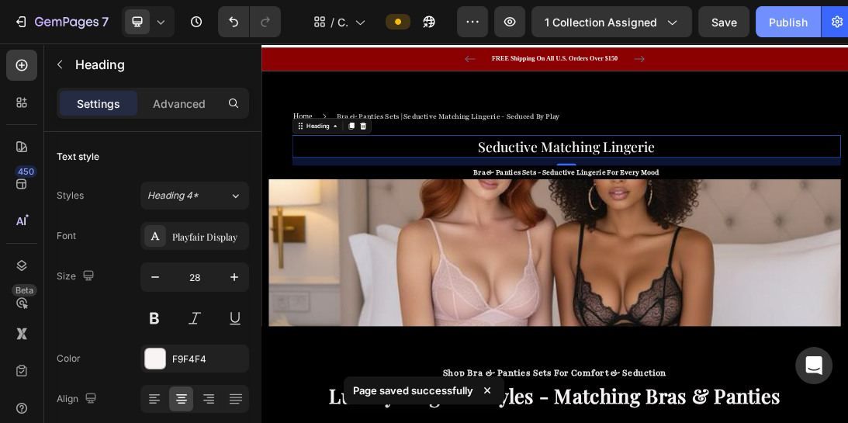
click at [775, 17] on div "Publish" at bounding box center [788, 22] width 39 height 16
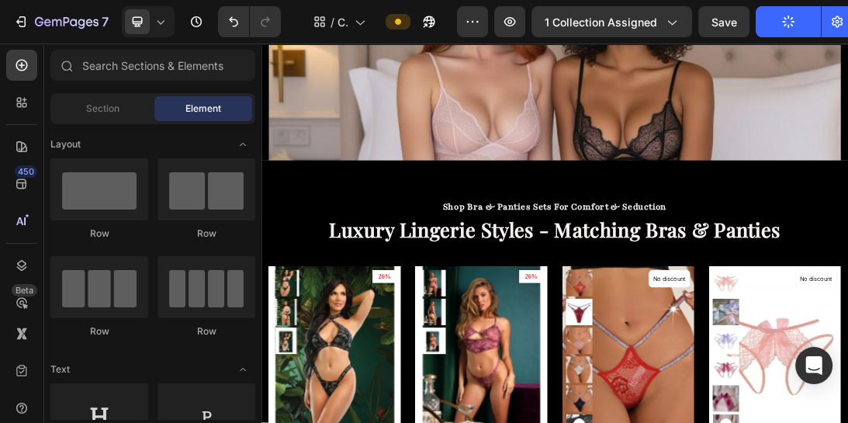
scroll to position [107, 0]
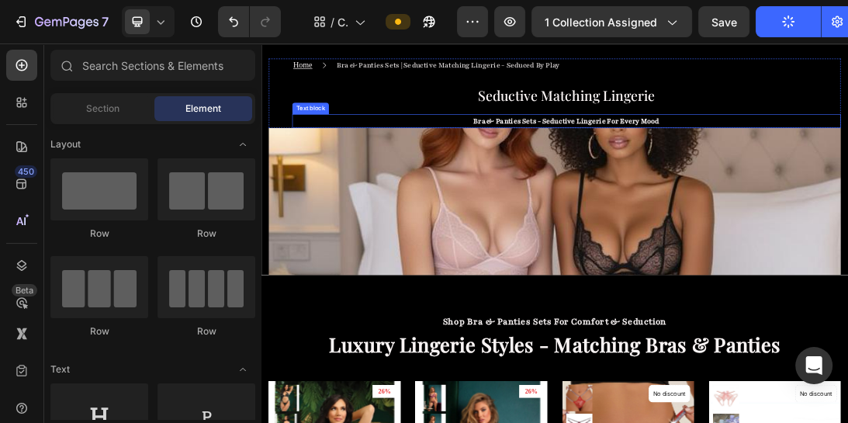
click at [839, 167] on p "bra & panties sets - seductive lingerie for every mood" at bounding box center [745, 166] width 867 height 19
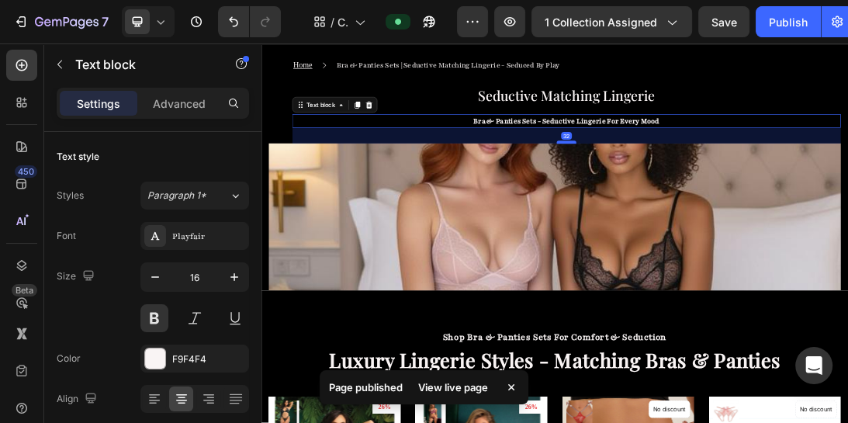
drag, startPoint x: 744, startPoint y: 173, endPoint x: 733, endPoint y: 198, distance: 27.1
click at [733, 198] on div at bounding box center [745, 200] width 31 height 5
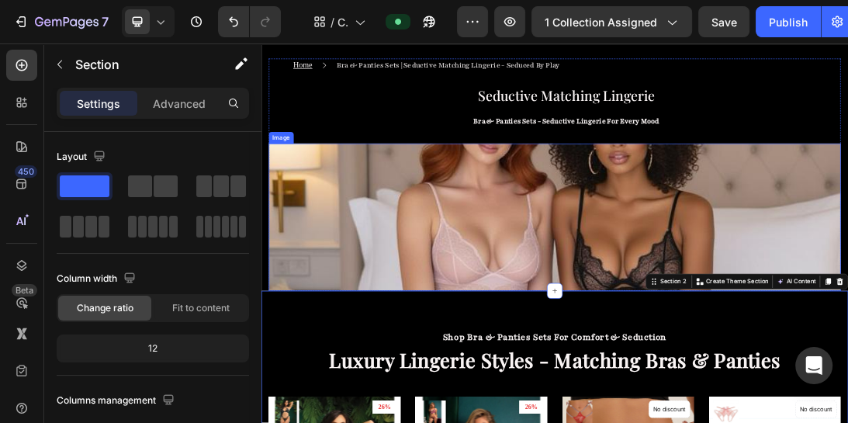
click at [707, 230] on img at bounding box center [727, 318] width 908 height 233
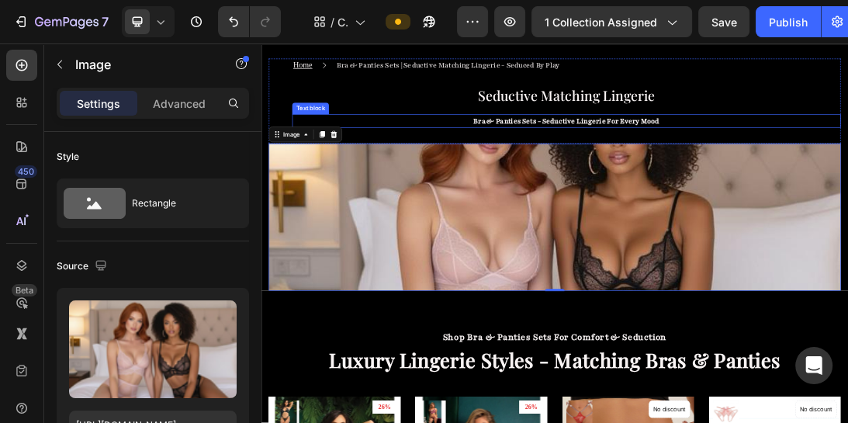
click at [667, 168] on p "bra & panties sets - seductive lingerie for every mood" at bounding box center [745, 166] width 867 height 19
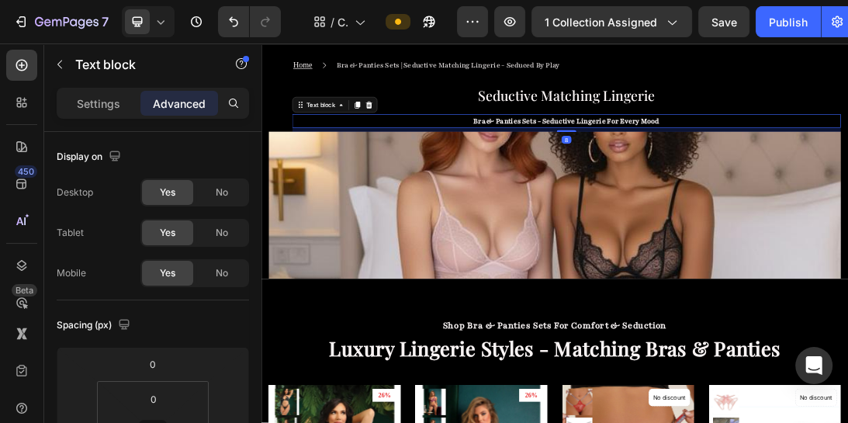
drag, startPoint x: 742, startPoint y: 200, endPoint x: 708, endPoint y: 182, distance: 38.2
click at [708, 178] on div "8" at bounding box center [745, 178] width 870 height 0
type input "8"
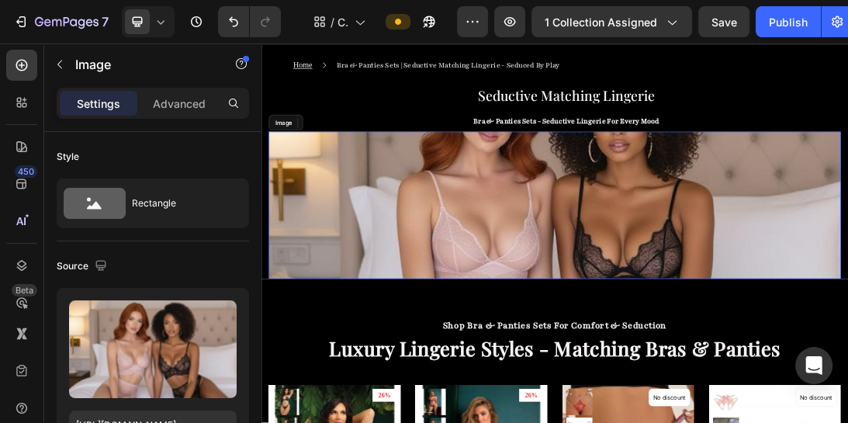
click at [847, 116] on h2 "seductive matching lingerie" at bounding box center [745, 126] width 870 height 36
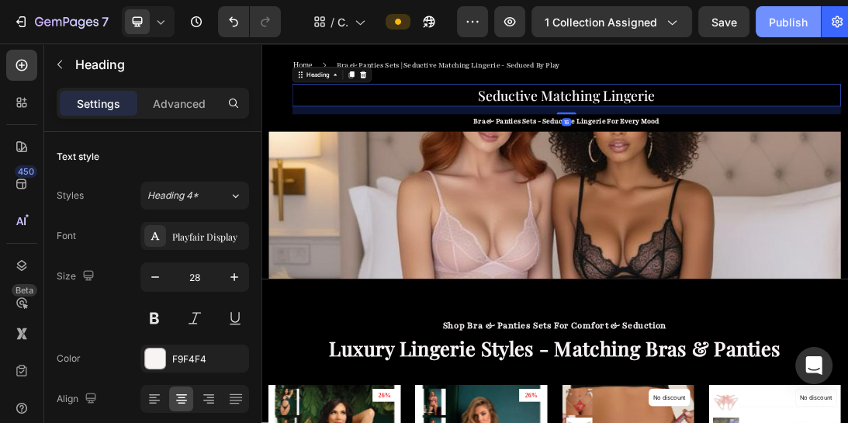
click at [783, 22] on div "Publish" at bounding box center [788, 22] width 39 height 16
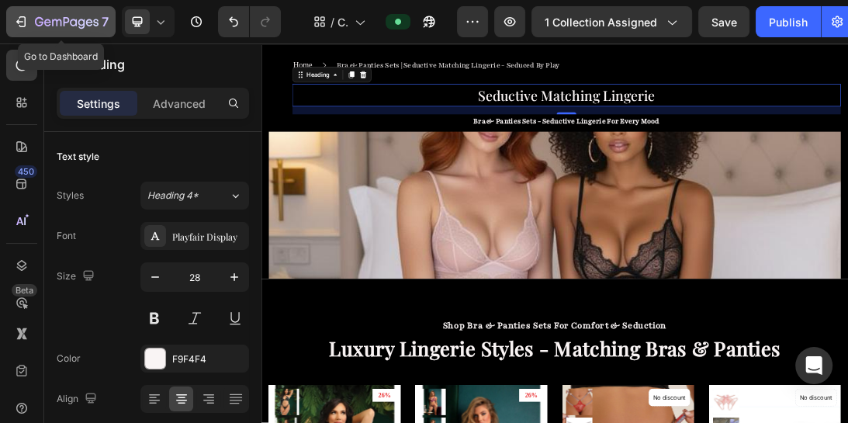
click at [25, 17] on icon "button" at bounding box center [22, 21] width 7 height 11
